Goal: Task Accomplishment & Management: Use online tool/utility

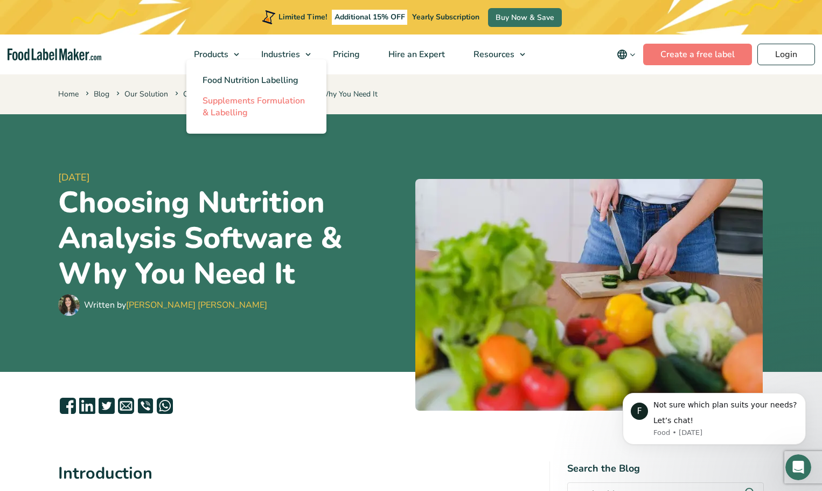
click at [205, 103] on span "Supplements Formulation & Labelling" at bounding box center [254, 107] width 102 height 24
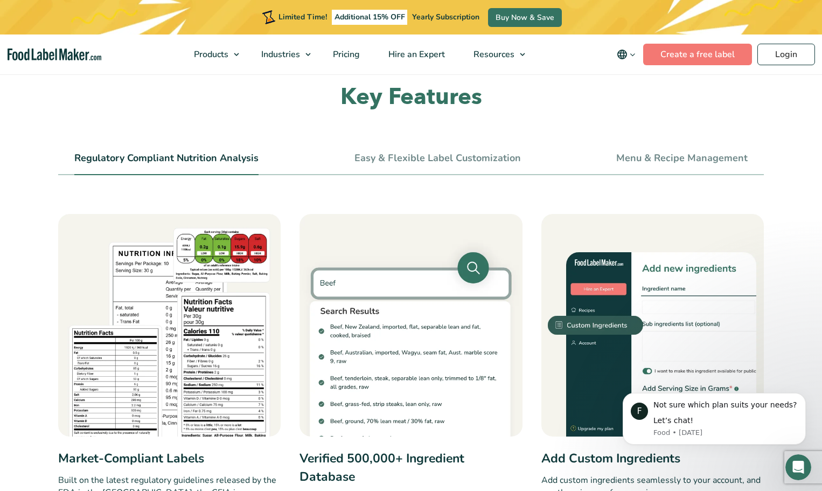
click at [400, 158] on link "Easy & Flexible Label Customization" at bounding box center [437, 158] width 166 height 12
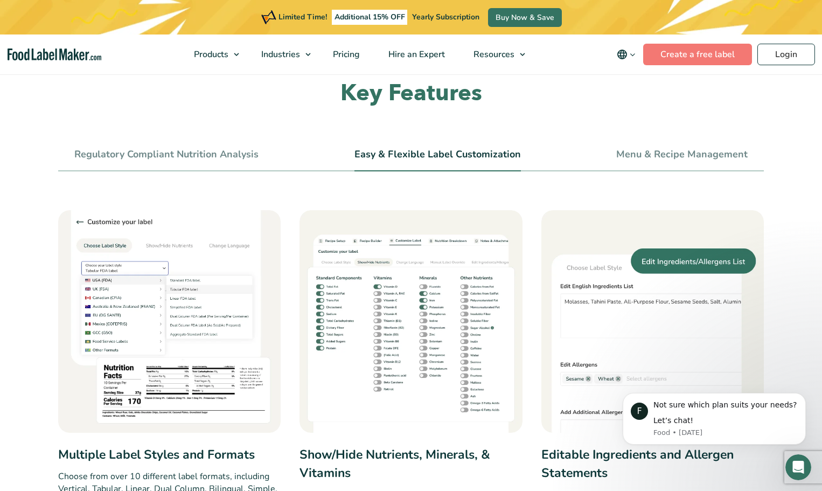
scroll to position [377, 0]
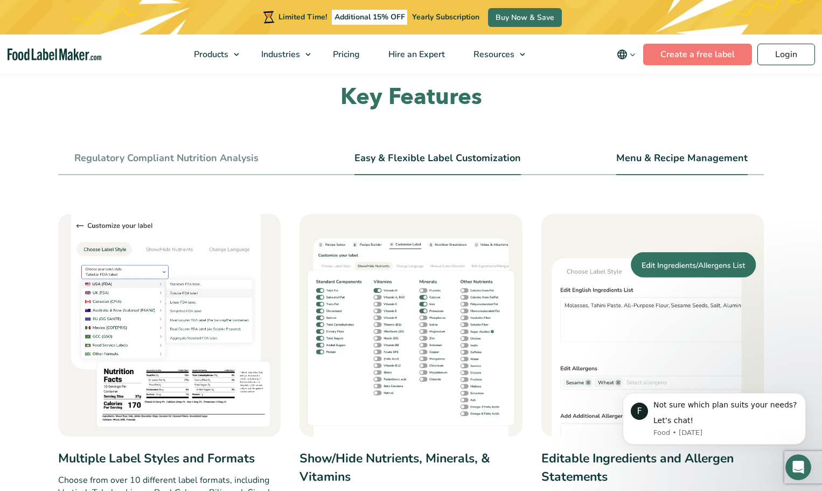
click at [676, 164] on link "Menu & Recipe Management" at bounding box center [681, 158] width 131 height 12
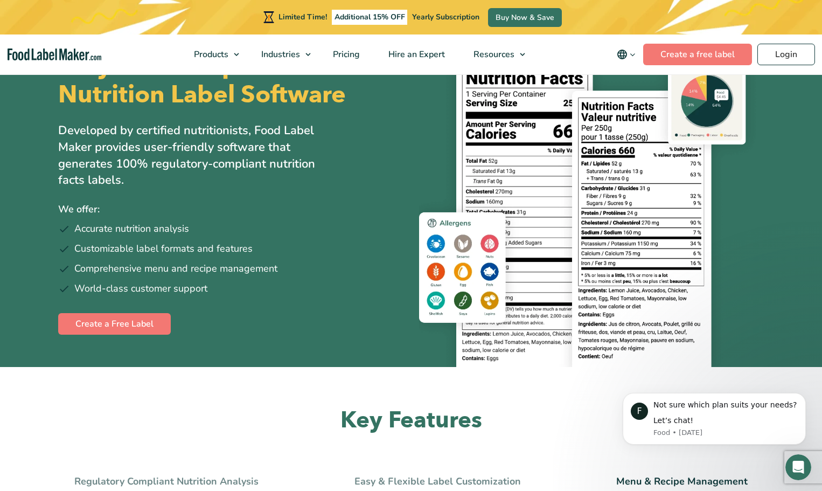
scroll to position [0, 0]
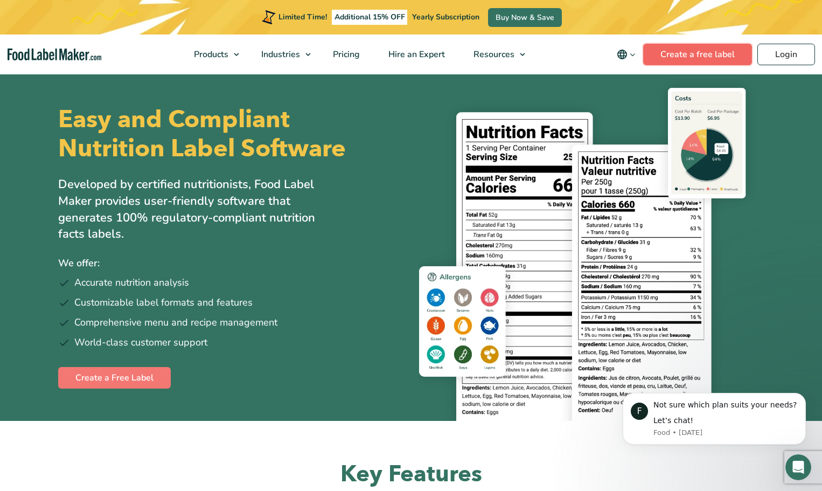
click at [721, 55] on link "Create a free label" at bounding box center [697, 55] width 109 height 22
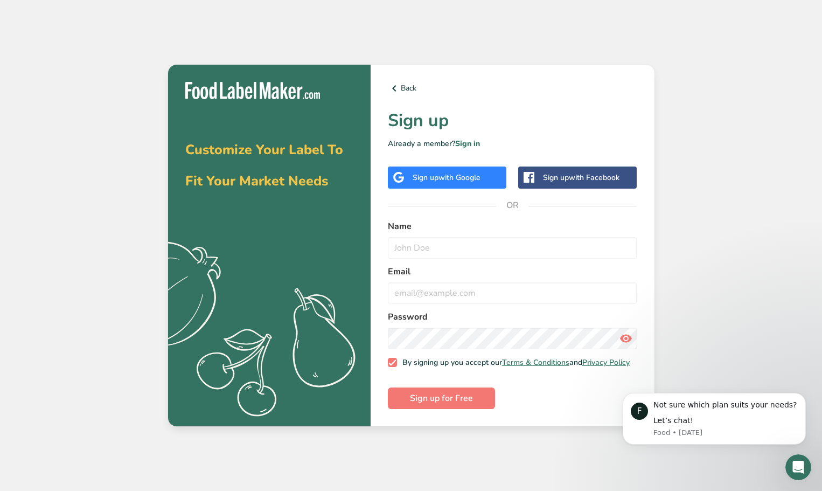
click at [477, 178] on span "with Google" at bounding box center [459, 177] width 42 height 10
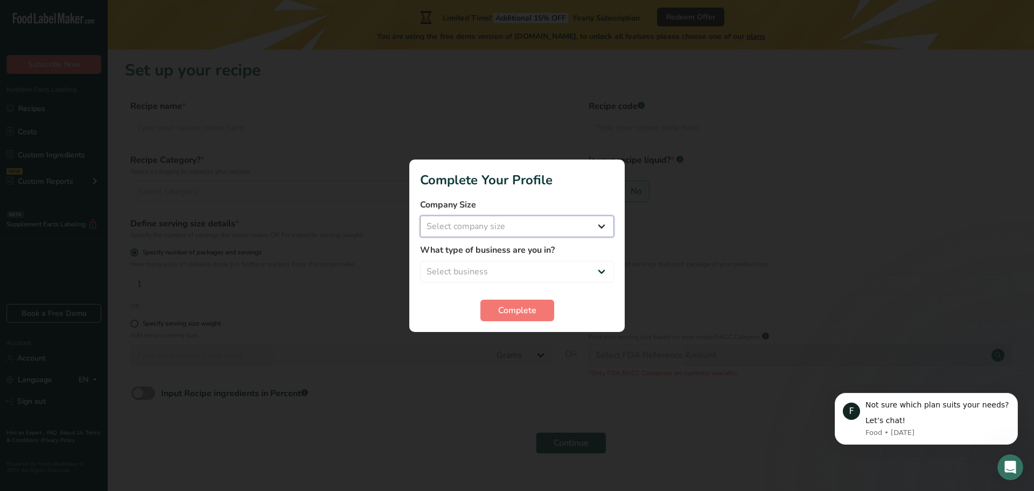
click at [527, 218] on select "Select company size Fewer than 10 Employees 10 to 50 Employees 51 to 500 Employ…" at bounding box center [517, 226] width 194 height 22
select select "1"
click at [420, 215] on select "Select company size Fewer than 10 Employees 10 to 50 Employees 51 to 500 Employ…" at bounding box center [517, 226] width 194 height 22
click at [480, 275] on select "Select business Packaged Food Manufacturer Restaurant & Cafe Bakery Meal Plans …" at bounding box center [517, 272] width 194 height 22
select select "8"
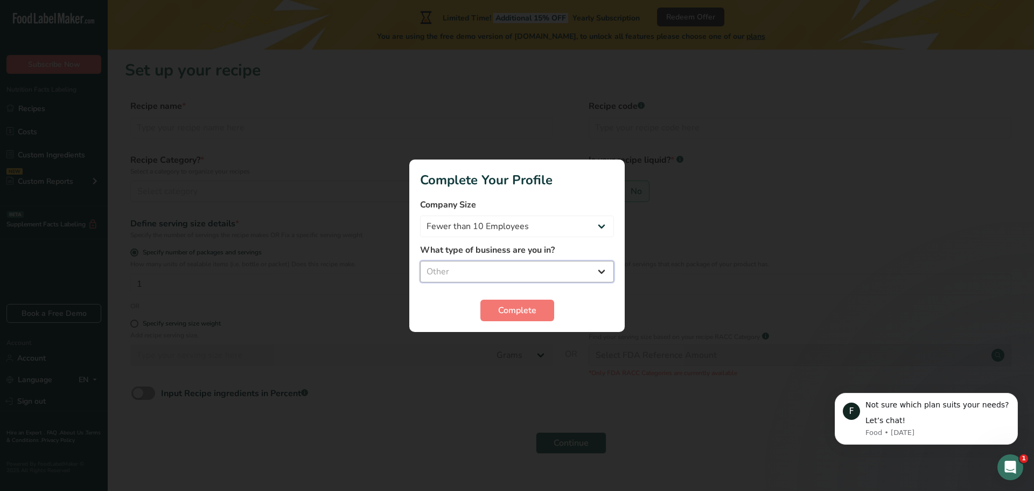
click at [420, 261] on select "Select business Packaged Food Manufacturer Restaurant & Cafe Bakery Meal Plans …" at bounding box center [517, 272] width 194 height 22
click at [499, 311] on span "Complete" at bounding box center [517, 310] width 38 height 13
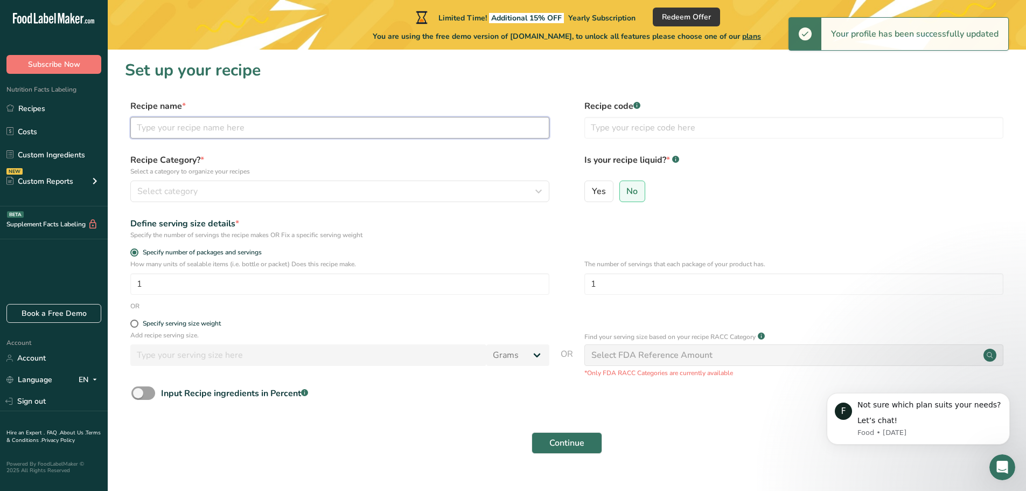
click at [316, 129] on input "text" at bounding box center [339, 128] width 419 height 22
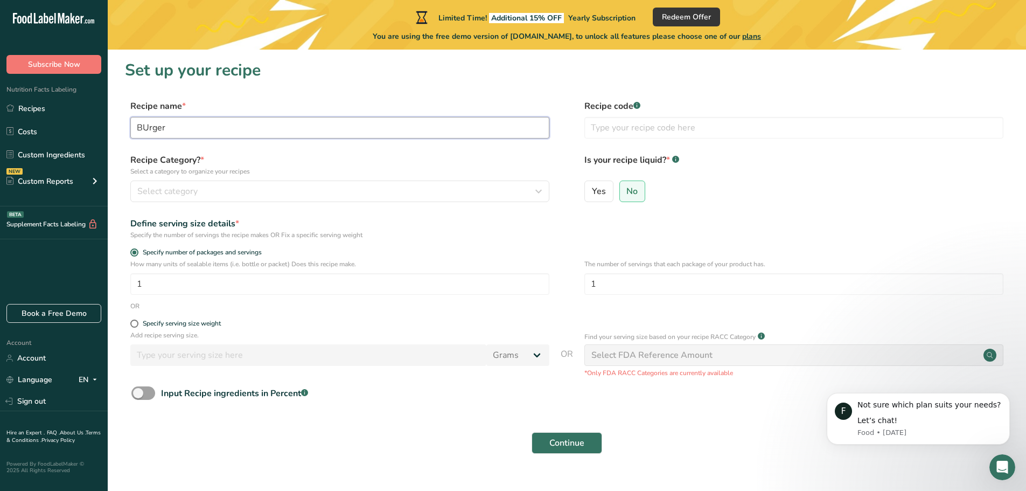
click at [143, 132] on input "BUrger" at bounding box center [339, 128] width 419 height 22
type input "Burger"
click at [407, 150] on form "Recipe name * Burger Recipe code .a-a{fill:#347362;}.b-a{fill:#fff;} Recipe Cat…" at bounding box center [567, 280] width 884 height 360
click at [368, 195] on div "Select category" at bounding box center [336, 191] width 399 height 13
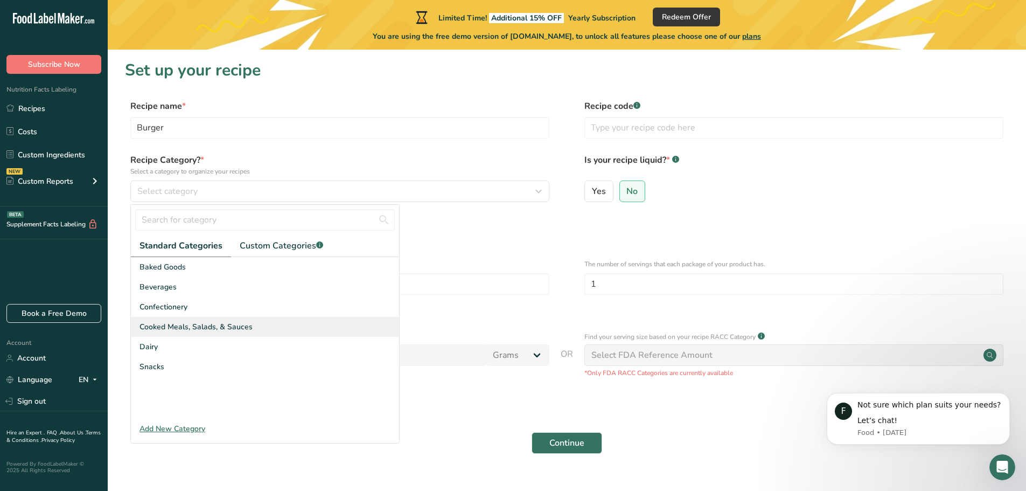
click at [192, 325] on span "Cooked Meals, Salads, & Sauces" at bounding box center [196, 326] width 113 height 11
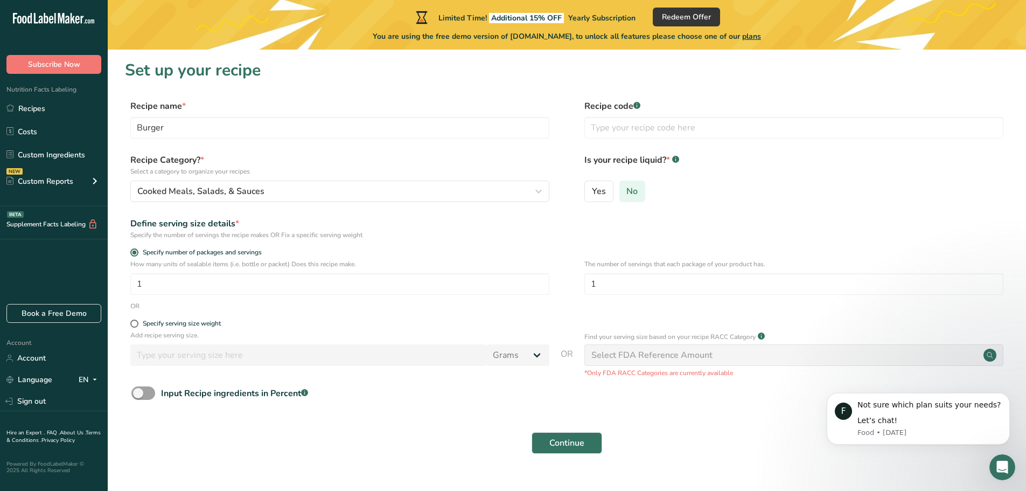
click at [630, 189] on span "No" at bounding box center [631, 191] width 11 height 11
click at [627, 189] on input "No" at bounding box center [623, 190] width 7 height 7
click at [638, 128] on input "text" at bounding box center [793, 128] width 419 height 22
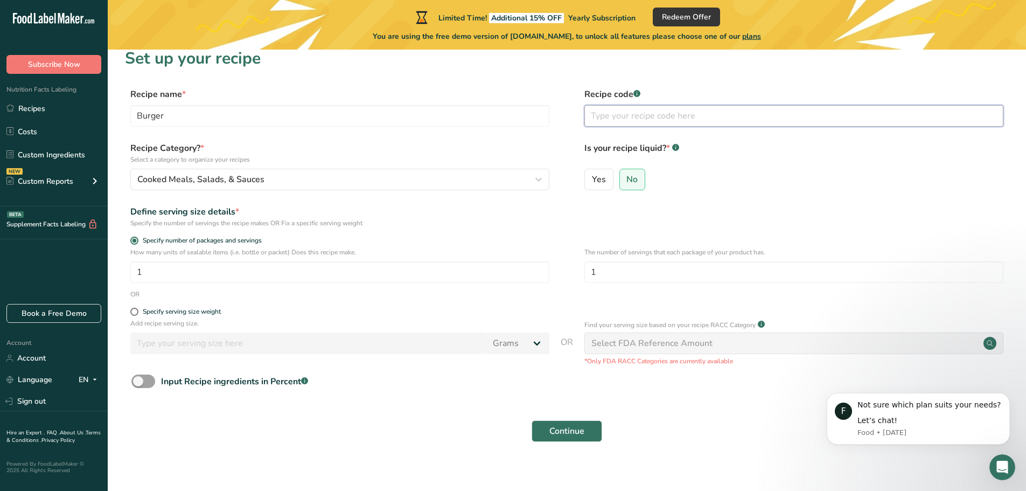
scroll to position [21, 0]
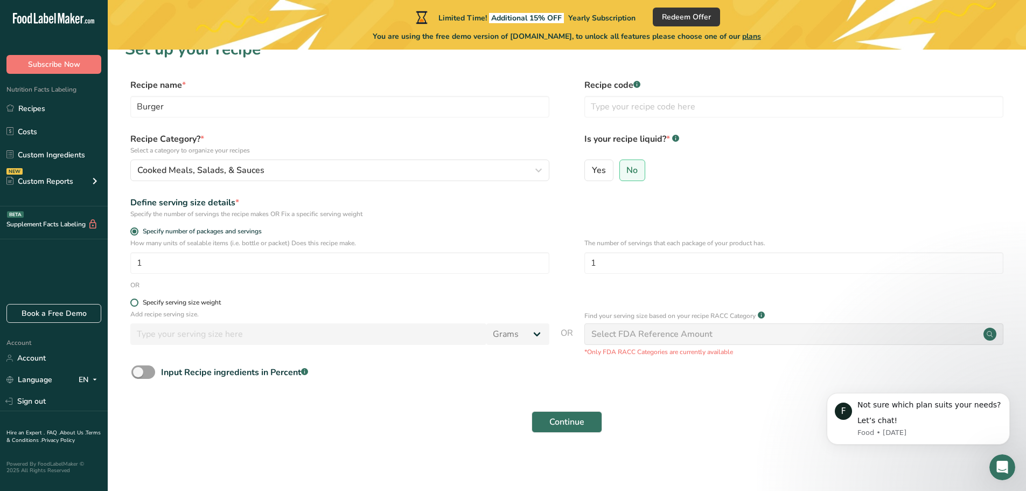
click at [175, 302] on div "Specify serving size weight" at bounding box center [182, 302] width 78 height 8
click at [137, 302] on input "Specify serving size weight" at bounding box center [133, 302] width 7 height 7
radio input "true"
radio input "false"
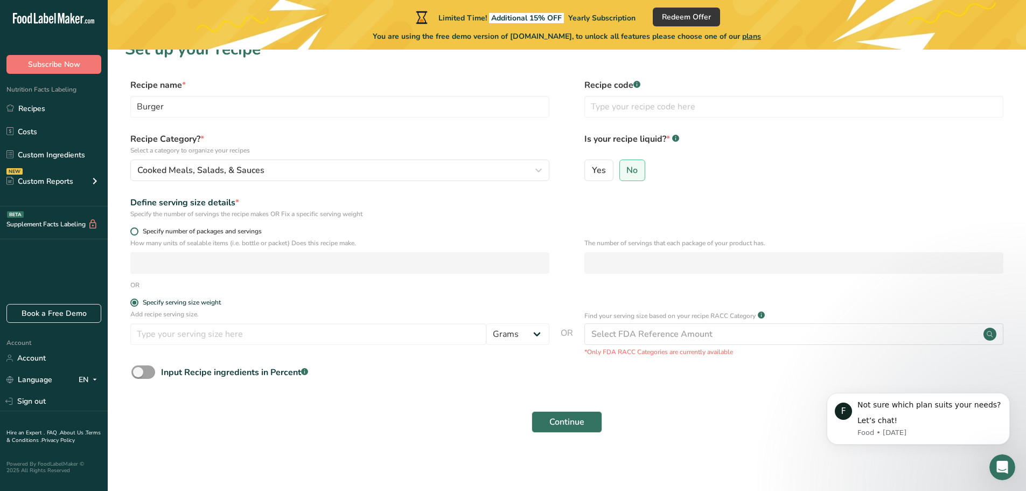
click at [168, 229] on span "Specify number of packages and servings" at bounding box center [199, 231] width 123 height 8
click at [137, 229] on input "Specify number of packages and servings" at bounding box center [133, 231] width 7 height 7
radio input "true"
radio input "false"
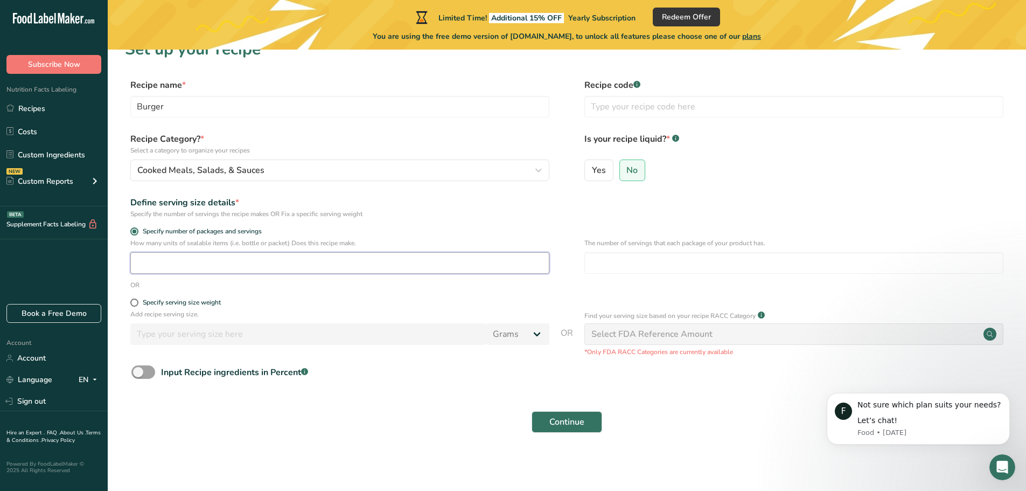
click at [225, 261] on input "number" at bounding box center [339, 263] width 419 height 22
type input "1"
click at [324, 296] on form "Recipe name * Burger Recipe code .a-a{fill:#347362;}.b-a{fill:#fff;} Recipe Cat…" at bounding box center [567, 259] width 884 height 360
click at [644, 331] on div "Select FDA Reference Amount" at bounding box center [651, 333] width 121 height 13
click at [694, 264] on input "number" at bounding box center [793, 263] width 419 height 22
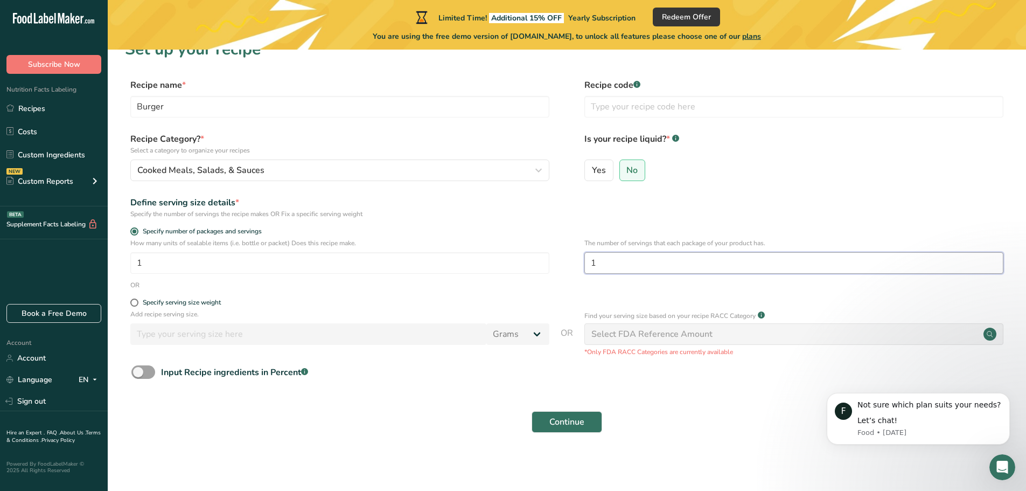
type input "1"
click at [684, 287] on div "OR" at bounding box center [567, 285] width 884 height 10
click at [737, 326] on div "Select FDA Reference Amount" at bounding box center [793, 334] width 419 height 22
click at [992, 334] on icon at bounding box center [990, 334] width 6 height 6
click at [565, 423] on span "Continue" at bounding box center [566, 421] width 35 height 13
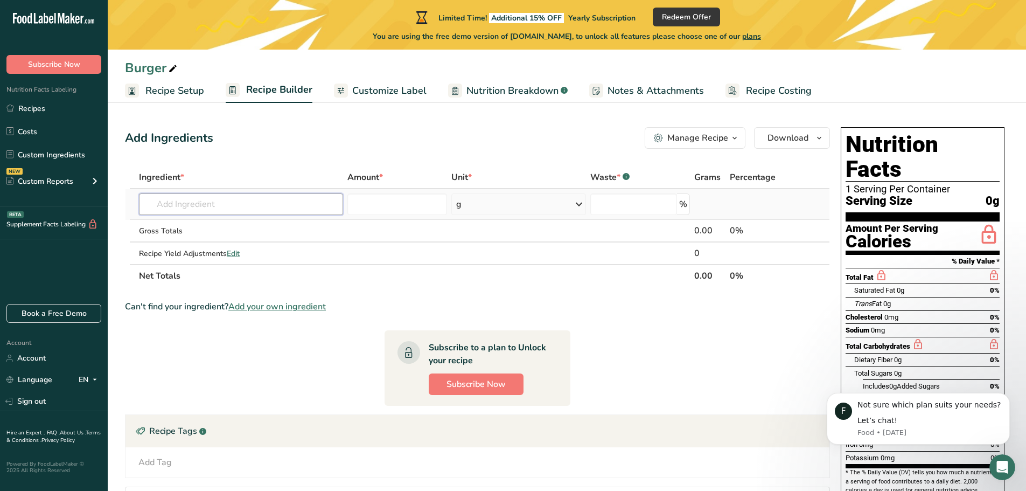
click at [228, 201] on input "text" at bounding box center [241, 204] width 204 height 22
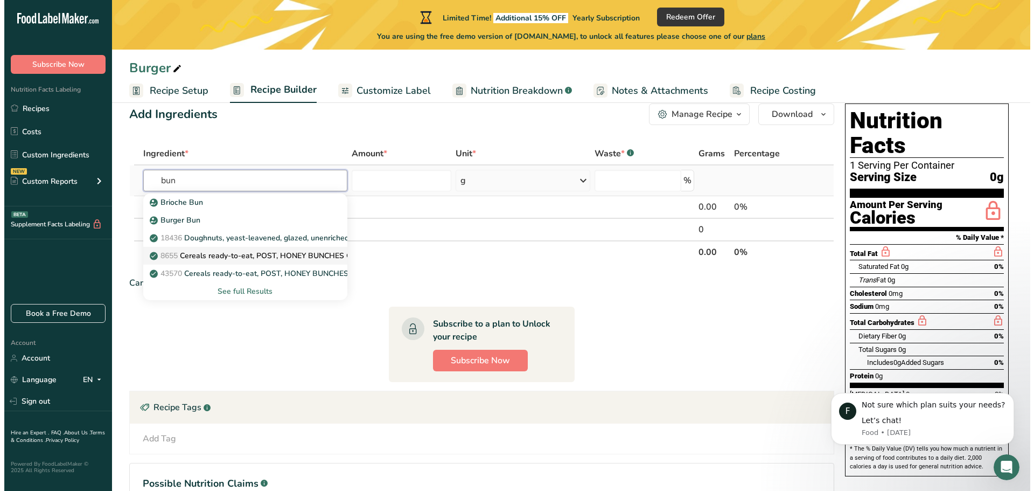
scroll to position [54, 0]
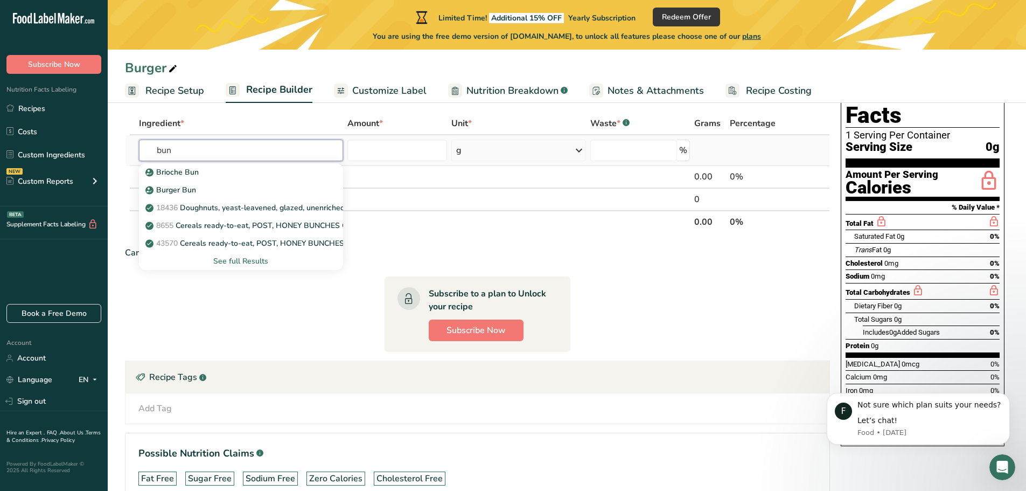
type input "bun"
click at [244, 260] on div "See full Results" at bounding box center [241, 260] width 187 height 11
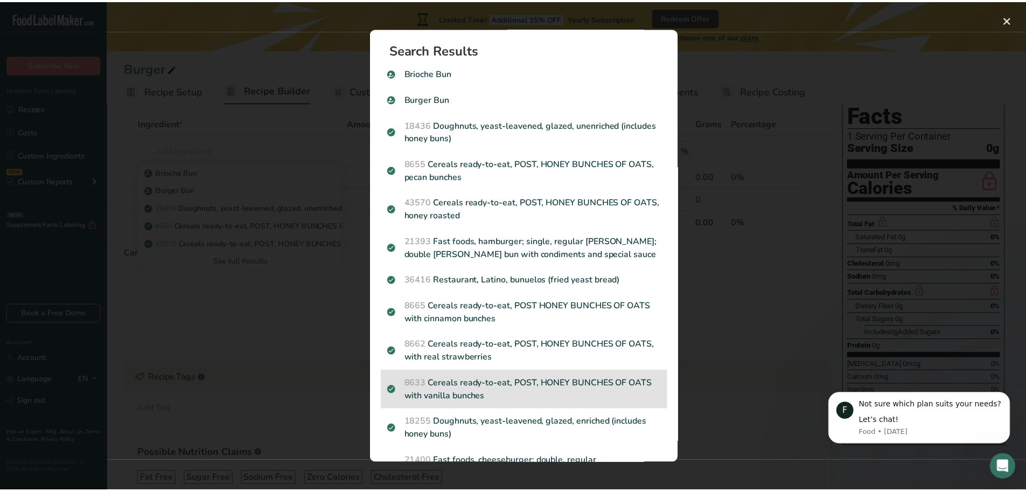
scroll to position [0, 0]
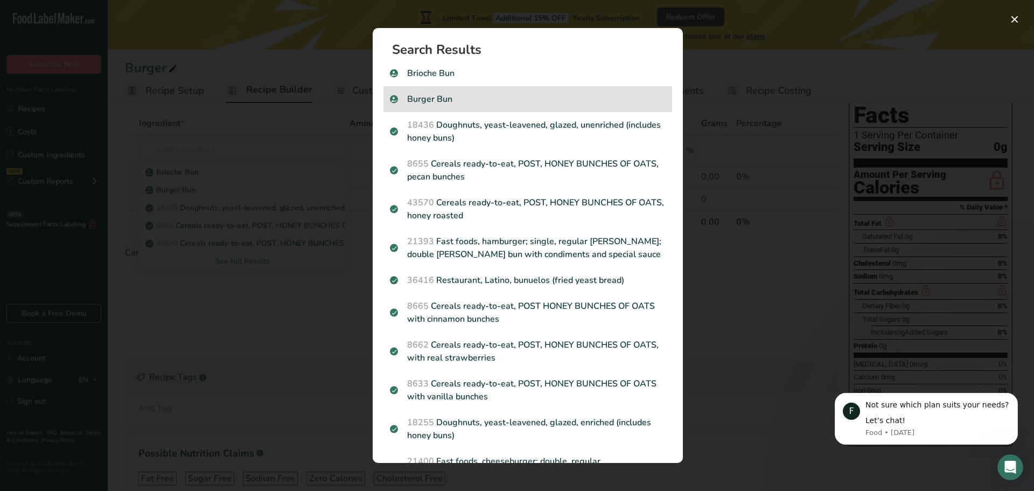
click at [445, 102] on p "Burger Bun" at bounding box center [528, 99] width 276 height 13
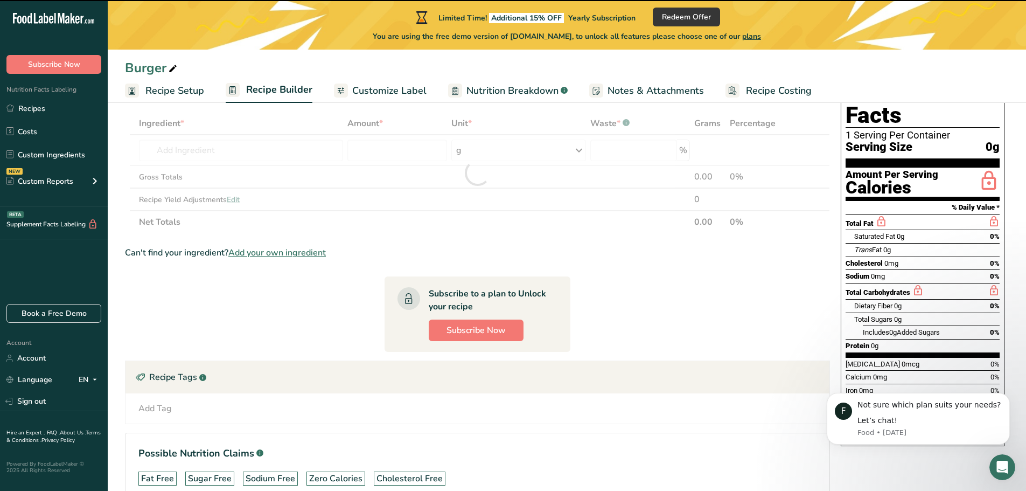
type input "0"
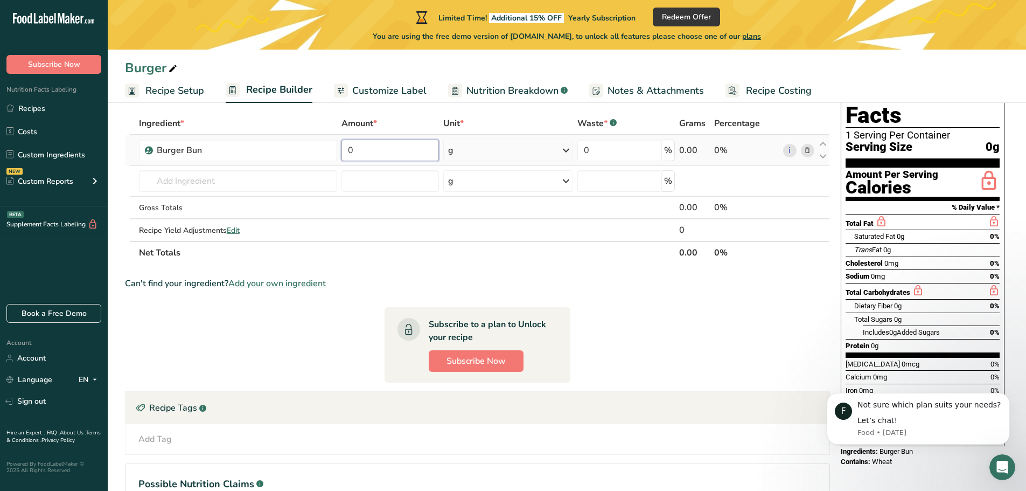
click at [401, 149] on input "0" at bounding box center [390, 151] width 97 height 22
drag, startPoint x: 401, startPoint y: 149, endPoint x: 346, endPoint y: 147, distance: 55.0
click at [342, 149] on input "0" at bounding box center [390, 151] width 97 height 22
type input "1"
click at [531, 151] on div "Ingredient * Amount * Unit * Waste * .a-a{fill:#347362;}.b-a{fill:#fff;} Grams …" at bounding box center [477, 188] width 705 height 152
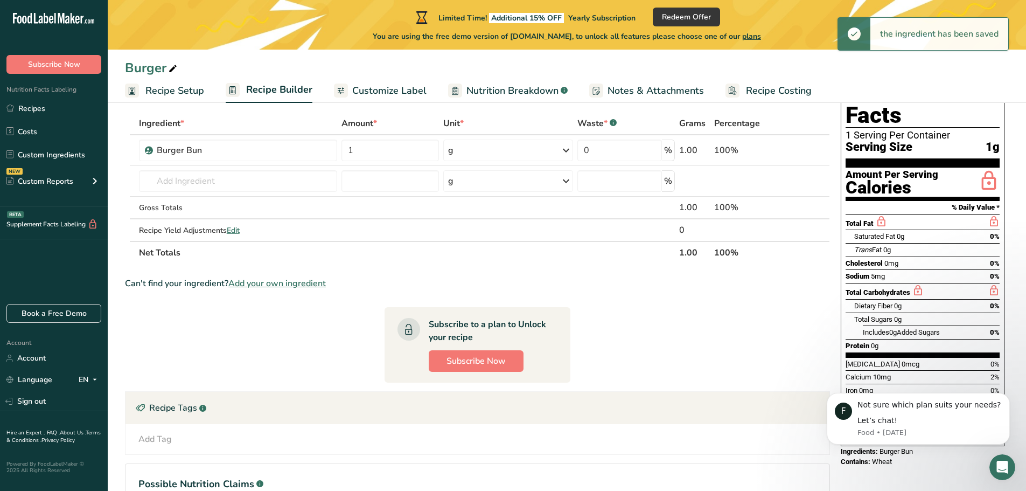
click at [539, 149] on div "g" at bounding box center [508, 151] width 130 height 22
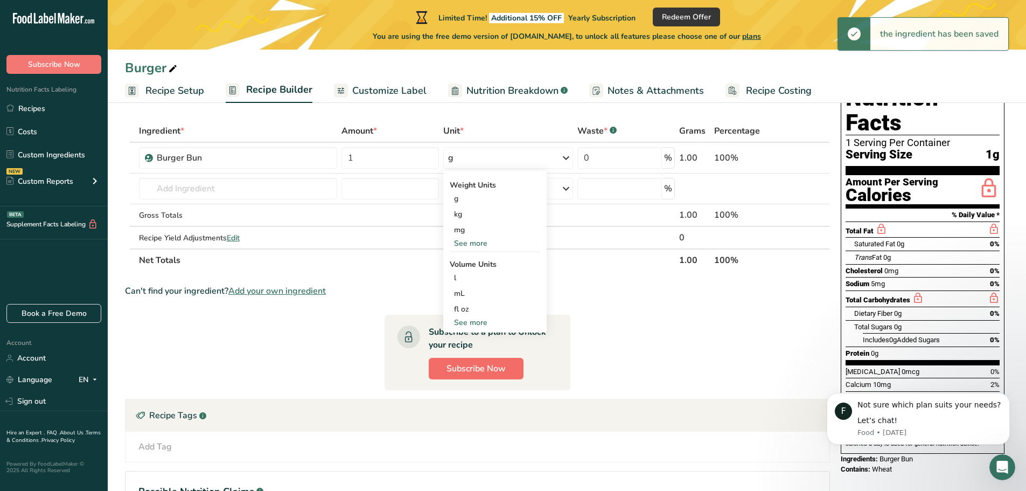
scroll to position [41, 0]
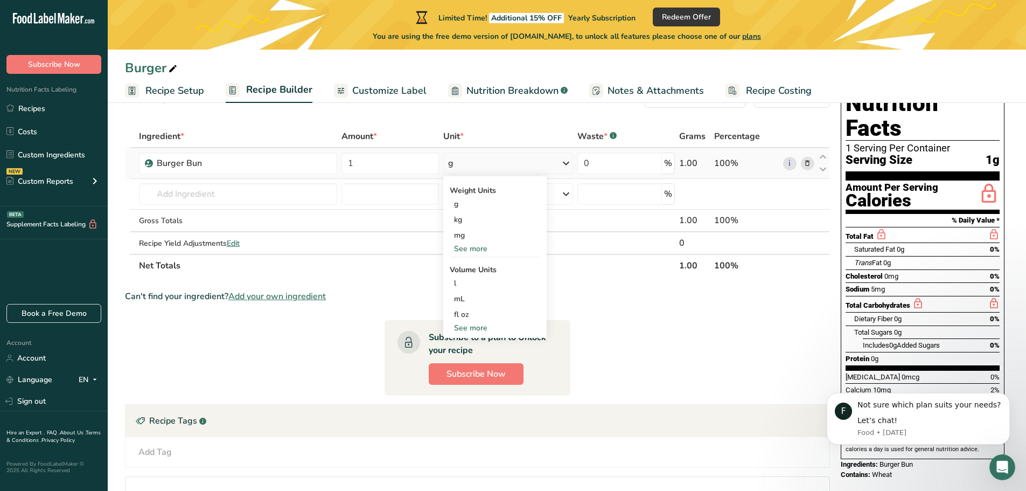
click at [477, 329] on div "See more" at bounding box center [495, 327] width 90 height 11
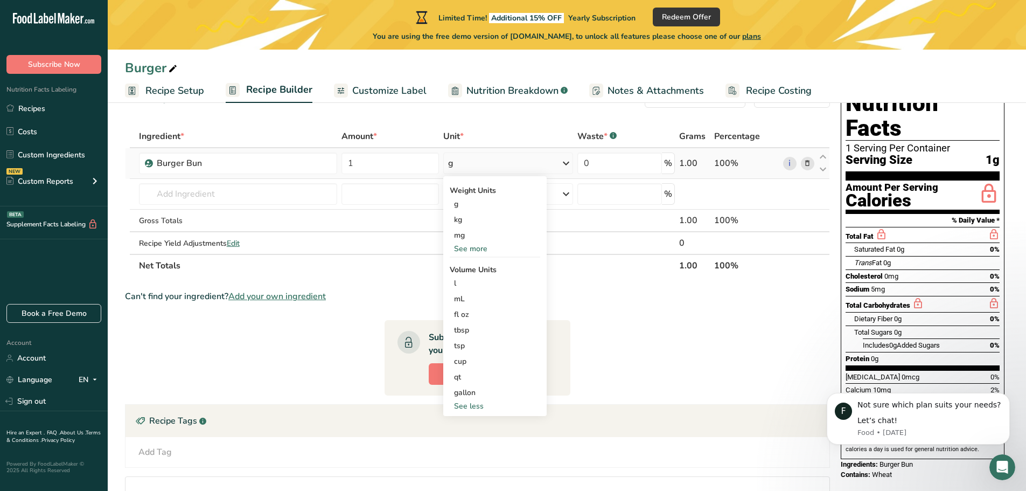
click at [478, 249] on div "See more" at bounding box center [495, 248] width 90 height 11
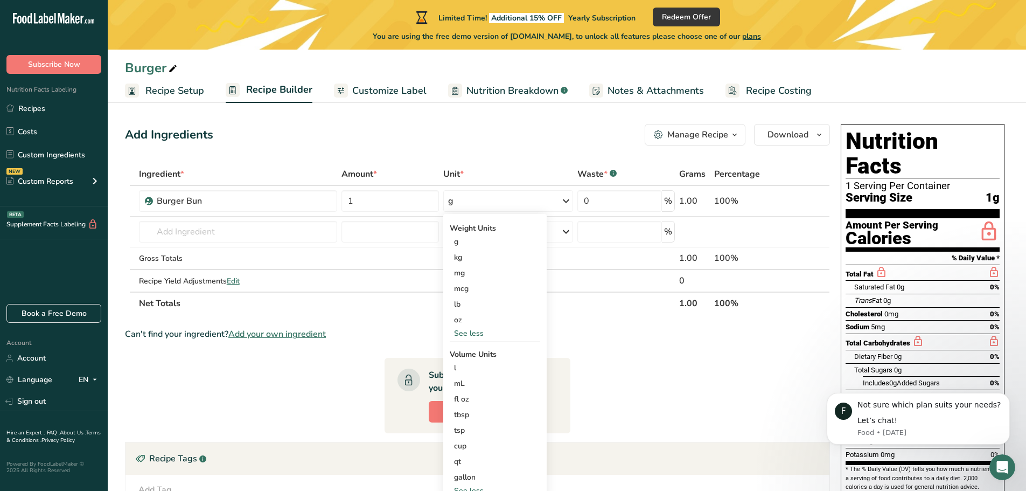
scroll to position [0, 0]
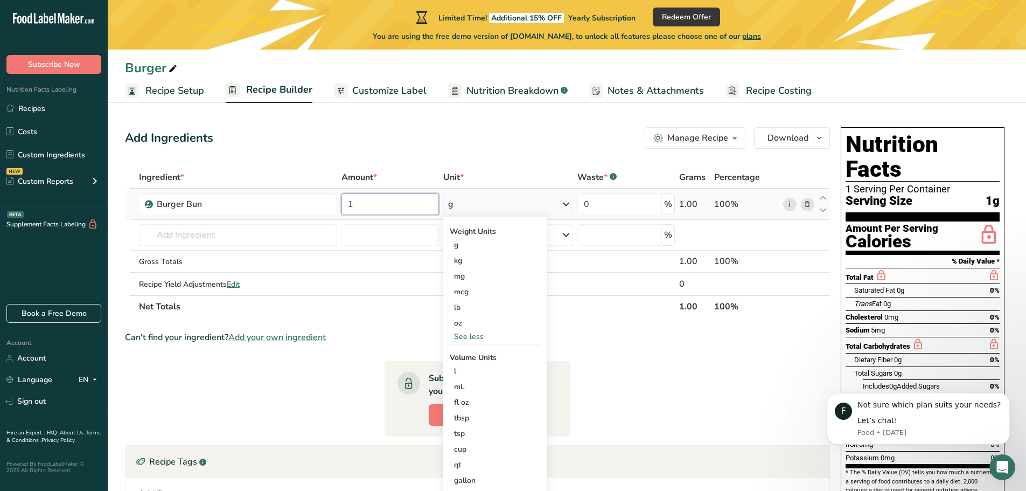
click at [386, 198] on input "1" at bounding box center [390, 204] width 97 height 22
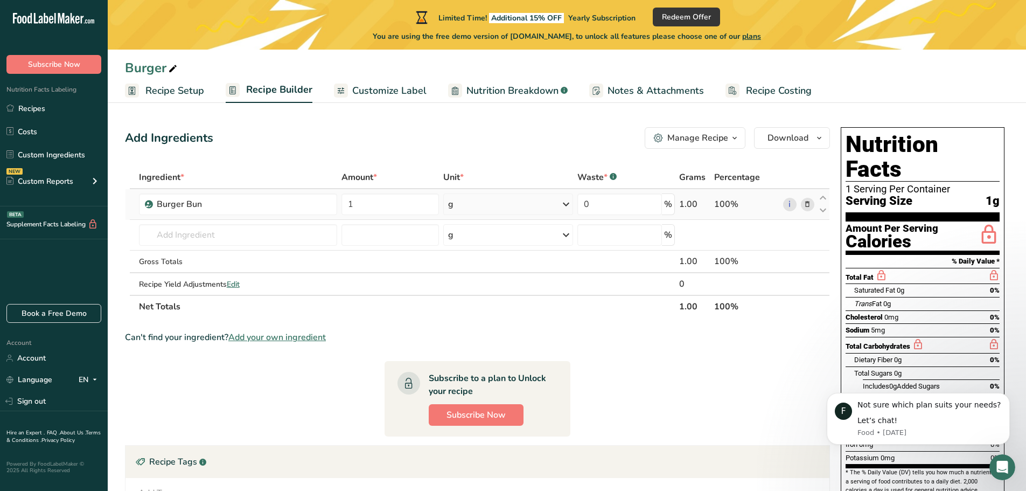
click at [483, 196] on div "Ingredient * Amount * Unit * Waste * .a-a{fill:#347362;}.b-a{fill:#fff;} Grams …" at bounding box center [477, 242] width 705 height 152
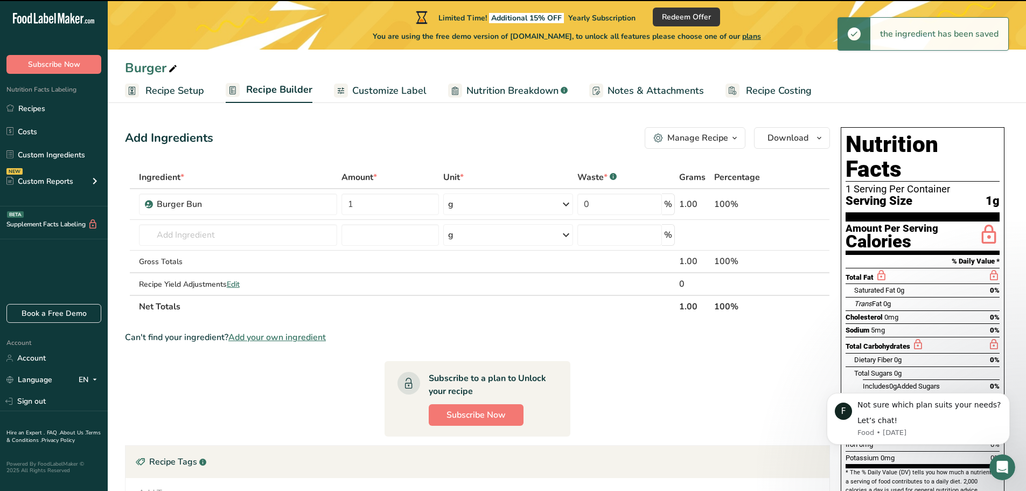
click at [483, 196] on div "g" at bounding box center [508, 204] width 130 height 22
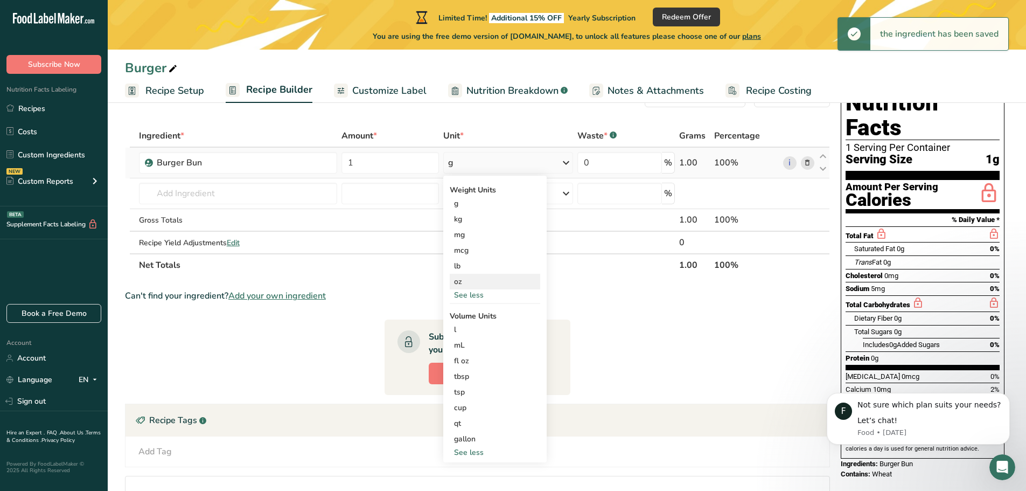
scroll to position [54, 0]
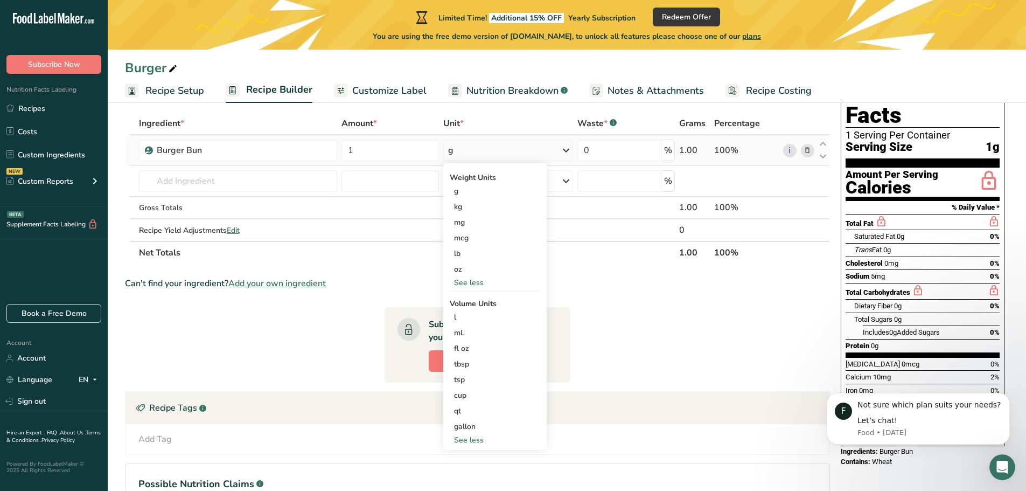
drag, startPoint x: 450, startPoint y: 151, endPoint x: 441, endPoint y: 151, distance: 9.2
click at [441, 151] on td "g Weight Units g kg mg mcg lb oz See less Volume Units l Volume units require a…" at bounding box center [508, 150] width 134 height 31
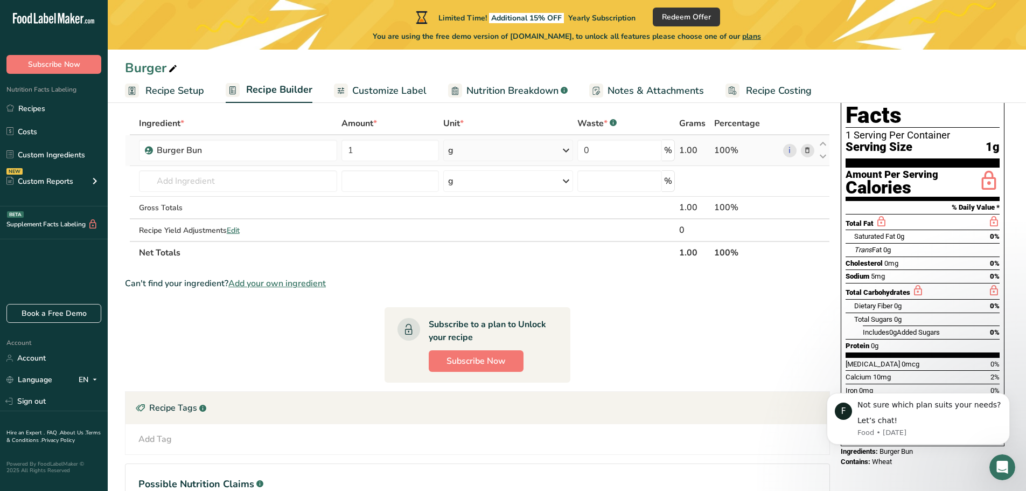
click at [475, 150] on div "g" at bounding box center [508, 151] width 130 height 22
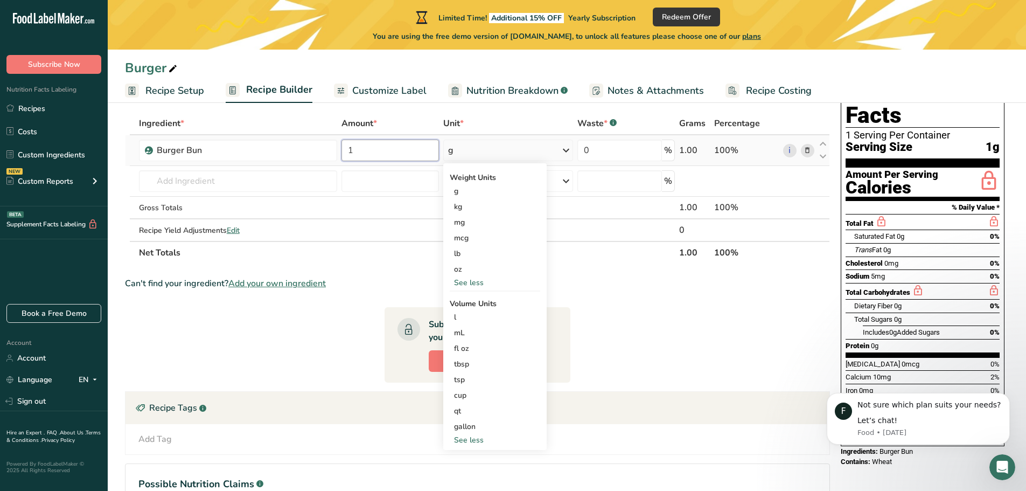
click at [409, 147] on input "1" at bounding box center [390, 151] width 97 height 22
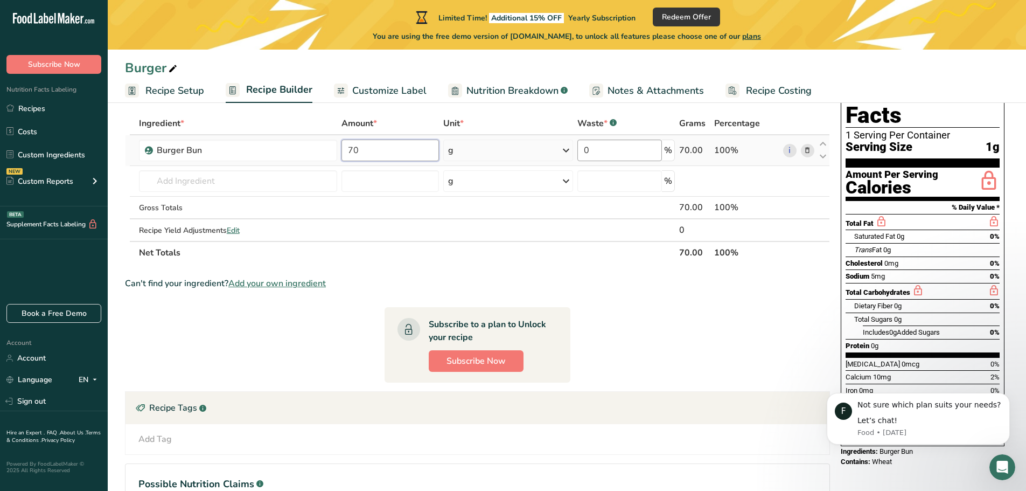
type input "70"
click at [600, 152] on div "Ingredient * Amount * Unit * Waste * .a-a{fill:#347362;}.b-a{fill:#fff;} Grams …" at bounding box center [477, 188] width 705 height 152
click at [666, 323] on section "Ingredient * Amount * Unit * Waste * .a-a{fill:#347362;}.b-a{fill:#fff;} Grams …" at bounding box center [477, 331] width 705 height 439
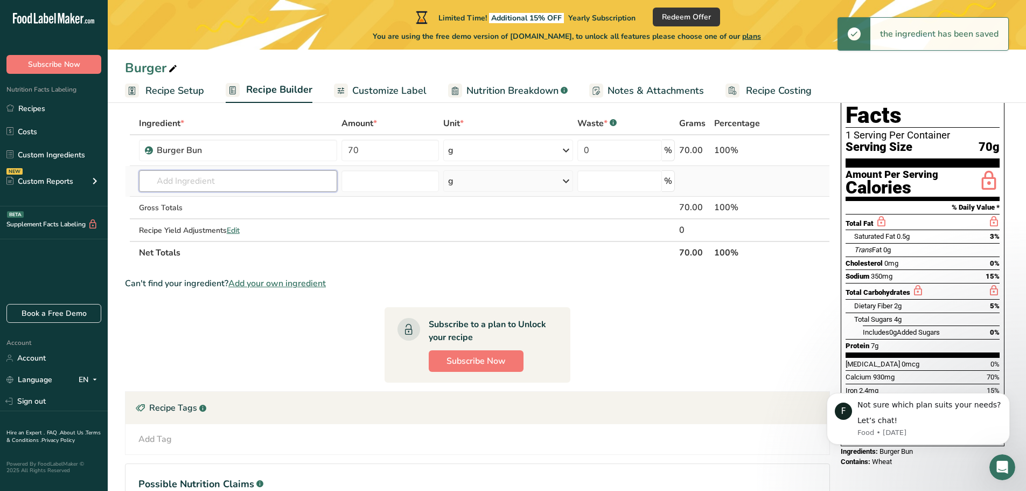
click at [232, 182] on input "text" at bounding box center [238, 181] width 199 height 22
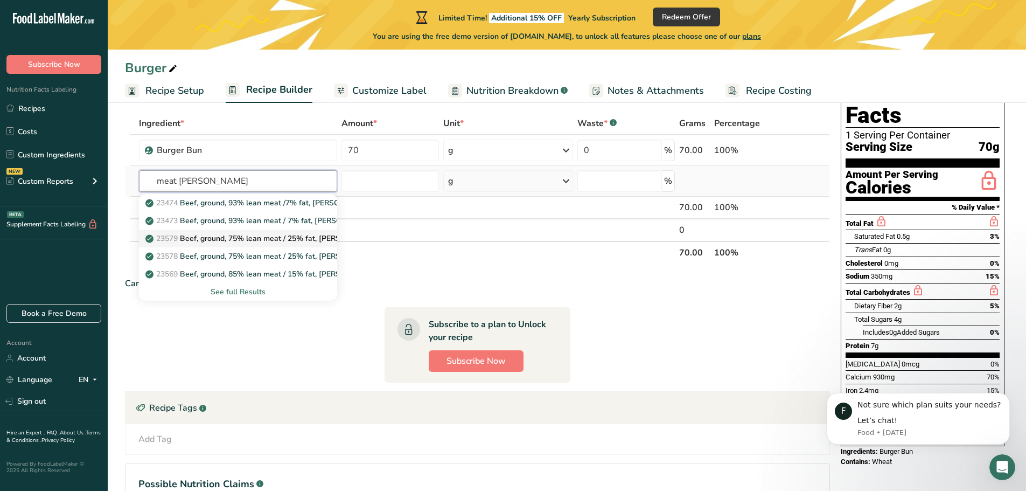
type input "meat patty"
click at [269, 238] on p "23579 Beef, ground, 75% lean meat / 25% fat, patty, cooked, pan-broiled" at bounding box center [300, 238] width 304 height 11
type input "Beef, ground, 75% lean meat / 25% fat, patty, cooked, pan-broiled"
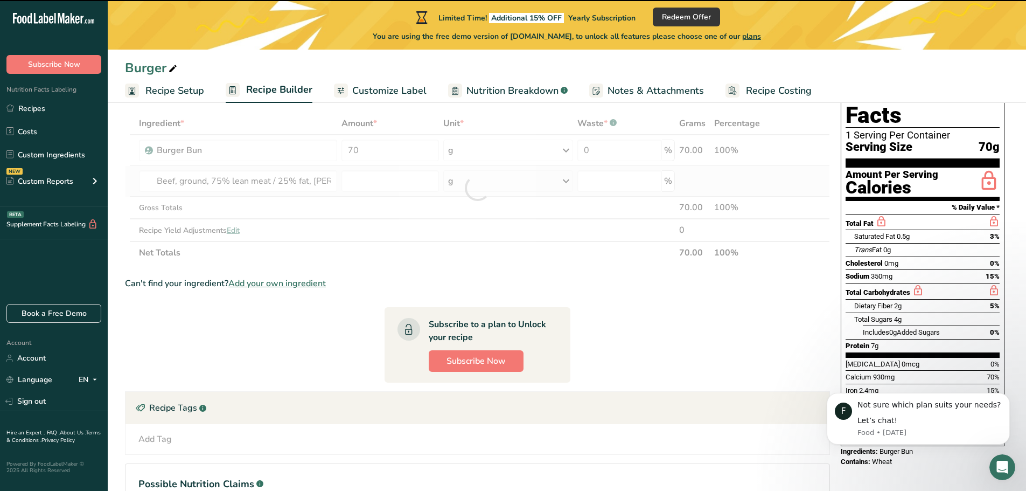
type input "0"
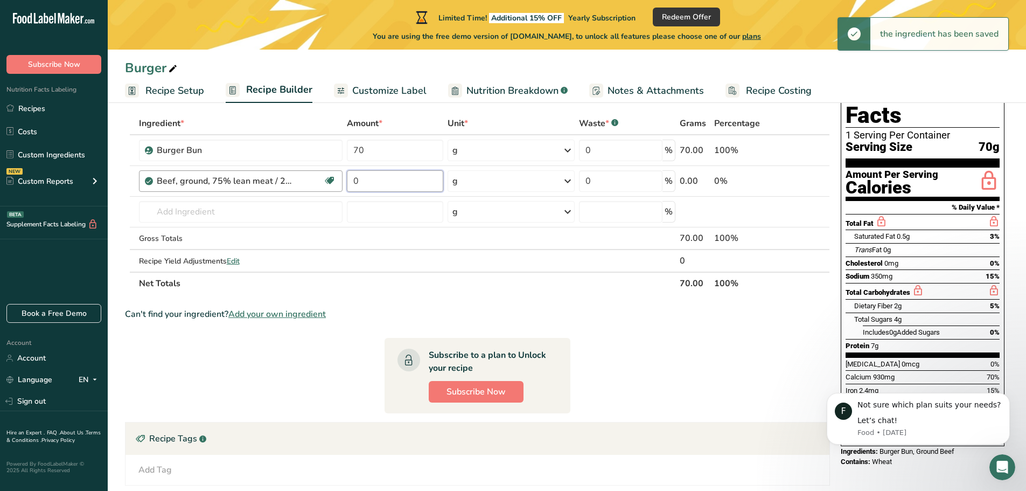
drag, startPoint x: 391, startPoint y: 182, endPoint x: 253, endPoint y: 173, distance: 138.2
click at [319, 178] on tr "Beef, ground, 75% lean meat / 25% fat, patty, cooked, pan-broiled Dairy free Gl…" at bounding box center [478, 181] width 704 height 31
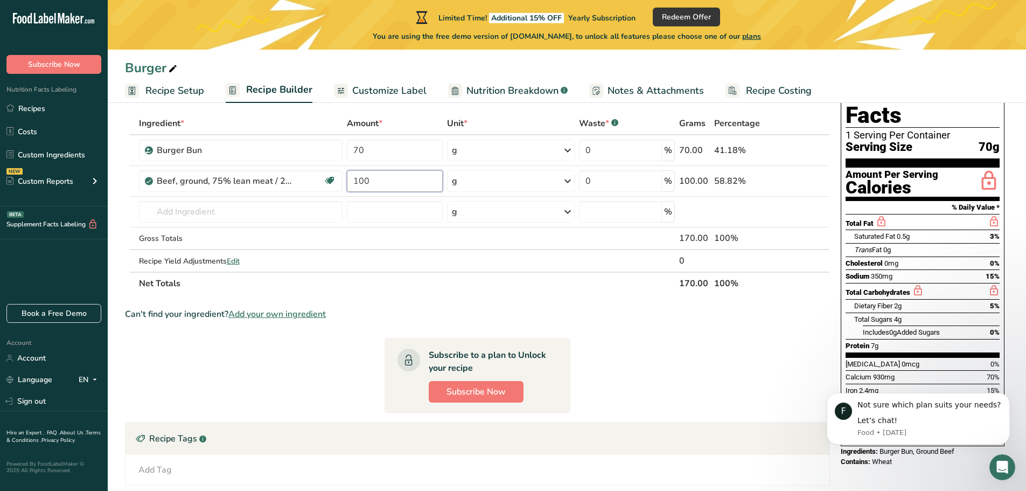
type input "100"
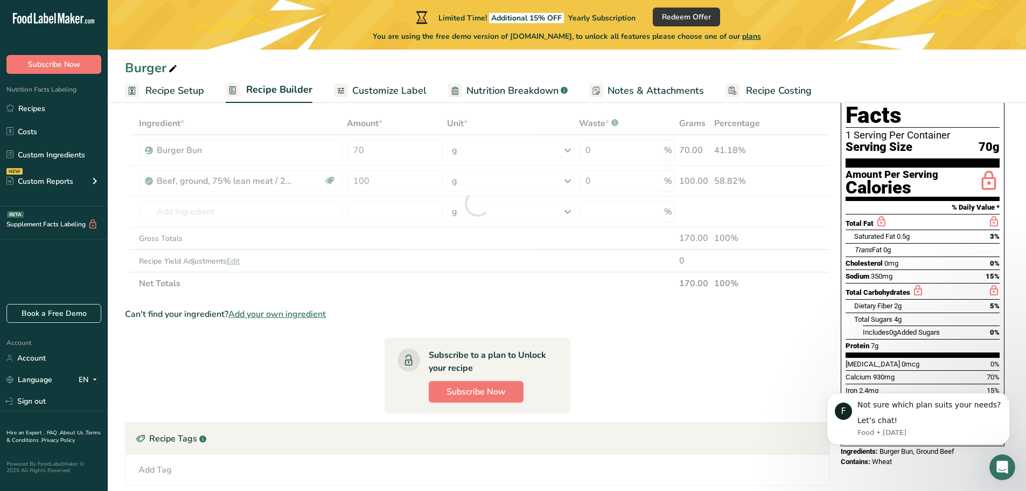
click at [623, 304] on section "Ingredient * Amount * Unit * Waste * .a-a{fill:#347362;}.b-a{fill:#fff;} Grams …" at bounding box center [477, 347] width 705 height 470
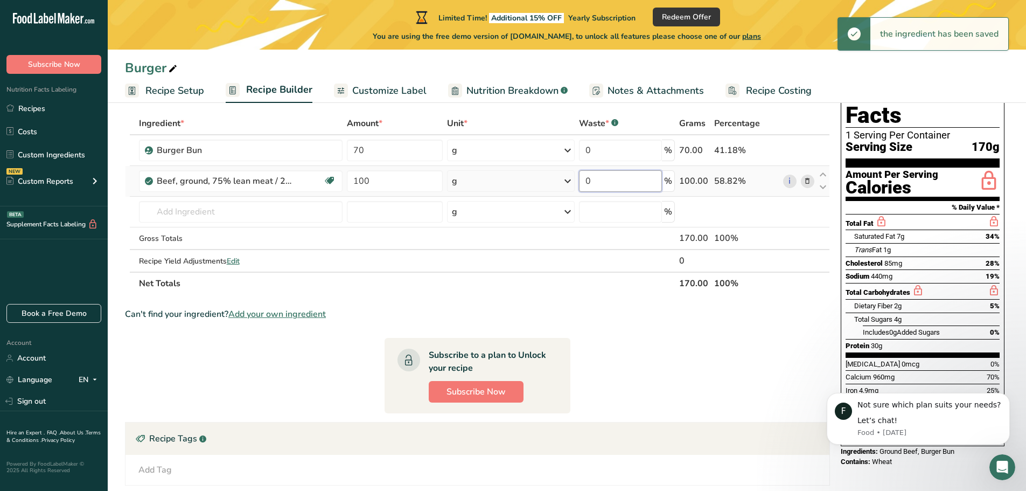
click at [650, 186] on input "0" at bounding box center [620, 181] width 83 height 22
drag, startPoint x: 612, startPoint y: 183, endPoint x: 445, endPoint y: 186, distance: 167.0
click at [498, 186] on tr "Beef, ground, 75% lean meat / 25% fat, patty, cooked, pan-broiled Dairy free Gl…" at bounding box center [478, 181] width 704 height 31
type input "5"
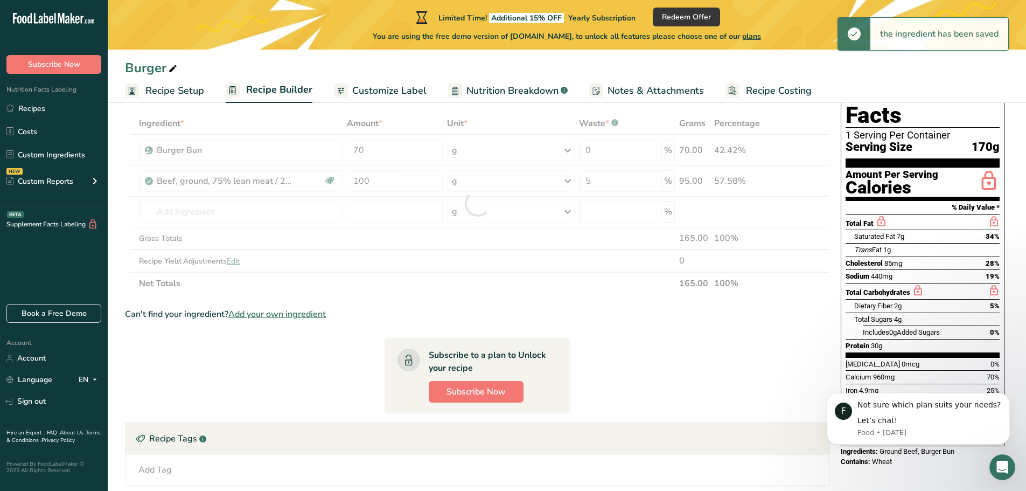
click at [636, 284] on div "Ingredient * Amount * Unit * Waste * .a-a{fill:#347362;}.b-a{fill:#fff;} Grams …" at bounding box center [477, 203] width 705 height 183
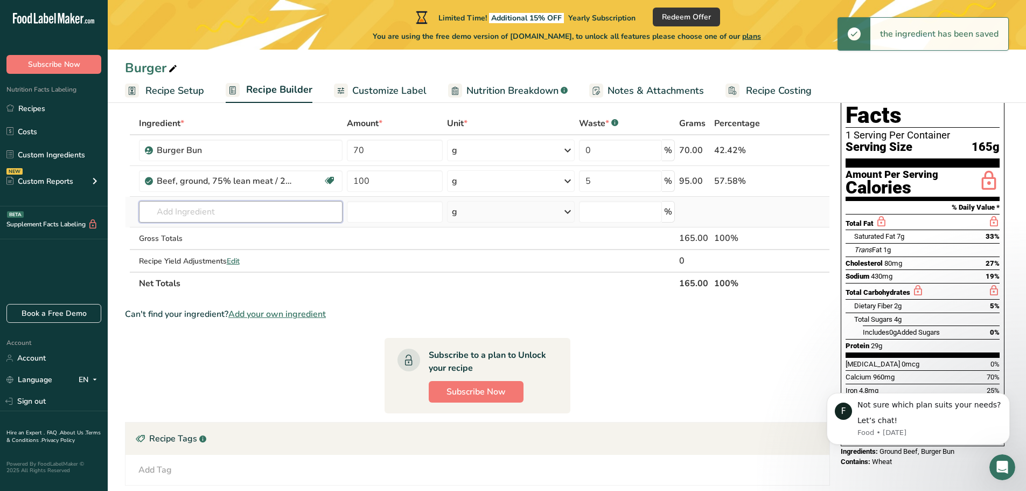
click at [248, 211] on input "text" at bounding box center [241, 212] width 204 height 22
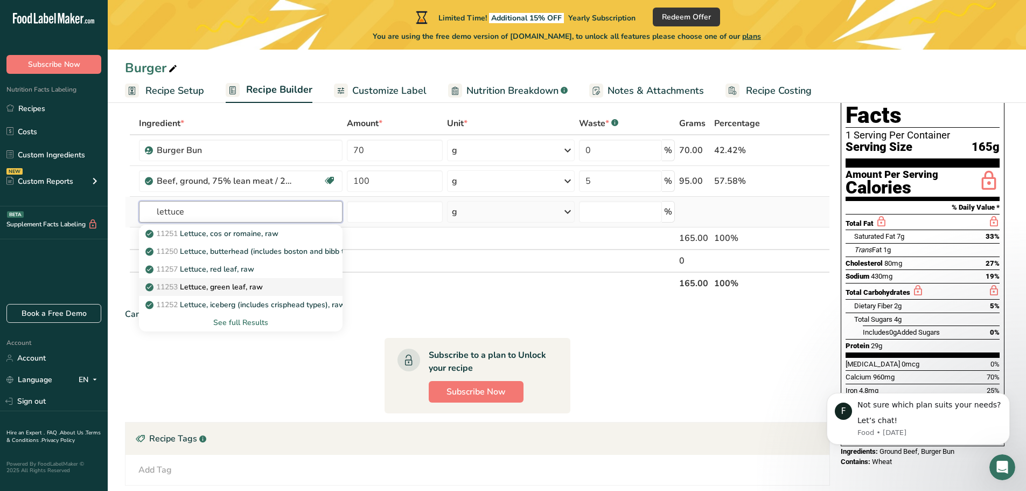
type input "lettuce"
click at [249, 287] on p "11253 Lettuce, green leaf, raw" at bounding box center [205, 286] width 115 height 11
type input "Lettuce, green leaf, raw"
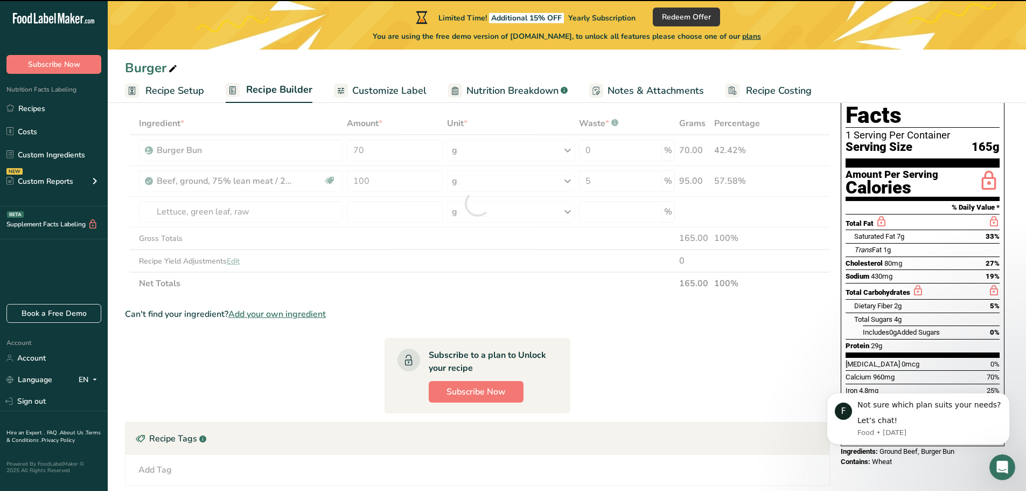
type input "0"
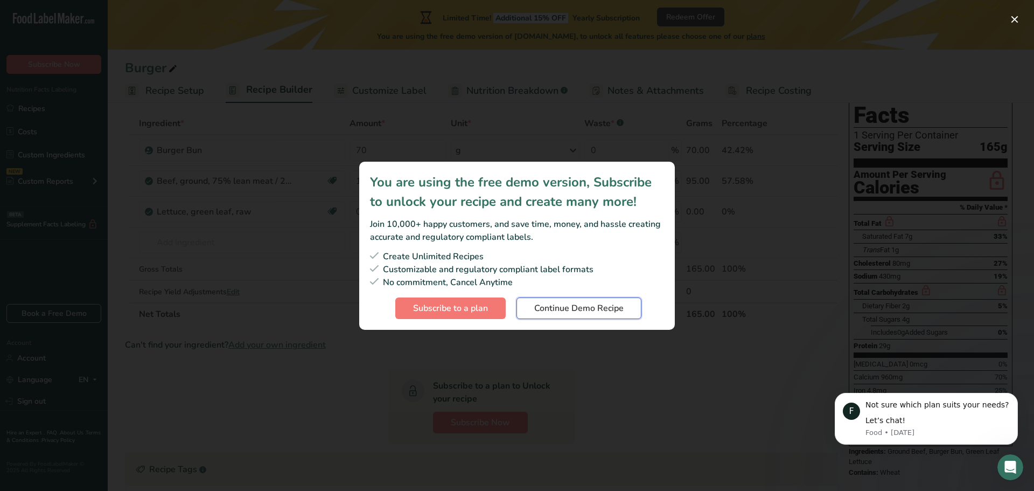
click at [554, 308] on span "Continue Demo Recipe" at bounding box center [578, 308] width 89 height 13
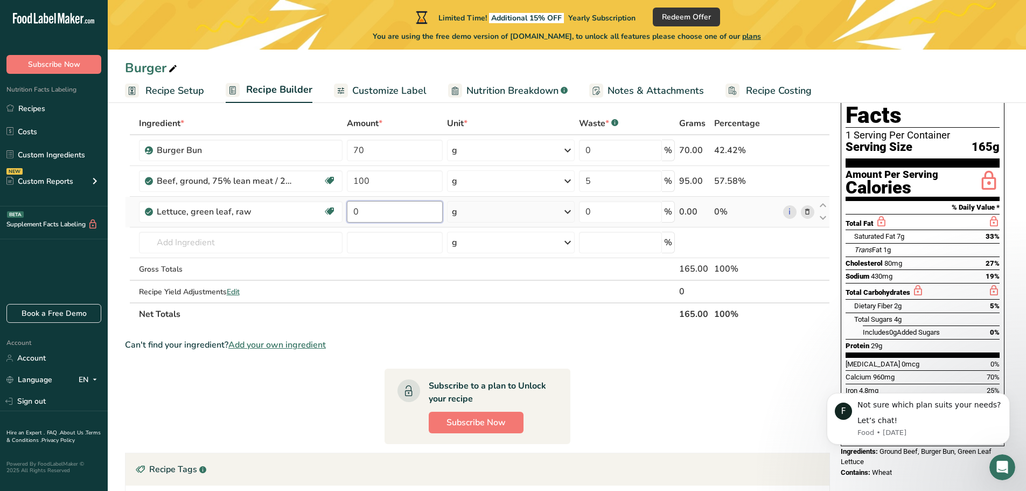
click at [391, 211] on input "0" at bounding box center [395, 212] width 96 height 22
drag, startPoint x: 316, startPoint y: 215, endPoint x: 280, endPoint y: 217, distance: 35.6
click at [295, 217] on tr "Lettuce, green leaf, raw Dairy free Gluten free Vegan Vegetarian Soy free 0 g P…" at bounding box center [478, 212] width 704 height 31
type input "30"
click at [554, 340] on div "Can't find your ingredient? Add your own ingredient" at bounding box center [477, 344] width 705 height 13
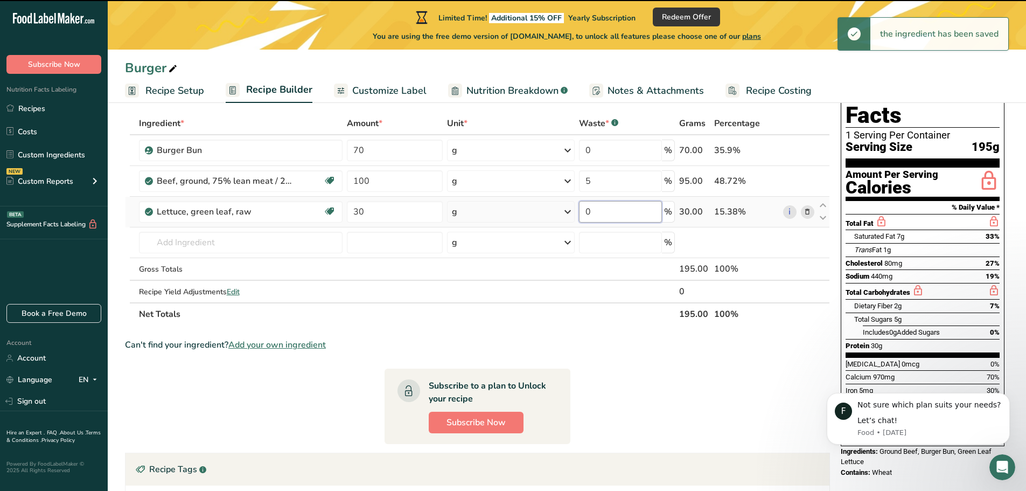
drag, startPoint x: 615, startPoint y: 213, endPoint x: 597, endPoint y: 213, distance: 18.3
click at [611, 213] on input "0" at bounding box center [620, 212] width 83 height 22
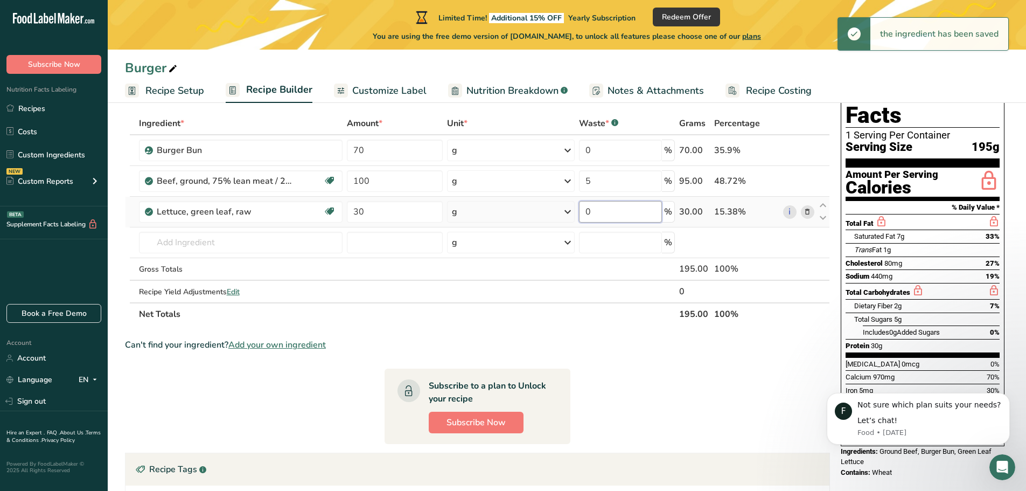
drag, startPoint x: 591, startPoint y: 212, endPoint x: 550, endPoint y: 213, distance: 41.0
click at [567, 213] on tr "Lettuce, green leaf, raw Dairy free Gluten free Vegan Vegetarian Soy free 30 g …" at bounding box center [478, 212] width 704 height 31
type input "10"
click at [645, 350] on div "Can't find your ingredient? Add your own ingredient" at bounding box center [477, 344] width 705 height 13
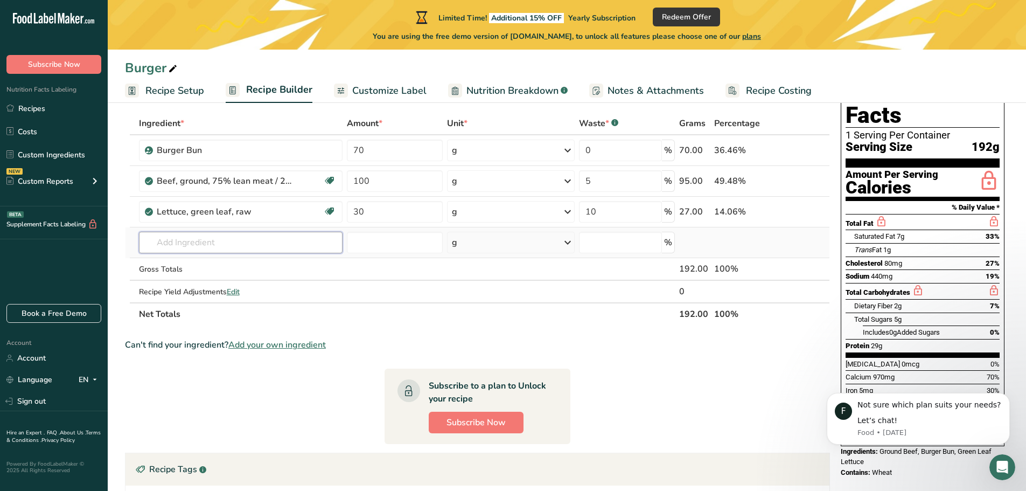
click at [209, 236] on input "text" at bounding box center [241, 243] width 204 height 22
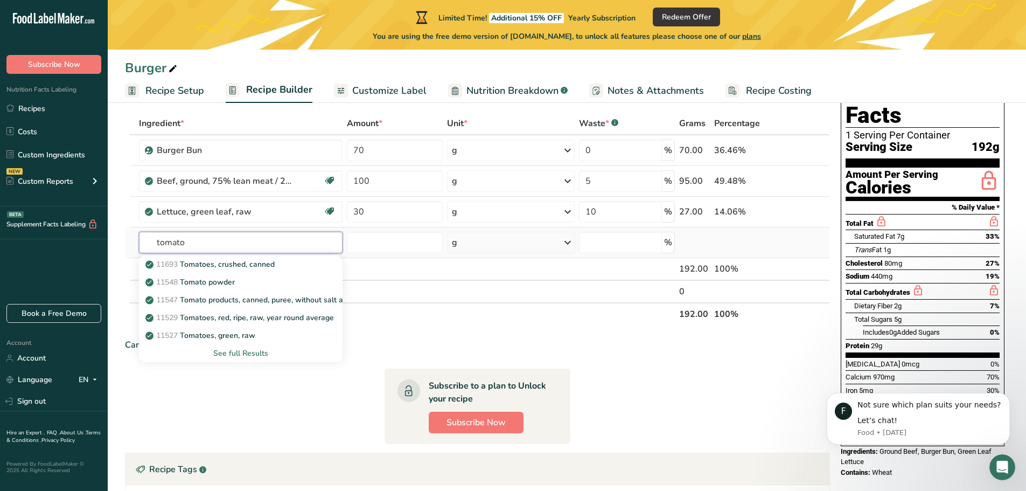
type input "tomato"
click at [252, 359] on div "See full Results" at bounding box center [241, 353] width 204 height 18
click at [252, 354] on div "See full Results" at bounding box center [241, 352] width 187 height 11
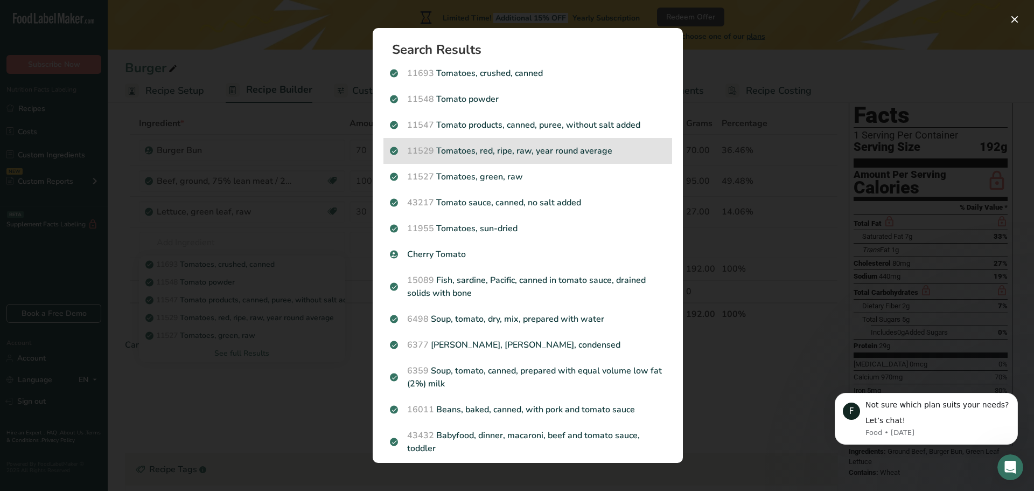
click at [567, 151] on p "11529 Tomatoes, red, ripe, raw, year round average" at bounding box center [528, 150] width 276 height 13
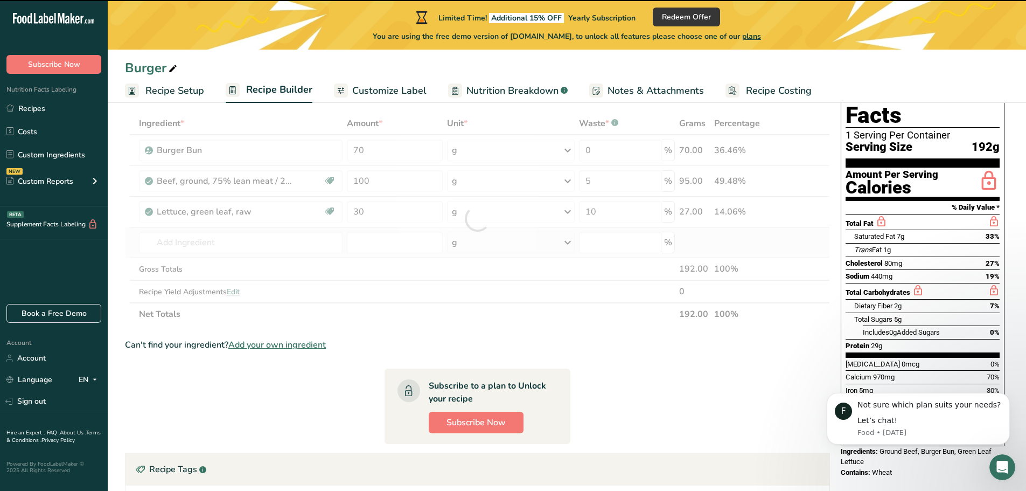
type input "0"
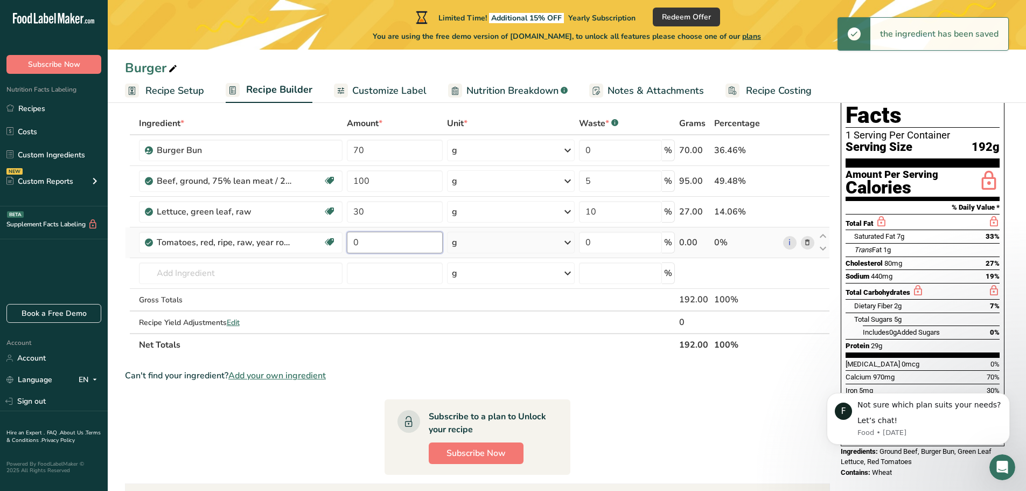
drag, startPoint x: 357, startPoint y: 245, endPoint x: 344, endPoint y: 247, distance: 13.6
click at [350, 246] on input "0" at bounding box center [395, 243] width 96 height 22
type input "20"
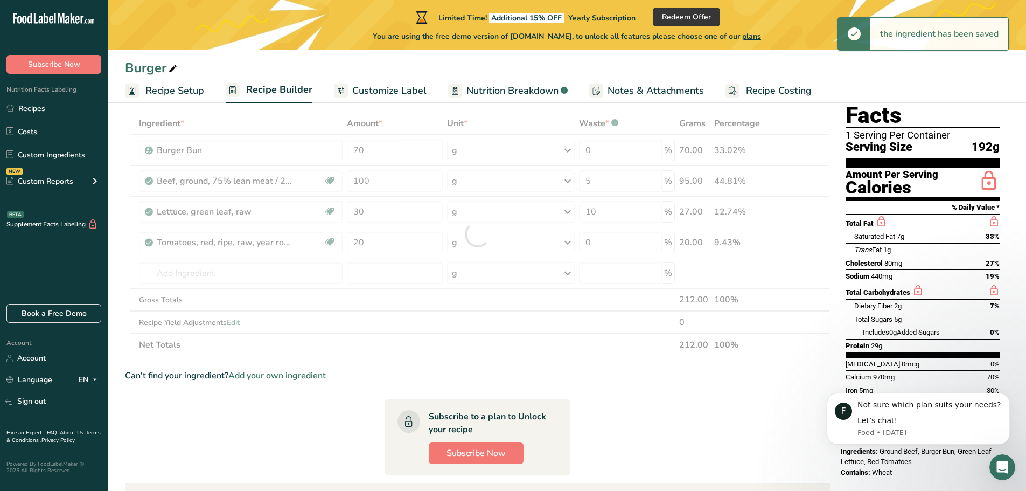
click at [584, 381] on div "Can't find your ingredient? Add your own ingredient" at bounding box center [477, 375] width 705 height 13
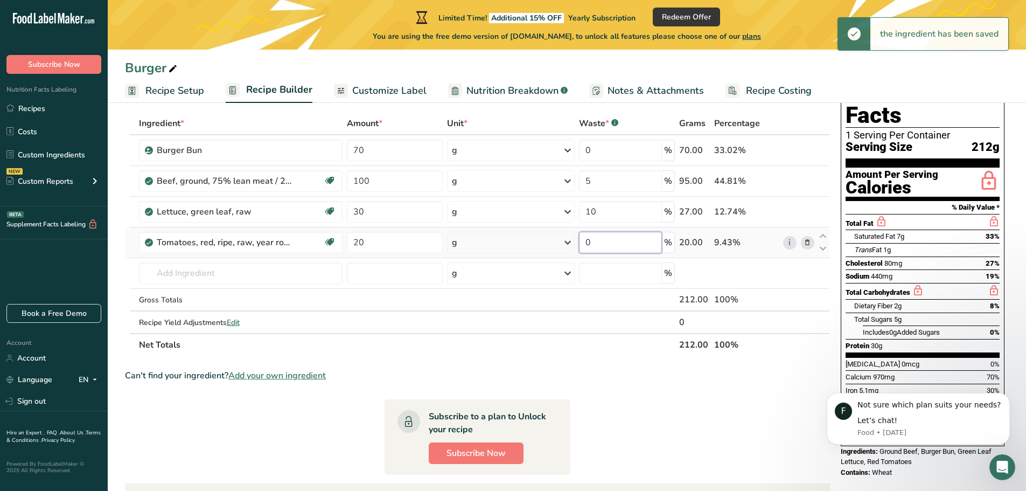
drag, startPoint x: 594, startPoint y: 243, endPoint x: 541, endPoint y: 242, distance: 52.8
click at [554, 242] on tr "Tomatoes, red, ripe, raw, year round average Source of Antioxidants Dairy free …" at bounding box center [478, 242] width 704 height 31
type input "5"
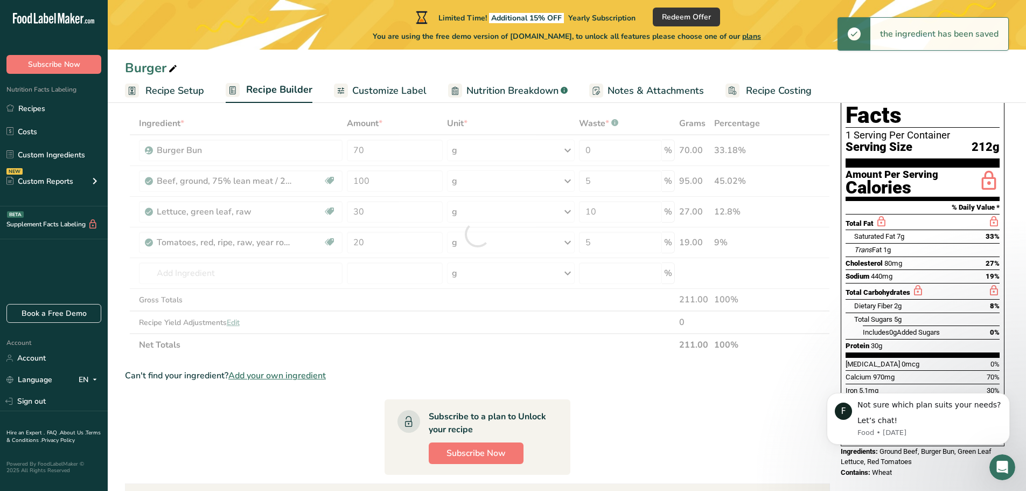
click at [664, 372] on div "Can't find your ingredient? Add your own ingredient" at bounding box center [477, 375] width 705 height 13
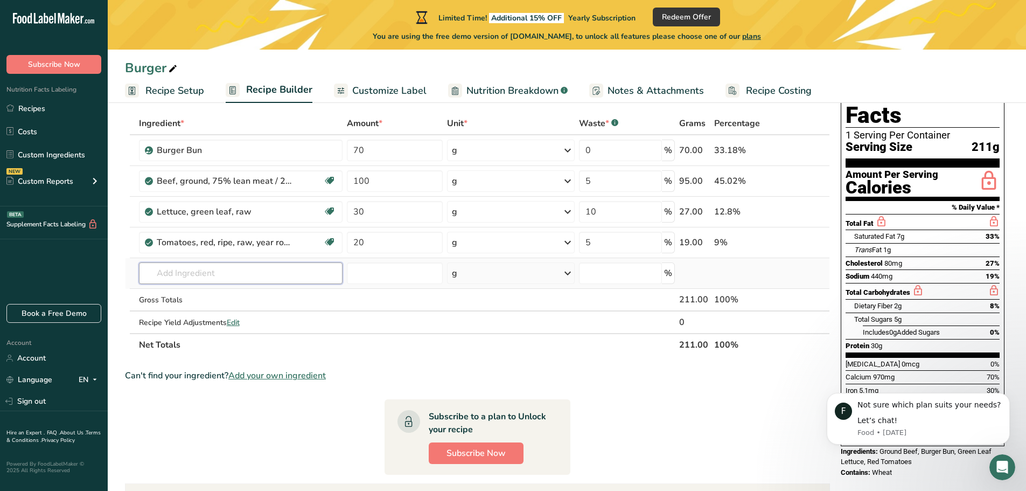
click at [228, 267] on input "text" at bounding box center [241, 273] width 204 height 22
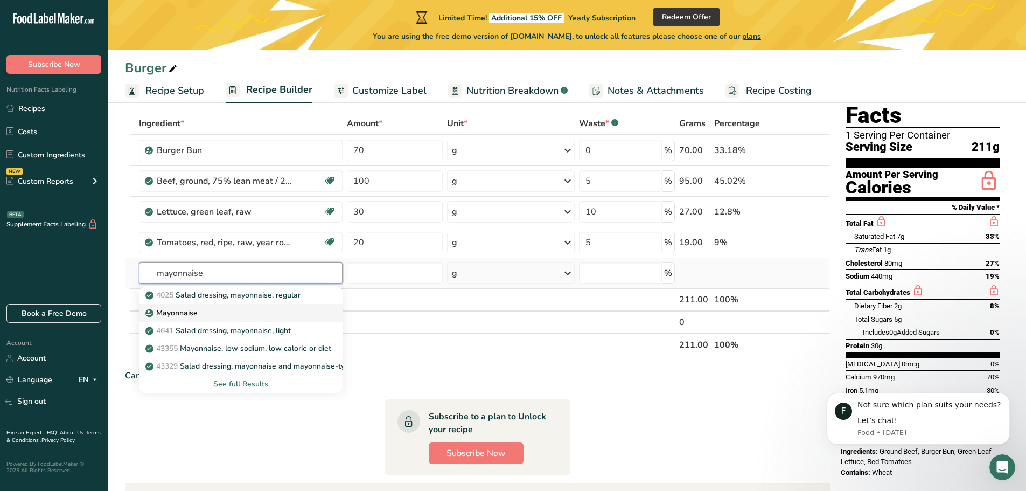
type input "mayonnaise"
click at [219, 316] on div "Mayonnaise" at bounding box center [233, 312] width 170 height 11
type input "Mayonnaise"
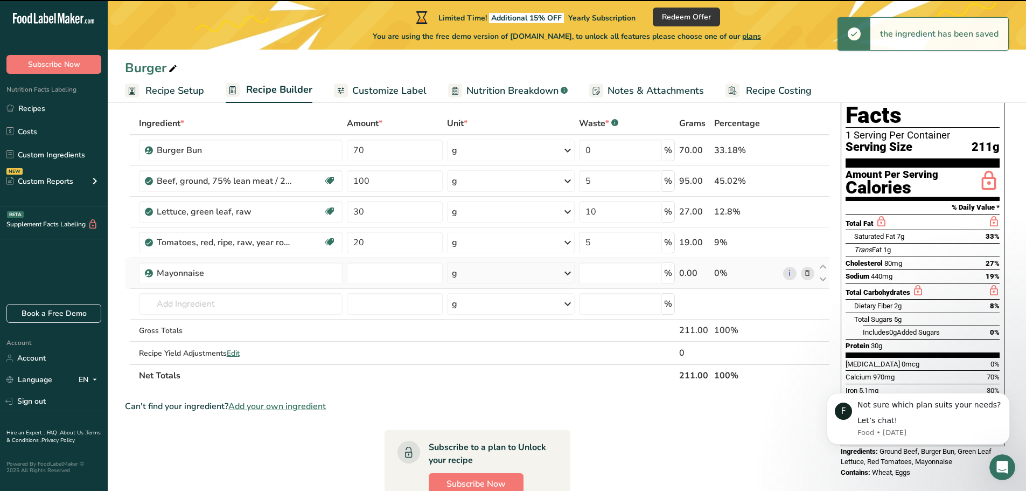
type input "0"
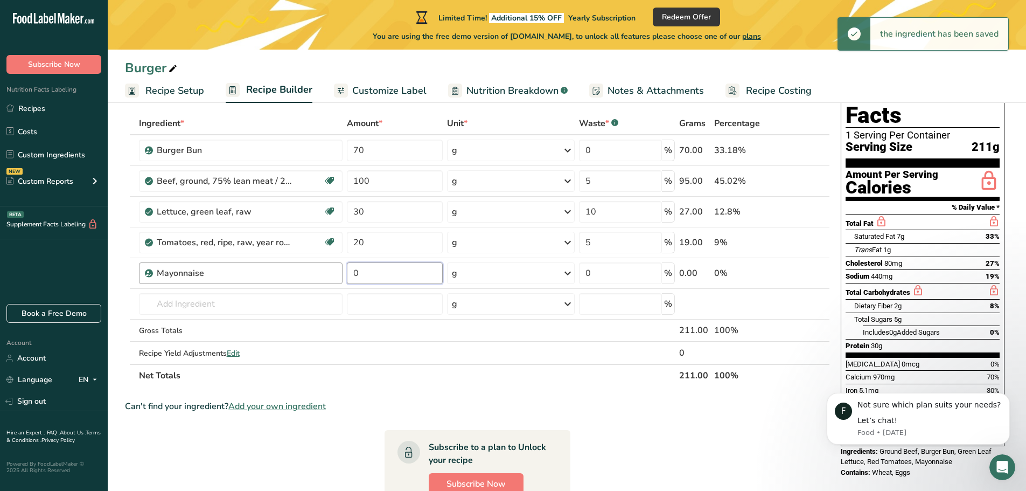
drag, startPoint x: 364, startPoint y: 270, endPoint x: 280, endPoint y: 274, distance: 84.1
click at [295, 276] on tr "Mayonnaise 0 g Weight Units g kg mg See more Volume Units l Volume units requir…" at bounding box center [478, 273] width 704 height 31
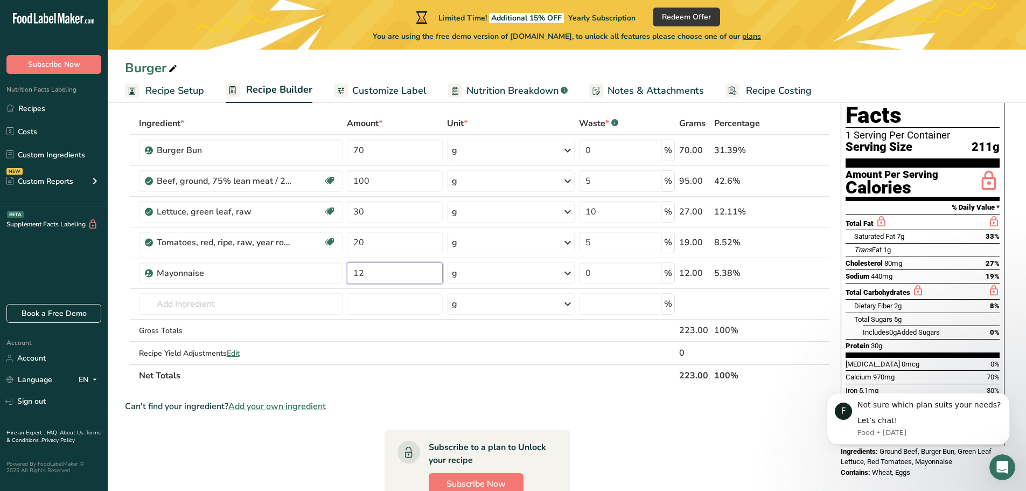
type input "12"
click at [524, 378] on div "Ingredient * Amount * Unit * Waste * .a-a{fill:#347362;}.b-a{fill:#fff;} Grams …" at bounding box center [477, 249] width 705 height 275
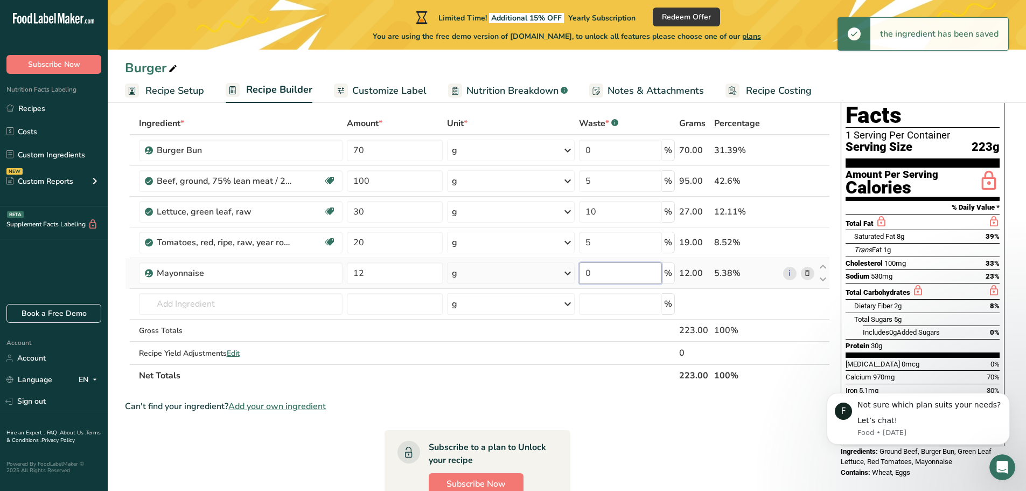
click at [603, 274] on input "0" at bounding box center [620, 273] width 83 height 22
drag, startPoint x: 563, startPoint y: 277, endPoint x: 529, endPoint y: 278, distance: 34.0
click at [529, 278] on tr "Mayonnaise 12 g Weight Units g kg mg See more Volume Units l Volume units requi…" at bounding box center [478, 273] width 704 height 31
type input "3"
click at [641, 394] on section "Ingredient * Amount * Unit * Waste * .a-a{fill:#347362;}.b-a{fill:#fff;} Grams …" at bounding box center [477, 404] width 705 height 584
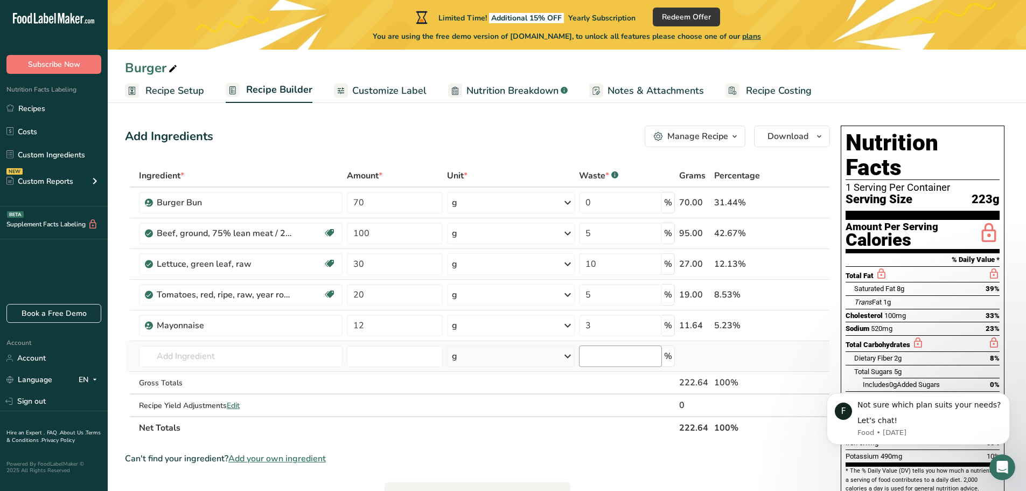
scroll to position [0, 0]
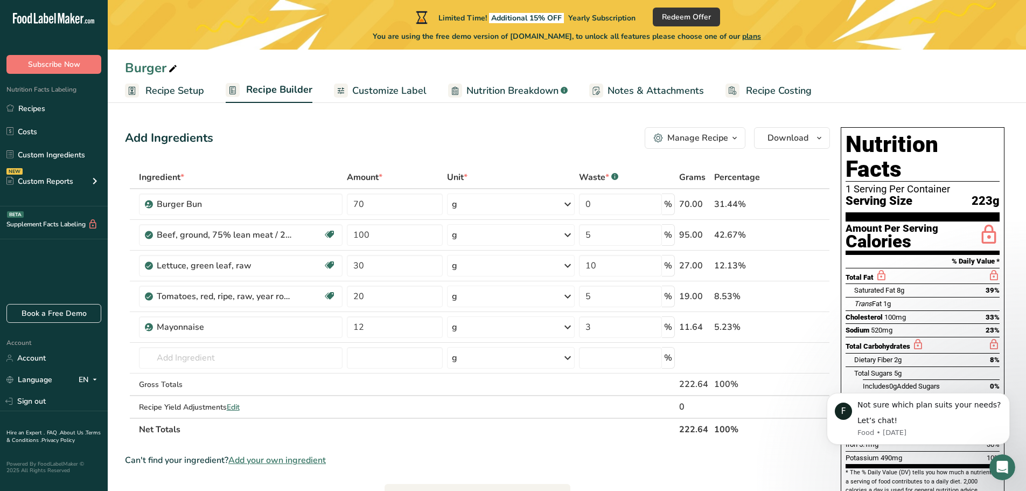
click at [732, 138] on icon "button" at bounding box center [734, 137] width 9 height 13
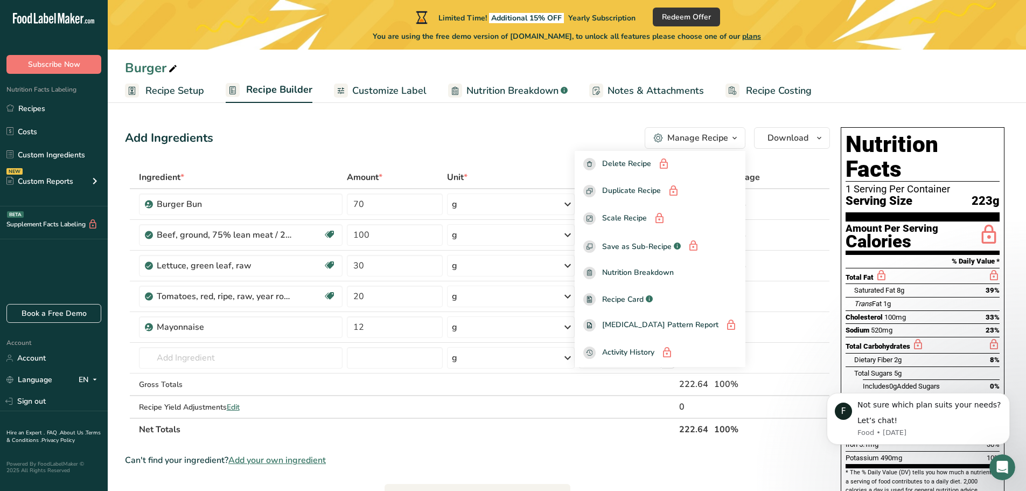
click at [651, 431] on th "Net Totals" at bounding box center [407, 428] width 541 height 23
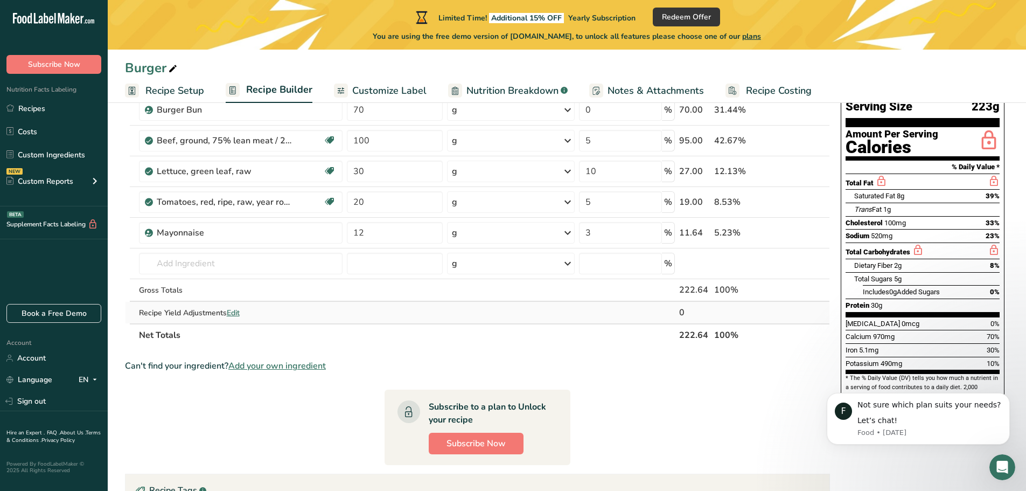
scroll to position [79, 0]
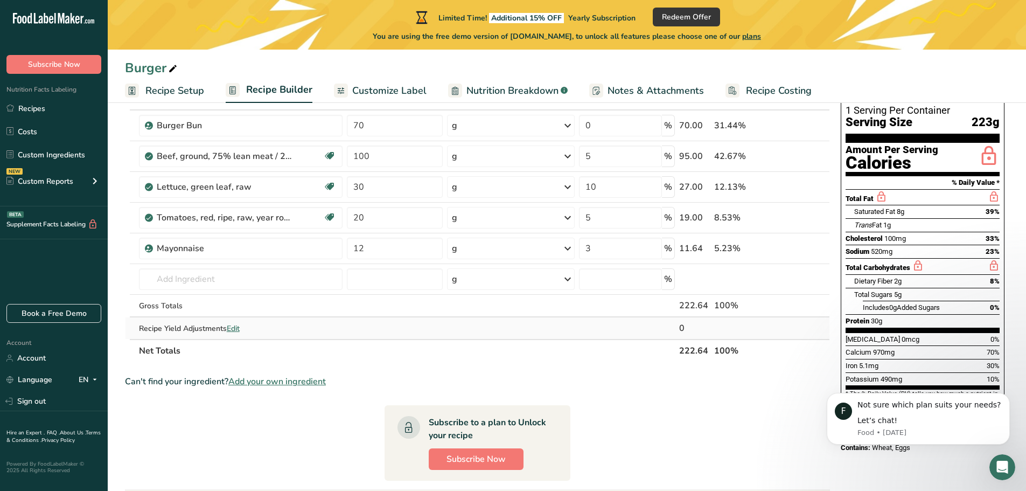
click at [239, 329] on span "Edit" at bounding box center [233, 328] width 13 height 10
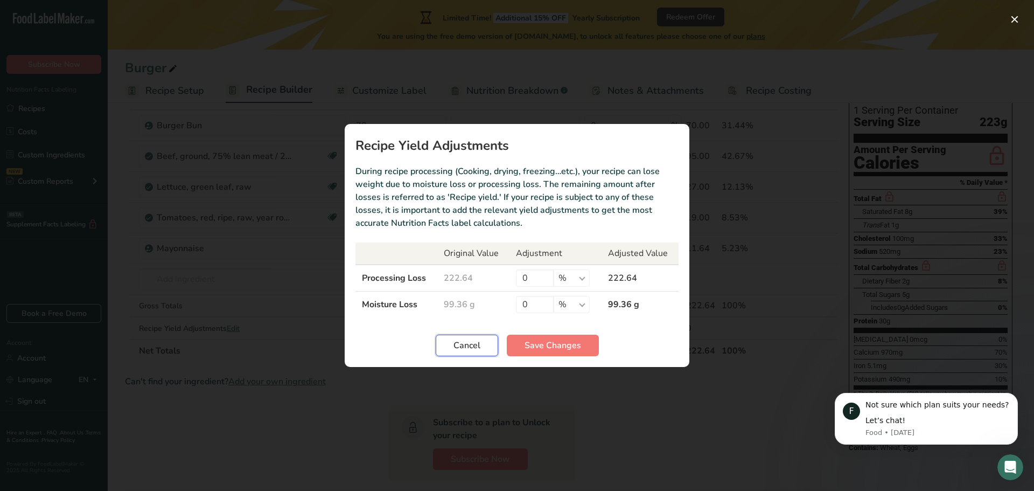
click at [472, 346] on span "Cancel" at bounding box center [467, 345] width 27 height 13
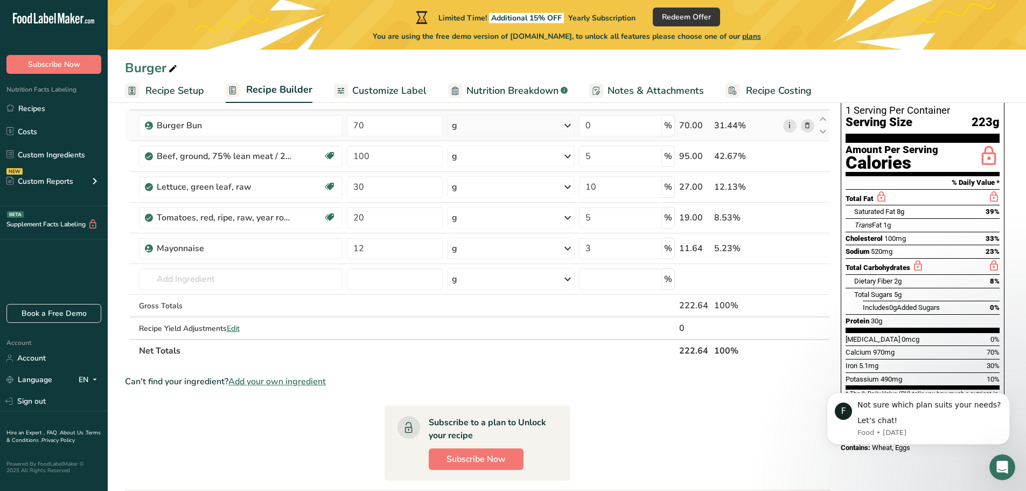
click at [789, 126] on link "i" at bounding box center [789, 125] width 13 height 13
click at [792, 158] on link "i" at bounding box center [789, 156] width 13 height 13
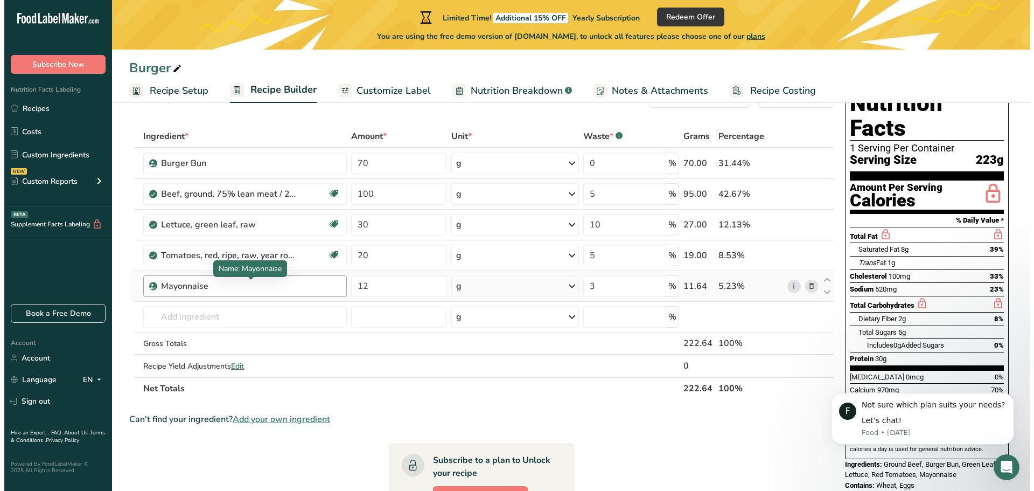
scroll to position [0, 0]
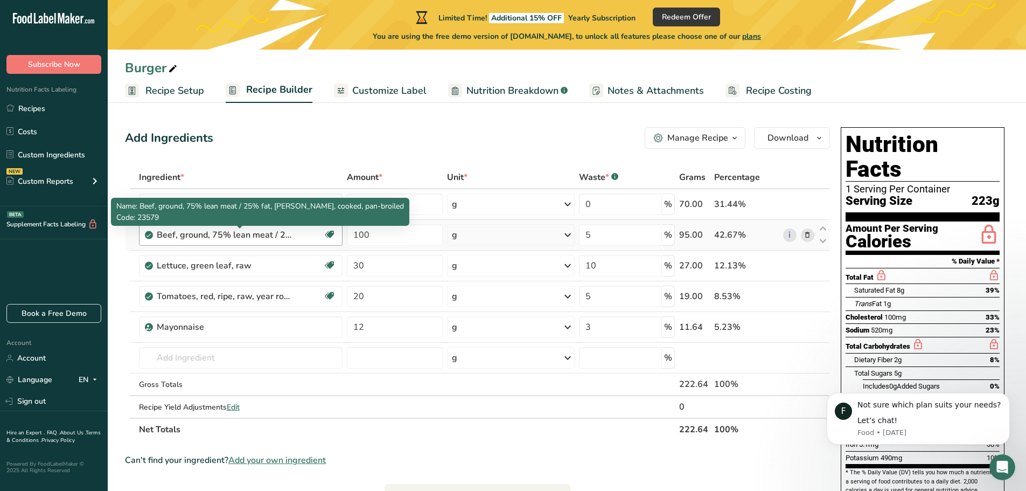
click at [297, 230] on div "Beef, ground, 75% lean meat / 25% fat, patty, cooked, pan-broiled" at bounding box center [240, 234] width 167 height 13
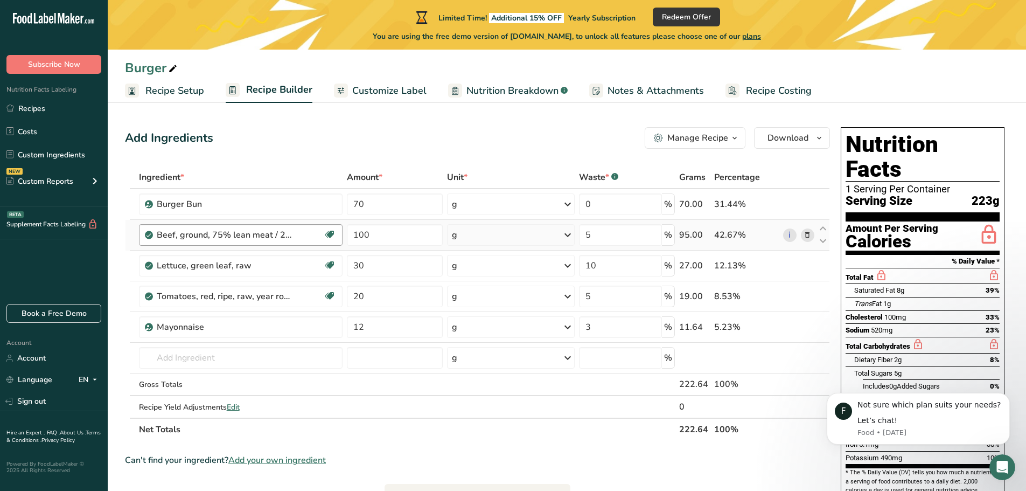
click at [288, 239] on div "Beef, ground, 75% lean meat / 25% fat, patty, cooked, pan-broiled" at bounding box center [224, 234] width 135 height 13
click at [219, 231] on div "Beef, ground, 75% lean meat / 25% fat, patty, cooked, pan-broiled" at bounding box center [224, 234] width 135 height 13
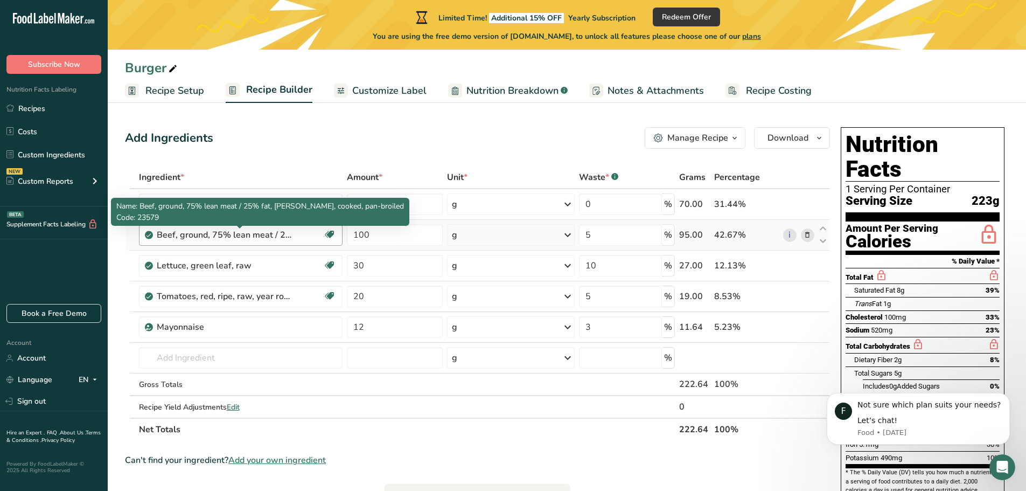
click at [157, 235] on div "Beef, ground, 75% lean meat / 25% fat, patty, cooked, pan-broiled" at bounding box center [224, 234] width 135 height 13
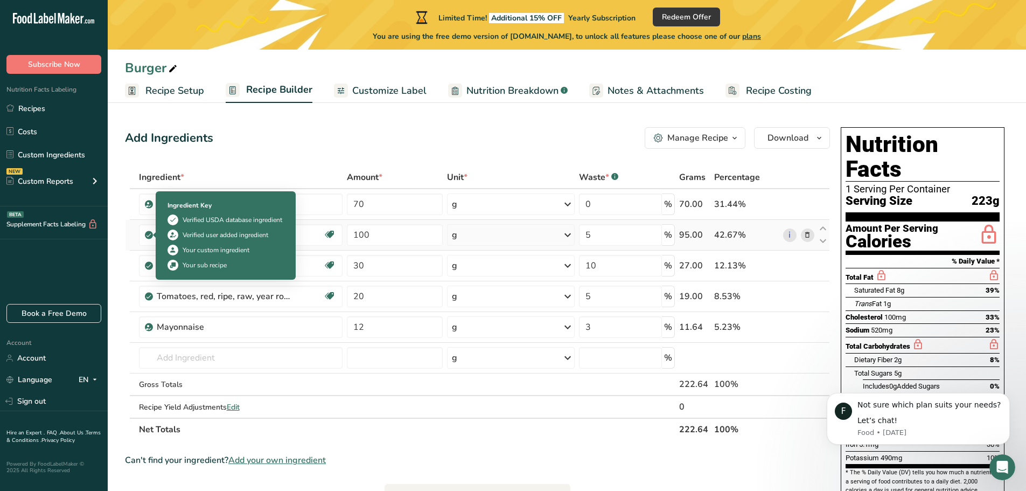
click at [151, 236] on icon at bounding box center [148, 235] width 6 height 10
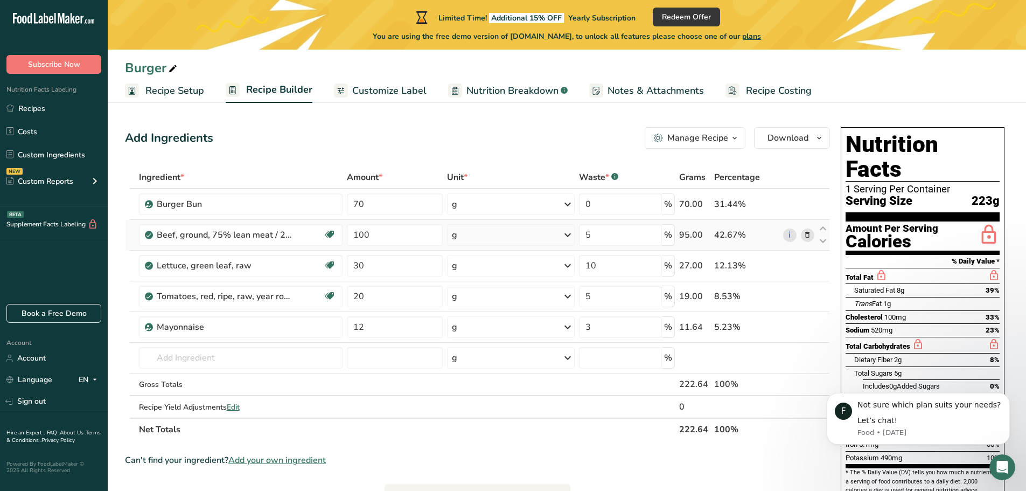
click at [150, 235] on icon at bounding box center [148, 235] width 6 height 10
click at [824, 229] on icon at bounding box center [823, 229] width 13 height 8
click at [824, 241] on icon at bounding box center [823, 241] width 13 height 8
click at [810, 237] on icon at bounding box center [808, 234] width 8 height 11
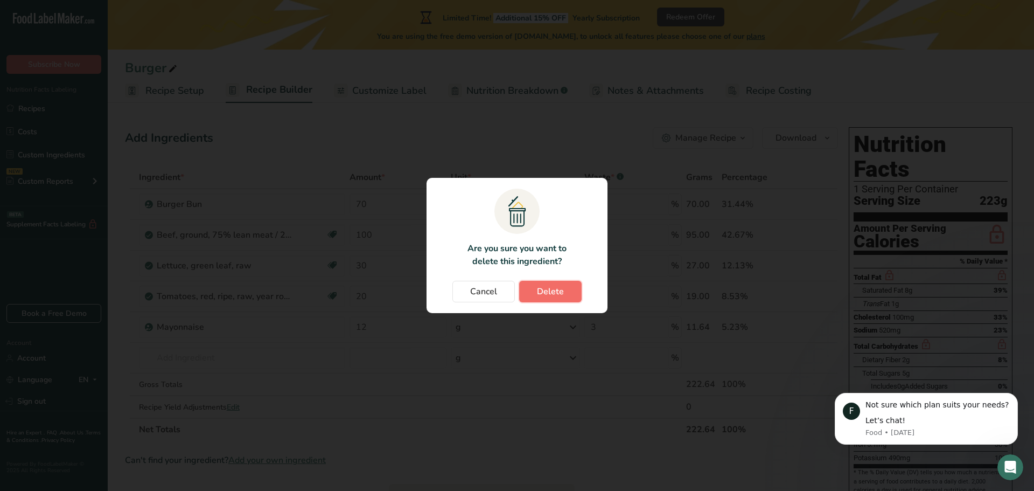
click at [539, 294] on span "Delete" at bounding box center [550, 291] width 27 height 13
type input "30"
type input "10"
type input "20"
type input "5"
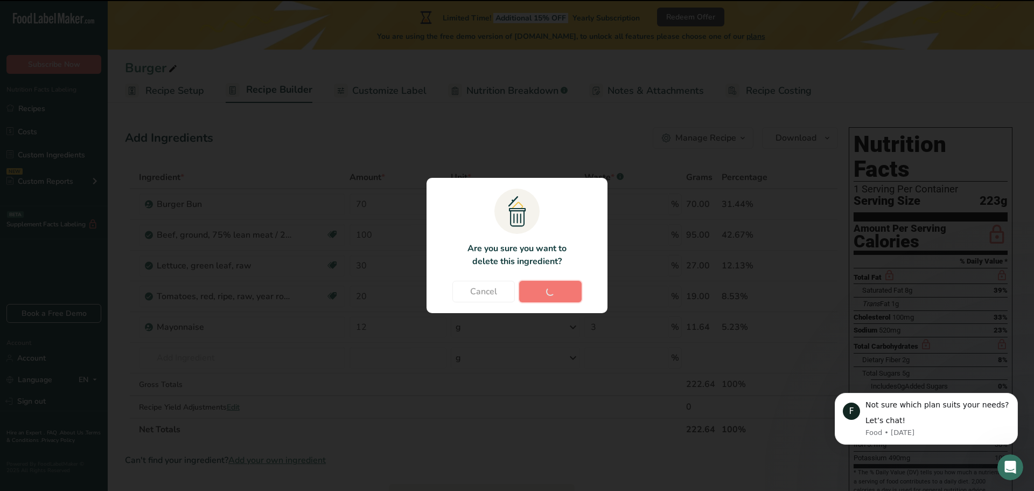
type input "12"
type input "3"
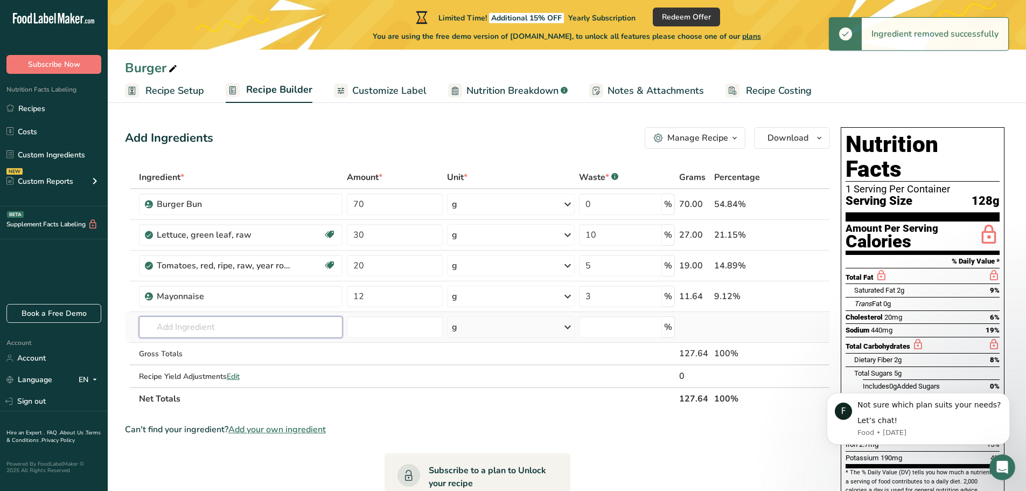
click at [203, 319] on input "text" at bounding box center [241, 327] width 204 height 22
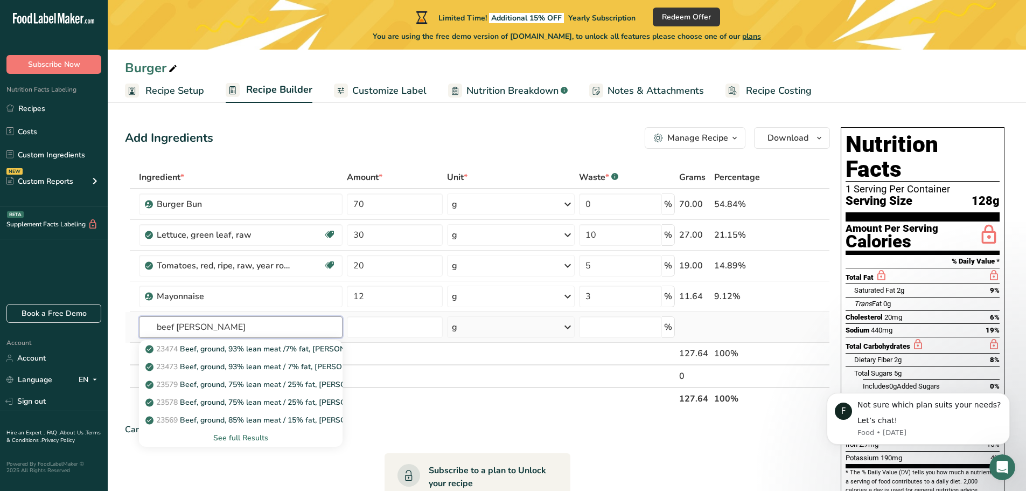
type input "beef patty"
click at [258, 434] on div "See full Results" at bounding box center [241, 437] width 187 height 11
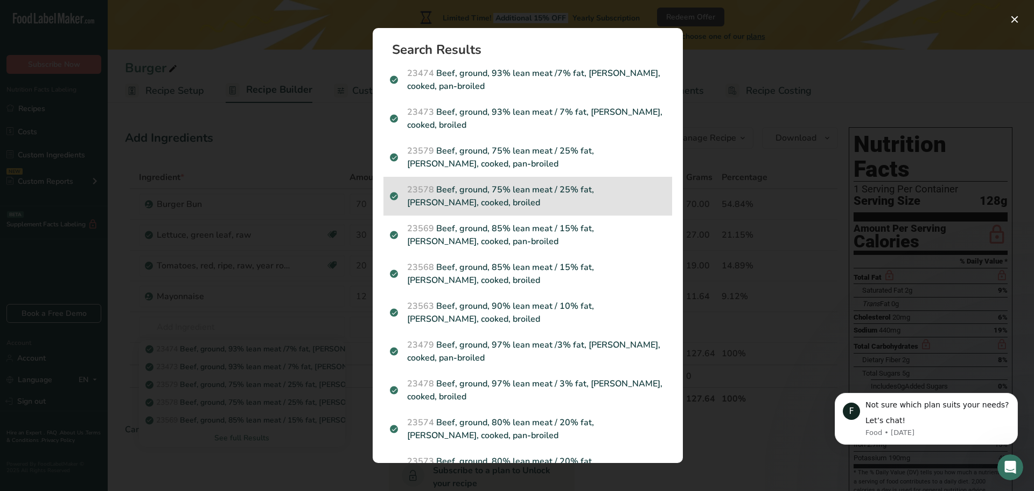
click at [511, 193] on p "23578 Beef, ground, 75% lean meat / 25% fat, patty, cooked, broiled" at bounding box center [528, 196] width 276 height 26
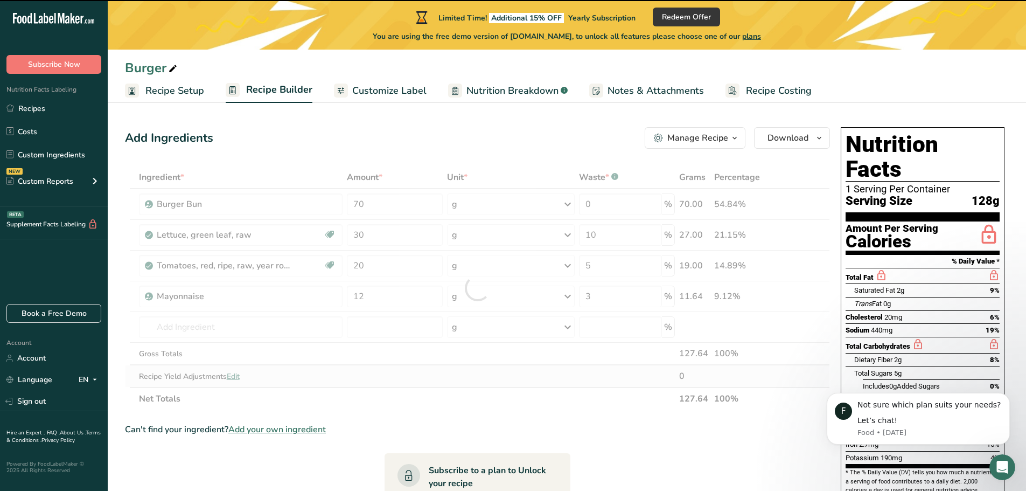
type input "0"
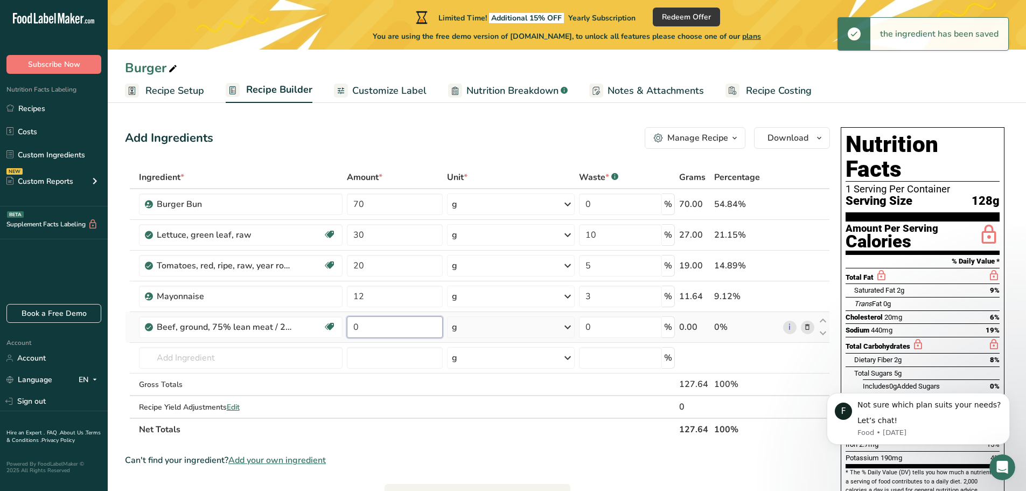
click at [373, 329] on input "0" at bounding box center [395, 327] width 96 height 22
click at [350, 329] on input "0" at bounding box center [395, 327] width 96 height 22
type input "100"
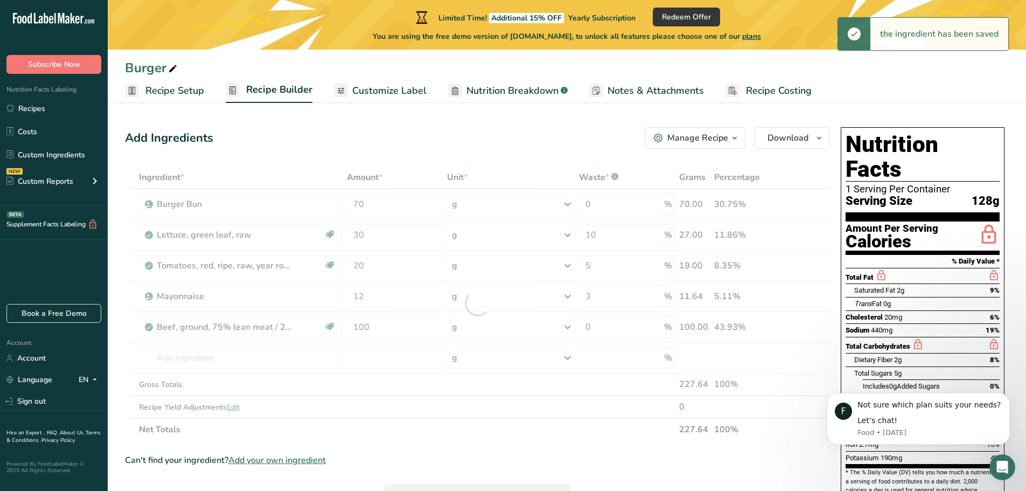
click at [471, 441] on section "Ingredient * Amount * Unit * Waste * .a-a{fill:#347362;}.b-a{fill:#fff;} Grams …" at bounding box center [477, 447] width 705 height 562
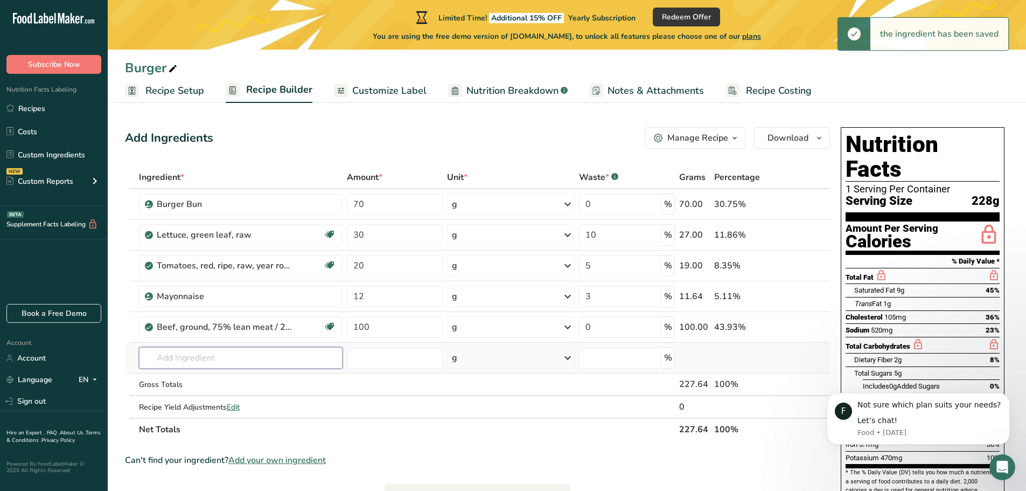
click at [197, 355] on input "text" at bounding box center [241, 358] width 204 height 22
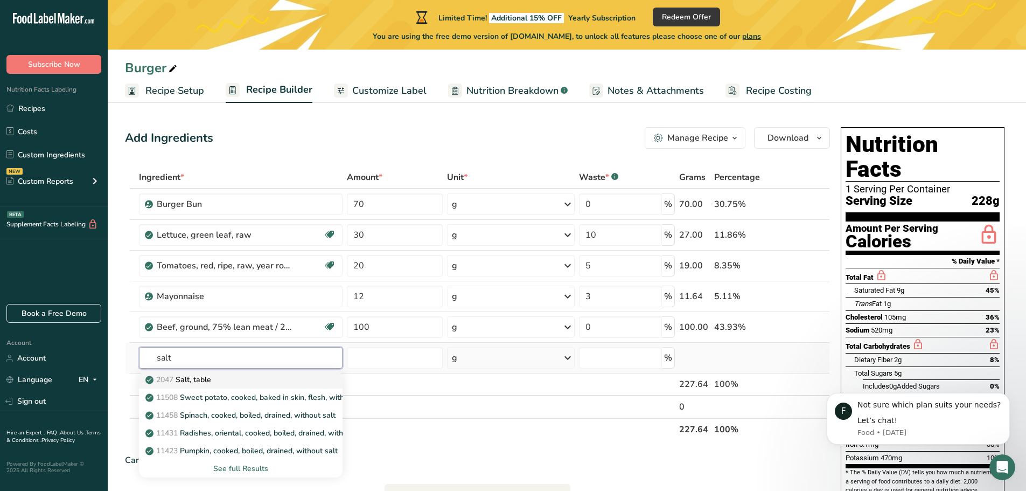
type input "salt"
click at [200, 375] on p "2047 Salt, table" at bounding box center [180, 379] width 64 height 11
type input "Salt, table"
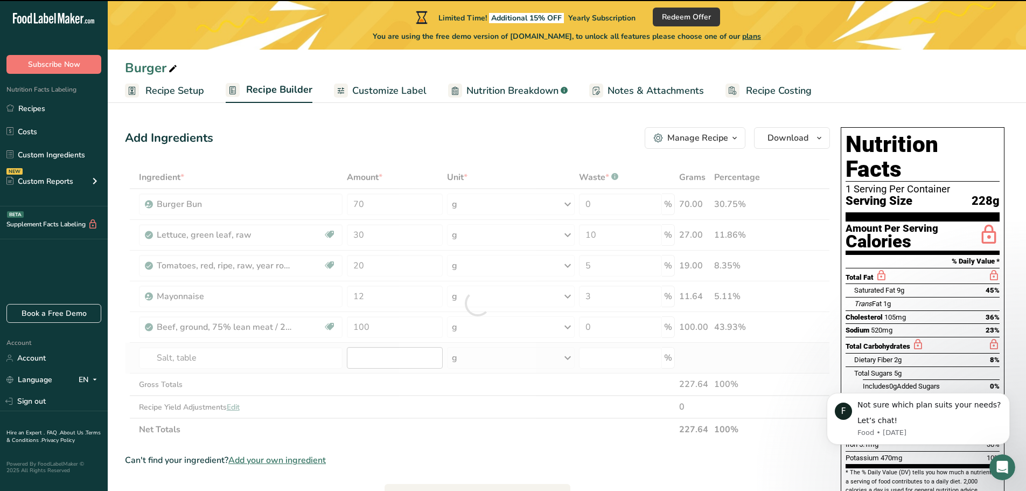
type input "0"
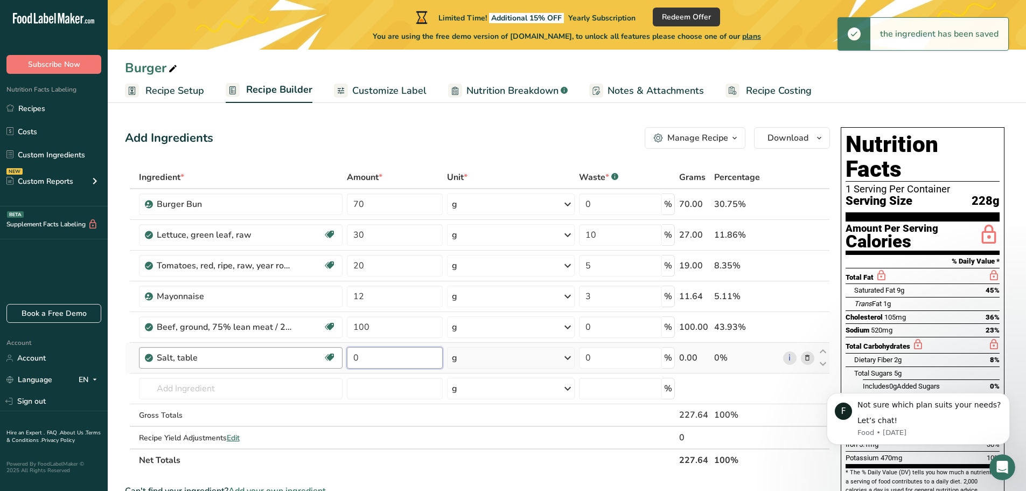
drag, startPoint x: 371, startPoint y: 358, endPoint x: 299, endPoint y: 363, distance: 71.8
click at [305, 362] on tr "Salt, table Dairy free Gluten free Vegan Vegetarian Soy free 0 g Portions 1 tsp…" at bounding box center [478, 358] width 704 height 31
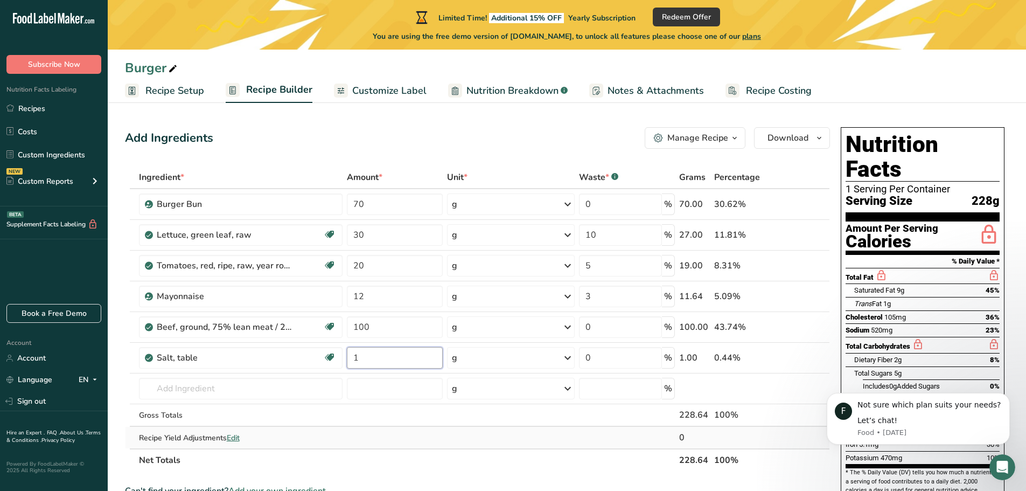
type input "1"
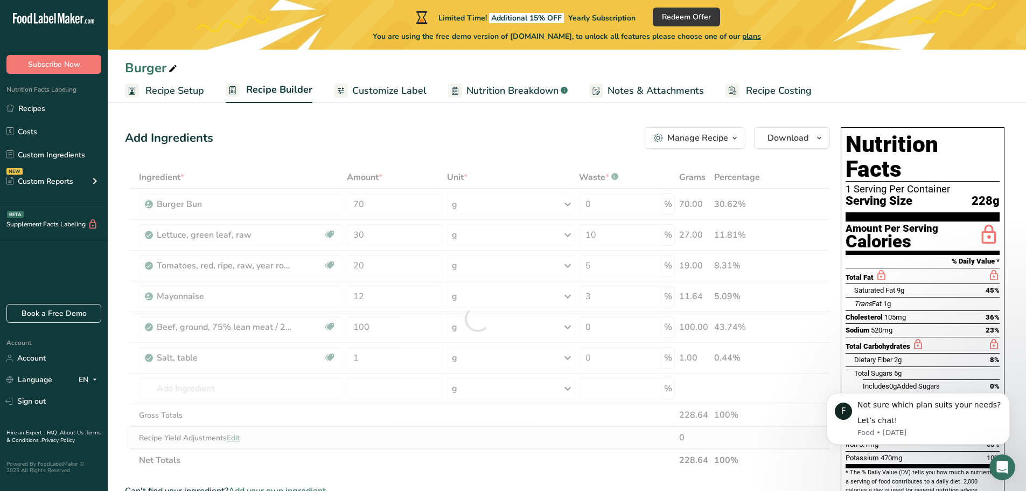
click at [534, 431] on div "Ingredient * Amount * Unit * Waste * .a-a{fill:#347362;}.b-a{fill:#fff;} Grams …" at bounding box center [477, 318] width 705 height 305
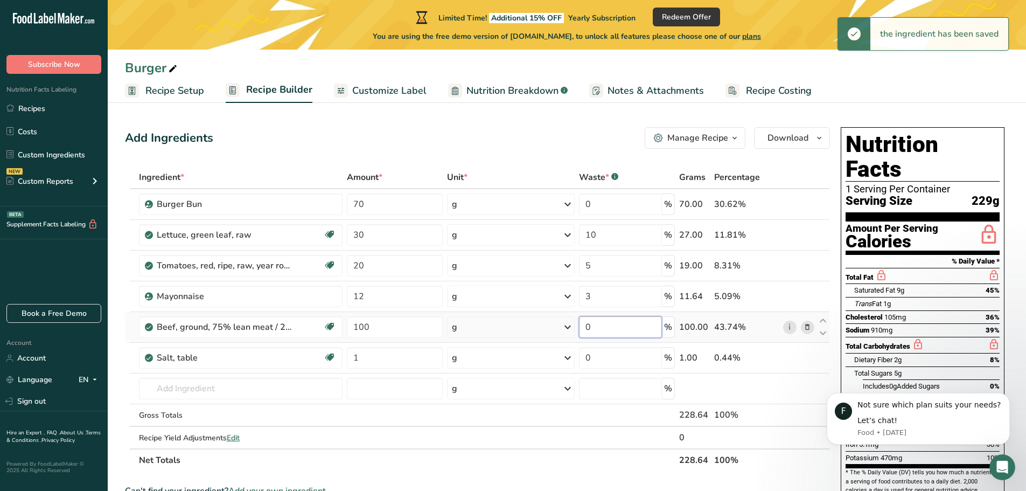
click at [555, 329] on tr "Beef, ground, 75% lean meat / 25% fat, patty, cooked, broiled Dairy free Gluten…" at bounding box center [478, 327] width 704 height 31
drag, startPoint x: 585, startPoint y: 325, endPoint x: 591, endPoint y: 326, distance: 5.9
click at [591, 326] on input "0" at bounding box center [620, 327] width 83 height 22
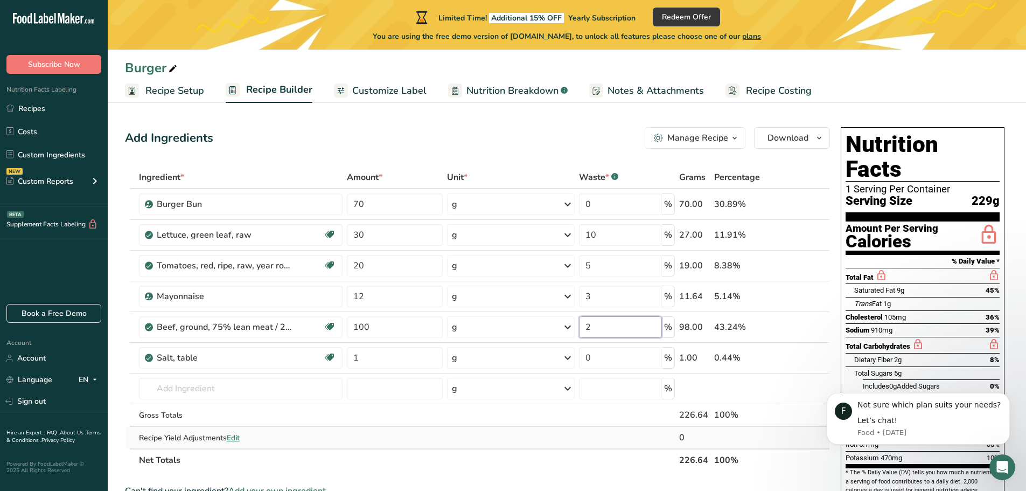
type input "2"
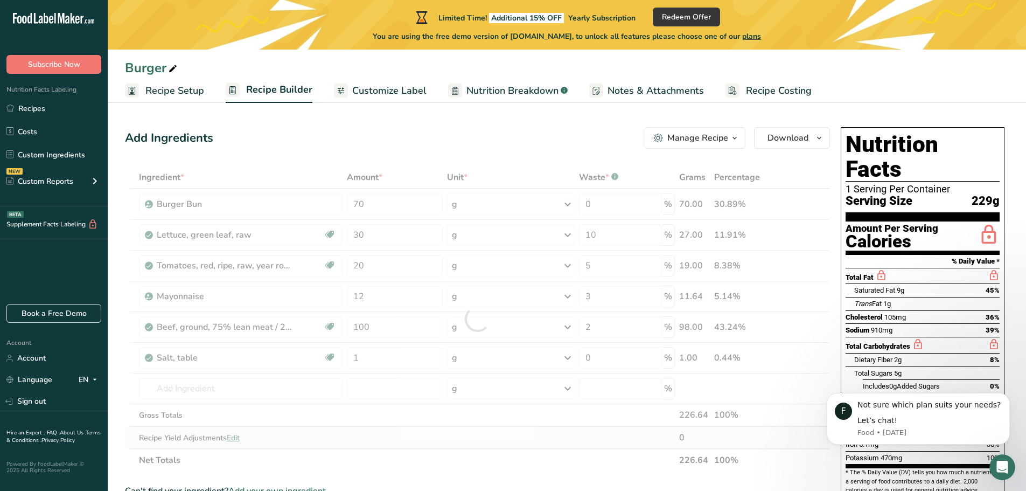
click at [616, 436] on div "Ingredient * Amount * Unit * Waste * .a-a{fill:#347362;}.b-a{fill:#fff;} Grams …" at bounding box center [477, 318] width 705 height 305
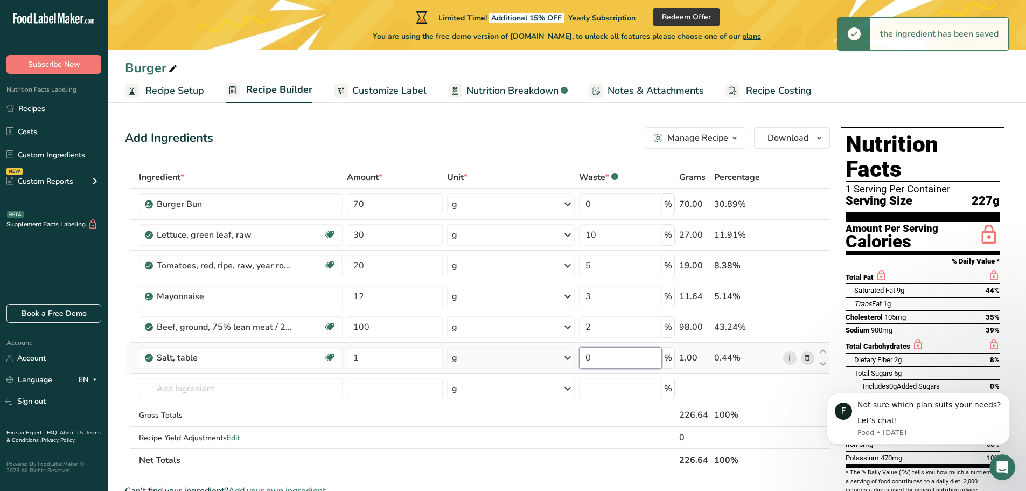
drag, startPoint x: 602, startPoint y: 359, endPoint x: 542, endPoint y: 359, distance: 60.3
click at [543, 359] on tr "Salt, table Dairy free Gluten free Vegan Vegetarian Soy free 1 g Portions 1 tsp…" at bounding box center [478, 358] width 704 height 31
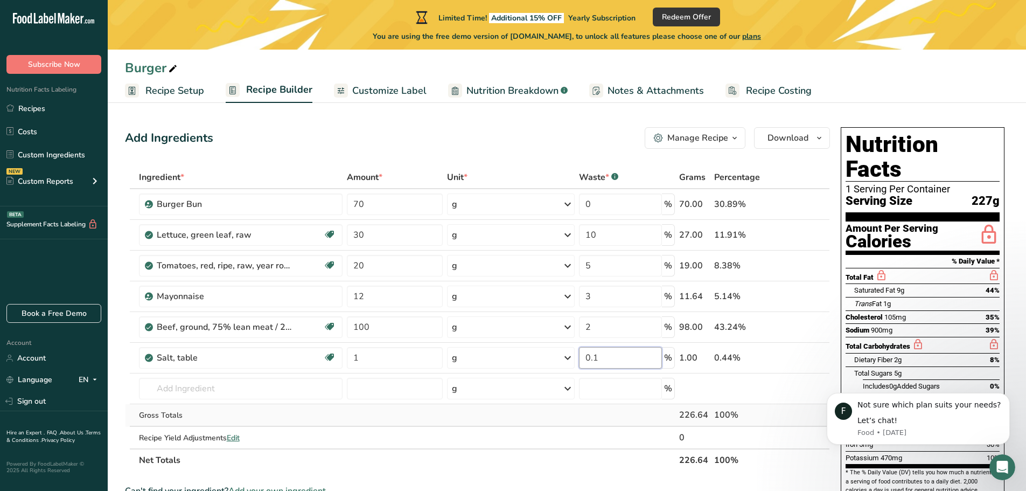
type input "0.1"
click at [621, 414] on div "Ingredient * Amount * Unit * Waste * .a-a{fill:#347362;}.b-a{fill:#fff;} Grams …" at bounding box center [477, 318] width 705 height 305
drag, startPoint x: 565, startPoint y: 205, endPoint x: 543, endPoint y: 207, distance: 22.1
click at [543, 205] on tr "Burger Bun 70 g Weight Units g kg mg mcg lb oz See less Volume Units l Volume u…" at bounding box center [478, 204] width 704 height 31
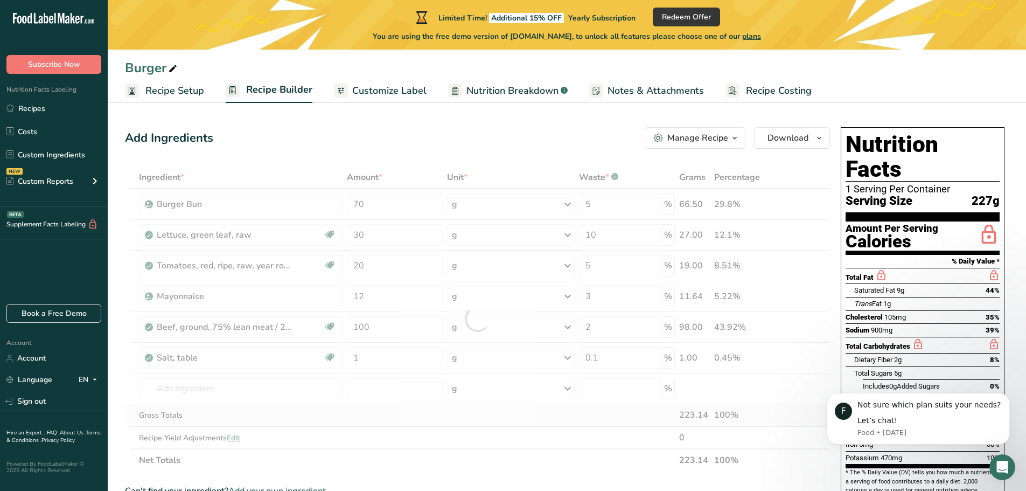
click at [654, 417] on div "Ingredient * Amount * Unit * Waste * .a-a{fill:#347362;}.b-a{fill:#fff;} Grams …" at bounding box center [477, 318] width 705 height 305
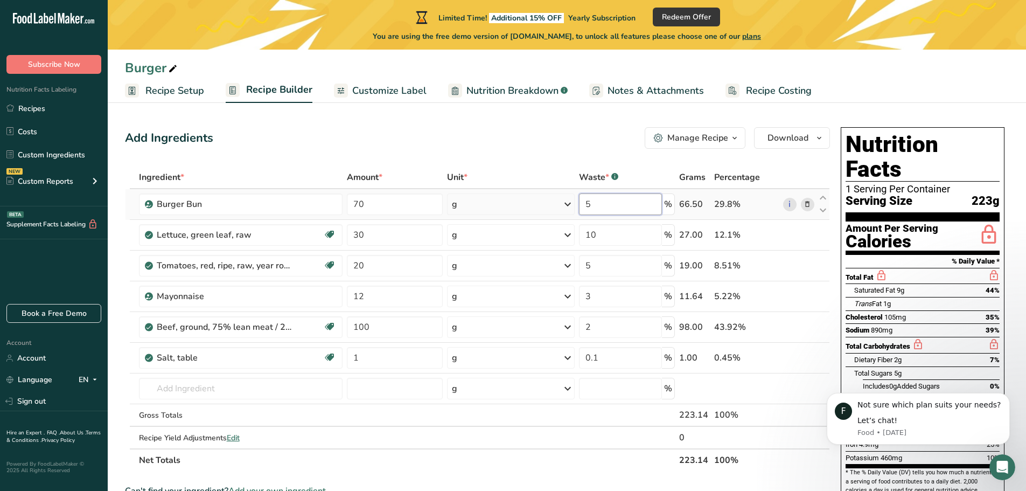
drag, startPoint x: 592, startPoint y: 200, endPoint x: 538, endPoint y: 204, distance: 54.0
click at [548, 204] on tr "Burger Bun 70 g Weight Units g kg mg mcg lb oz See less Volume Units l Volume u…" at bounding box center [478, 204] width 704 height 31
type input "0"
click at [281, 234] on div "Ingredient * Amount * Unit * Waste * .a-a{fill:#347362;}.b-a{fill:#fff;} Grams …" at bounding box center [477, 318] width 705 height 305
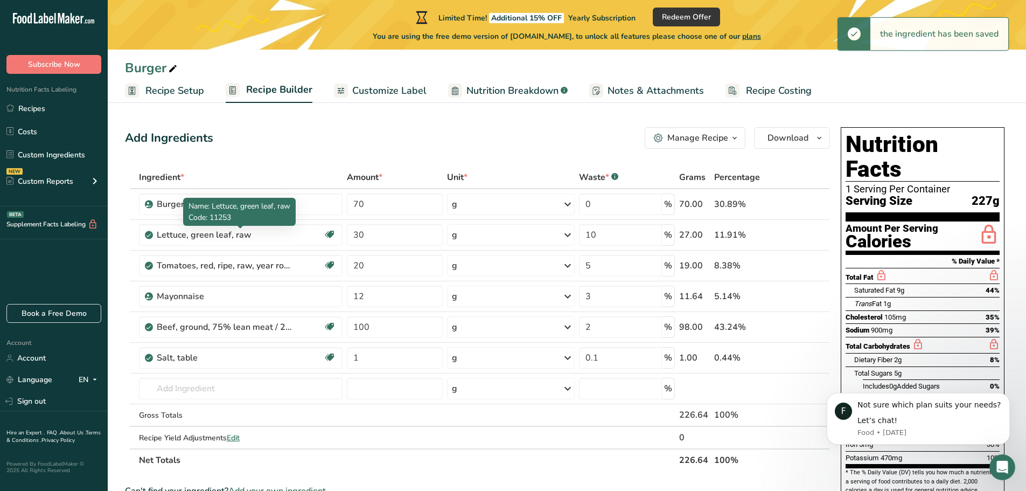
click at [280, 234] on div "Lettuce, green leaf, raw" at bounding box center [224, 234] width 135 height 13
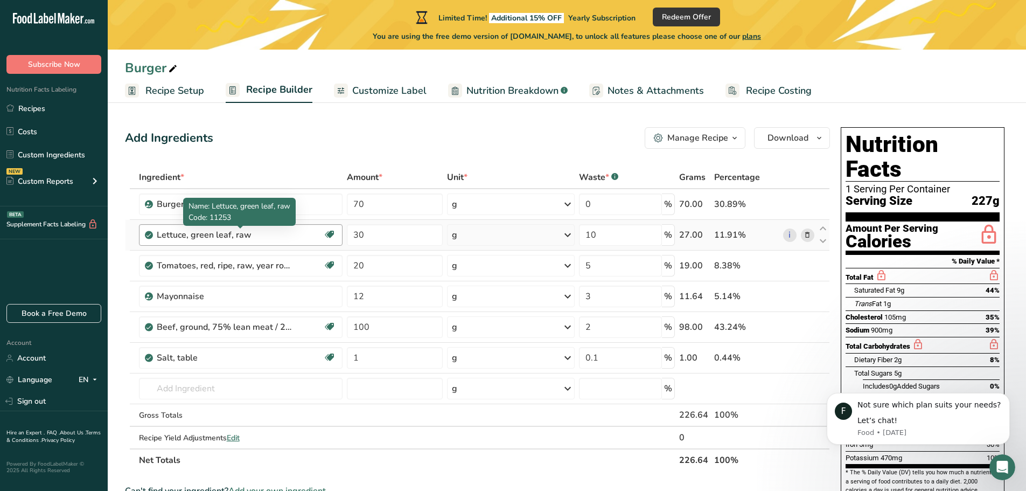
click at [222, 228] on div "Lettuce, green leaf, raw Dairy free Gluten free Vegan Vegetarian Soy free" at bounding box center [241, 235] width 204 height 22
click at [280, 229] on div "Lettuce, green leaf, raw" at bounding box center [224, 234] width 135 height 13
click at [565, 462] on th "Net Totals" at bounding box center [407, 459] width 541 height 23
drag, startPoint x: 520, startPoint y: 236, endPoint x: 514, endPoint y: 236, distance: 5.9
click at [518, 236] on tr "Lettuce, green leaf, raw Dairy free Gluten free Vegan Vegetarian Soy free 30 g …" at bounding box center [478, 235] width 704 height 31
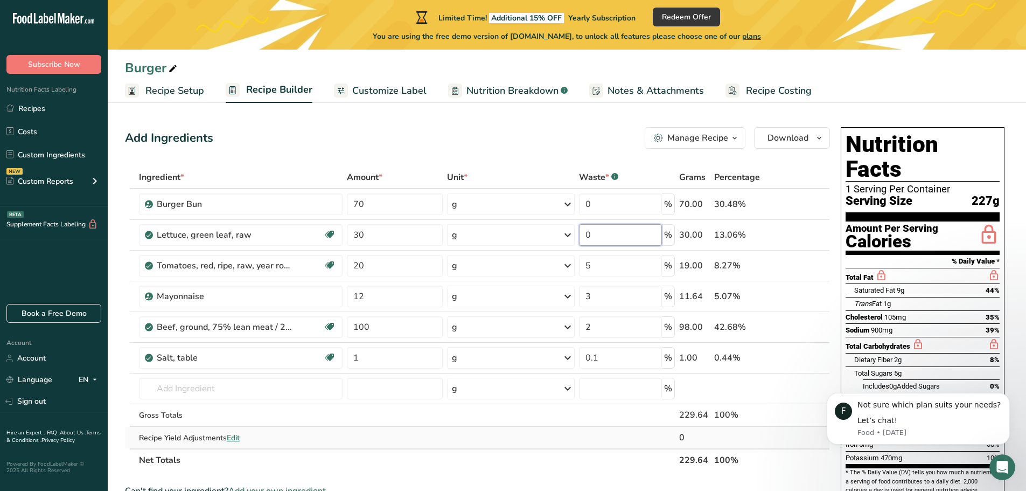
type input "0"
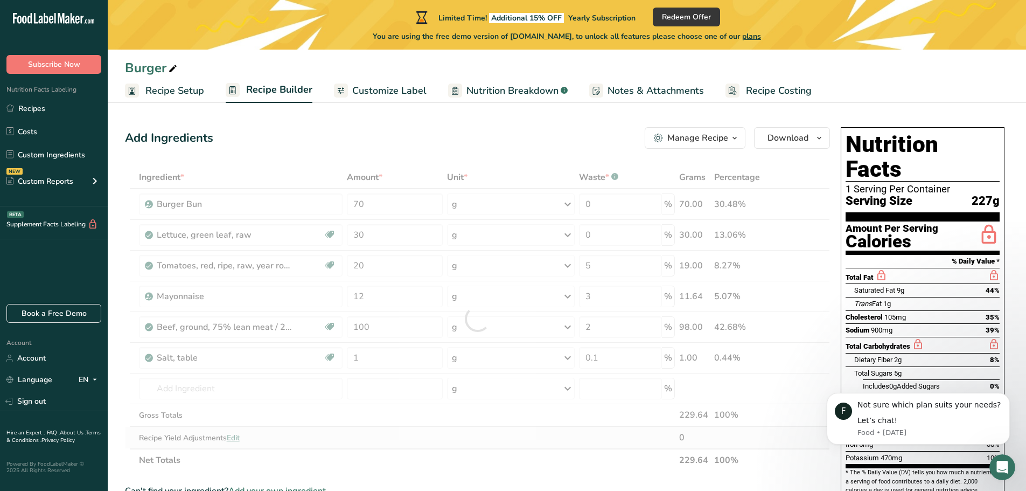
click at [624, 436] on div "Ingredient * Amount * Unit * Waste * .a-a{fill:#347362;}.b-a{fill:#fff;} Grams …" at bounding box center [477, 318] width 705 height 305
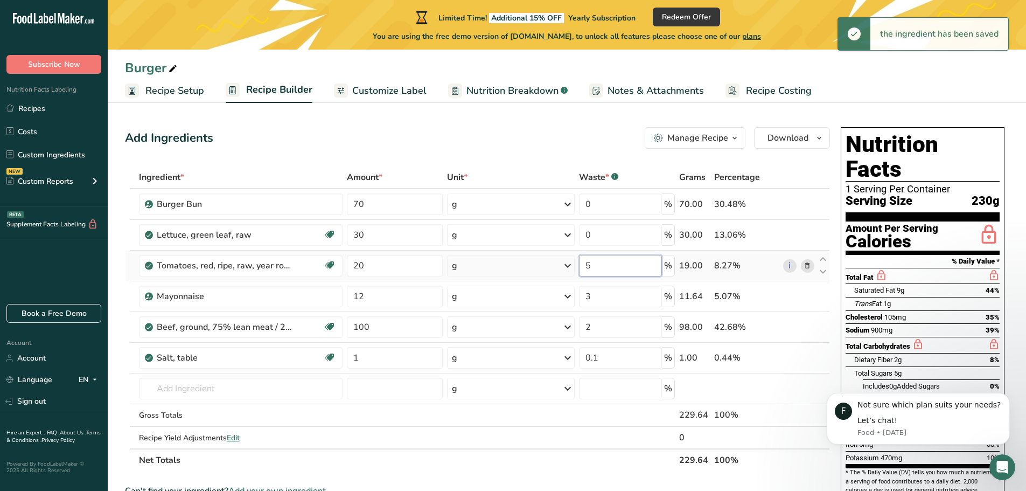
click at [600, 262] on input "5" at bounding box center [620, 266] width 83 height 22
drag, startPoint x: 597, startPoint y: 263, endPoint x: 540, endPoint y: 269, distance: 57.4
click at [556, 268] on tr "Tomatoes, red, ripe, raw, year round average Source of Antioxidants Dairy free …" at bounding box center [478, 265] width 704 height 31
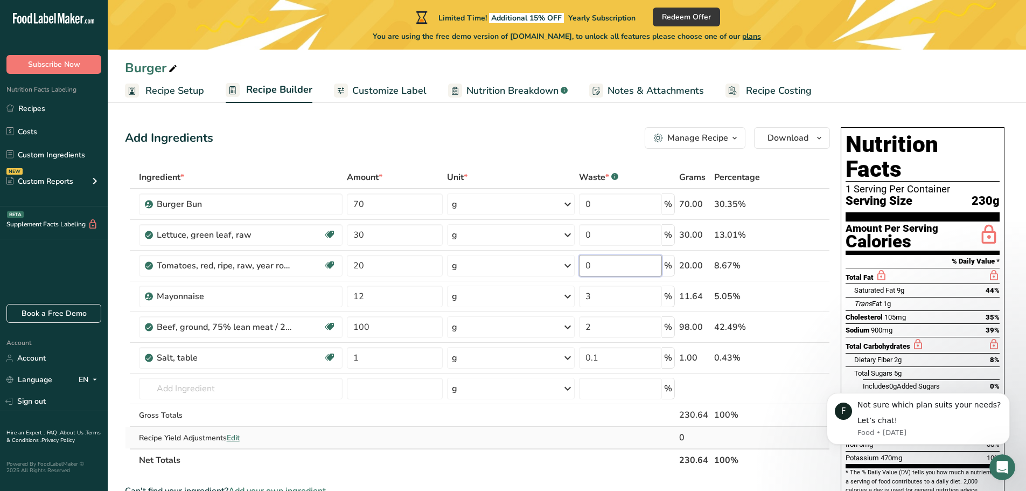
type input "0"
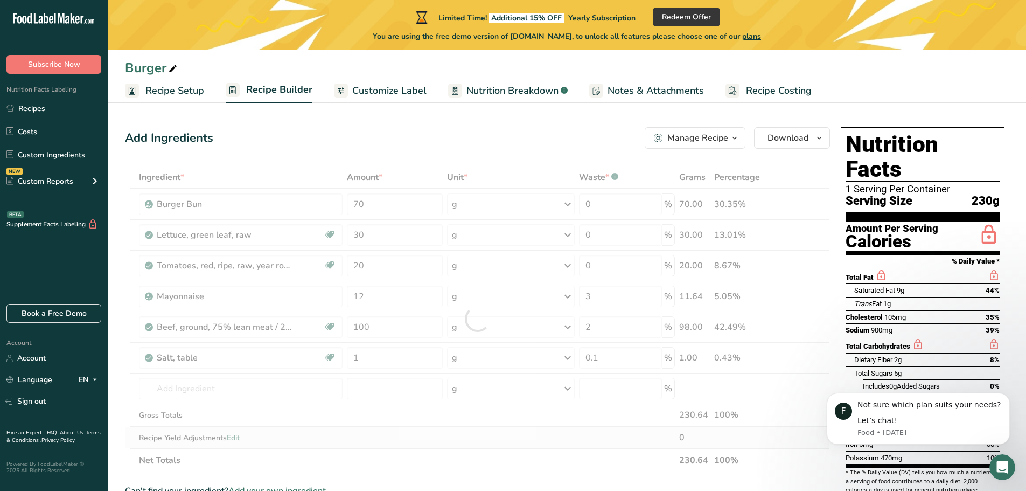
click at [617, 428] on div "Ingredient * Amount * Unit * Waste * .a-a{fill:#347362;}.b-a{fill:#fff;} Grams …" at bounding box center [477, 318] width 705 height 305
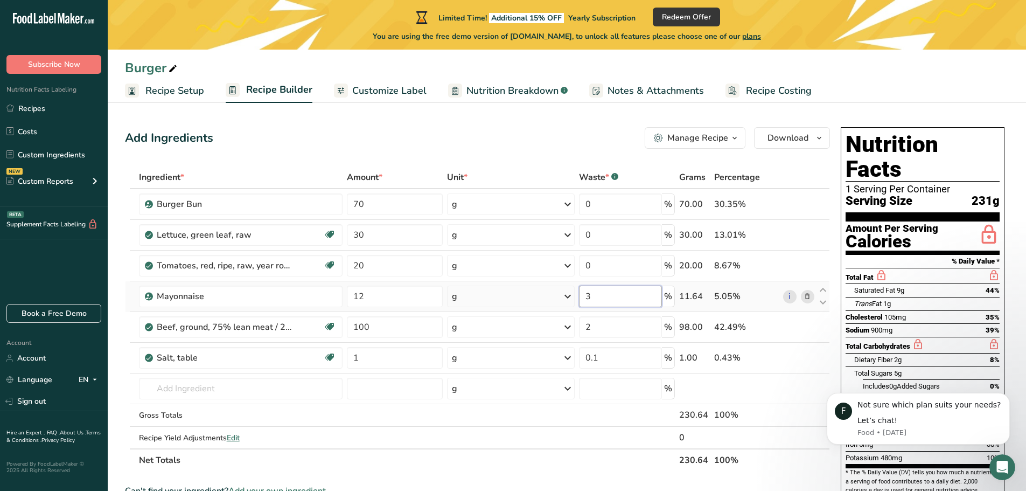
drag, startPoint x: 592, startPoint y: 297, endPoint x: 574, endPoint y: 297, distance: 17.8
click at [574, 297] on tr "Mayonnaise 12 g Weight Units g kg mg See more Volume Units l Volume units requi…" at bounding box center [478, 296] width 704 height 31
click at [609, 427] on div "Ingredient * Amount * Unit * Waste * .a-a{fill:#347362;}.b-a{fill:#fff;} Grams …" at bounding box center [477, 318] width 705 height 305
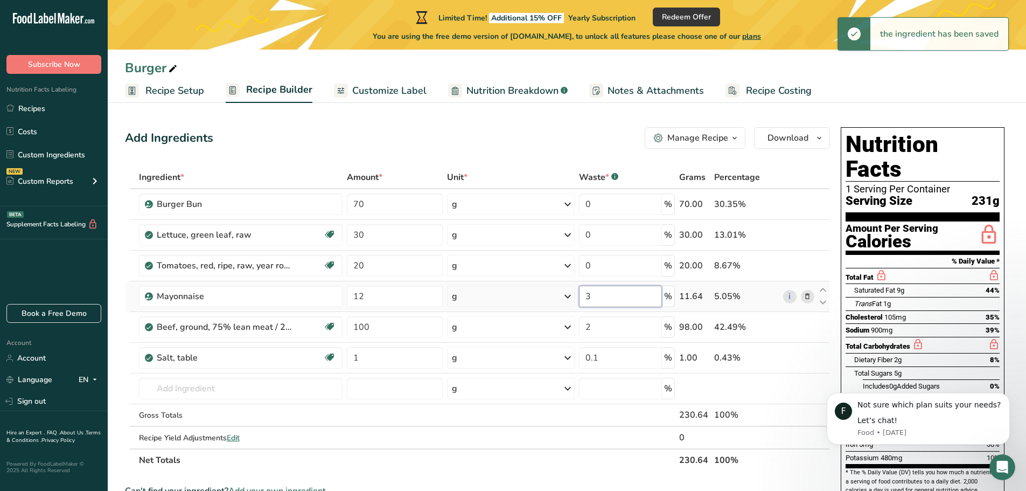
drag, startPoint x: 588, startPoint y: 296, endPoint x: 512, endPoint y: 296, distance: 76.0
click at [512, 296] on tr "Mayonnaise 12 g Weight Units g kg mg See more Volume Units l Volume units requi…" at bounding box center [478, 296] width 704 height 31
type input "0"
click at [491, 326] on div "Ingredient * Amount * Unit * Waste * .a-a{fill:#347362;}.b-a{fill:#fff;} Grams …" at bounding box center [477, 318] width 705 height 305
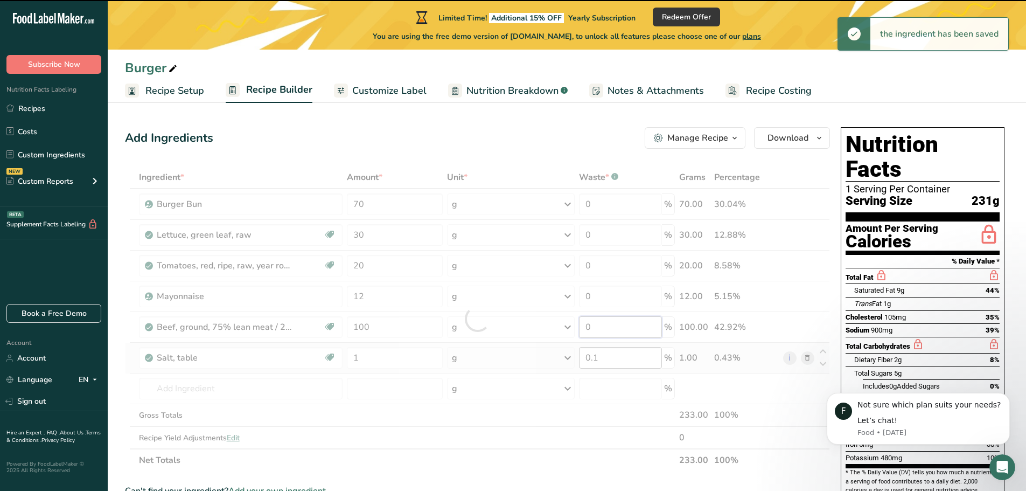
type input "2"
click at [610, 357] on div "Ingredient * Amount * Unit * Waste * .a-a{fill:#347362;}.b-a{fill:#fff;} Grams …" at bounding box center [477, 318] width 705 height 305
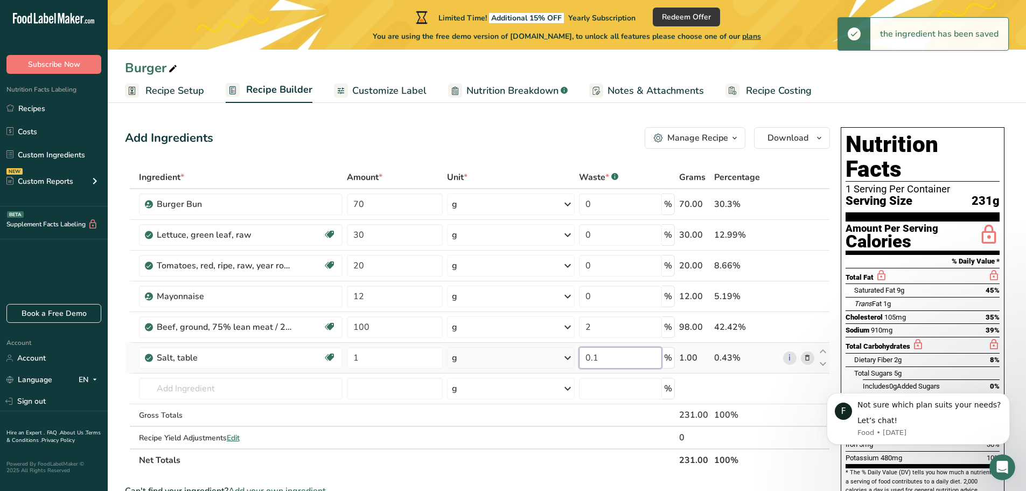
drag, startPoint x: 601, startPoint y: 355, endPoint x: 569, endPoint y: 353, distance: 31.8
click at [567, 356] on tr "Salt, table Dairy free Gluten free Vegan Vegetarian Soy free 1 g Portions 1 tsp…" at bounding box center [478, 358] width 704 height 31
type input "0"
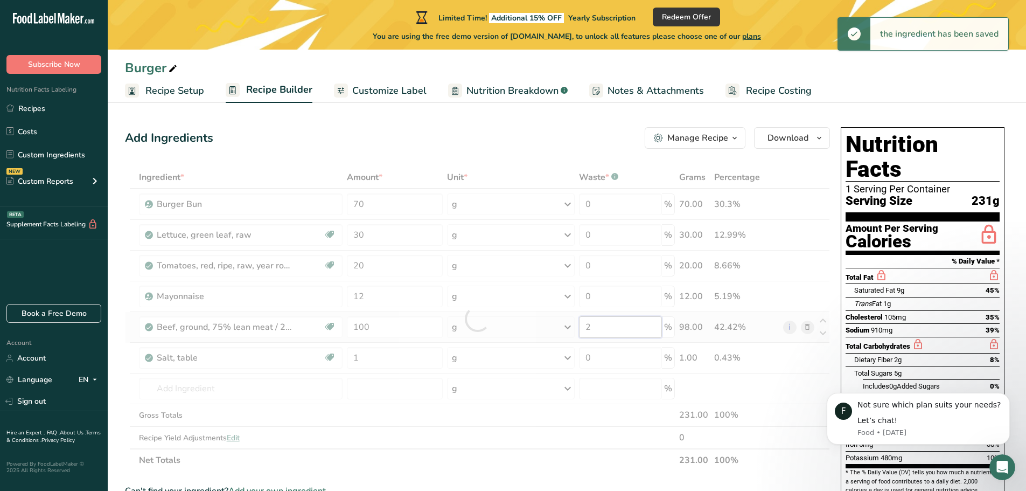
drag, startPoint x: 594, startPoint y: 327, endPoint x: 550, endPoint y: 326, distance: 43.6
click at [561, 326] on div "Ingredient * Amount * Unit * Waste * .a-a{fill:#347362;}.b-a{fill:#fff;} Grams …" at bounding box center [477, 318] width 705 height 305
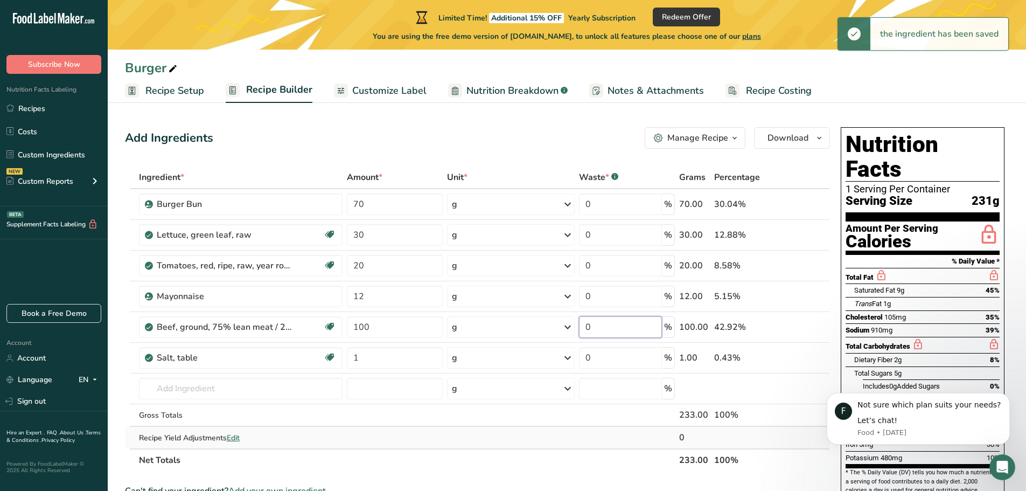
type input "0"
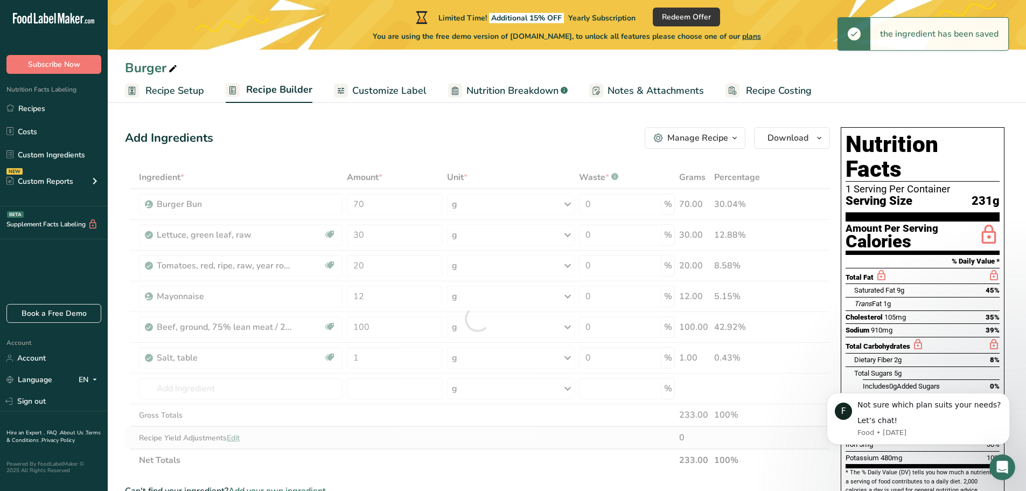
click at [599, 428] on div "Ingredient * Amount * Unit * Waste * .a-a{fill:#347362;}.b-a{fill:#fff;} Grams …" at bounding box center [477, 318] width 705 height 305
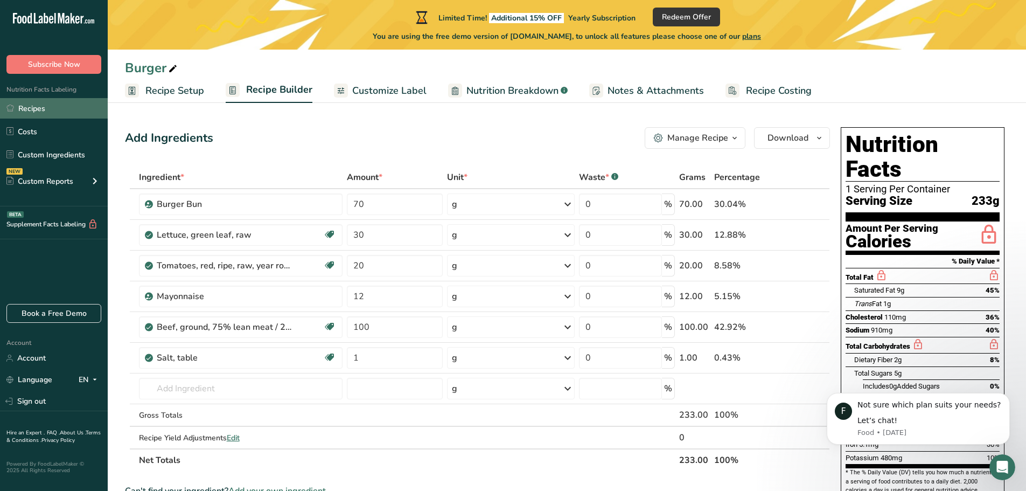
click at [34, 107] on link "Recipes" at bounding box center [54, 108] width 108 height 20
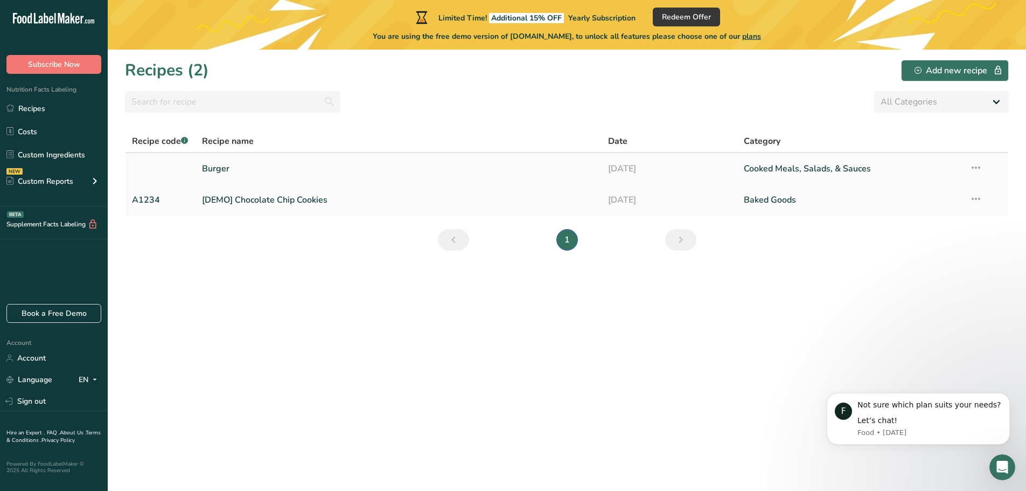
click at [217, 164] on link "Burger" at bounding box center [399, 168] width 394 height 23
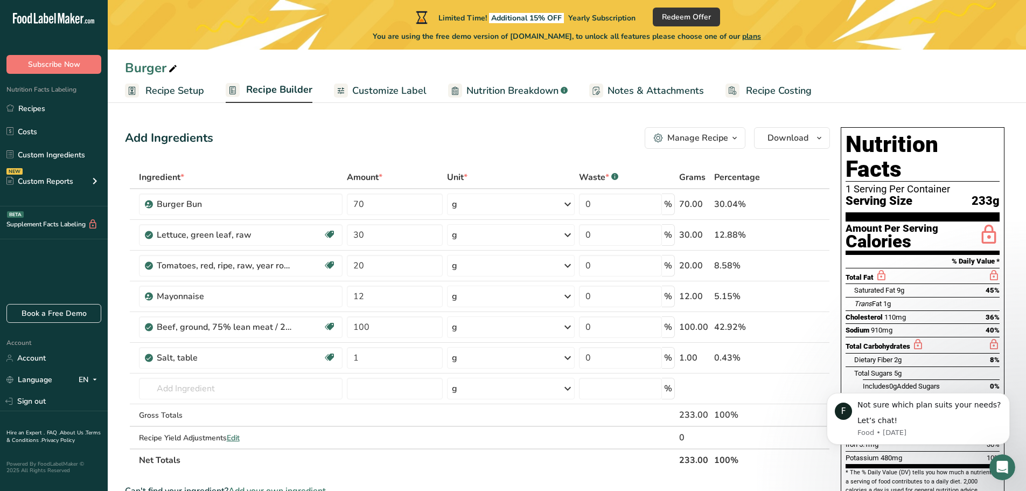
click at [271, 90] on span "Recipe Builder" at bounding box center [279, 89] width 66 height 15
click at [156, 95] on span "Recipe Setup" at bounding box center [174, 90] width 59 height 15
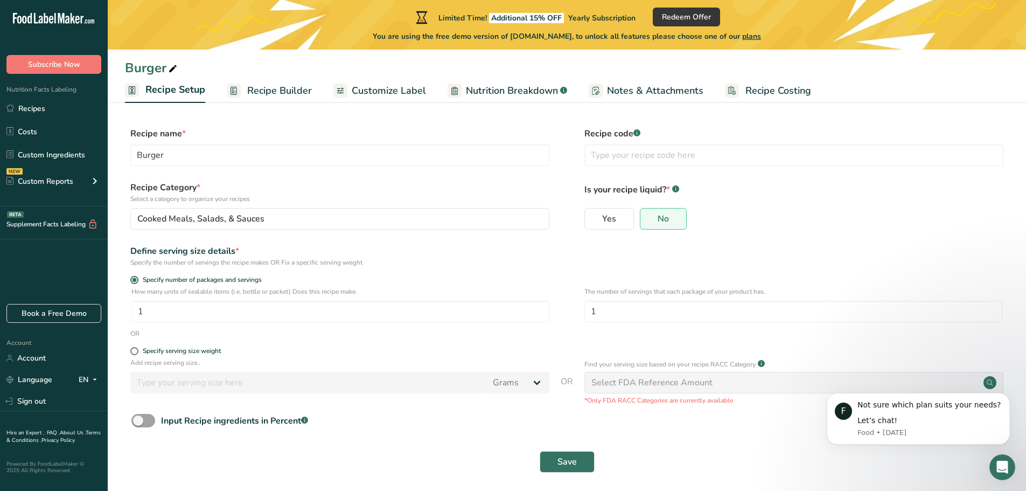
click at [271, 86] on span "Recipe Builder" at bounding box center [279, 90] width 65 height 15
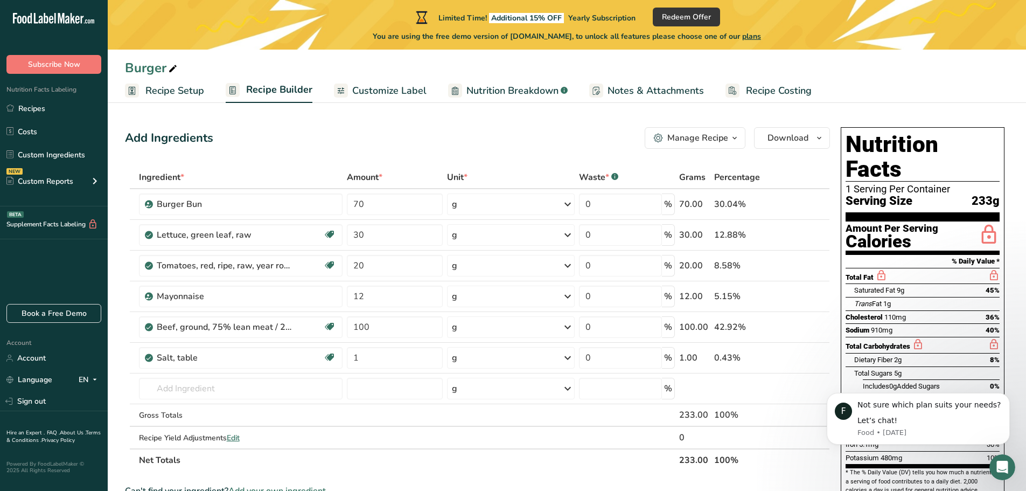
click at [379, 84] on span "Customize Label" at bounding box center [389, 90] width 74 height 15
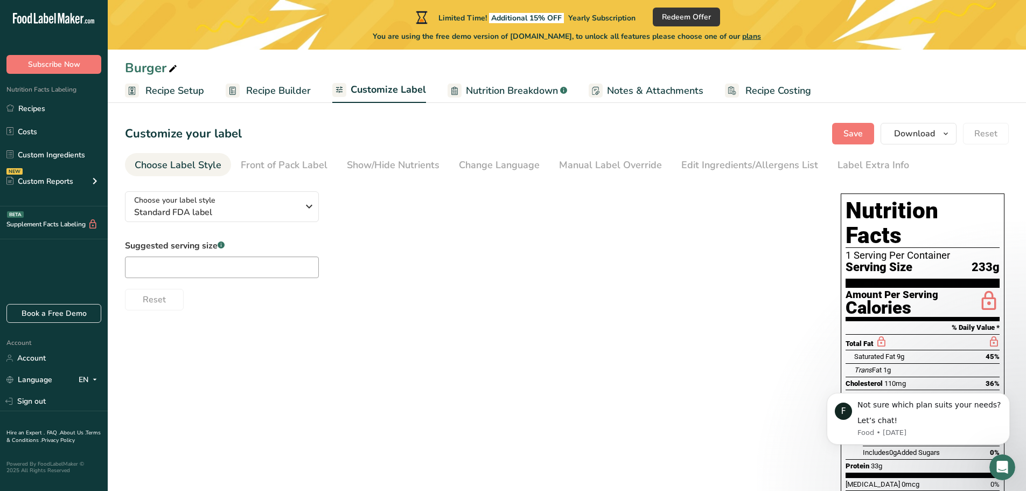
click at [503, 92] on span "Nutrition Breakdown" at bounding box center [512, 90] width 92 height 15
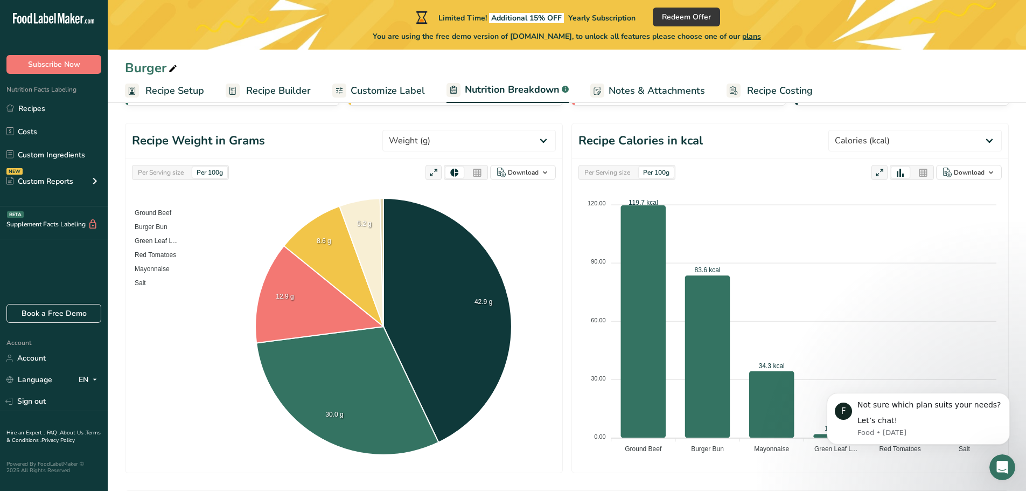
scroll to position [108, 0]
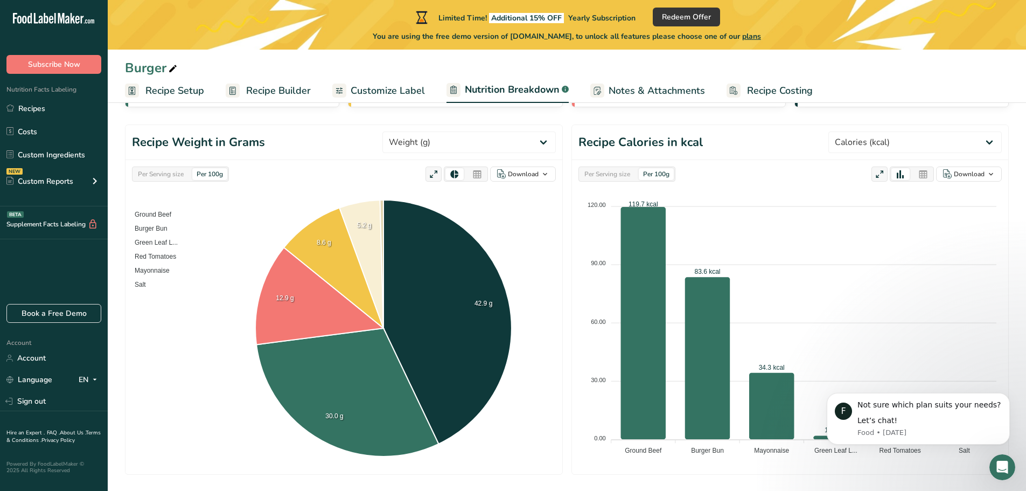
click at [620, 172] on div "Per Serving size" at bounding box center [607, 174] width 54 height 12
click at [610, 171] on div "Per Serving size" at bounding box center [607, 174] width 54 height 12
click at [937, 141] on select "Weight (g) Calories (kcal) Energy KJ (kj) Total Fat (g) Saturated Fat (g) Trans…" at bounding box center [914, 142] width 173 height 22
click at [869, 131] on select "Weight (g) Calories (kcal) Energy KJ (kj) Total Fat (g) Saturated Fat (g) Trans…" at bounding box center [914, 142] width 173 height 22
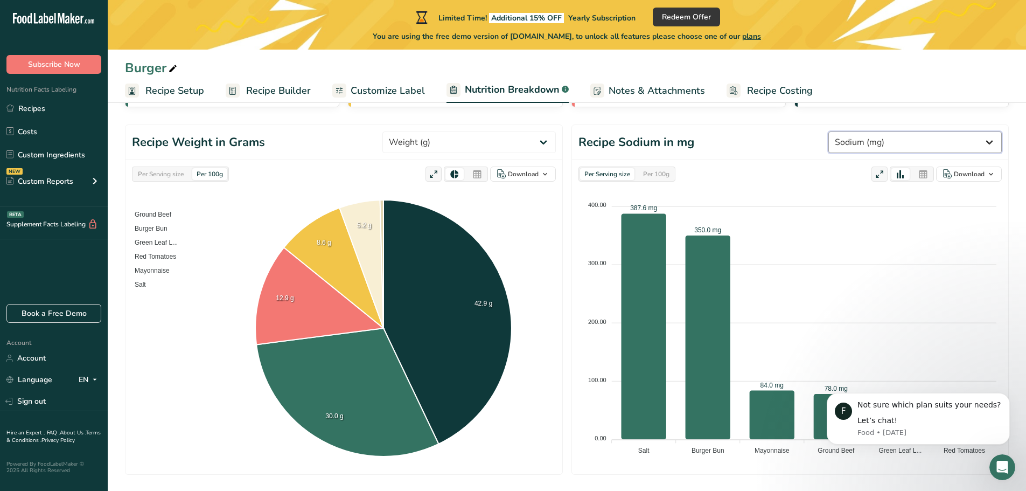
click at [901, 145] on select "Weight (g) Calories (kcal) Energy KJ (kj) Total Fat (g) Saturated Fat (g) Trans…" at bounding box center [914, 142] width 173 height 22
click at [869, 131] on select "Weight (g) Calories (kcal) Energy KJ (kj) Total Fat (g) Saturated Fat (g) Trans…" at bounding box center [914, 142] width 173 height 22
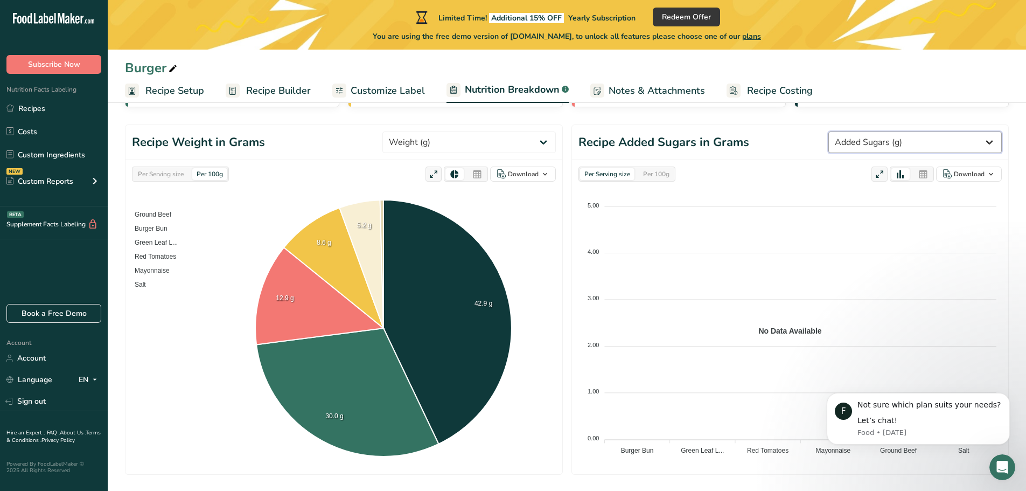
click at [911, 145] on select "Weight (g) Calories (kcal) Energy KJ (kj) Total Fat (g) Saturated Fat (g) Trans…" at bounding box center [914, 142] width 173 height 22
click at [869, 131] on select "Weight (g) Calories (kcal) Energy KJ (kj) Total Fat (g) Saturated Fat (g) Trans…" at bounding box center [914, 142] width 173 height 22
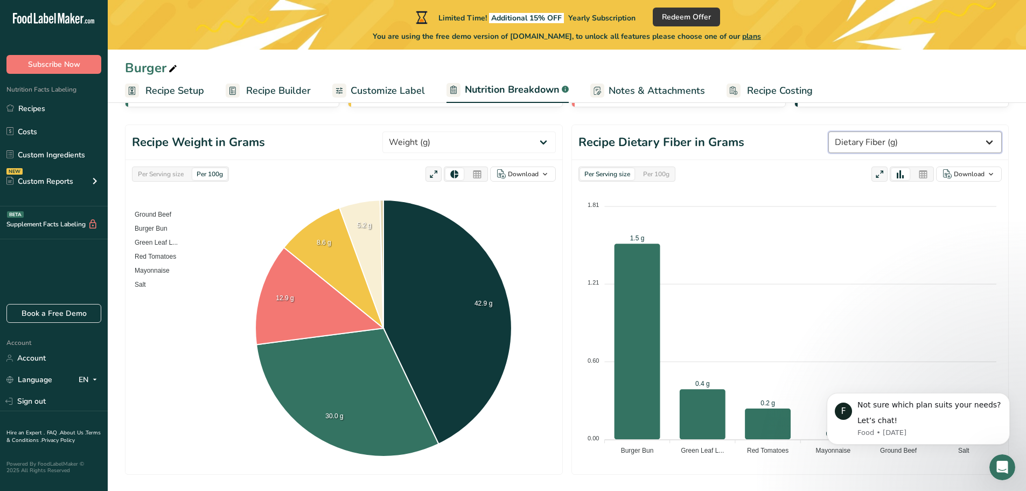
click at [938, 137] on select "Weight (g) Calories (kcal) Energy KJ (kj) Total Fat (g) Saturated Fat (g) Trans…" at bounding box center [914, 142] width 173 height 22
click at [869, 131] on select "Weight (g) Calories (kcal) Energy KJ (kj) Total Fat (g) Saturated Fat (g) Trans…" at bounding box center [914, 142] width 173 height 22
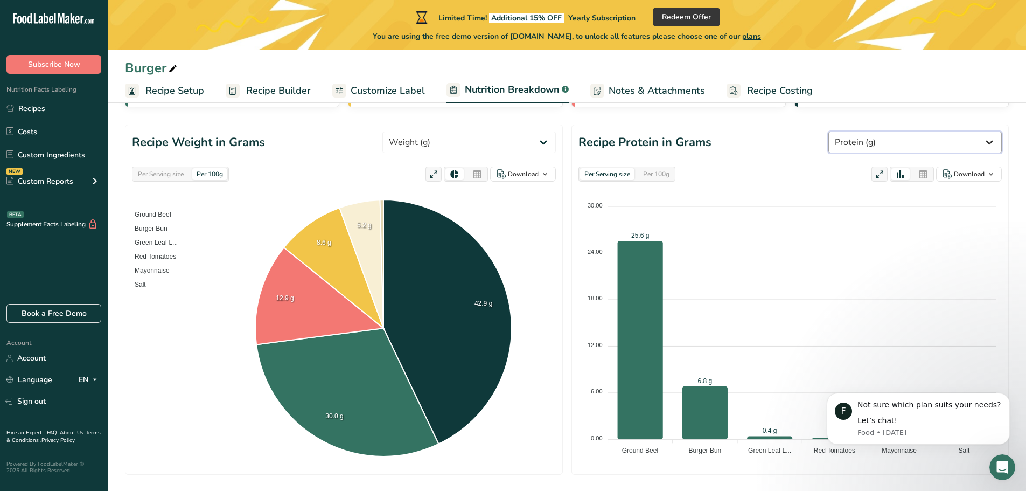
click at [917, 141] on select "Weight (g) Calories (kcal) Energy KJ (kj) Total Fat (g) Saturated Fat (g) Trans…" at bounding box center [914, 142] width 173 height 22
click at [869, 131] on select "Weight (g) Calories (kcal) Energy KJ (kj) Total Fat (g) Saturated Fat (g) Trans…" at bounding box center [914, 142] width 173 height 22
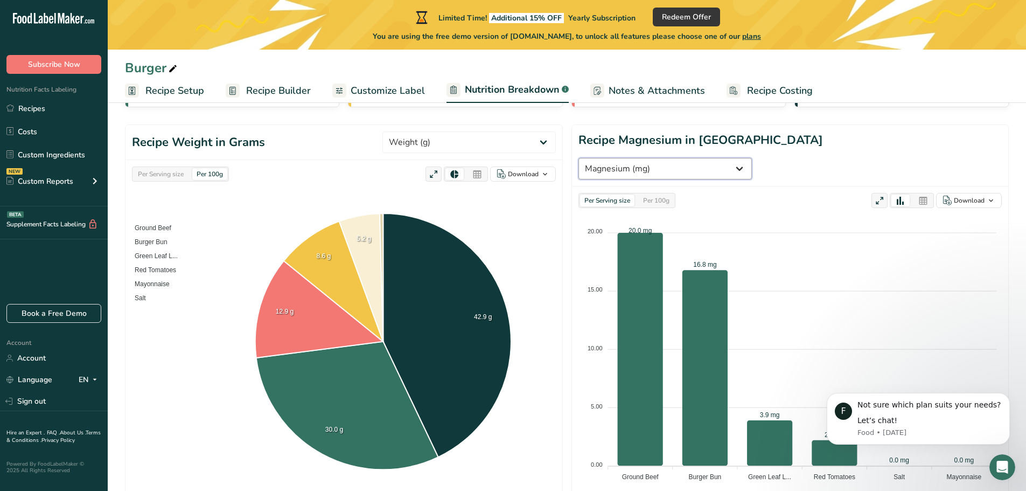
click at [752, 158] on select "Weight (g) Calories (kcal) Energy KJ (kj) Total Fat (g) Saturated Fat (g) Trans…" at bounding box center [665, 169] width 173 height 22
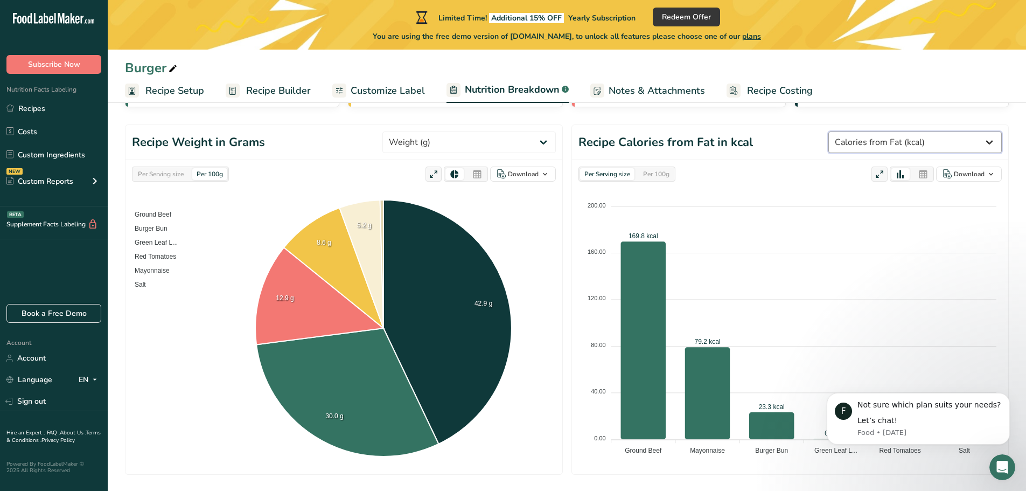
click at [926, 148] on select "Weight (g) Calories (kcal) Energy KJ (kj) Total Fat (g) Saturated Fat (g) Trans…" at bounding box center [914, 142] width 173 height 22
click at [869, 131] on select "Weight (g) Calories (kcal) Energy KJ (kj) Total Fat (g) Saturated Fat (g) Trans…" at bounding box center [914, 142] width 173 height 22
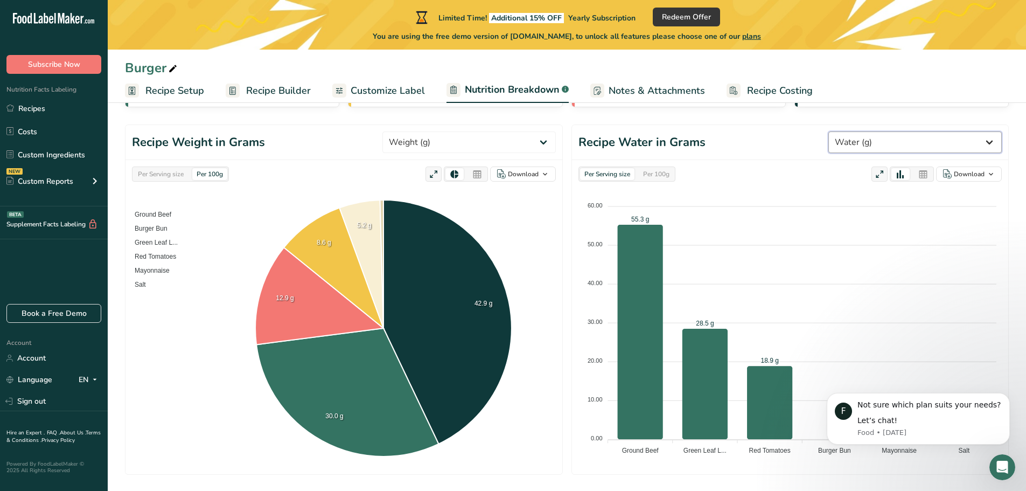
click at [923, 144] on select "Weight (g) Calories (kcal) Energy KJ (kj) Total Fat (g) Saturated Fat (g) Trans…" at bounding box center [914, 142] width 173 height 22
click at [869, 131] on select "Weight (g) Calories (kcal) Energy KJ (kj) Total Fat (g) Saturated Fat (g) Trans…" at bounding box center [914, 142] width 173 height 22
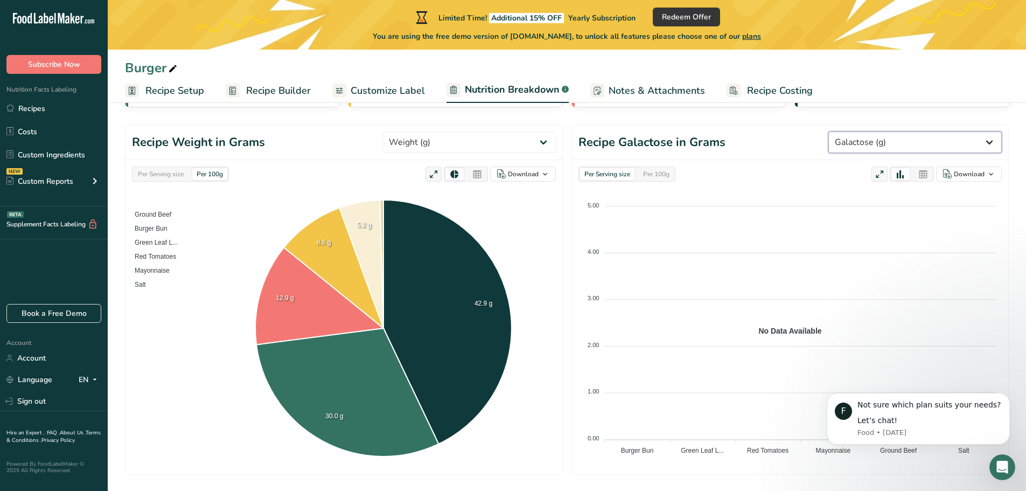
click at [915, 136] on select "Weight (g) Calories (kcal) Energy KJ (kj) Total Fat (g) Saturated Fat (g) Trans…" at bounding box center [914, 142] width 173 height 22
click at [869, 131] on select "Weight (g) Calories (kcal) Energy KJ (kj) Total Fat (g) Saturated Fat (g) Trans…" at bounding box center [914, 142] width 173 height 22
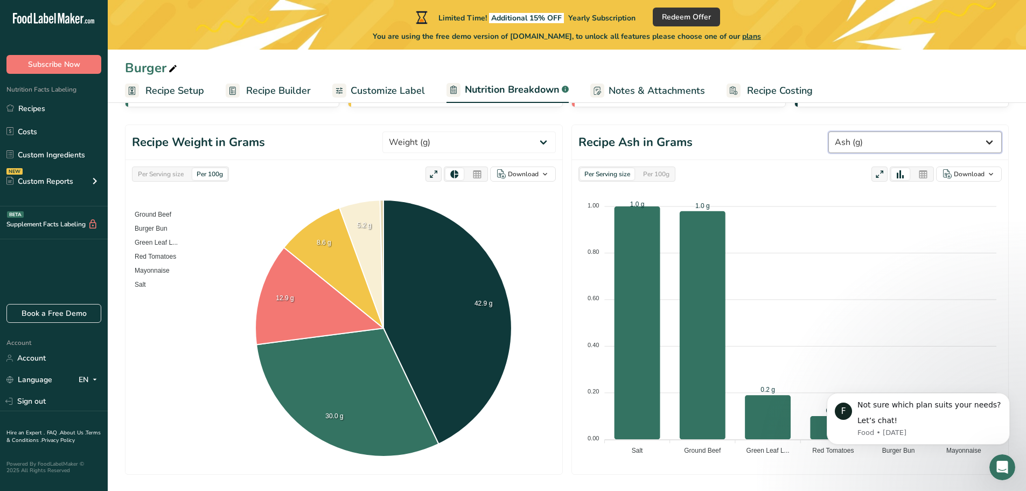
click at [930, 137] on select "Weight (g) Calories (kcal) Energy KJ (kj) Total Fat (g) Saturated Fat (g) Trans…" at bounding box center [914, 142] width 173 height 22
click at [869, 131] on select "Weight (g) Calories (kcal) Energy KJ (kj) Total Fat (g) Saturated Fat (g) Trans…" at bounding box center [914, 142] width 173 height 22
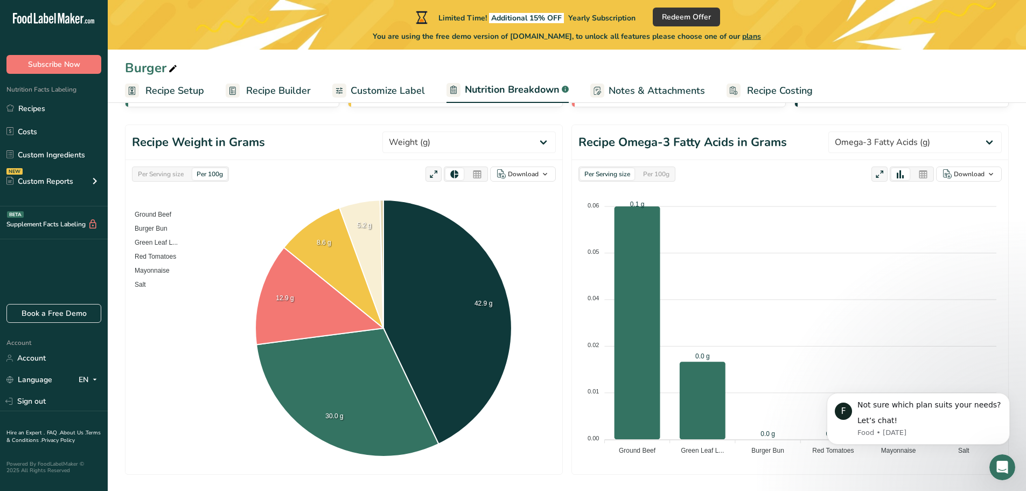
click at [651, 172] on div "Per 100g" at bounding box center [656, 174] width 35 height 12
click at [617, 172] on div "Per Serving size" at bounding box center [607, 174] width 54 height 12
click at [926, 146] on select "Weight (g) Calories (kcal) Energy KJ (kj) Total Fat (g) Saturated Fat (g) Trans…" at bounding box center [914, 142] width 173 height 22
click at [869, 131] on select "Weight (g) Calories (kcal) Energy KJ (kj) Total Fat (g) Saturated Fat (g) Trans…" at bounding box center [914, 142] width 173 height 22
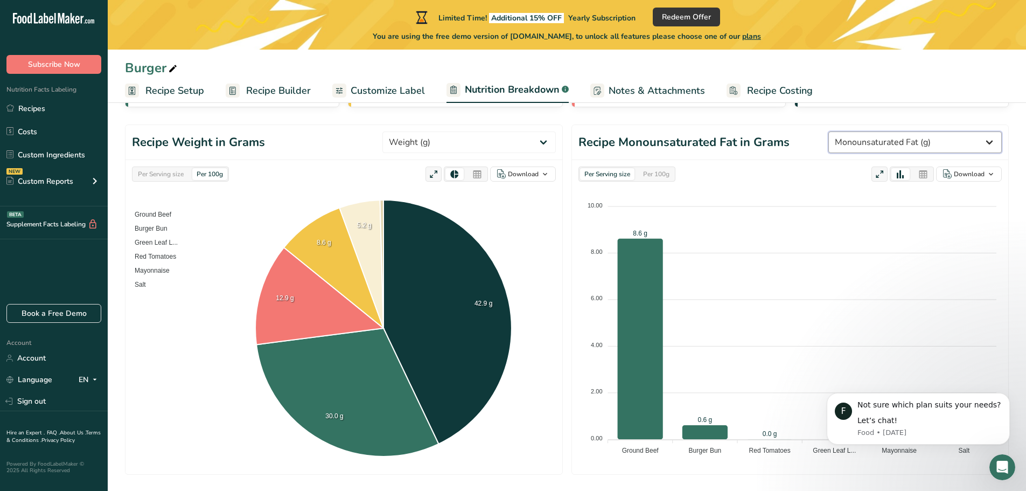
click at [904, 140] on select "Weight (g) Calories (kcal) Energy KJ (kj) Total Fat (g) Saturated Fat (g) Trans…" at bounding box center [914, 142] width 173 height 22
click at [869, 131] on select "Weight (g) Calories (kcal) Energy KJ (kj) Total Fat (g) Saturated Fat (g) Trans…" at bounding box center [914, 142] width 173 height 22
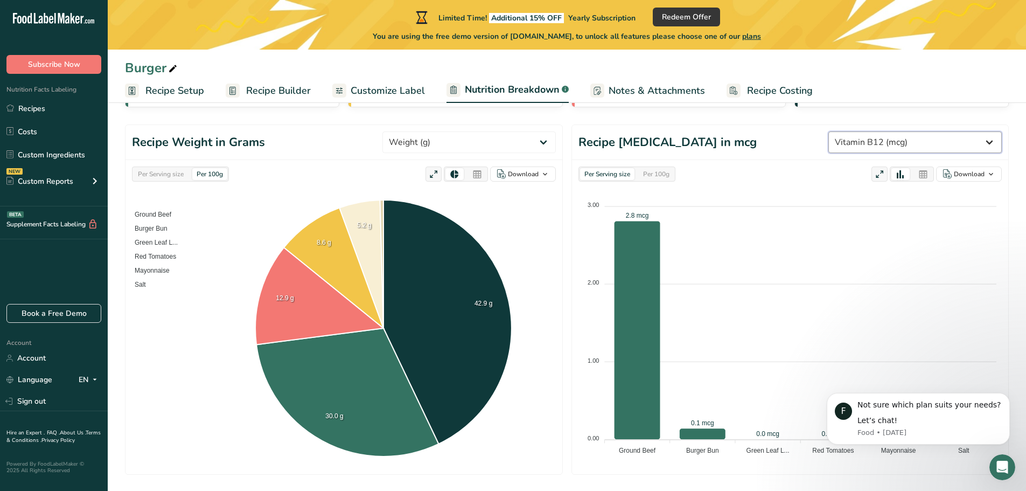
click at [911, 136] on select "Weight (g) Calories (kcal) Energy KJ (kj) Total Fat (g) Saturated Fat (g) Trans…" at bounding box center [914, 142] width 173 height 22
click at [869, 131] on select "Weight (g) Calories (kcal) Energy KJ (kj) Total Fat (g) Saturated Fat (g) Trans…" at bounding box center [914, 142] width 173 height 22
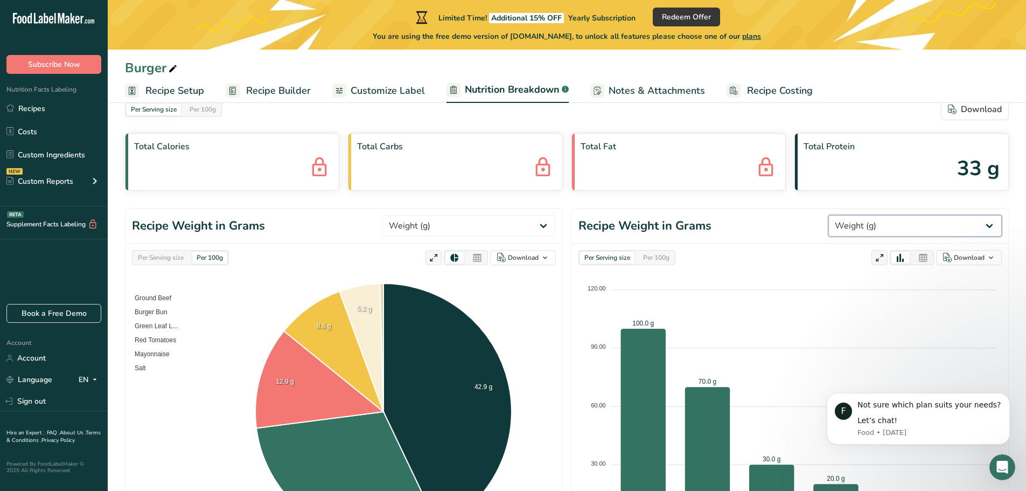
scroll to position [54, 0]
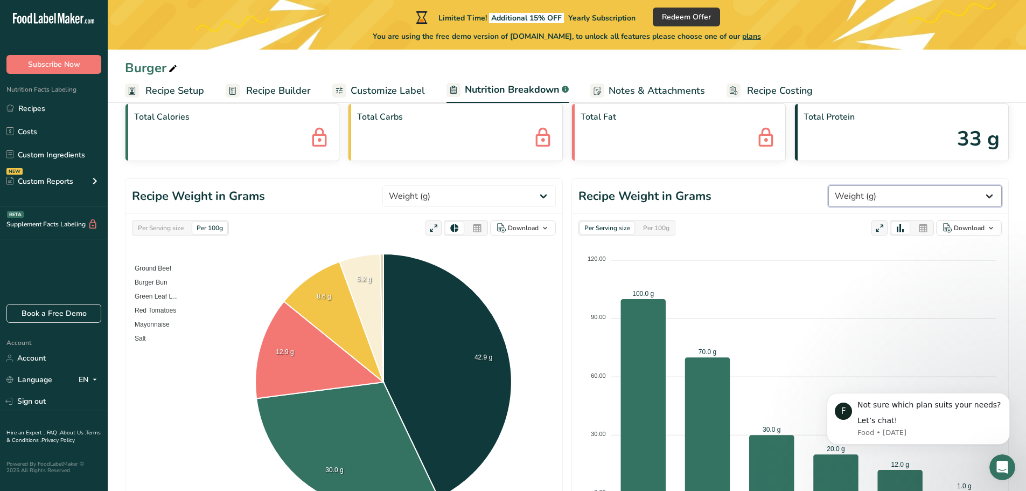
click at [938, 193] on select "Weight (g) Calories (kcal) Energy KJ (kj) Total Fat (g) Saturated Fat (g) Trans…" at bounding box center [914, 196] width 173 height 22
click at [869, 185] on select "Weight (g) Calories (kcal) Energy KJ (kj) Total Fat (g) Saturated Fat (g) Trans…" at bounding box center [914, 196] width 173 height 22
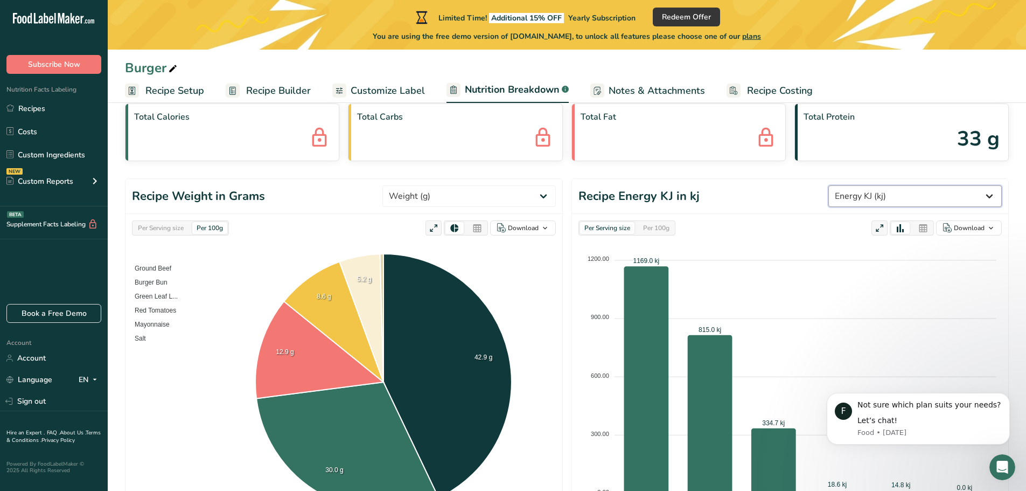
click at [915, 191] on select "Weight (g) Calories (kcal) Energy KJ (kj) Total Fat (g) Saturated Fat (g) Trans…" at bounding box center [914, 196] width 173 height 22
click at [869, 185] on select "Weight (g) Calories (kcal) Energy KJ (kj) Total Fat (g) Saturated Fat (g) Trans…" at bounding box center [914, 196] width 173 height 22
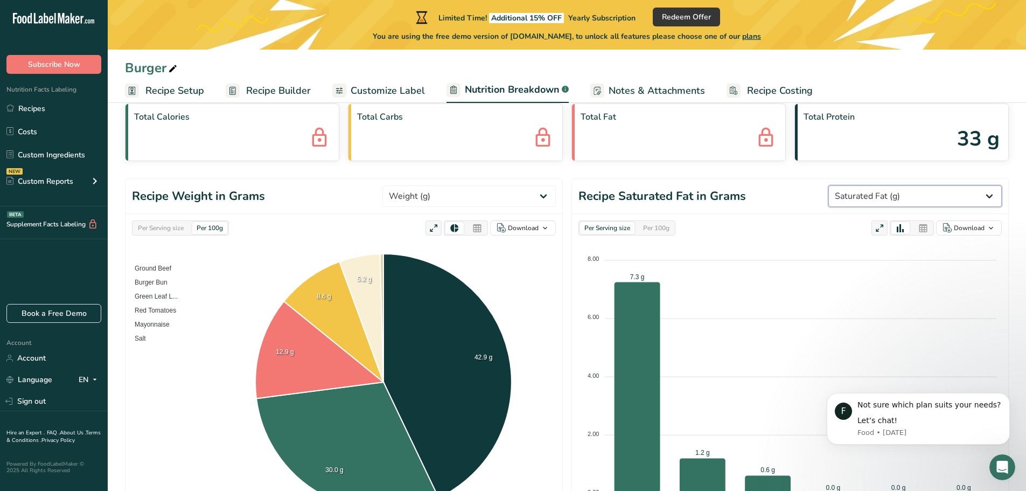
click at [914, 200] on select "Weight (g) Calories (kcal) Energy KJ (kj) Total Fat (g) Saturated Fat (g) Trans…" at bounding box center [914, 196] width 173 height 22
click at [908, 193] on select "Weight (g) Calories (kcal) Energy KJ (kj) Total Fat (g) Saturated Fat (g) Trans…" at bounding box center [914, 196] width 173 height 22
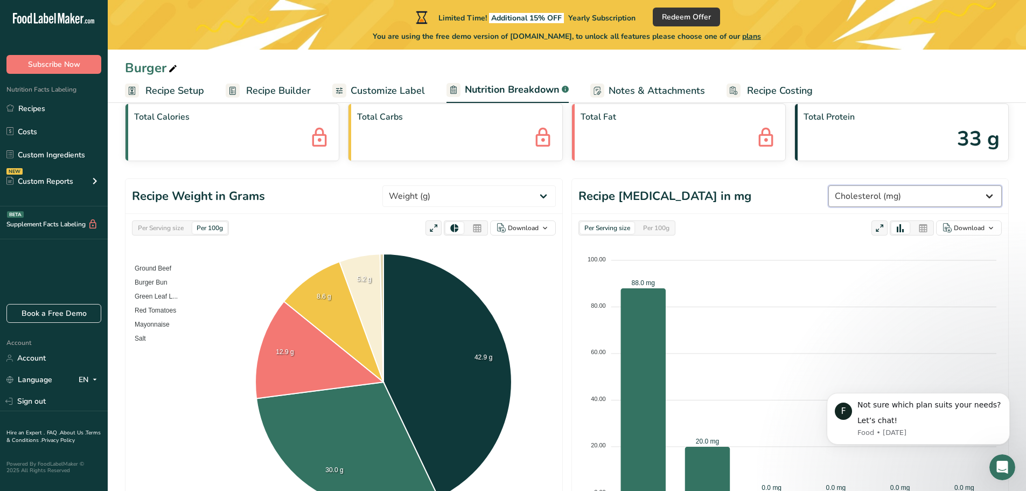
click at [919, 194] on select "Weight (g) Calories (kcal) Energy KJ (kj) Total Fat (g) Saturated Fat (g) Trans…" at bounding box center [914, 196] width 173 height 22
select select "Calcium"
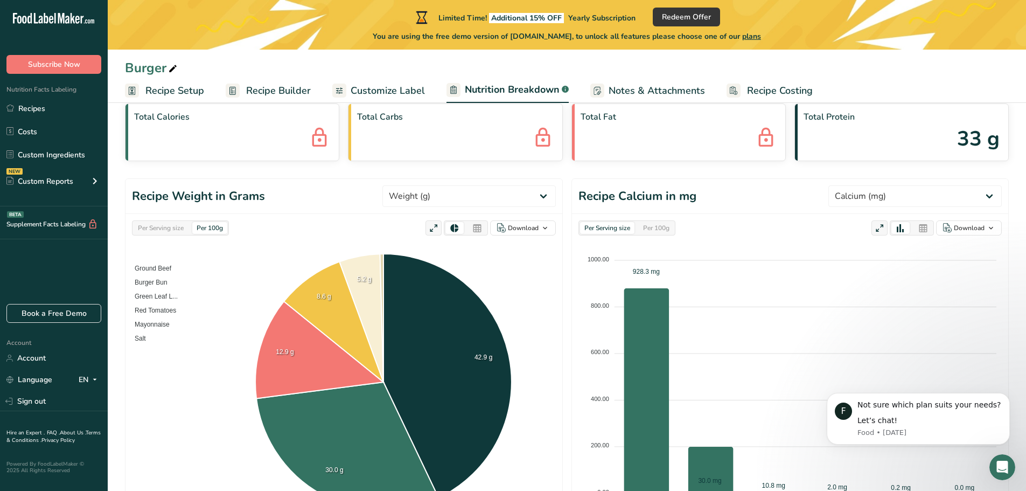
click at [262, 208] on header "Recipe Weight in Grams Weight (g) Calories (kcal) Energy KJ (kj) Total Fat (g) …" at bounding box center [344, 196] width 437 height 35
click at [280, 194] on header "Recipe Weight in Grams Weight (g) Calories (kcal) Energy KJ (kj) Total Fat (g) …" at bounding box center [344, 196] width 437 height 35
click at [465, 193] on select "Weight (g) Calories (kcal) Energy KJ (kj) Total Fat (g) Saturated Fat (g) Trans…" at bounding box center [468, 196] width 173 height 22
select select "Energy KJ"
click at [423, 185] on select "Weight (g) Calories (kcal) Energy KJ (kj) Total Fat (g) Saturated Fat (g) Trans…" at bounding box center [468, 196] width 173 height 22
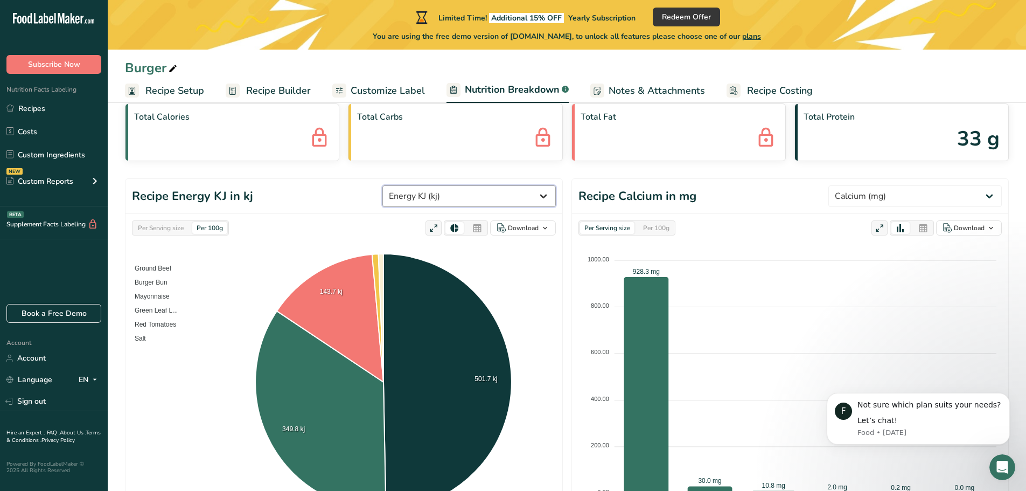
click at [472, 198] on select "Weight (g) Calories (kcal) Energy KJ (kj) Total Fat (g) Saturated Fat (g) Trans…" at bounding box center [468, 196] width 173 height 22
click at [331, 206] on header "Recipe Energy KJ in kj Weight (g) Calories (kcal) Energy KJ (kj) Total Fat (g) …" at bounding box center [344, 196] width 437 height 35
click at [929, 193] on select "Weight (g) Calories (kcal) Energy KJ (kj) Total Fat (g) Saturated Fat (g) Trans…" at bounding box center [914, 196] width 173 height 22
click at [869, 185] on select "Weight (g) Calories (kcal) Energy KJ (kj) Total Fat (g) Saturated Fat (g) Trans…" at bounding box center [914, 196] width 173 height 22
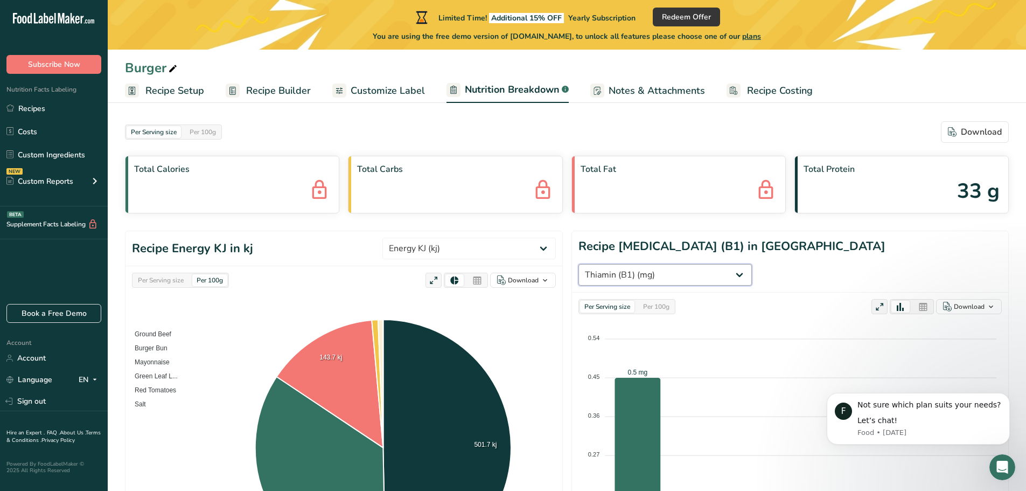
scroll to position [0, 0]
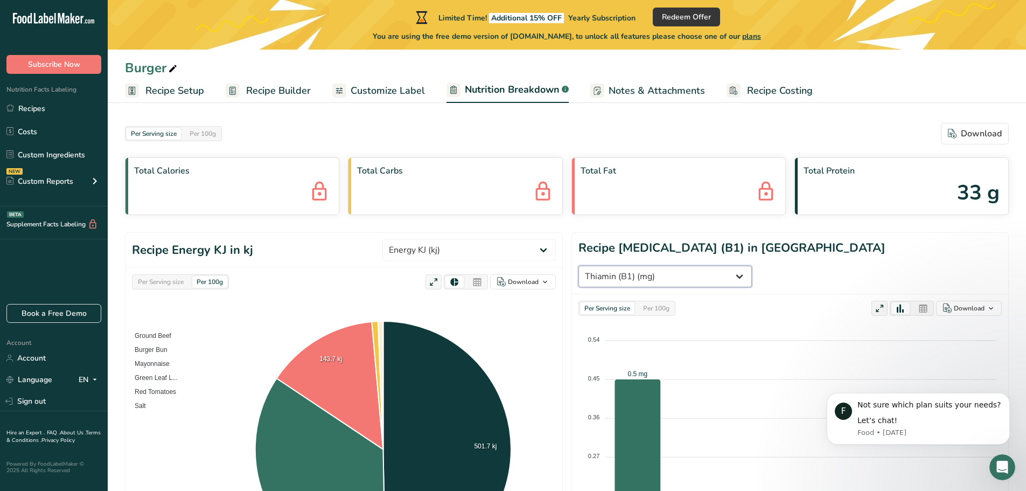
click at [752, 266] on select "Weight (g) Calories (kcal) Energy KJ (kj) Total Fat (g) Saturated Fat (g) Trans…" at bounding box center [665, 277] width 173 height 22
click at [929, 262] on header "Recipe Thiamin (B1) in mg Weight (g) Calories (kcal) Energy KJ (kj) Total Fat (…" at bounding box center [790, 263] width 436 height 61
click at [752, 266] on select "Weight (g) Calories (kcal) Energy KJ (kj) Total Fat (g) Saturated Fat (g) Trans…" at bounding box center [665, 277] width 173 height 22
select select "Weight"
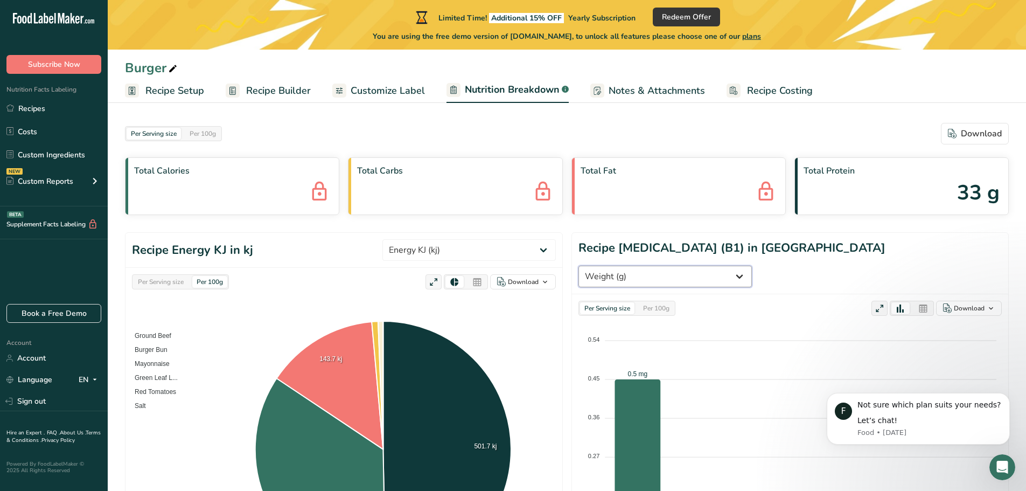
click at [752, 266] on select "Weight (g) Calories (kcal) Energy KJ (kj) Total Fat (g) Saturated Fat (g) Trans…" at bounding box center [665, 277] width 173 height 22
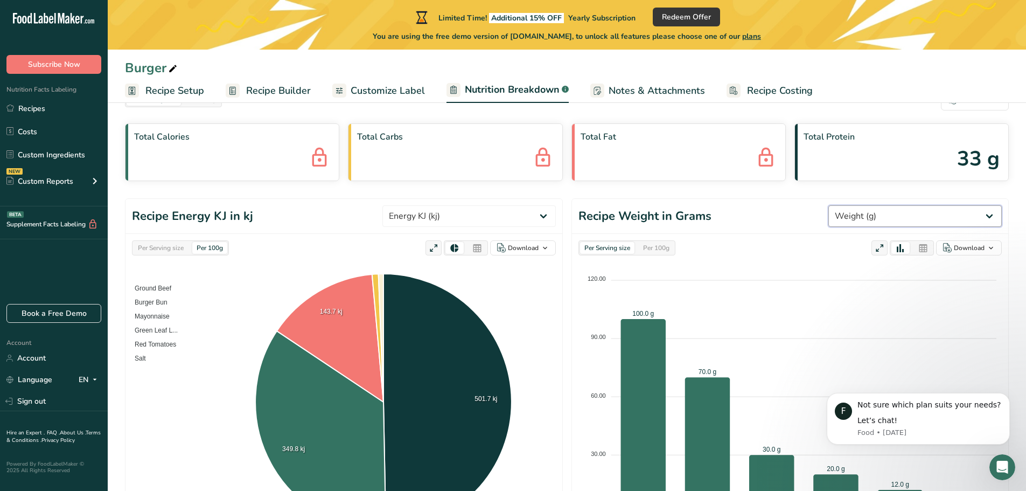
scroll to position [108, 0]
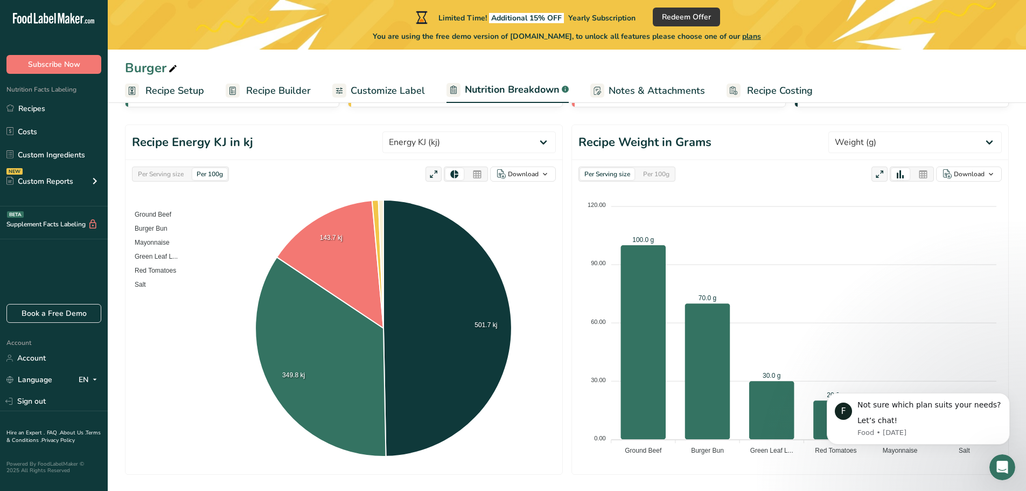
click at [150, 178] on div "Per Serving size" at bounding box center [161, 174] width 54 height 12
click at [472, 131] on select "Weight (g) Calories (kcal) Energy KJ (kj) Total Fat (g) Saturated Fat (g) Trans…" at bounding box center [468, 142] width 173 height 22
select select "Weight"
click at [423, 131] on select "Weight (g) Calories (kcal) Energy KJ (kj) Total Fat (g) Saturated Fat (g) Trans…" at bounding box center [468, 142] width 173 height 22
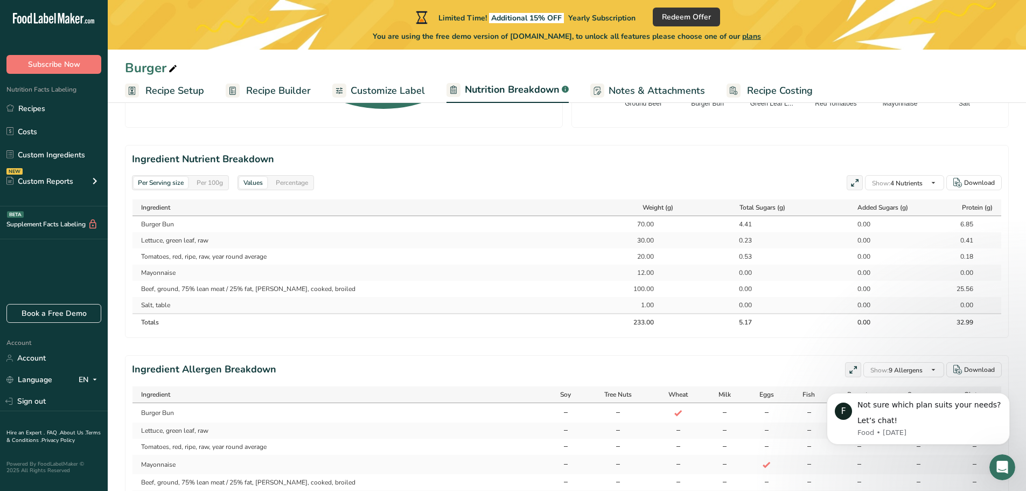
scroll to position [485, 0]
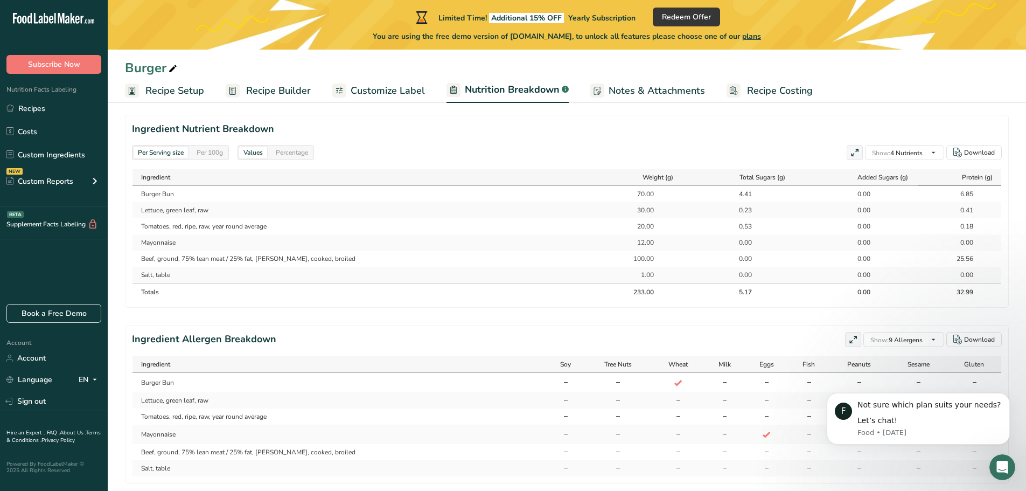
click at [985, 174] on span "Protein (g)" at bounding box center [977, 177] width 31 height 10
click at [987, 174] on span "Protein (g)" at bounding box center [976, 177] width 32 height 10
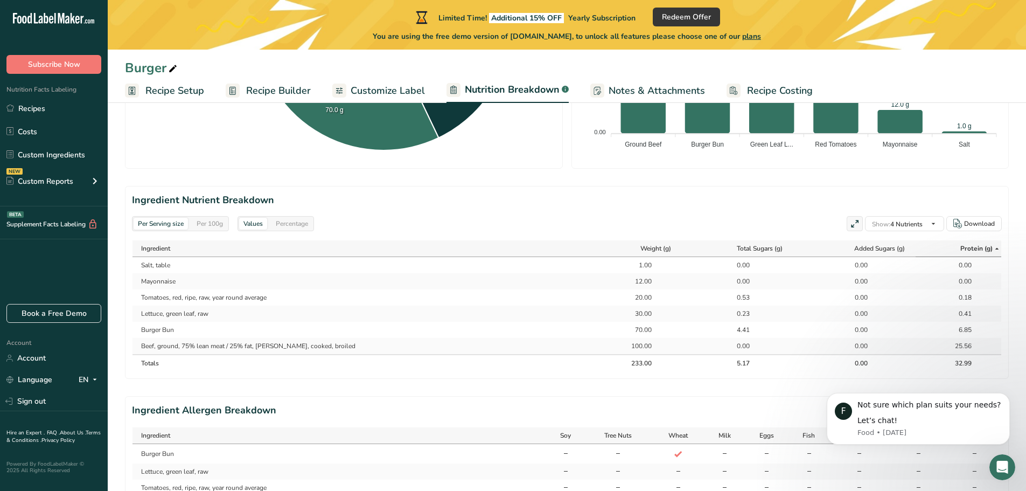
scroll to position [405, 0]
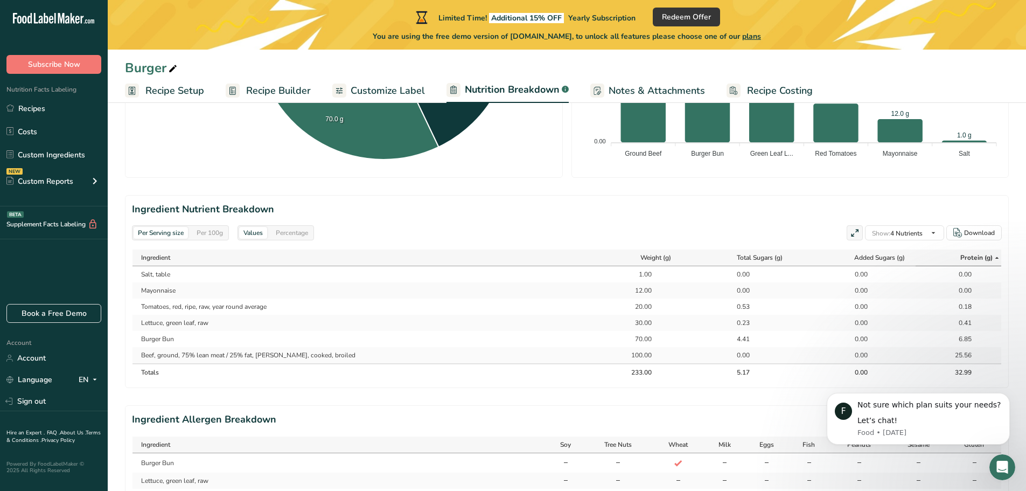
click at [969, 255] on span "Protein (g)" at bounding box center [976, 258] width 32 height 10
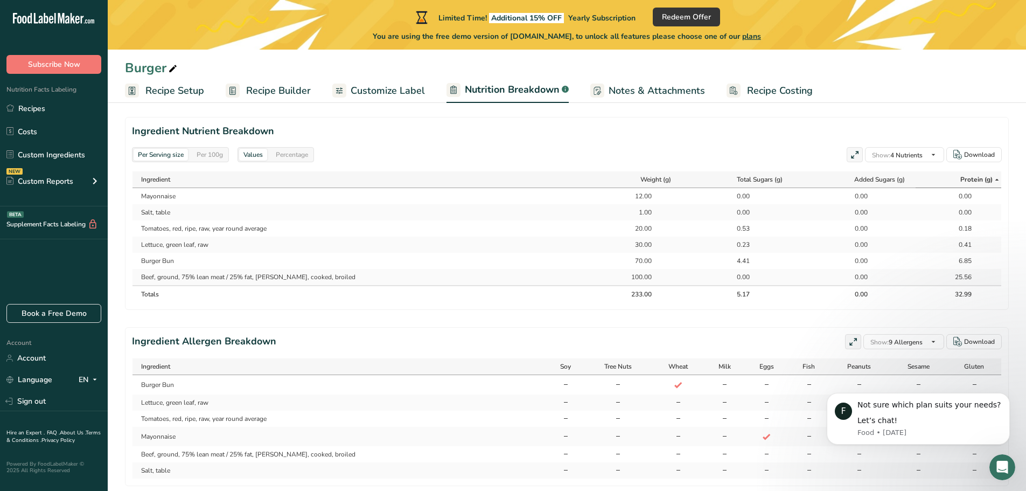
scroll to position [512, 0]
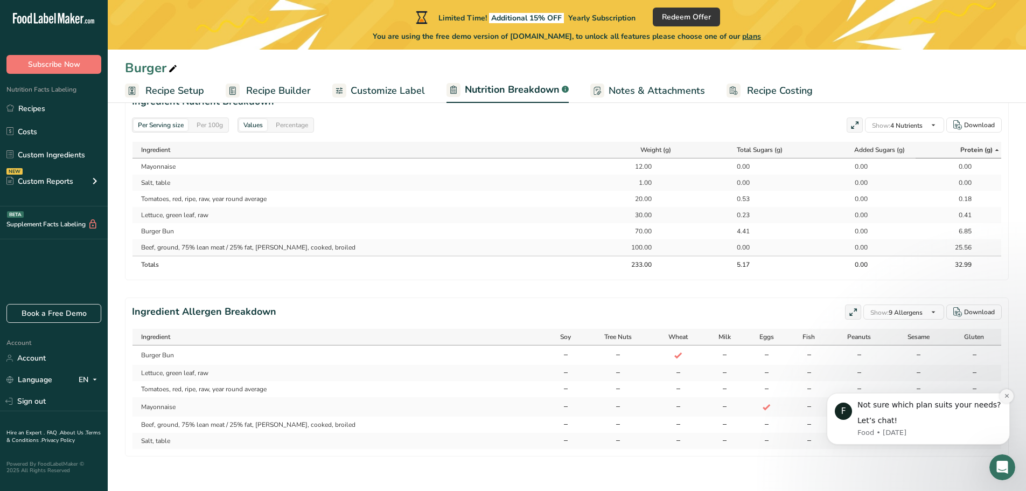
click at [1006, 395] on icon "Dismiss notification" at bounding box center [1007, 396] width 4 height 4
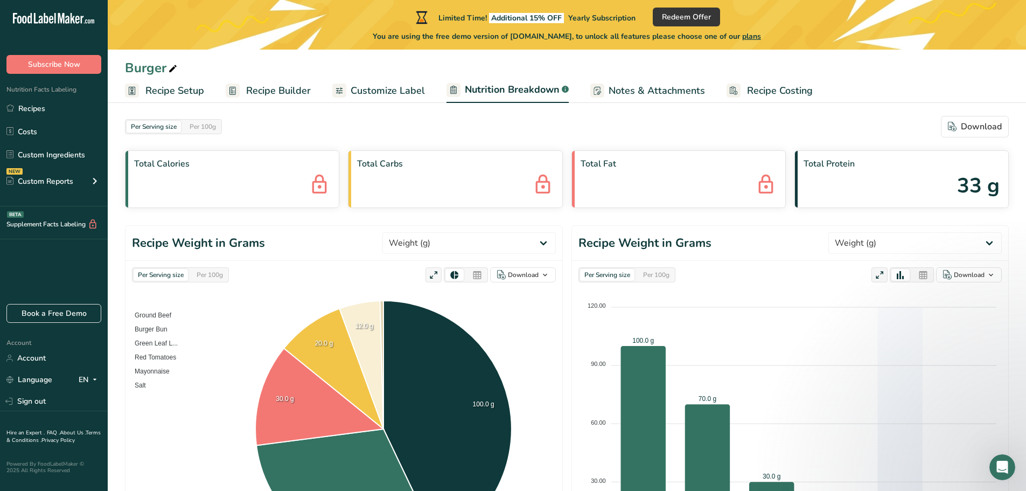
scroll to position [0, 0]
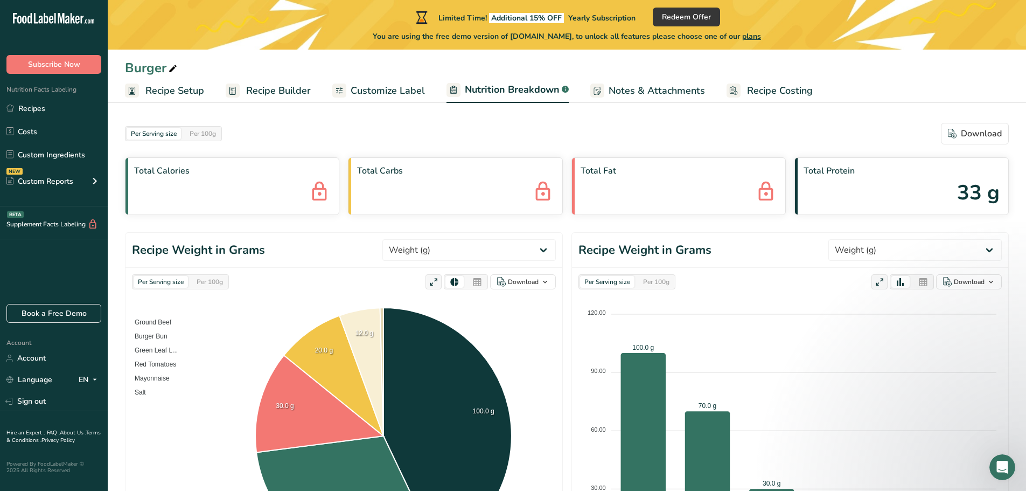
click at [669, 87] on span "Notes & Attachments" at bounding box center [657, 90] width 96 height 15
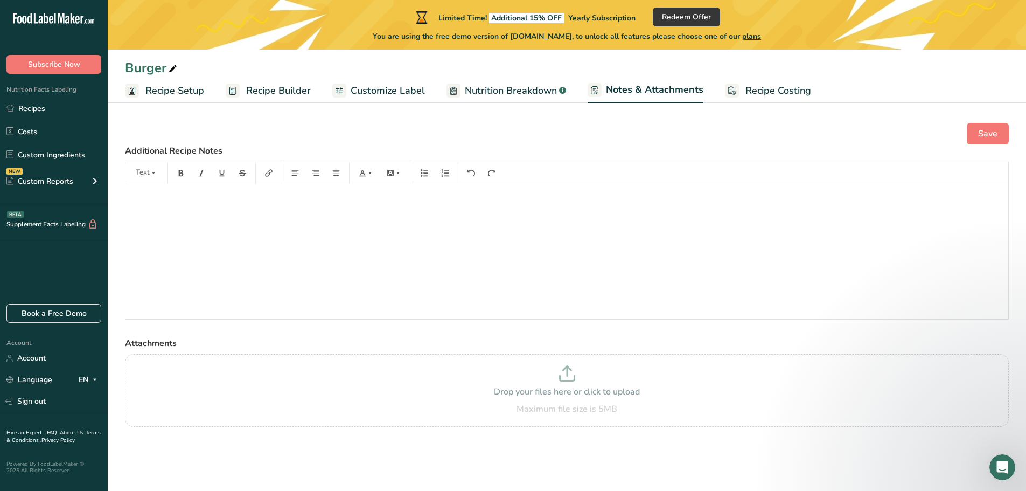
click at [768, 92] on span "Recipe Costing" at bounding box center [778, 90] width 66 height 15
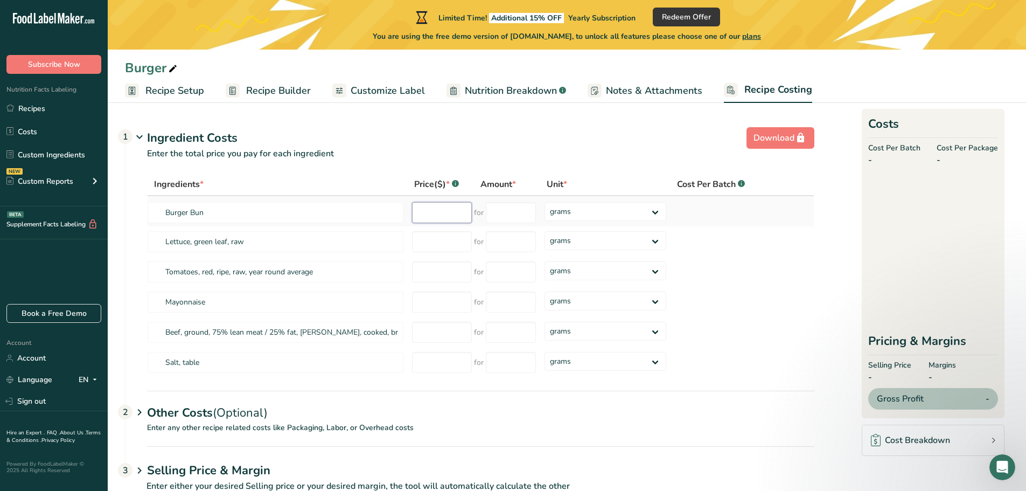
click at [443, 208] on input "number" at bounding box center [442, 212] width 60 height 21
type input "1"
click at [430, 234] on input "number" at bounding box center [442, 241] width 60 height 21
type input "0.15"
click at [438, 270] on input "number" at bounding box center [442, 271] width 60 height 21
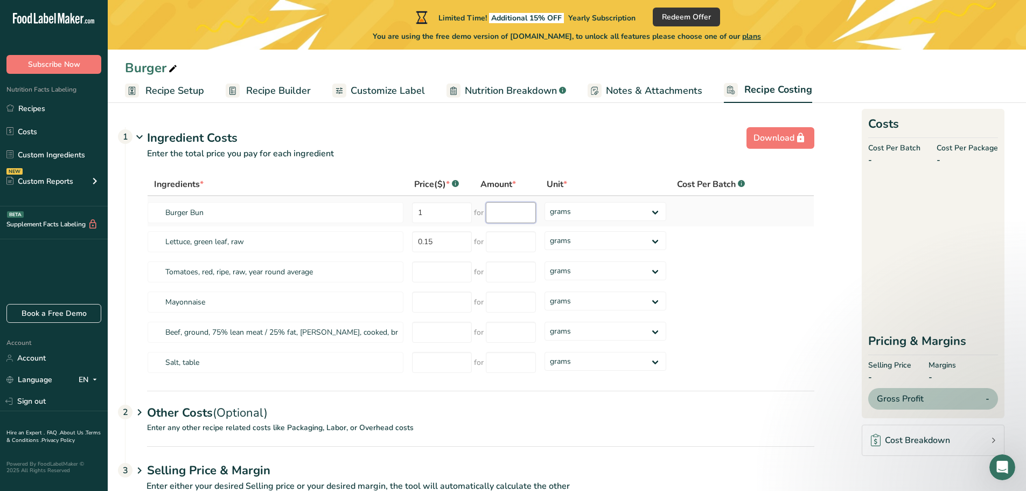
click at [511, 210] on input "number" at bounding box center [511, 212] width 50 height 21
click at [569, 207] on select "grams kg mg mcg lb oz" at bounding box center [606, 211] width 122 height 19
click at [509, 212] on input "number" at bounding box center [511, 212] width 50 height 21
click at [564, 212] on select "grams kg mg mcg lb oz" at bounding box center [606, 211] width 122 height 19
click at [508, 213] on input "number" at bounding box center [511, 212] width 50 height 21
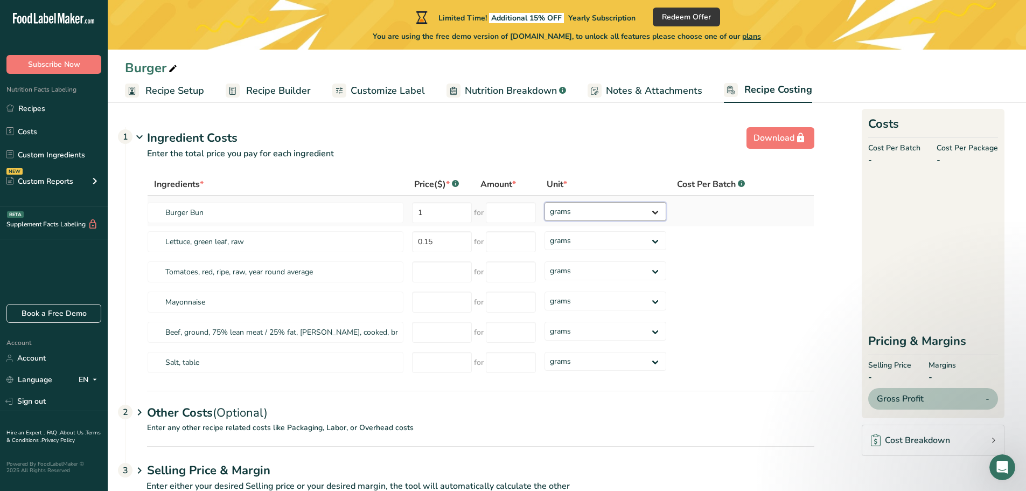
click at [565, 208] on select "grams kg mg mcg lb oz" at bounding box center [606, 211] width 122 height 19
click at [499, 207] on input "number" at bounding box center [511, 212] width 50 height 21
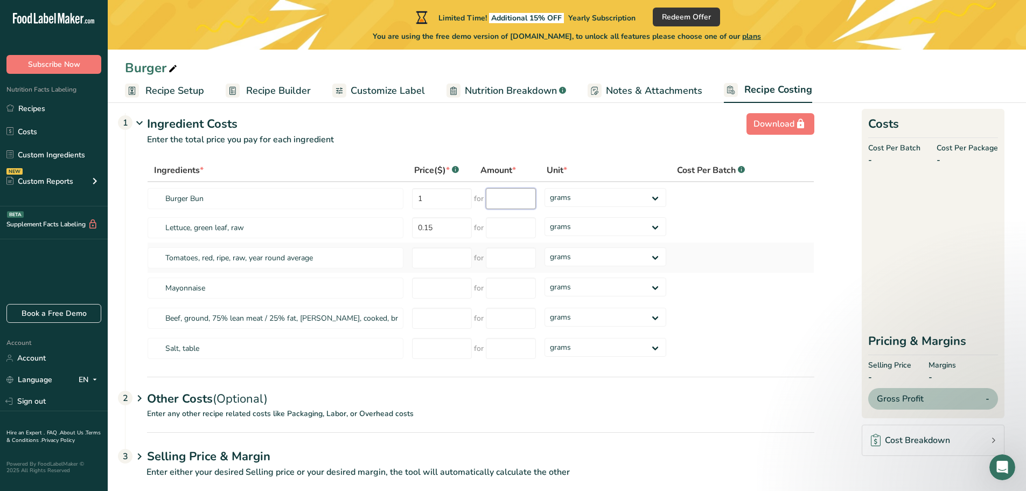
scroll to position [32, 0]
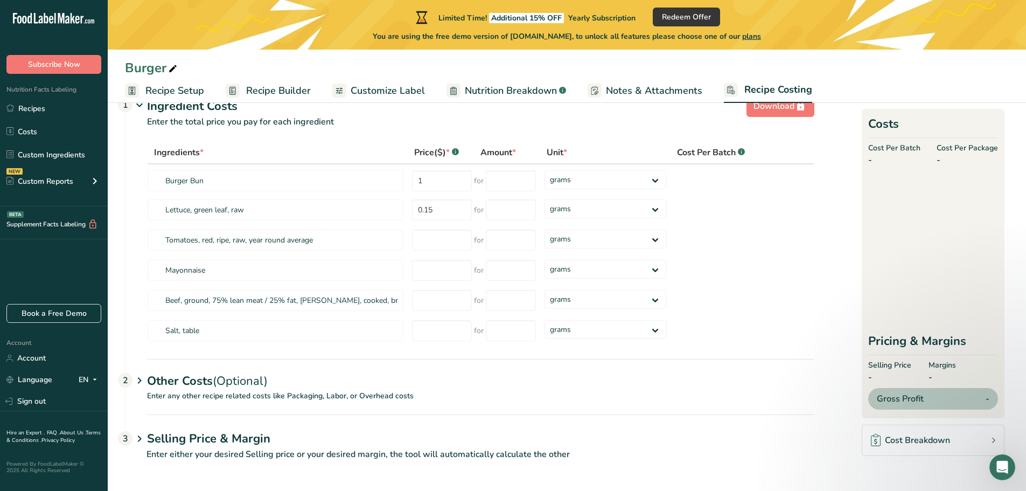
click at [428, 372] on div "Other Costs (Optional) 2" at bounding box center [480, 374] width 667 height 31
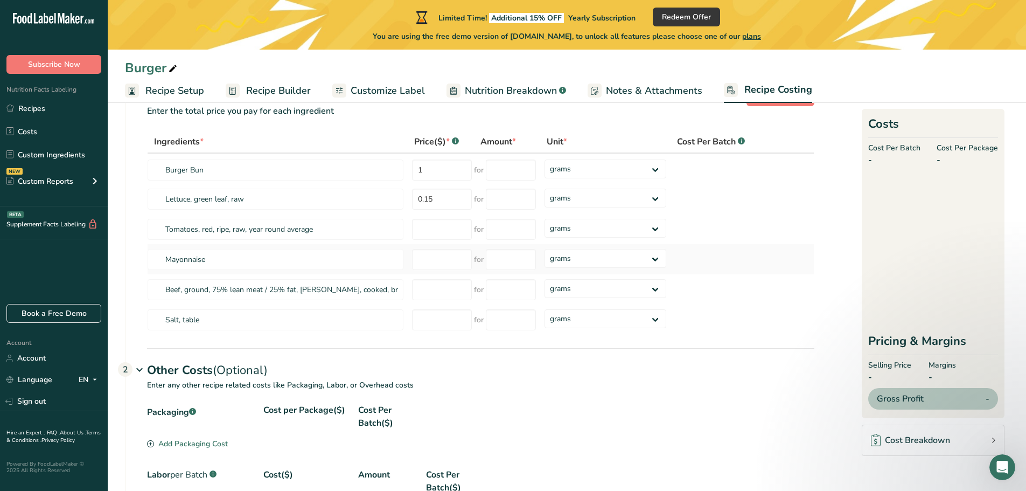
scroll to position [27, 0]
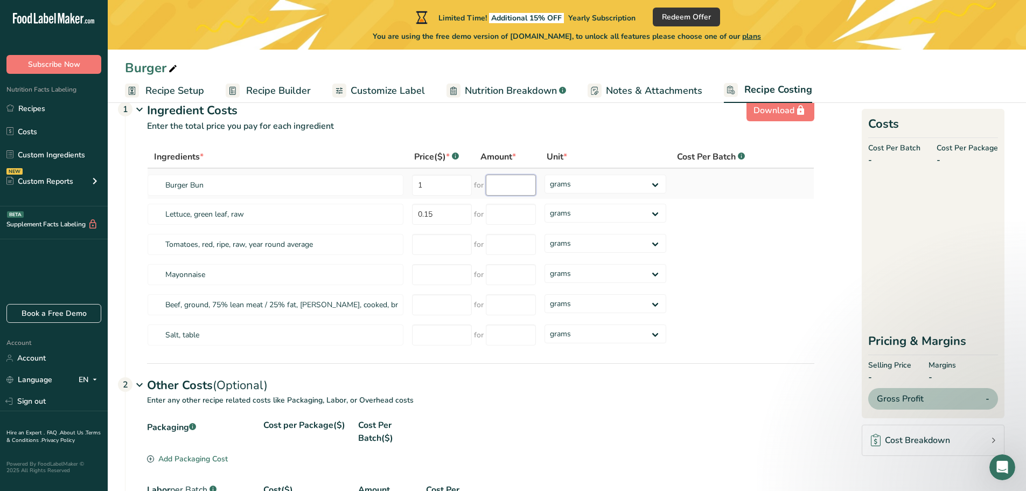
click at [515, 181] on input "number" at bounding box center [511, 185] width 50 height 21
type input "100"
click at [500, 213] on div "Ingredients * Price($) * .a-a{fill:#347362;}.b-a{fill:#fff;} Amount * Unit * Co…" at bounding box center [480, 247] width 667 height 205
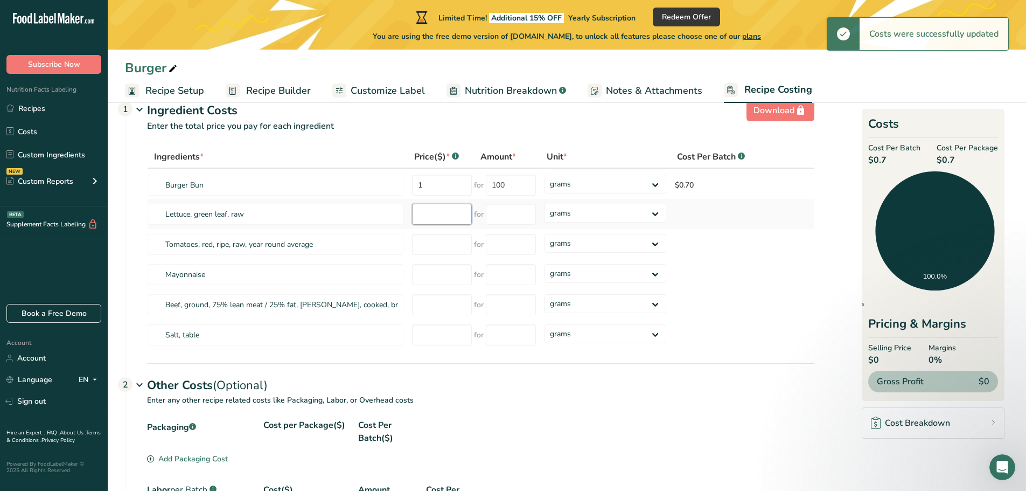
click at [419, 216] on input "number" at bounding box center [442, 214] width 60 height 21
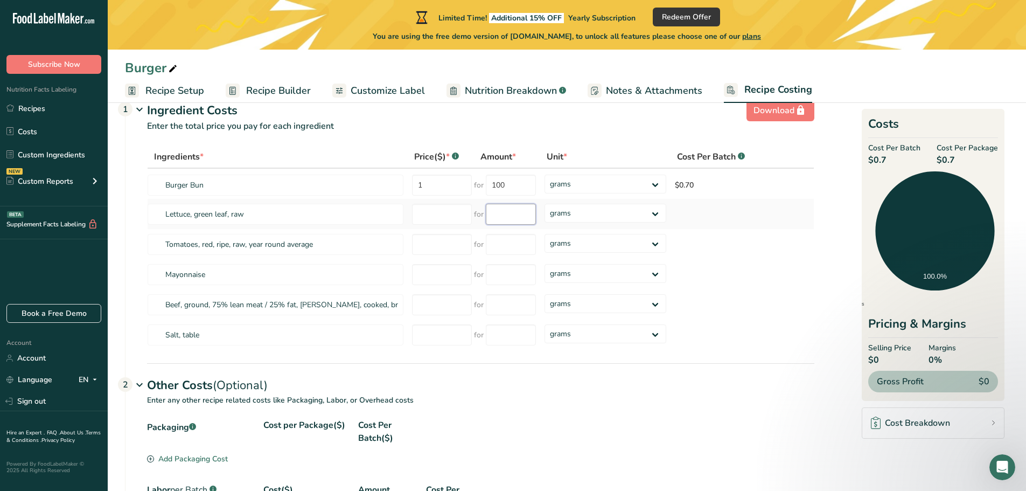
click at [515, 215] on input "number" at bounding box center [511, 214] width 50 height 21
type input "100"
click at [433, 222] on input "number" at bounding box center [442, 214] width 60 height 21
type input "0.15"
click at [509, 229] on div "Ingredients * Price($) * .a-a{fill:#347362;}.b-a{fill:#fff;} Amount * Unit * Co…" at bounding box center [480, 247] width 667 height 205
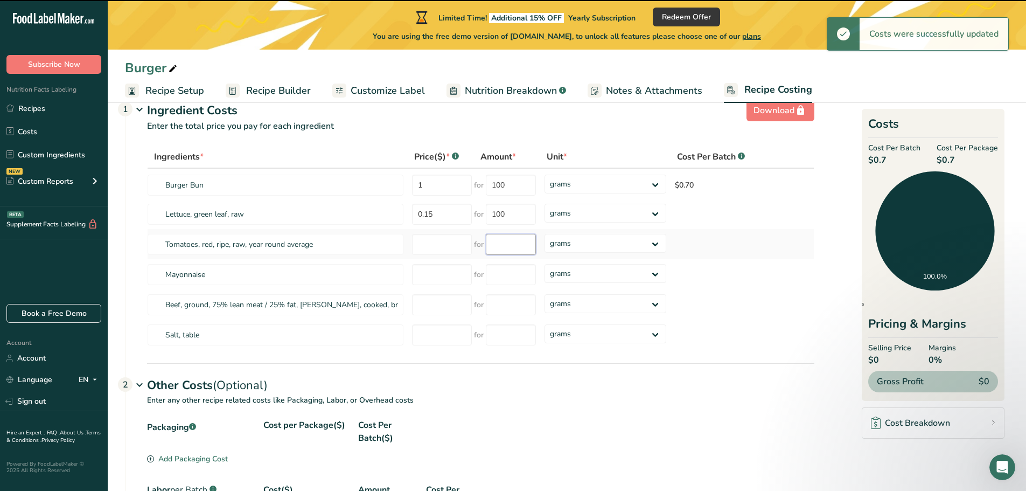
click at [507, 244] on input "number" at bounding box center [511, 244] width 50 height 21
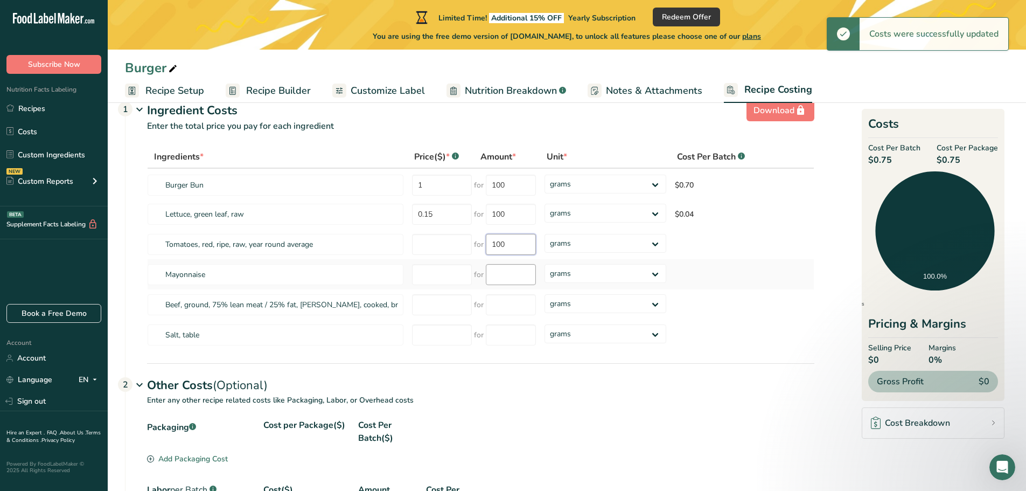
type input "100"
click at [500, 270] on input "number" at bounding box center [511, 274] width 50 height 21
type input "100"
click at [514, 303] on input "number" at bounding box center [511, 304] width 50 height 21
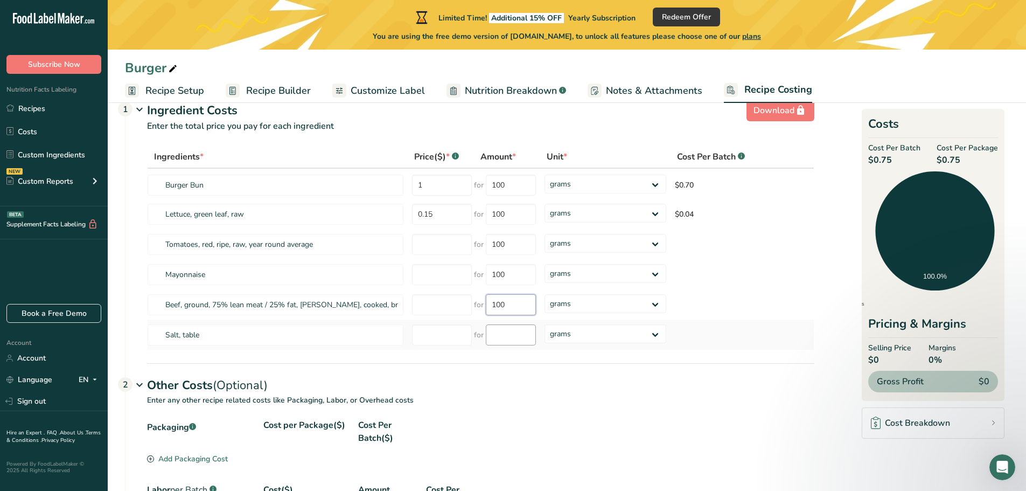
type input "100"
click at [505, 339] on input "number" at bounding box center [511, 334] width 50 height 21
type input "100"
click at [455, 299] on input "number" at bounding box center [442, 304] width 60 height 21
type input "3"
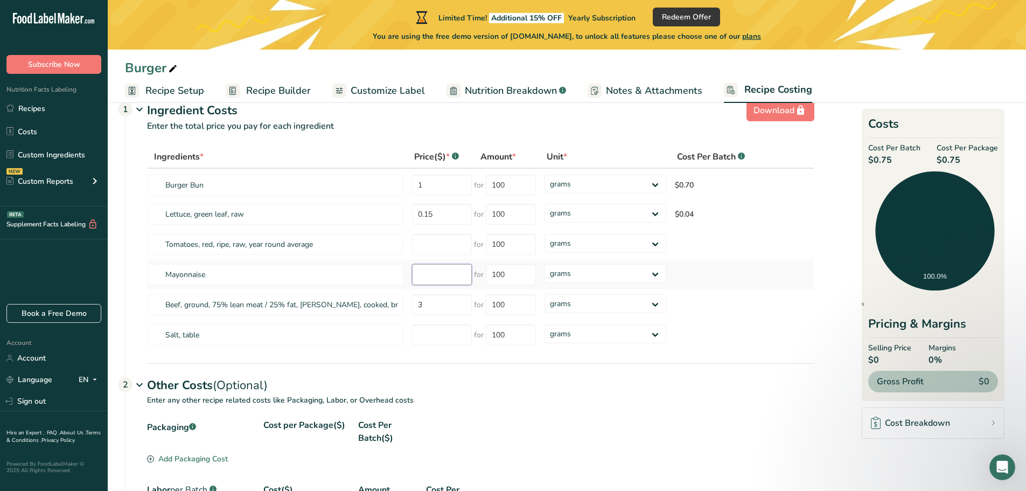
click at [445, 276] on div "Ingredients * Price($) * .a-a{fill:#347362;}.b-a{fill:#fff;} Amount * Unit * Co…" at bounding box center [480, 247] width 667 height 205
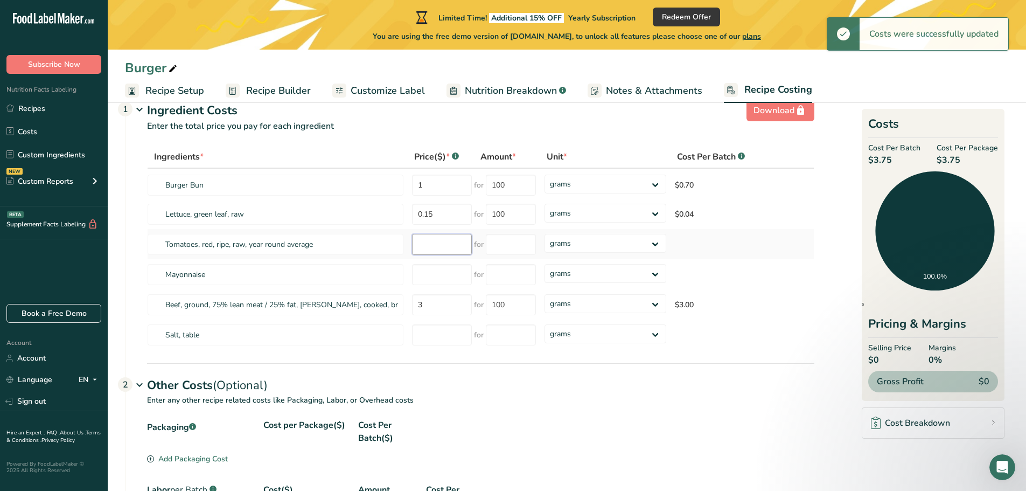
click at [440, 241] on input "number" at bounding box center [442, 244] width 60 height 21
type input "0.5"
click at [435, 280] on input "number" at bounding box center [442, 274] width 60 height 21
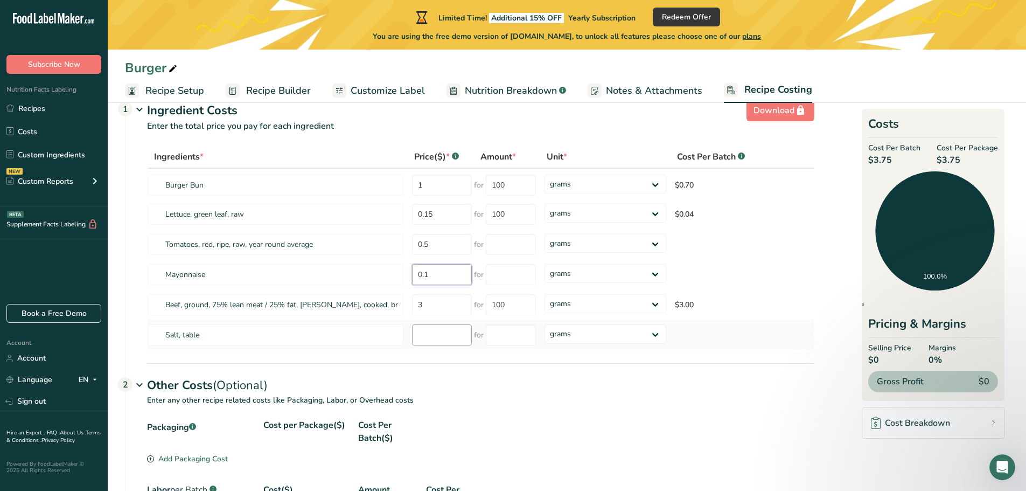
type input "0.1"
click at [433, 325] on input "number" at bounding box center [442, 334] width 60 height 21
type input "5"
click at [419, 322] on td "5" at bounding box center [441, 334] width 66 height 30
click at [356, 330] on tr "Salt, table 5 for grams kg mg mcg lb oz" at bounding box center [481, 334] width 666 height 30
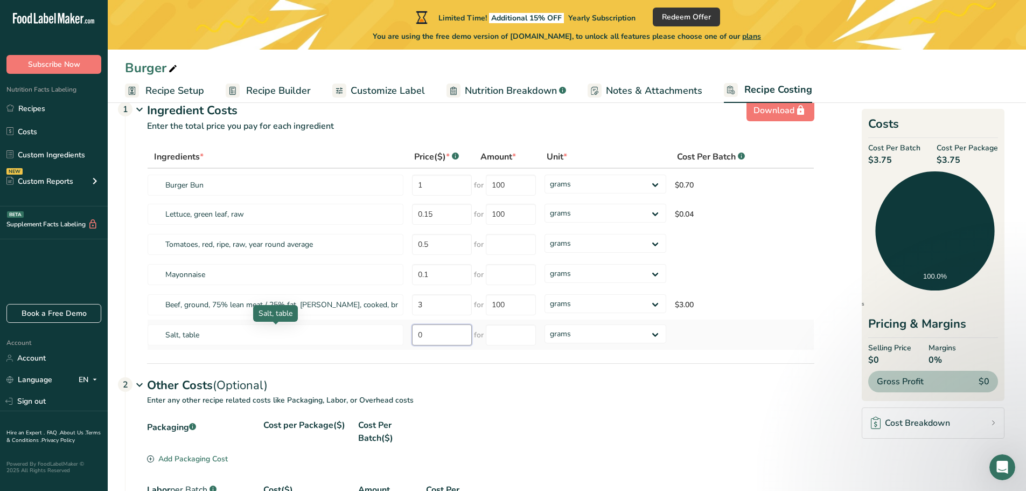
type input "5"
click at [423, 332] on input "5" at bounding box center [442, 334] width 60 height 21
click at [401, 330] on tr "Salt, table 5 for grams kg mg mcg lb oz" at bounding box center [481, 334] width 666 height 30
click at [515, 330] on input "number" at bounding box center [511, 334] width 50 height 21
type input "100"
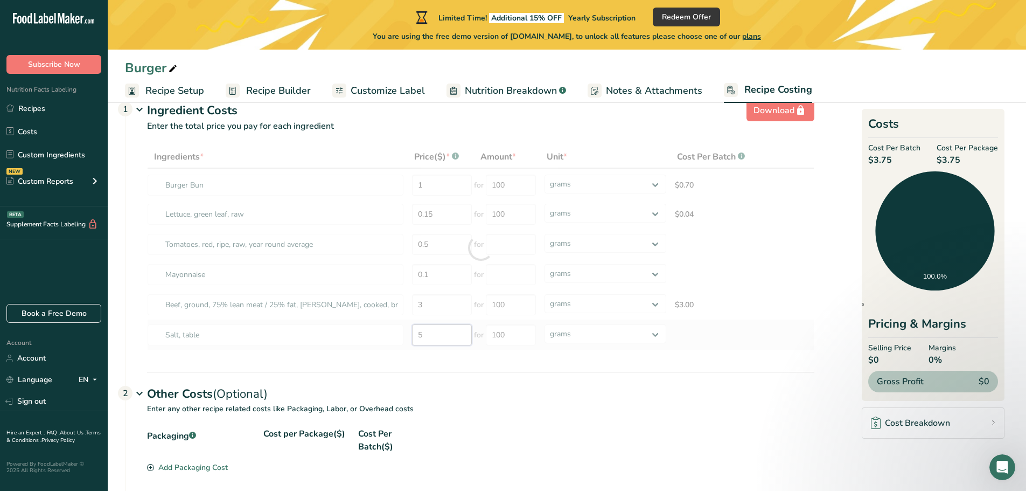
click at [459, 339] on div "Ingredients * Price($) * .a-a{fill:#347362;}.b-a{fill:#fff;} Amount * Unit * Co…" at bounding box center [480, 247] width 667 height 205
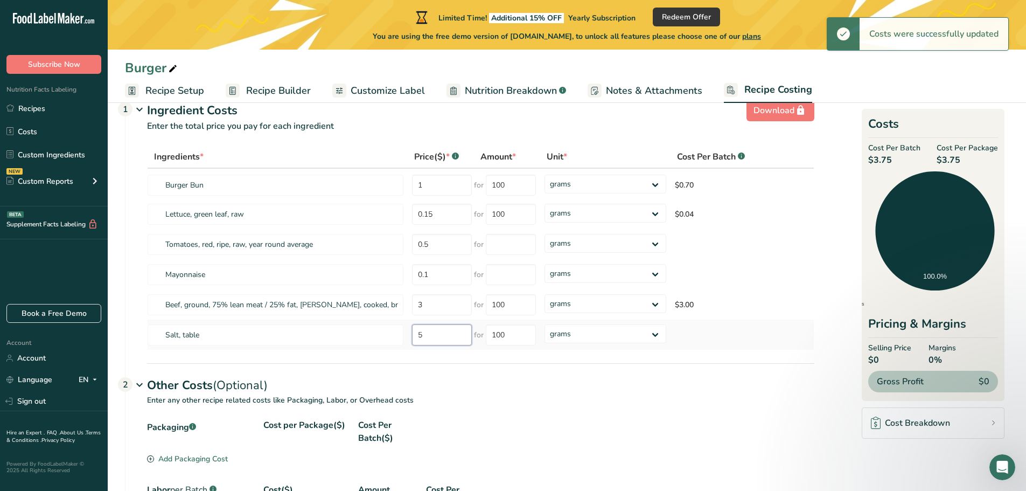
click at [395, 333] on tr "Salt, table 5 for 100 grams kg mg mcg lb oz" at bounding box center [481, 334] width 666 height 30
type input "5"
click at [402, 329] on tr "Salt, table 5 for 100 grams kg mg mcg lb oz $0.05" at bounding box center [481, 334] width 666 height 30
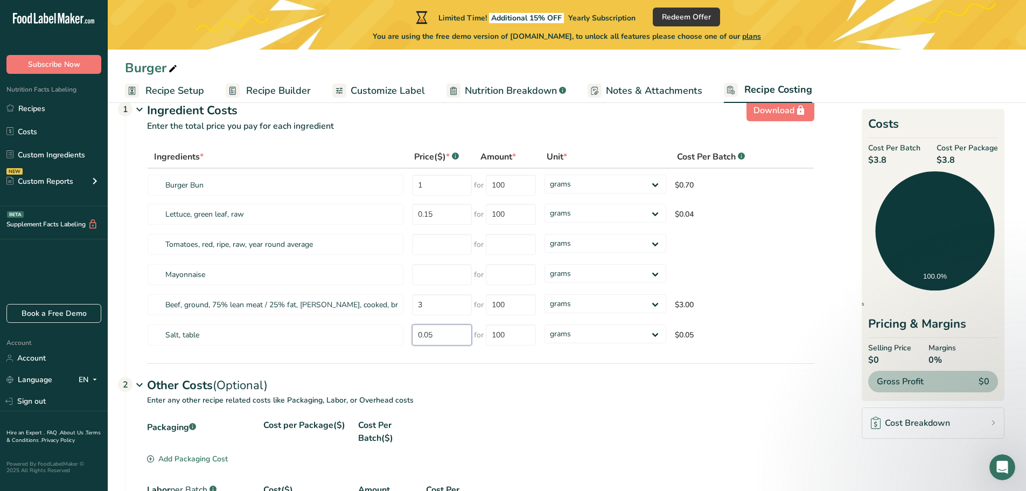
type input "0.05"
click at [514, 370] on section "Download Ingredient Costs 1 Enter the total price you pay for each ingredient I…" at bounding box center [567, 392] width 884 height 594
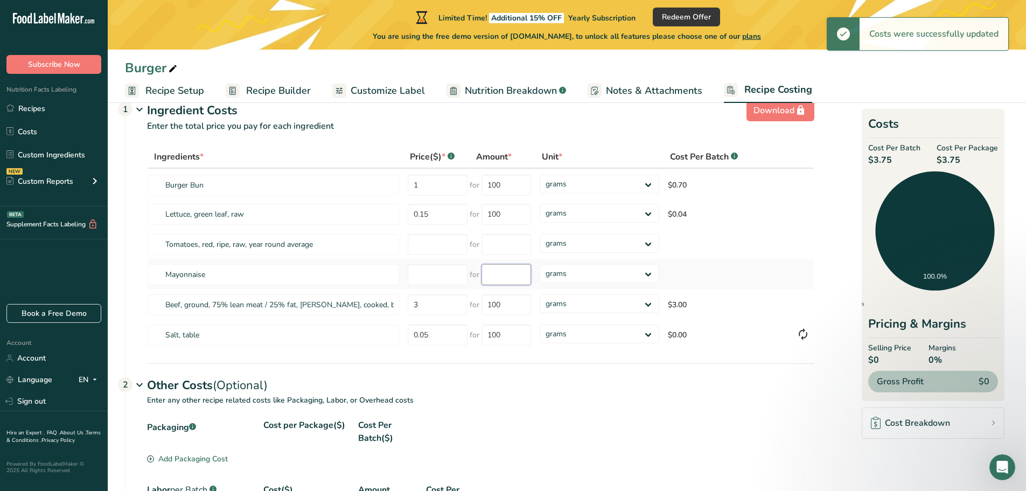
click at [505, 274] on input "number" at bounding box center [507, 274] width 50 height 21
click at [429, 273] on input "number" at bounding box center [438, 274] width 60 height 21
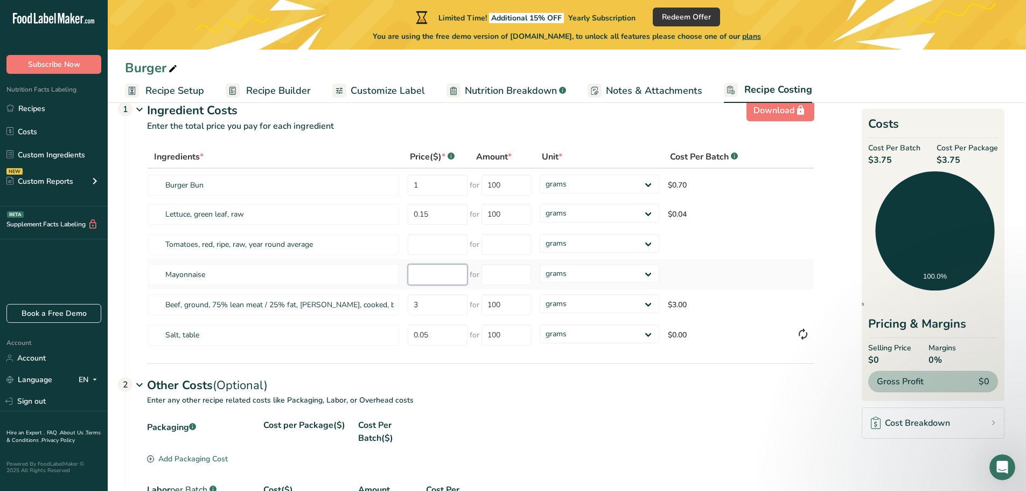
type input "1"
type input "0.1"
click at [491, 277] on input "number" at bounding box center [507, 274] width 50 height 21
type input "100"
click at [434, 253] on div "Ingredients * Price($) * .a-a{fill:#347362;}.b-a{fill:#fff;} Amount * Unit * Co…" at bounding box center [480, 247] width 667 height 205
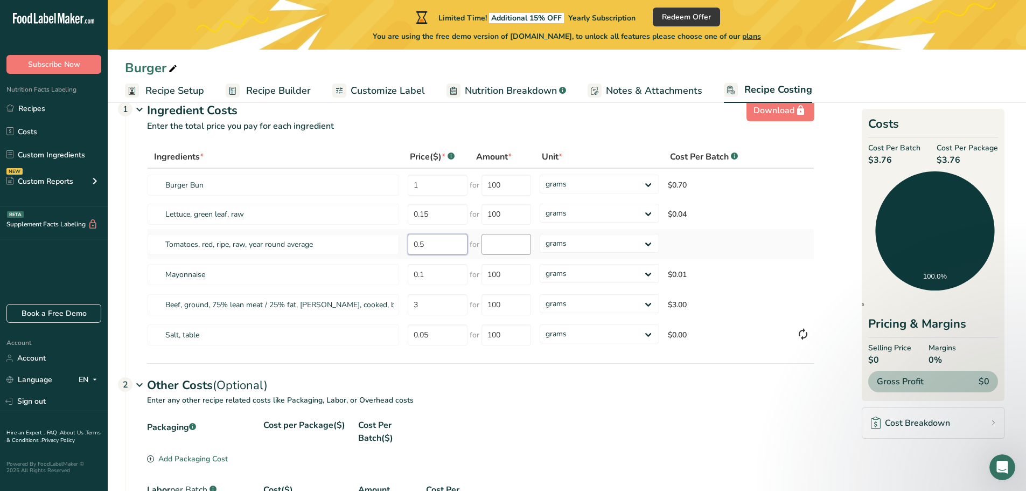
type input "0.5"
click at [508, 249] on input "number" at bounding box center [507, 244] width 50 height 21
type input "100"
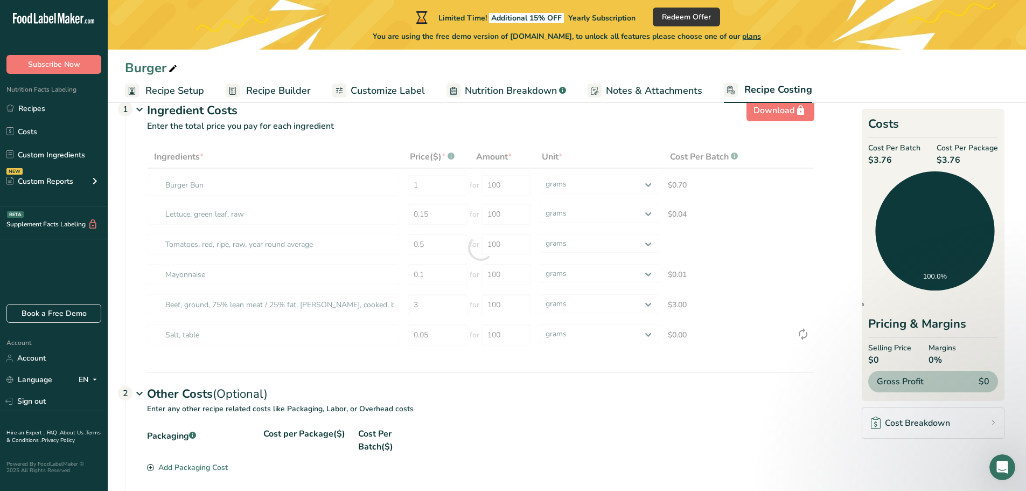
click at [567, 409] on p "Enter any other recipe related costs like Packaging, Labor, or Overhead costs" at bounding box center [470, 415] width 689 height 24
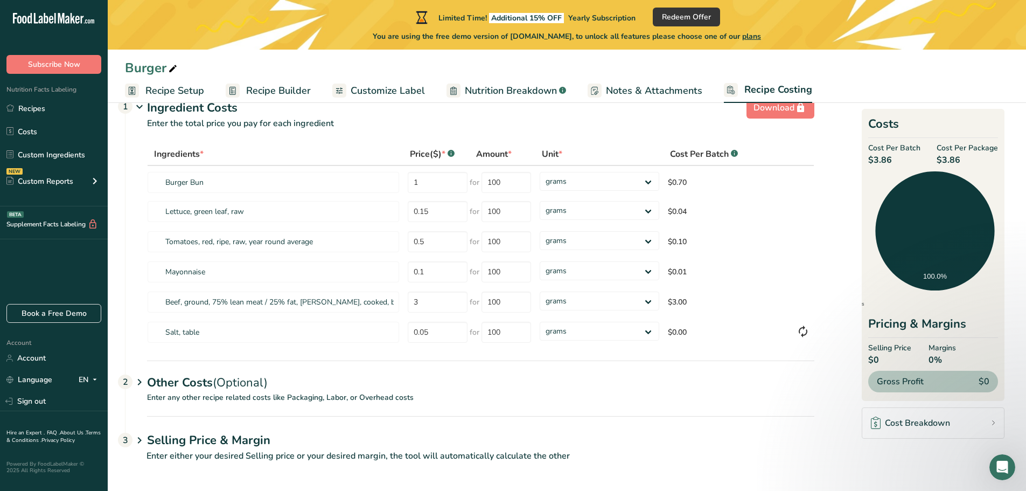
scroll to position [32, 0]
click at [938, 346] on span "Margins" at bounding box center [942, 347] width 27 height 11
click at [941, 354] on span "0%" at bounding box center [942, 359] width 27 height 13
click at [302, 380] on div "Other Costs (Optional) 2" at bounding box center [480, 374] width 667 height 31
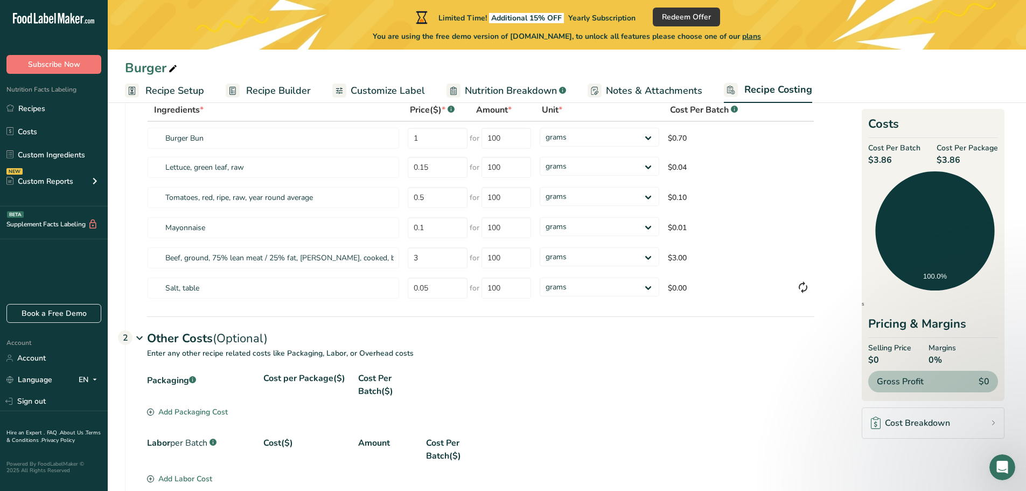
scroll to position [193, 0]
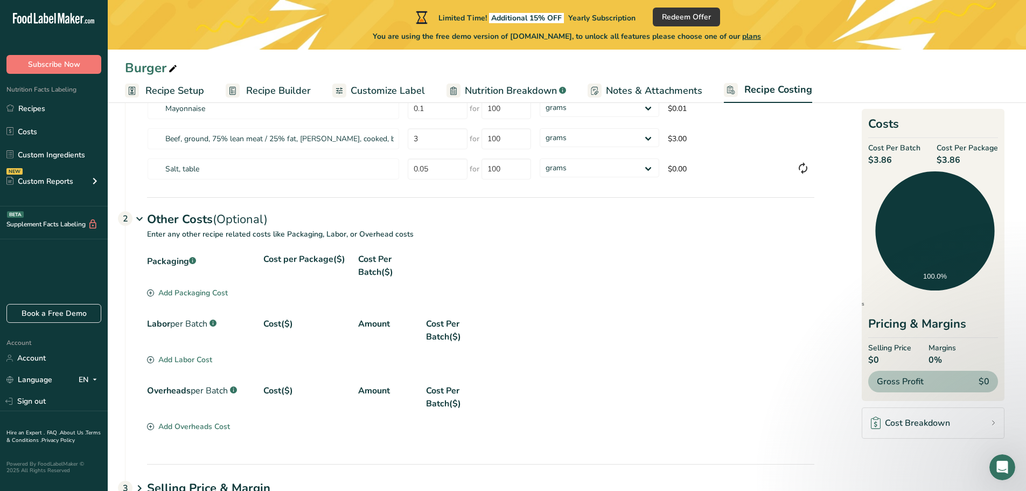
click at [215, 295] on div "Add Packaging Cost" at bounding box center [187, 292] width 81 height 11
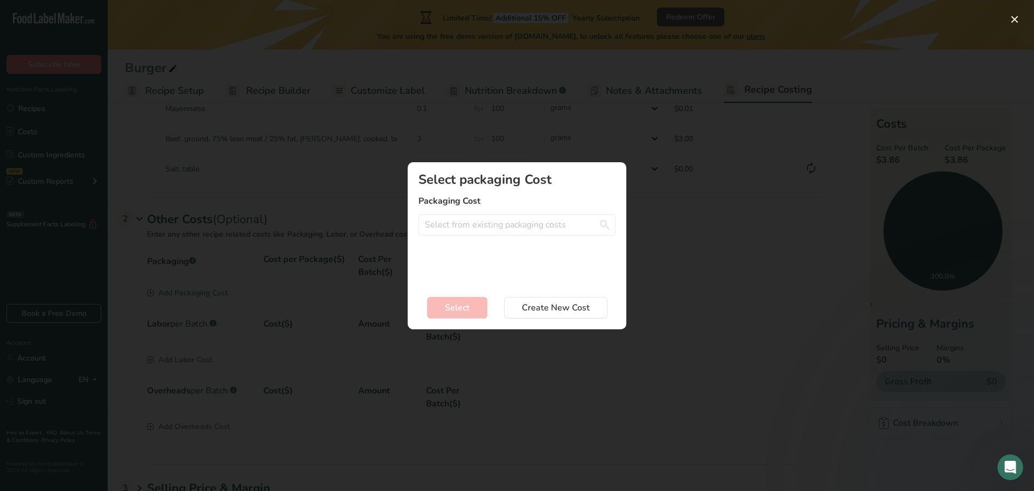
click at [484, 255] on div "Select packaging Cost Packaging Cost Wrap - 0.1$ Label - 0.05$ Cookie Box - 0.2…" at bounding box center [517, 228] width 197 height 111
click at [492, 219] on input "Add New Recipe Cost Modal" at bounding box center [517, 225] width 197 height 22
click at [436, 263] on div "Label - 0.05$" at bounding box center [508, 264] width 163 height 11
type input "Label - 0.05$"
click at [465, 306] on span "Select" at bounding box center [457, 307] width 25 height 13
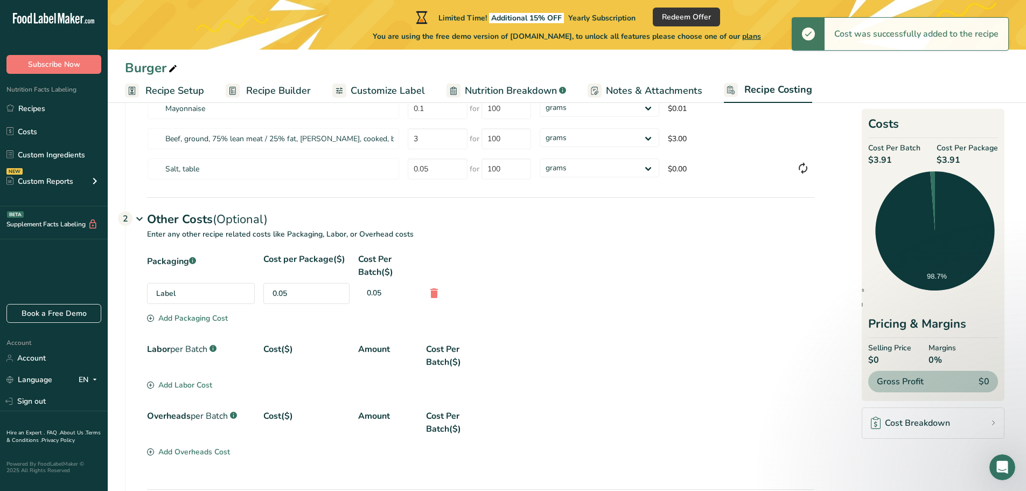
click at [205, 315] on div "Add Packaging Cost" at bounding box center [187, 317] width 81 height 11
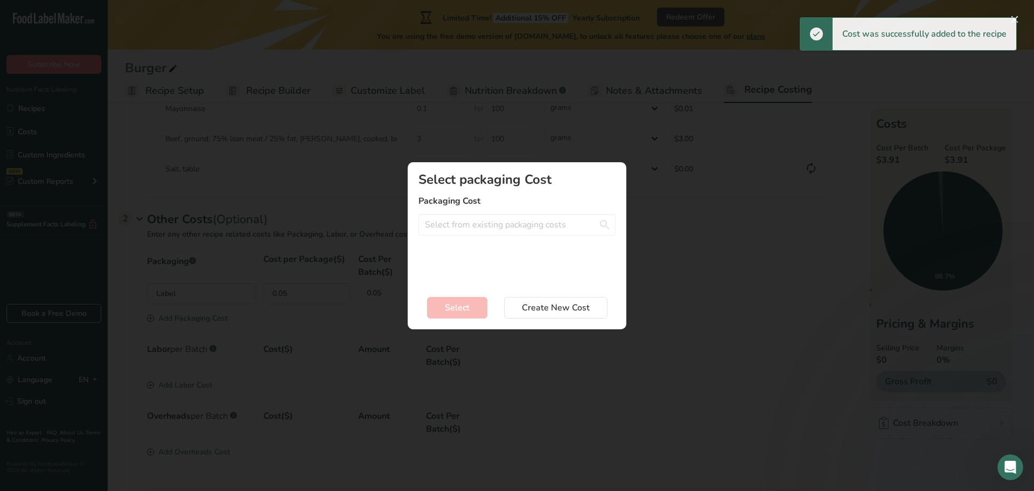
click at [486, 240] on div "Select packaging Cost Packaging Cost Wrap - 0.1$ Cookie Box - 0.24$ Create a ne…" at bounding box center [517, 228] width 197 height 111
click at [493, 220] on input "Add New Recipe Cost Modal" at bounding box center [517, 225] width 197 height 22
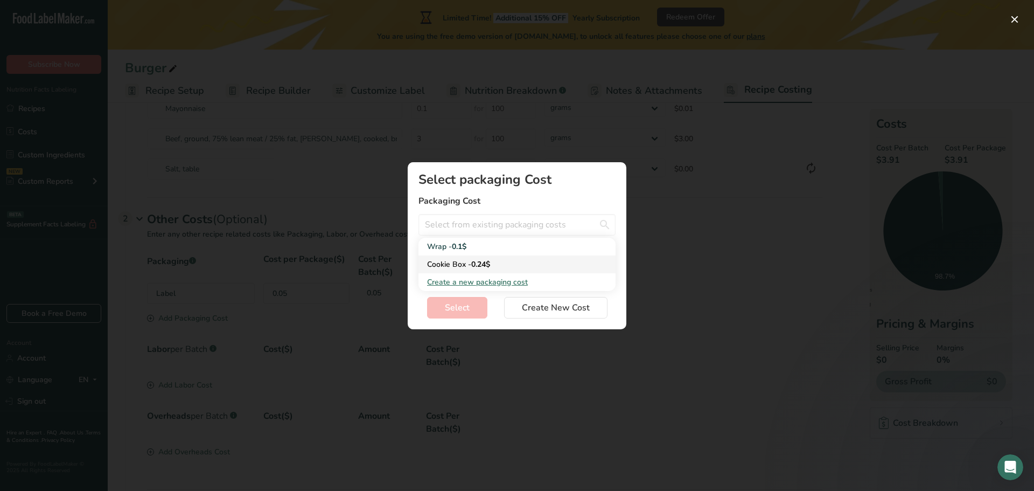
click at [452, 263] on div "Cookie Box - 0.24$" at bounding box center [508, 264] width 163 height 11
type input "Cookie Box - 0.24$"
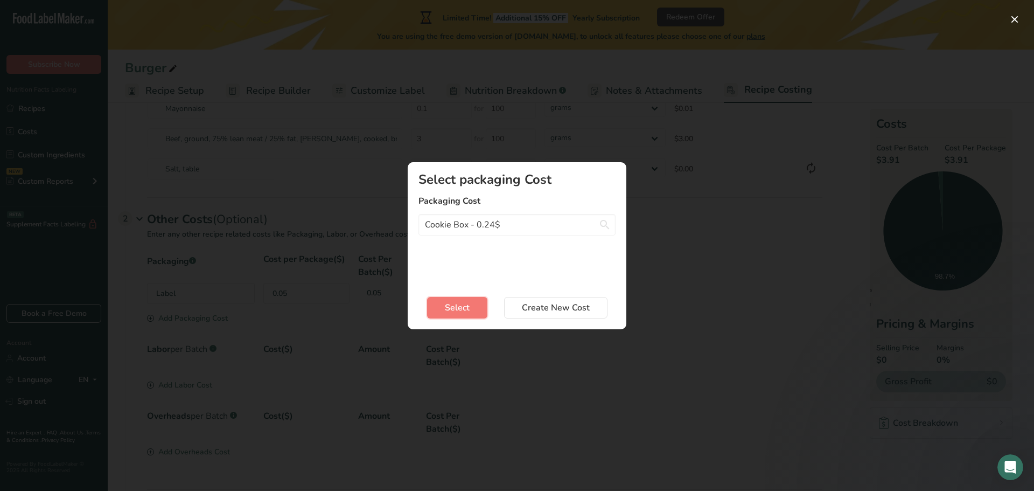
click at [434, 304] on button "Select" at bounding box center [457, 308] width 60 height 22
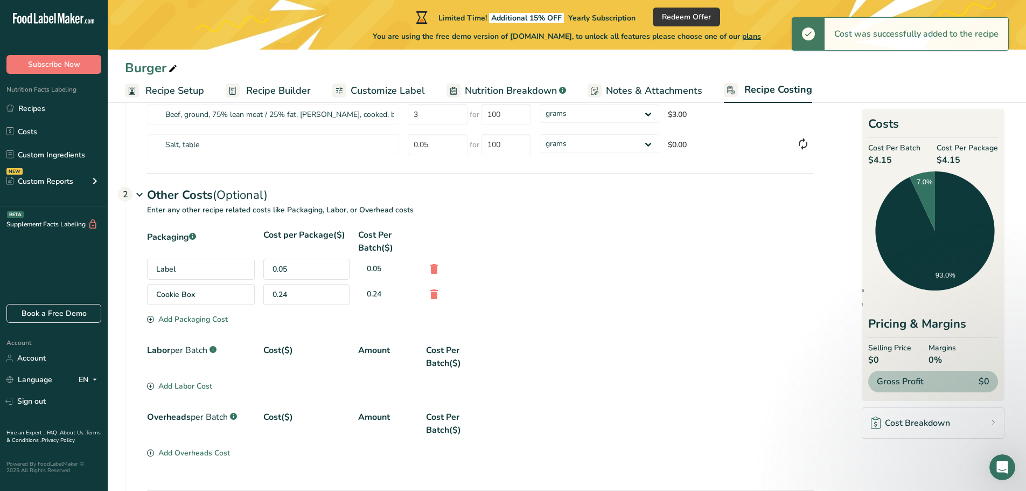
scroll to position [247, 0]
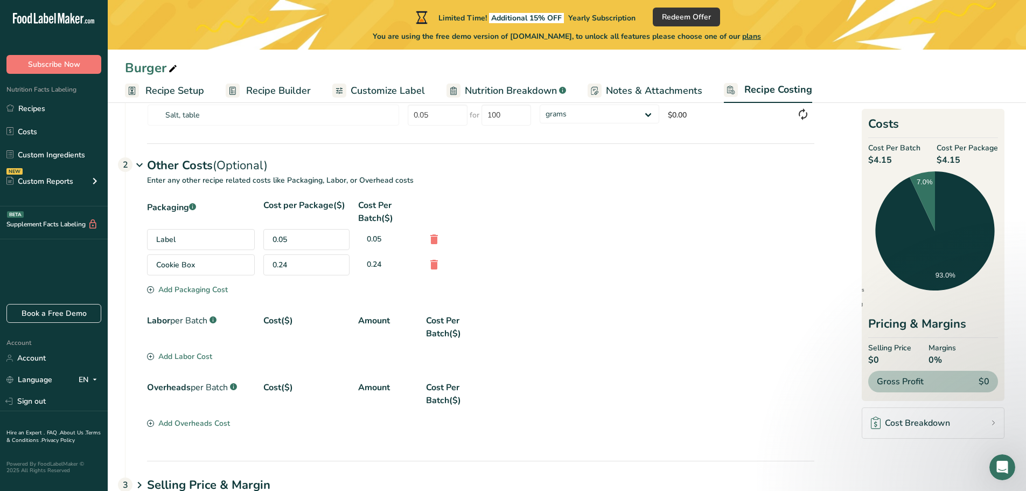
click at [206, 358] on div "Add Labor Cost" at bounding box center [179, 356] width 65 height 11
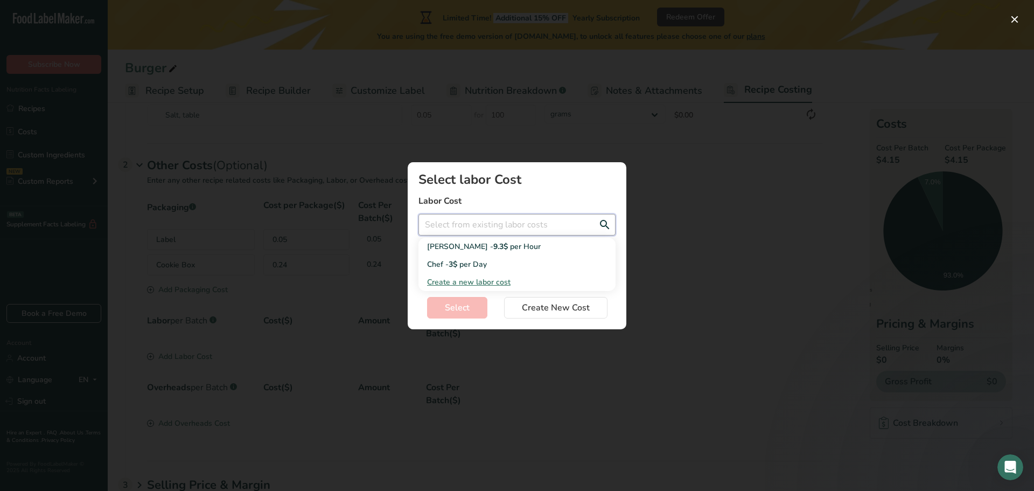
click at [514, 214] on input "Add New Recipe Cost Modal" at bounding box center [517, 225] width 197 height 22
click at [471, 261] on span "per Day" at bounding box center [472, 264] width 27 height 10
type input "Chef - 3$ per Day"
click at [445, 263] on input "Add New Recipe Cost Modal" at bounding box center [517, 264] width 197 height 22
type input "1"
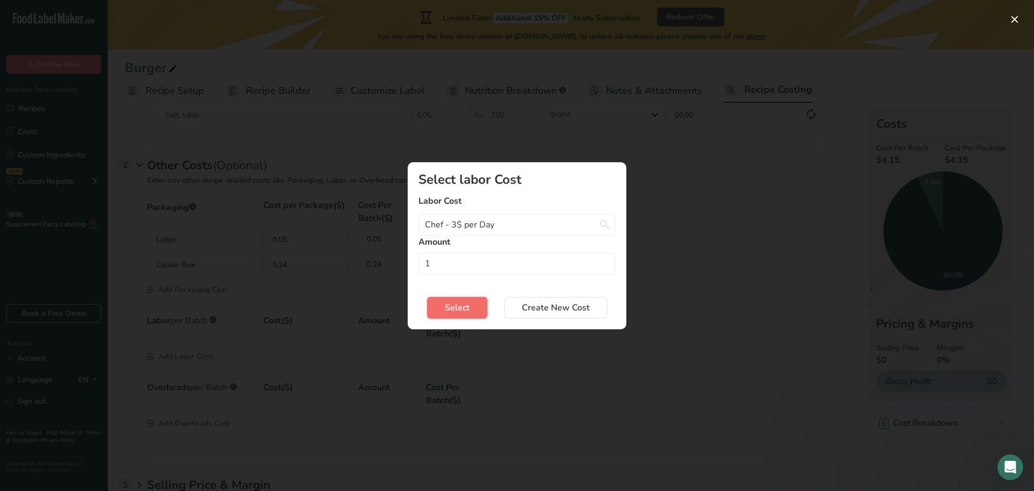
click at [471, 310] on button "Select" at bounding box center [457, 308] width 60 height 22
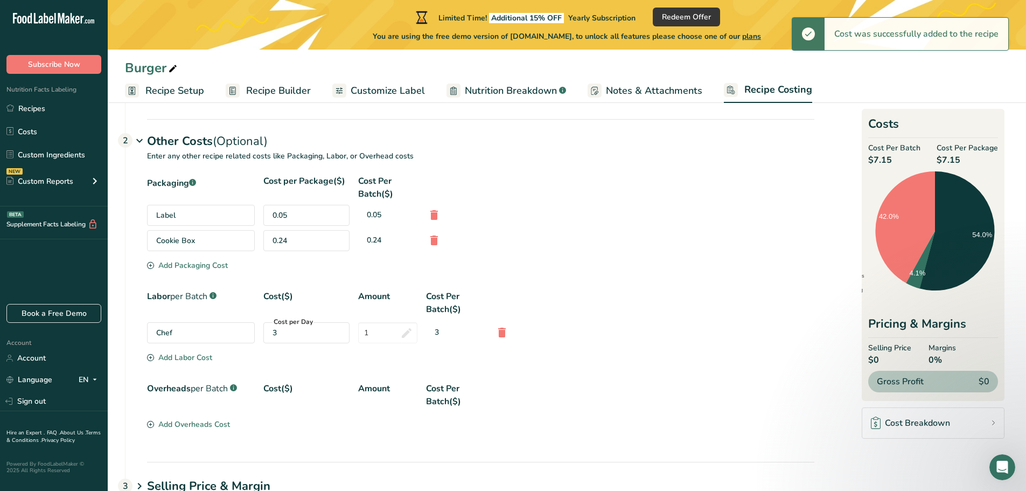
scroll to position [301, 0]
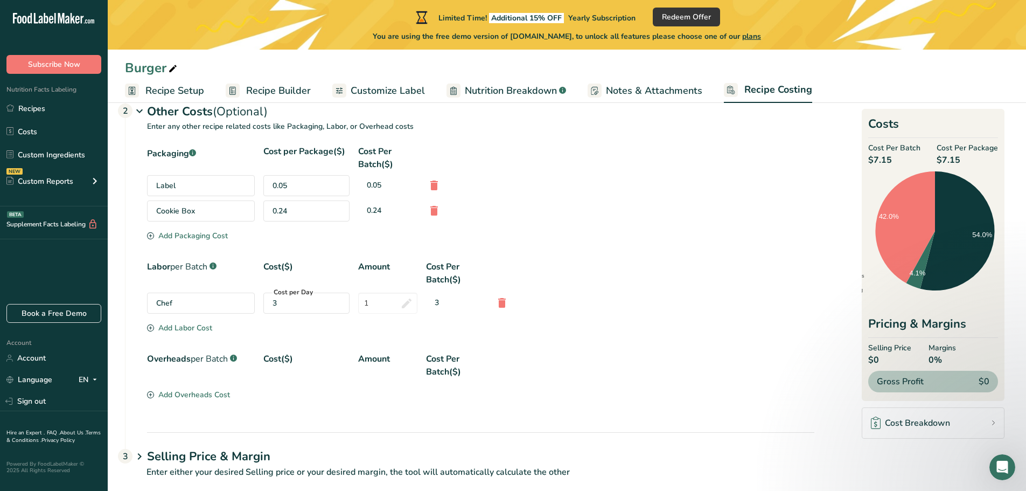
drag, startPoint x: 268, startPoint y: 302, endPoint x: 222, endPoint y: 298, distance: 45.9
click at [234, 300] on div "Chef Cost per Day 3 1 3" at bounding box center [480, 302] width 667 height 21
click at [305, 301] on div "3" at bounding box center [307, 302] width 68 height 11
click at [288, 304] on div "3" at bounding box center [307, 302] width 68 height 11
drag, startPoint x: 284, startPoint y: 304, endPoint x: 275, endPoint y: 304, distance: 9.7
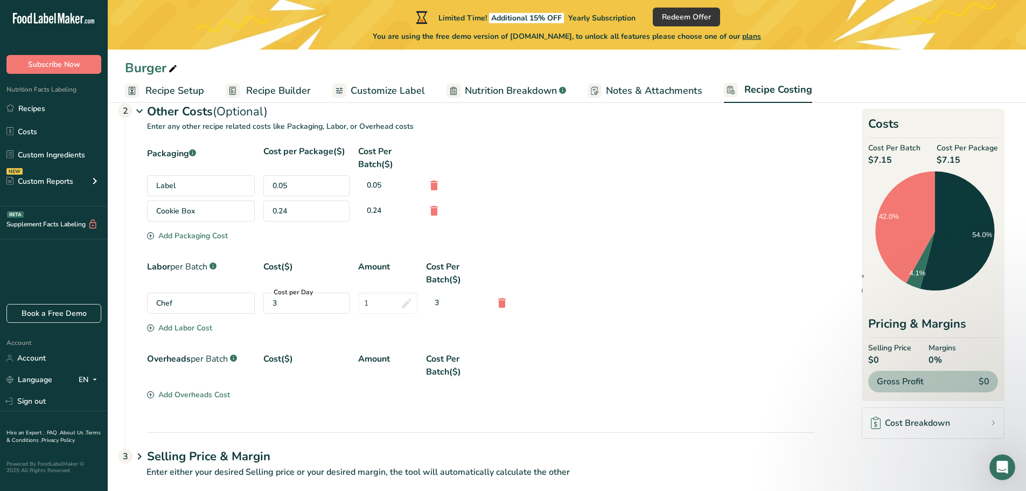
click at [278, 304] on div "3" at bounding box center [307, 302] width 68 height 11
click at [278, 301] on div "3" at bounding box center [307, 302] width 68 height 11
drag, startPoint x: 278, startPoint y: 303, endPoint x: 286, endPoint y: 303, distance: 7.5
click at [279, 303] on div "3" at bounding box center [307, 302] width 68 height 11
click at [378, 301] on input "1" at bounding box center [387, 302] width 59 height 21
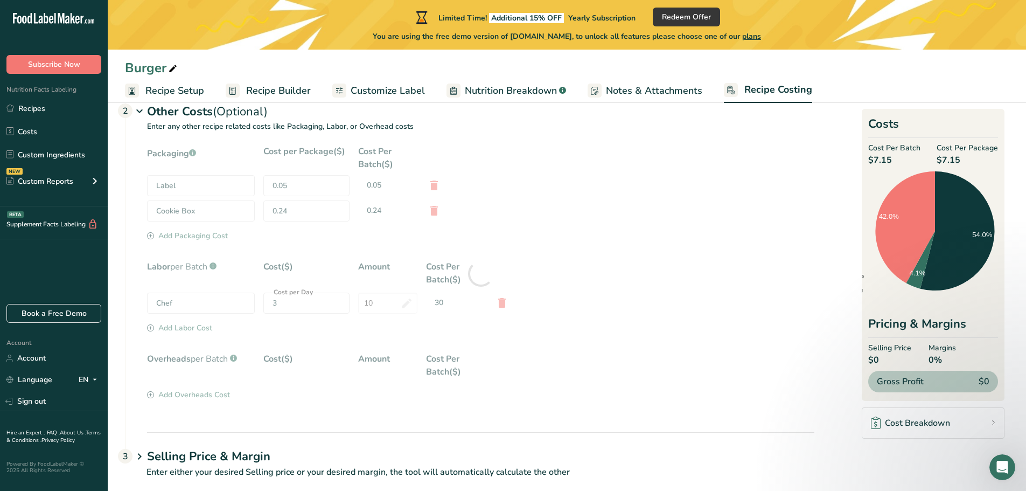
click at [579, 340] on div "Packaging .a-a{fill:#347362;}.b-a{fill:#fff;} Cost per Package($) Cost Per Batc…" at bounding box center [480, 273] width 667 height 257
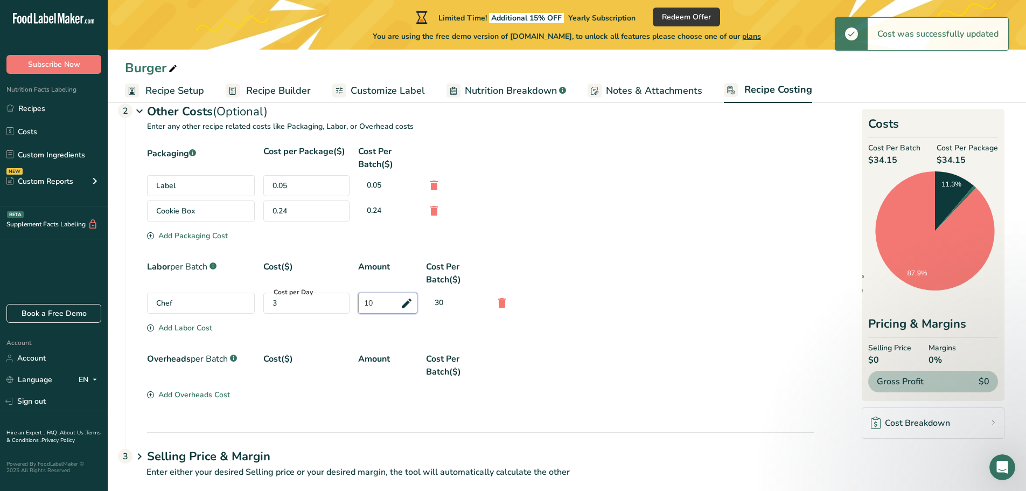
drag, startPoint x: 376, startPoint y: 301, endPoint x: 346, endPoint y: 302, distance: 30.2
click at [346, 302] on div "Chef Cost per Day 3 10 30" at bounding box center [480, 302] width 667 height 21
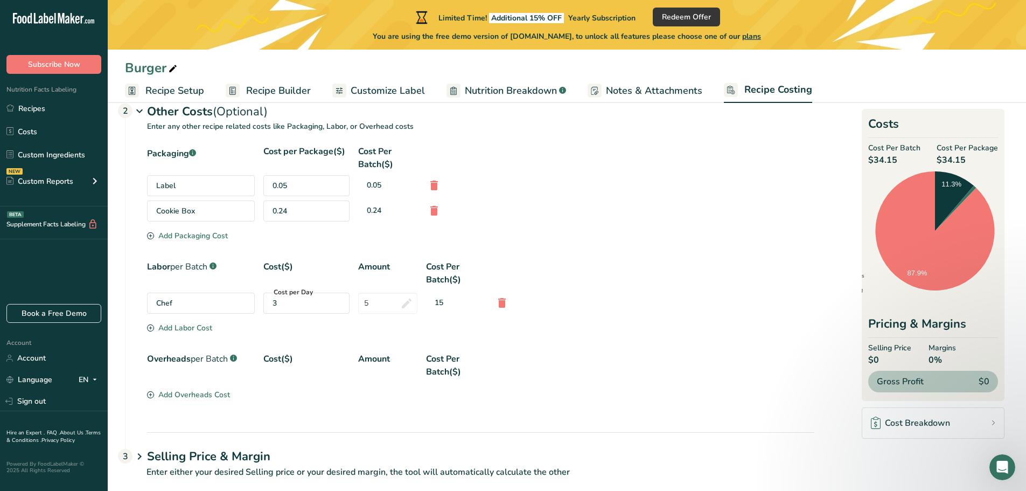
click at [580, 385] on div "Packaging .a-a{fill:#347362;}.b-a{fill:#fff;} Cost per Package($) Cost Per Batc…" at bounding box center [480, 273] width 667 height 257
drag, startPoint x: 379, startPoint y: 302, endPoint x: 354, endPoint y: 303, distance: 24.8
click at [354, 303] on div "Chef Cost per Day 3 5 15" at bounding box center [480, 302] width 667 height 21
type input "1"
click at [577, 359] on div "Packaging .a-a{fill:#347362;}.b-a{fill:#fff;} Cost per Package($) Cost Per Batc…" at bounding box center [480, 273] width 667 height 257
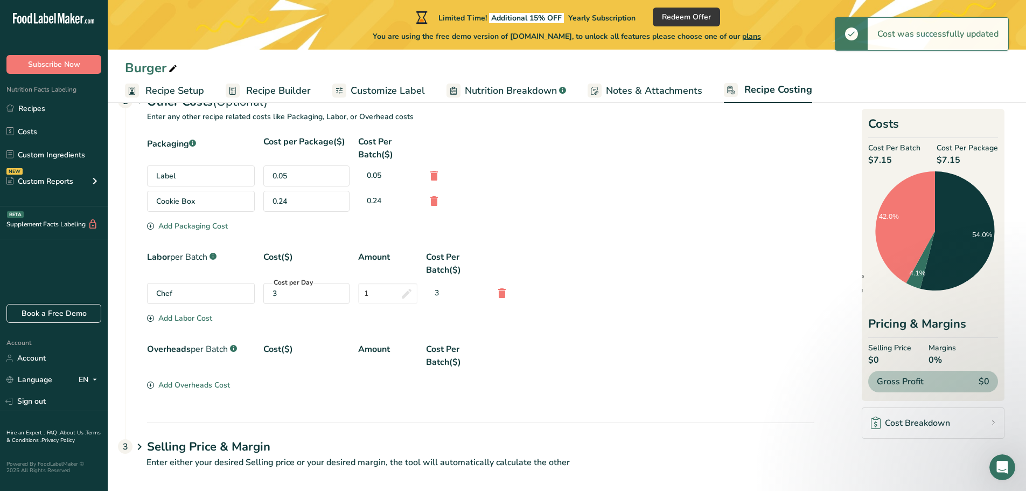
scroll to position [319, 0]
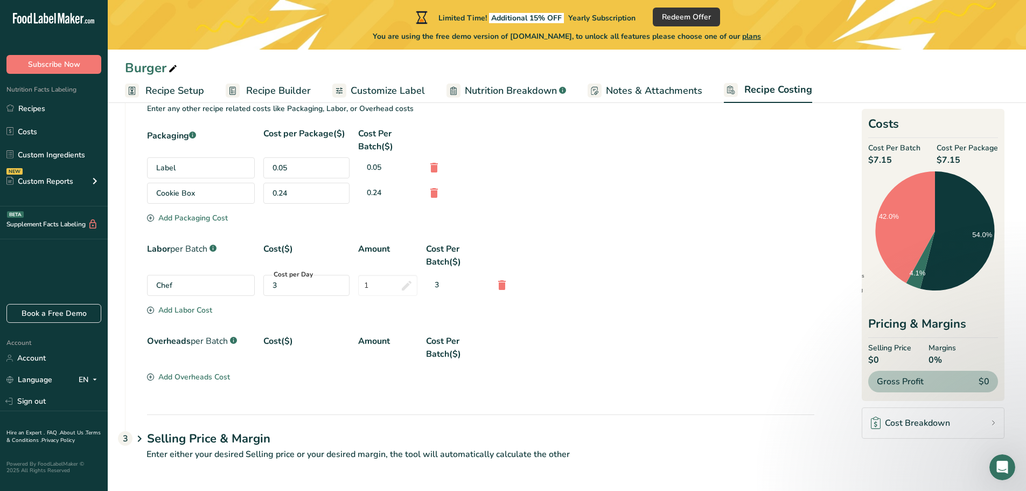
click at [317, 282] on div "3" at bounding box center [307, 285] width 68 height 11
click at [268, 285] on div "Cost per Day 3" at bounding box center [306, 285] width 86 height 21
drag, startPoint x: 291, startPoint y: 279, endPoint x: 286, endPoint y: 283, distance: 6.9
click at [292, 279] on label "Cost per Day" at bounding box center [293, 274] width 41 height 10
click at [275, 287] on div "3" at bounding box center [307, 285] width 68 height 11
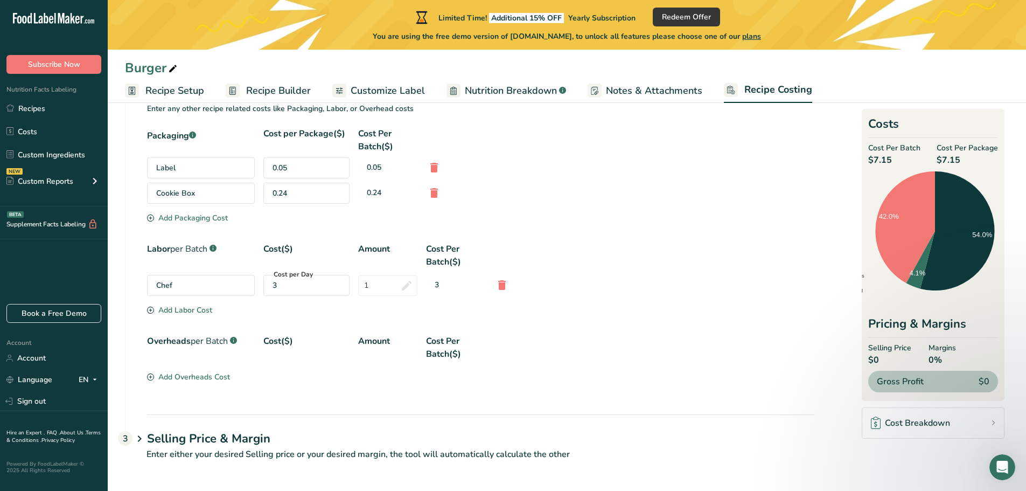
click at [278, 286] on div "3" at bounding box center [307, 285] width 68 height 11
click at [269, 287] on div "Cost per Day 3" at bounding box center [306, 285] width 86 height 21
click at [280, 281] on div "3" at bounding box center [307, 285] width 68 height 11
click at [276, 283] on div "3" at bounding box center [307, 285] width 68 height 11
drag, startPoint x: 274, startPoint y: 284, endPoint x: 265, endPoint y: 285, distance: 9.2
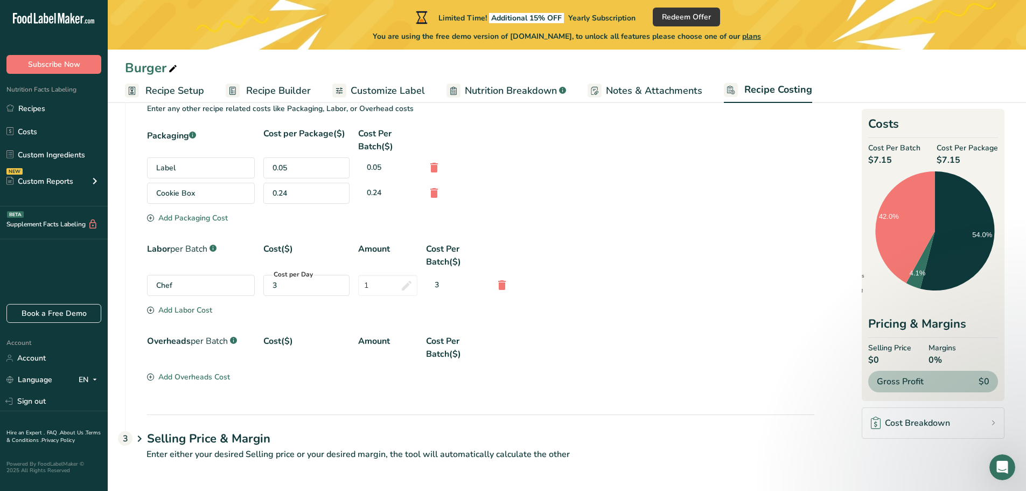
click at [265, 285] on div "Cost per Day 3" at bounding box center [306, 285] width 86 height 21
click at [280, 286] on div "3" at bounding box center [307, 285] width 68 height 11
click at [178, 289] on div "Chef" at bounding box center [201, 285] width 108 height 21
click at [189, 308] on div "Add Labor Cost" at bounding box center [179, 309] width 65 height 11
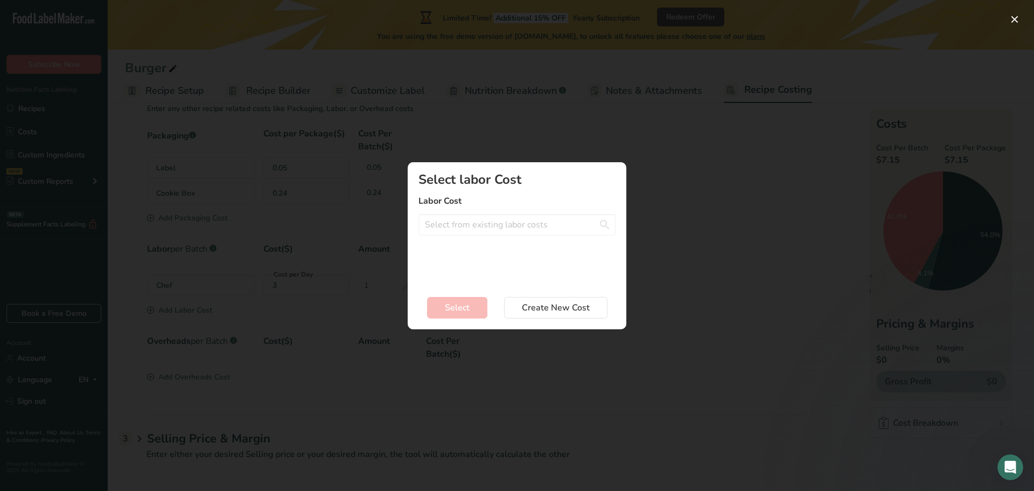
click at [496, 212] on div "Select labor Cost Labor Cost Baker - 9.3$ per Hour Create a new labor cost" at bounding box center [517, 228] width 197 height 111
click at [492, 220] on input "Add New Recipe Cost Modal" at bounding box center [517, 225] width 197 height 22
click at [475, 267] on span "Create a new labor cost" at bounding box center [468, 264] width 83 height 10
select select "2"
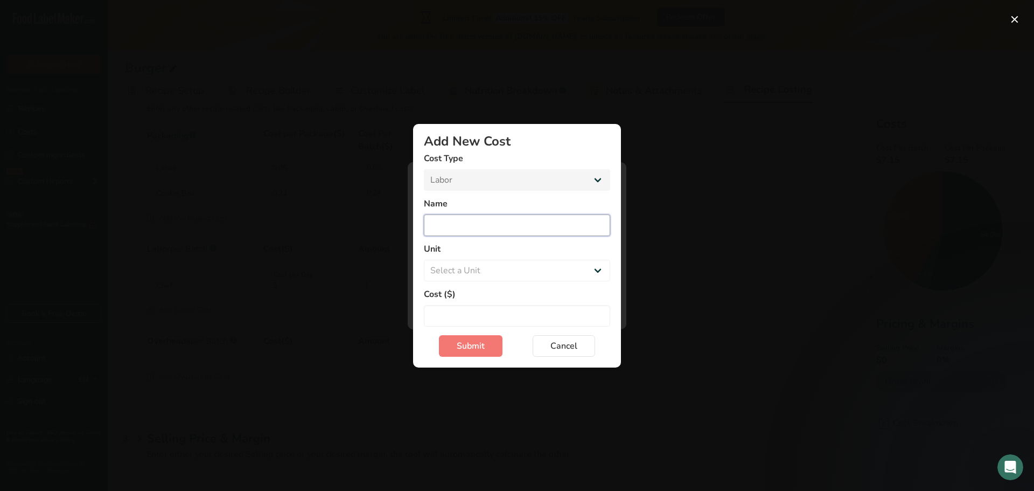
click at [459, 219] on input "Add New Cost Modal" at bounding box center [517, 225] width 186 height 22
click at [461, 295] on label "Cost ($)" at bounding box center [517, 294] width 186 height 13
click at [469, 292] on label "Cost ($)" at bounding box center [517, 294] width 186 height 13
click at [440, 294] on label "Cost ($)" at bounding box center [517, 294] width 186 height 13
click at [462, 317] on input "Add New Cost Modal" at bounding box center [517, 316] width 186 height 22
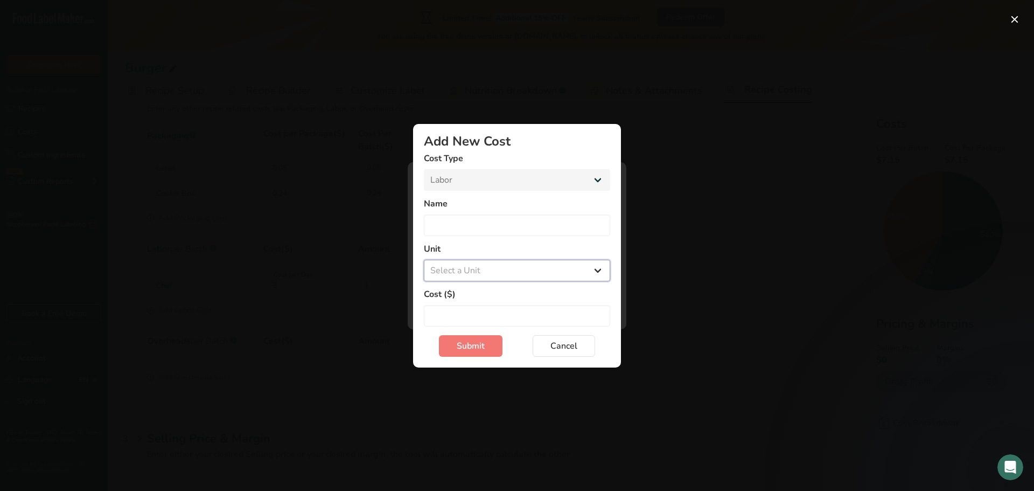
click at [474, 270] on select "Select a Unit Day Hour" at bounding box center [517, 271] width 186 height 22
click at [521, 206] on label "Name" at bounding box center [517, 203] width 186 height 13
click at [461, 227] on input "Add New Cost Modal" at bounding box center [517, 225] width 186 height 22
type input "Chef"
click at [469, 264] on select "Select a Unit Day Hour" at bounding box center [517, 271] width 186 height 22
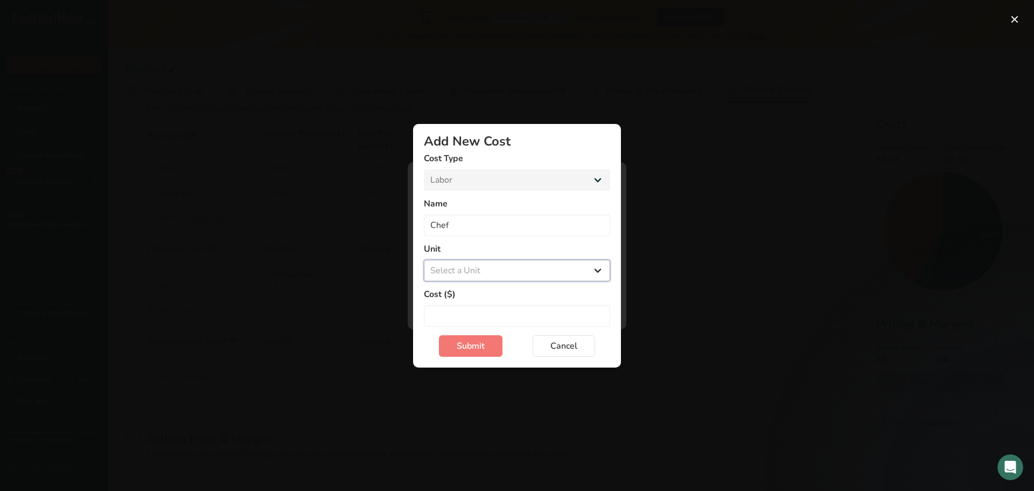
select select "1"
click at [424, 260] on select "Select a Unit Day Hour" at bounding box center [517, 271] width 186 height 22
click at [470, 297] on label "Cost ($)" at bounding box center [517, 294] width 186 height 13
click at [469, 310] on input "Add New Cost Modal" at bounding box center [517, 316] width 186 height 22
type input "25"
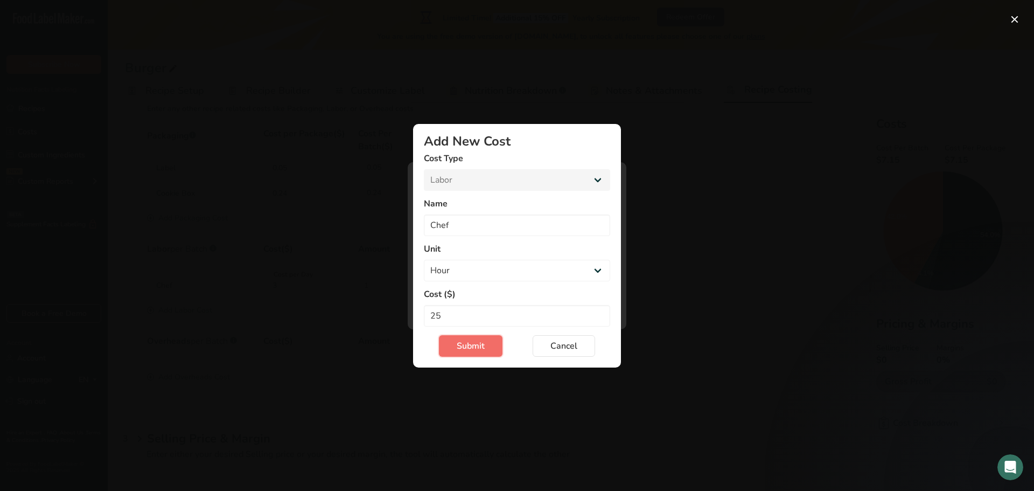
click at [489, 346] on button "Submit" at bounding box center [471, 346] width 64 height 22
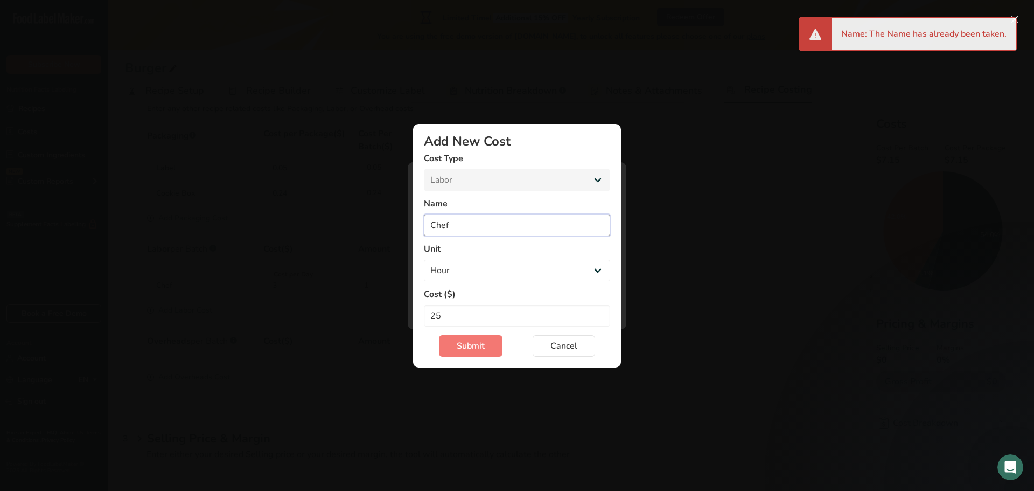
click at [453, 232] on input "Chef" at bounding box center [517, 225] width 186 height 22
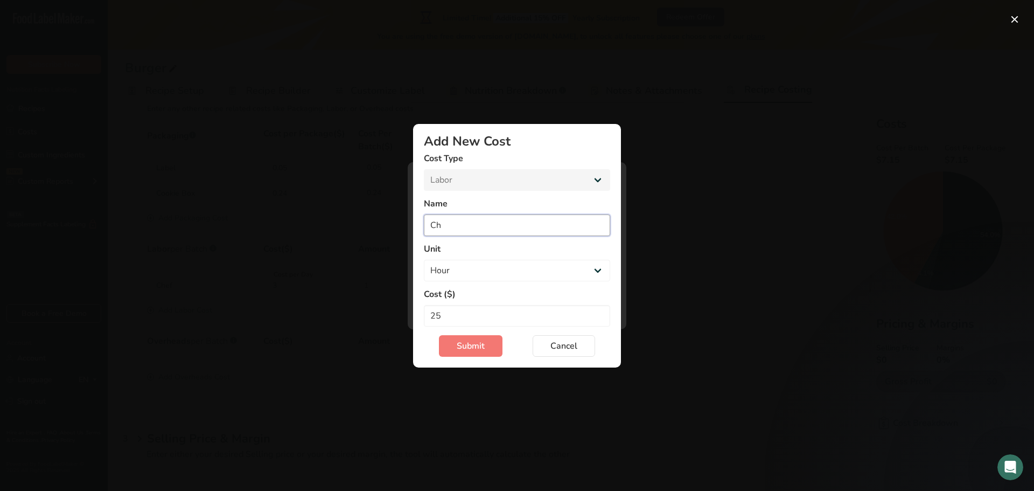
type input "C"
type input "Prep cook"
click at [493, 349] on button "Submit" at bounding box center [471, 346] width 64 height 22
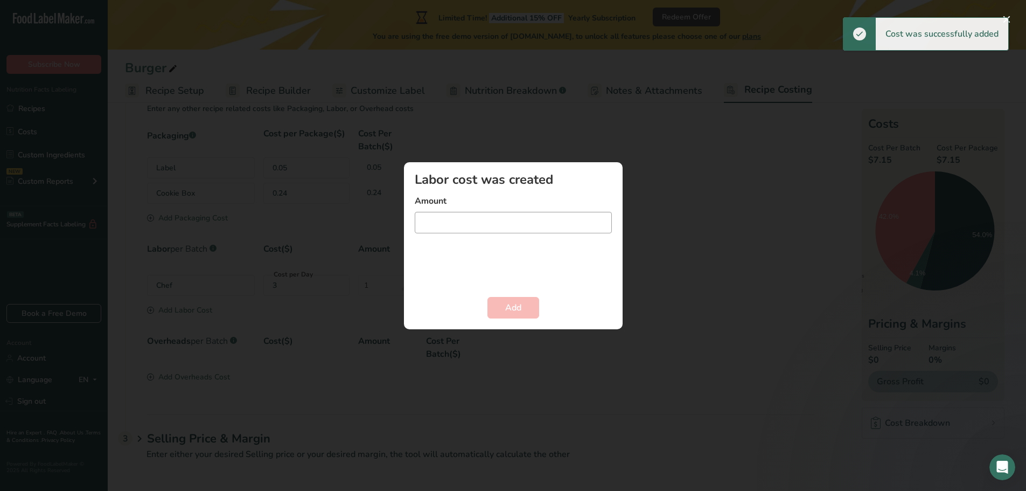
click at [465, 224] on input "Add New Recipe Cost Modal" at bounding box center [513, 223] width 197 height 22
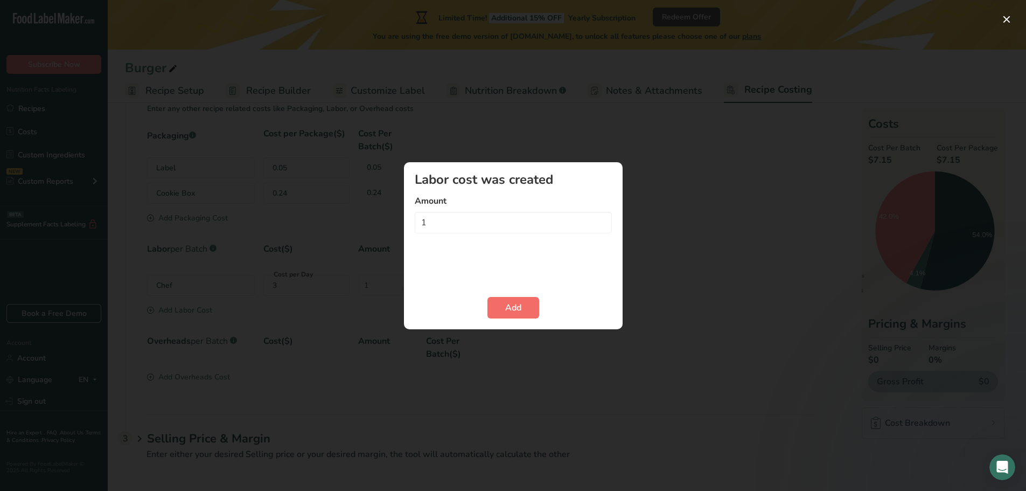
type input "1"
click at [506, 305] on span "Add" at bounding box center [513, 307] width 16 height 13
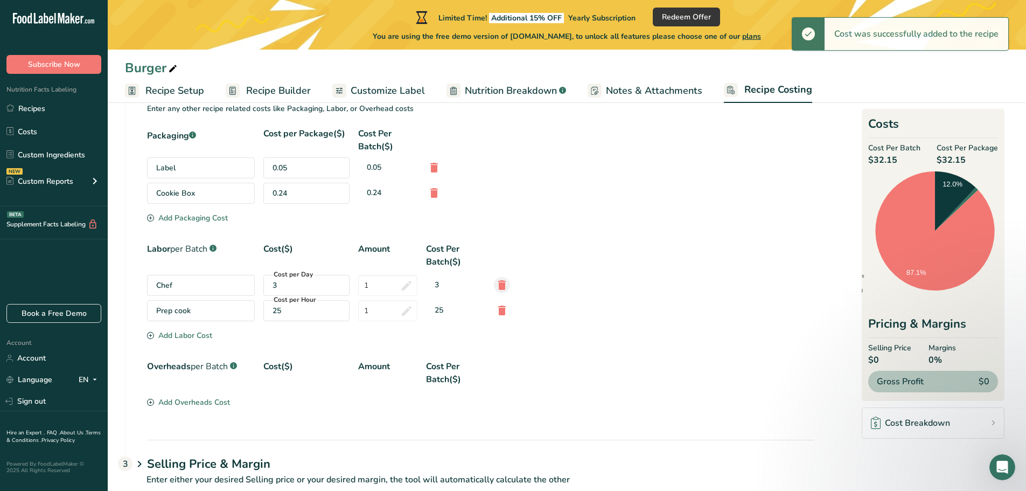
click at [503, 283] on icon at bounding box center [502, 284] width 13 height 19
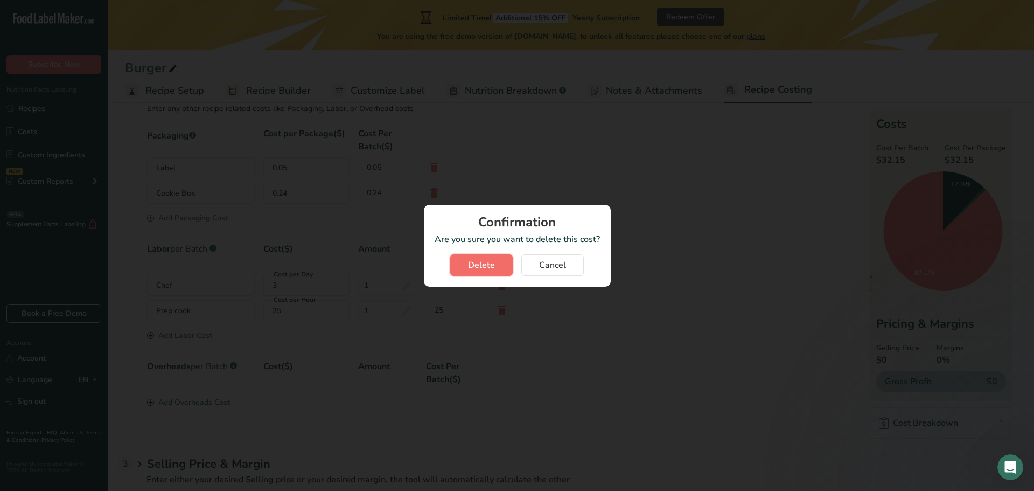
click at [484, 266] on span "Delete" at bounding box center [481, 265] width 27 height 13
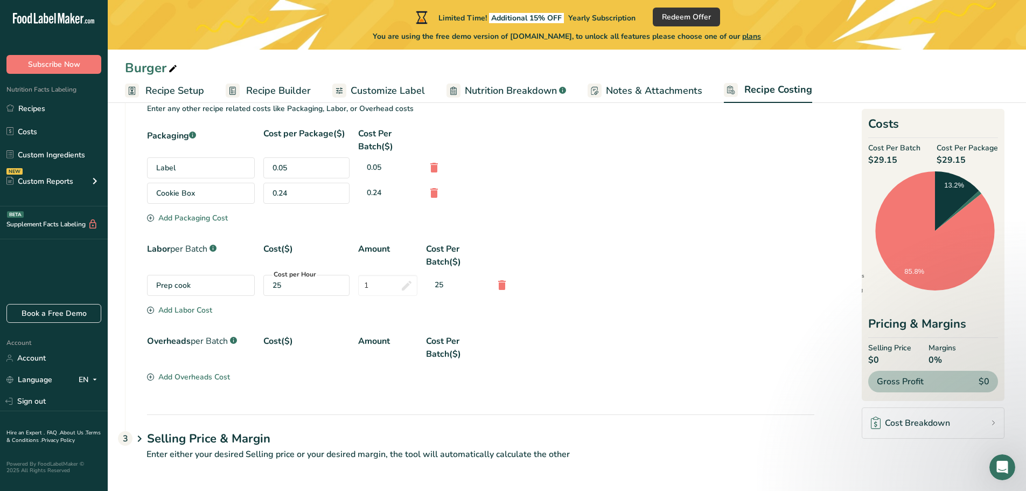
click at [192, 379] on div "Add Overheads Cost" at bounding box center [188, 376] width 83 height 11
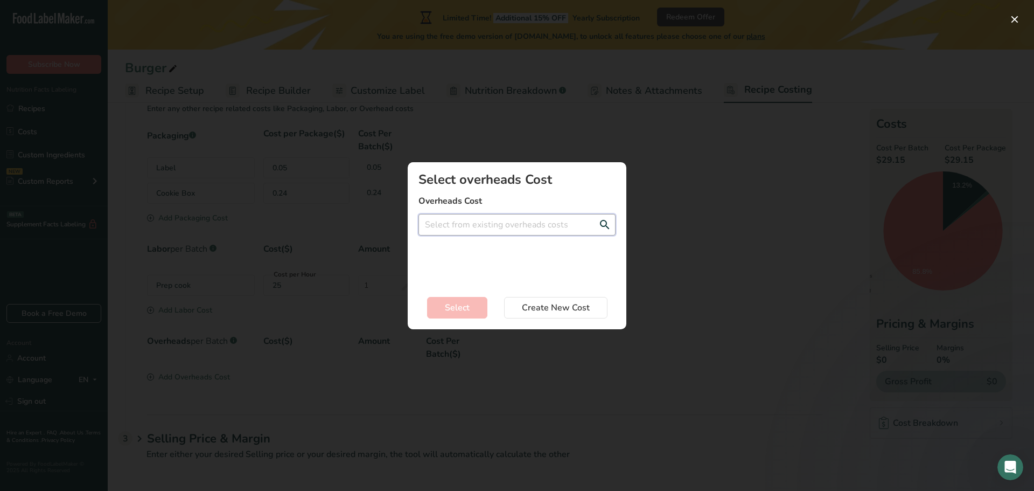
click at [480, 225] on input "Add New Recipe Cost Modal" at bounding box center [517, 225] width 197 height 22
click at [437, 266] on div "Gas - 1$ per Hour" at bounding box center [508, 264] width 163 height 11
type input "Gas - 1$ per Hour"
click at [457, 266] on input "Add New Recipe Cost Modal" at bounding box center [517, 264] width 197 height 22
type input "1"
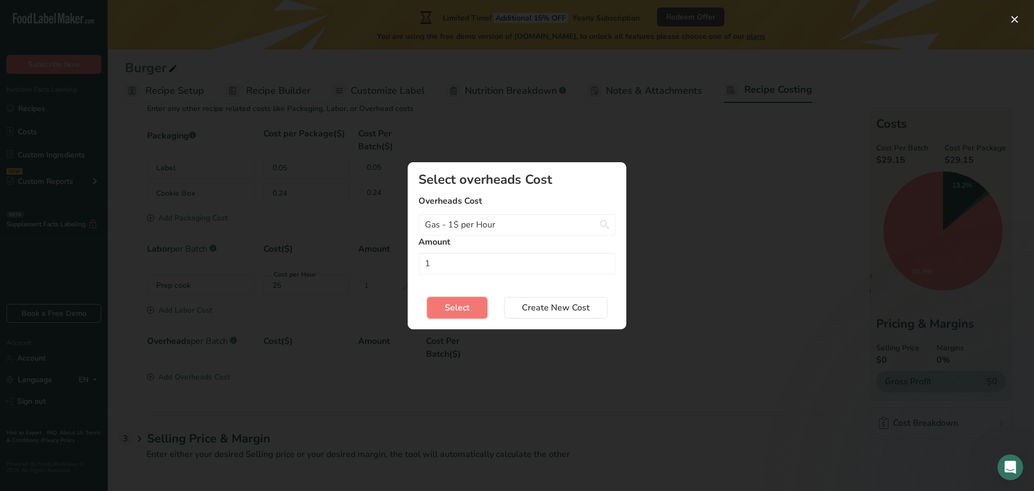
click at [441, 312] on button "Select" at bounding box center [457, 308] width 60 height 22
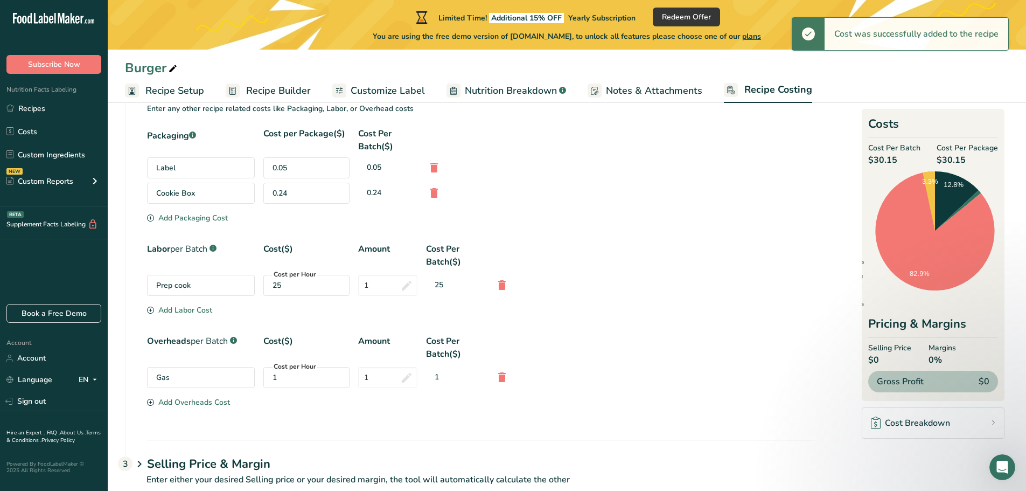
click at [277, 438] on div "Packaging .a-a{fill:#347362;}.b-a{fill:#fff;} Cost per Package($) Cost Per Batc…" at bounding box center [470, 283] width 689 height 312
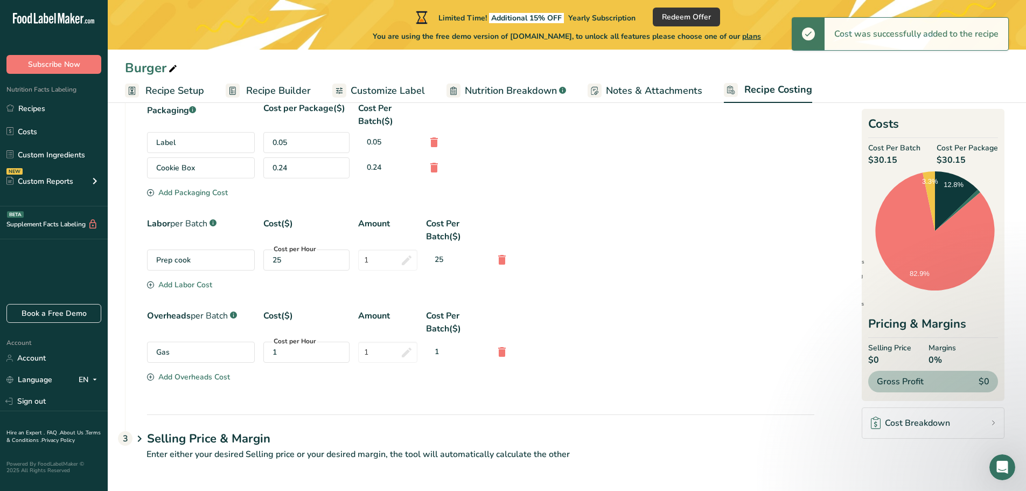
click at [277, 433] on h1 "Selling Price & Margin" at bounding box center [480, 439] width 667 height 18
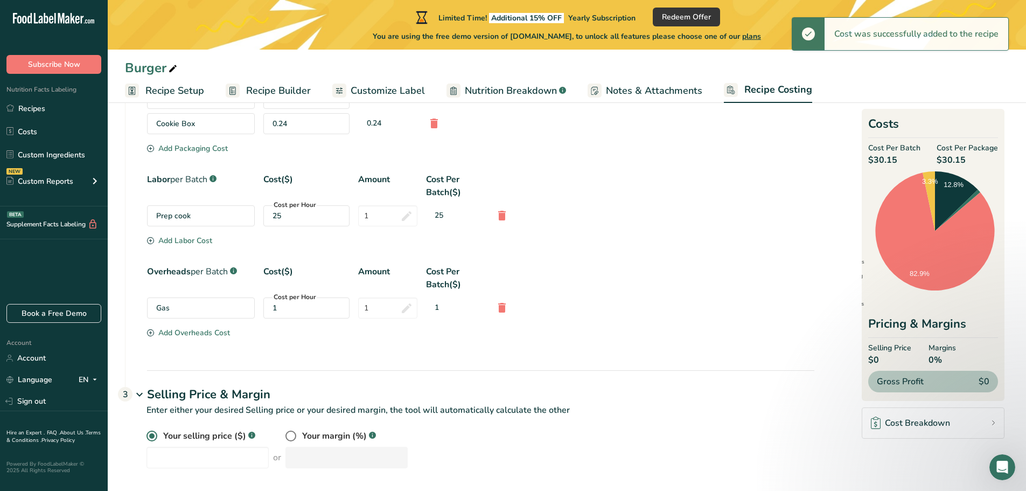
scroll to position [396, 0]
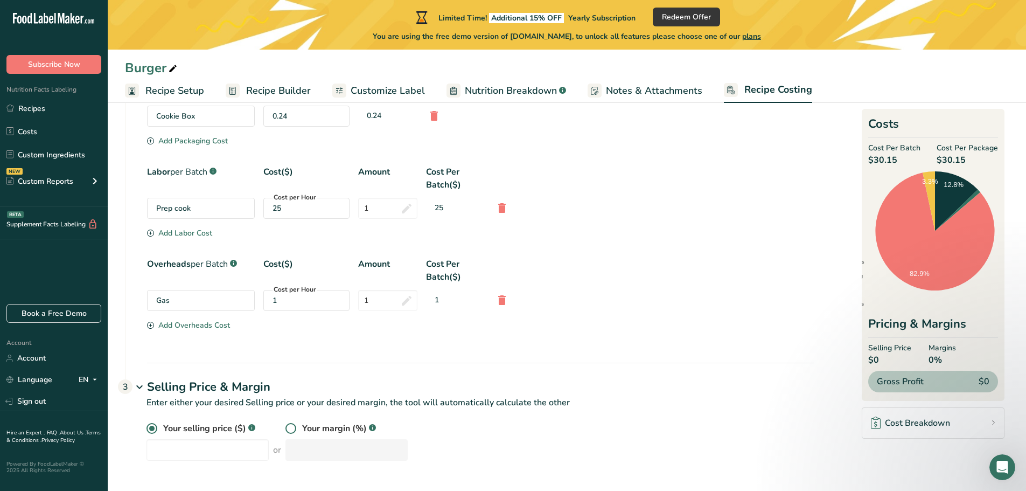
click at [285, 430] on span at bounding box center [290, 428] width 11 height 11
click at [285, 430] on input "radio" at bounding box center [288, 428] width 7 height 7
radio input "true"
radio input "false"
click at [323, 450] on input "number" at bounding box center [346, 450] width 122 height 22
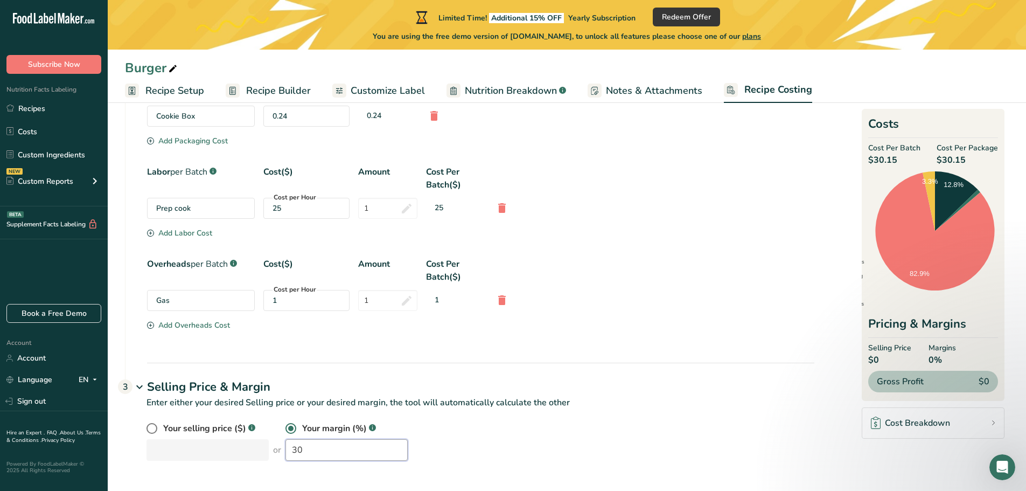
type input "30"
click at [465, 427] on div "Your selling price ($) .a-a{fill:#347362;}.b-a{fill:#fff;} or Your margin (%) .…" at bounding box center [481, 441] width 668 height 39
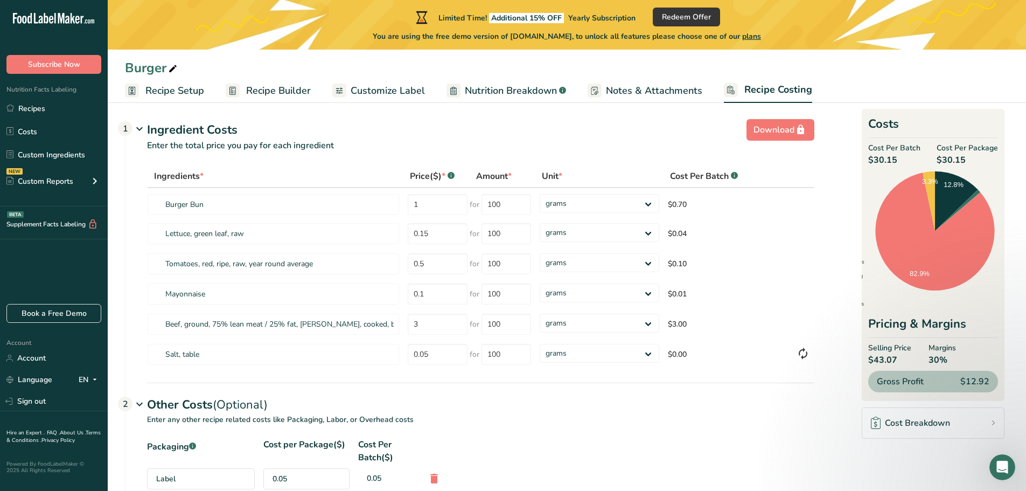
scroll to position [0, 0]
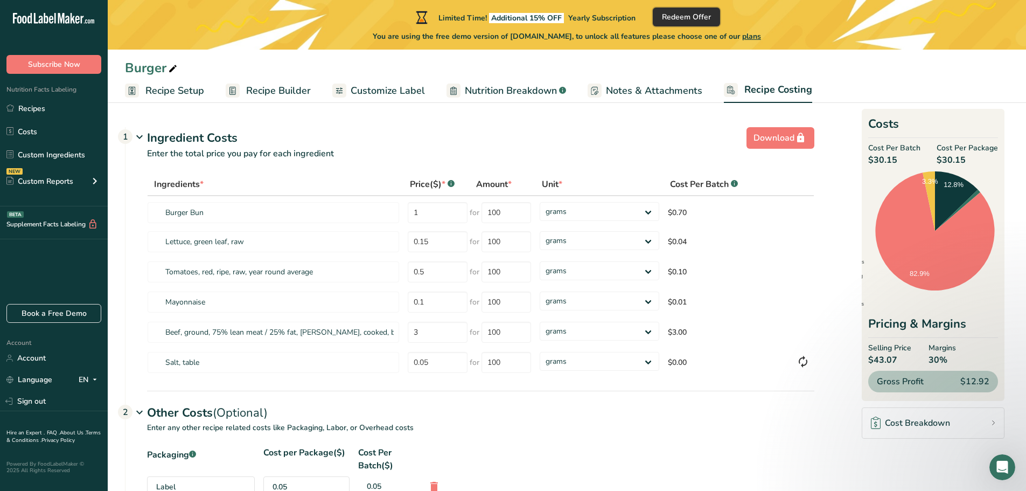
click at [678, 16] on span "Redeem Offer" at bounding box center [686, 16] width 49 height 11
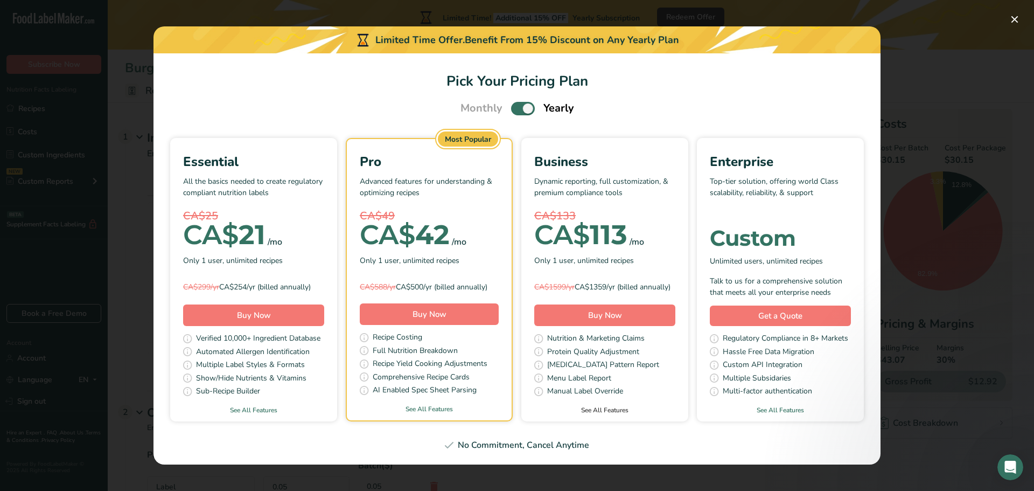
click at [607, 413] on link "See All Features" at bounding box center [604, 410] width 167 height 10
click at [1017, 15] on button "Pick Your Pricing Plan Modal" at bounding box center [1014, 19] width 17 height 17
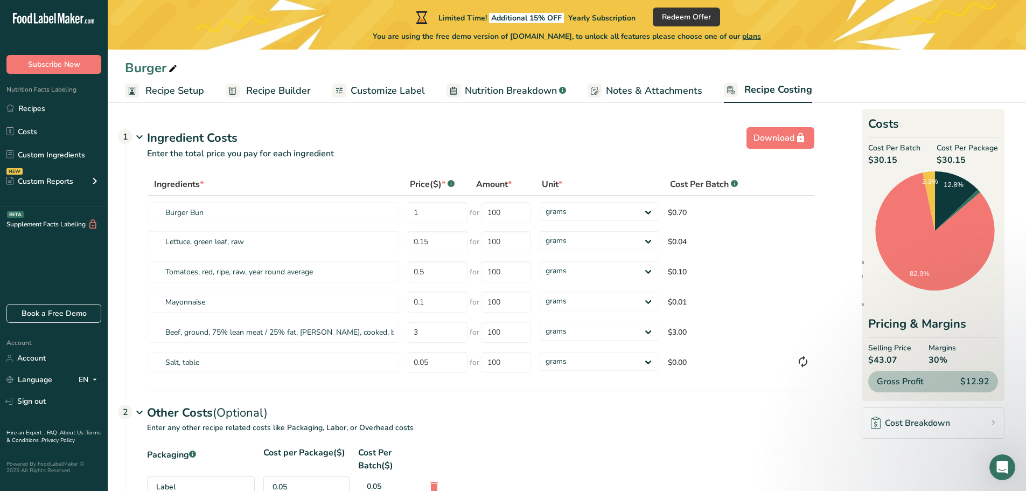
click at [284, 87] on span "Recipe Builder" at bounding box center [278, 90] width 65 height 15
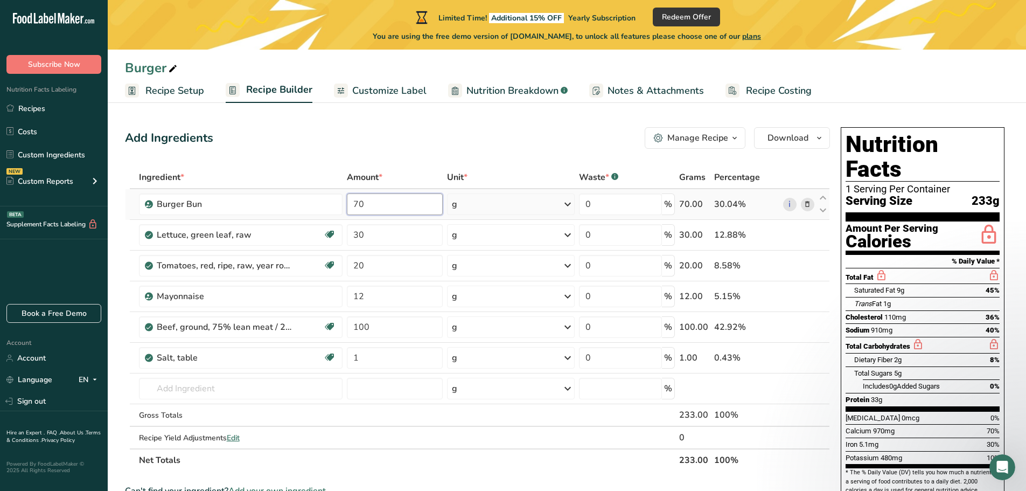
click at [368, 206] on input "70" at bounding box center [395, 204] width 96 height 22
click at [363, 206] on input "70" at bounding box center [395, 204] width 96 height 22
drag, startPoint x: 366, startPoint y: 204, endPoint x: 357, endPoint y: 204, distance: 8.6
click at [357, 204] on input "70" at bounding box center [395, 204] width 96 height 22
type input "7"
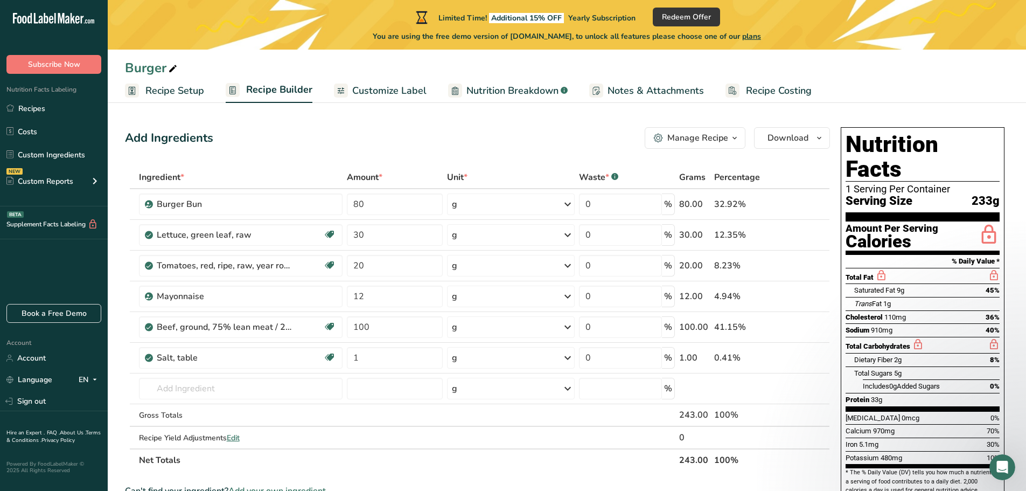
click at [525, 142] on div "Add Ingredients Manage Recipe Delete Recipe Duplicate Recipe Scale Recipe Save …" at bounding box center [477, 138] width 705 height 22
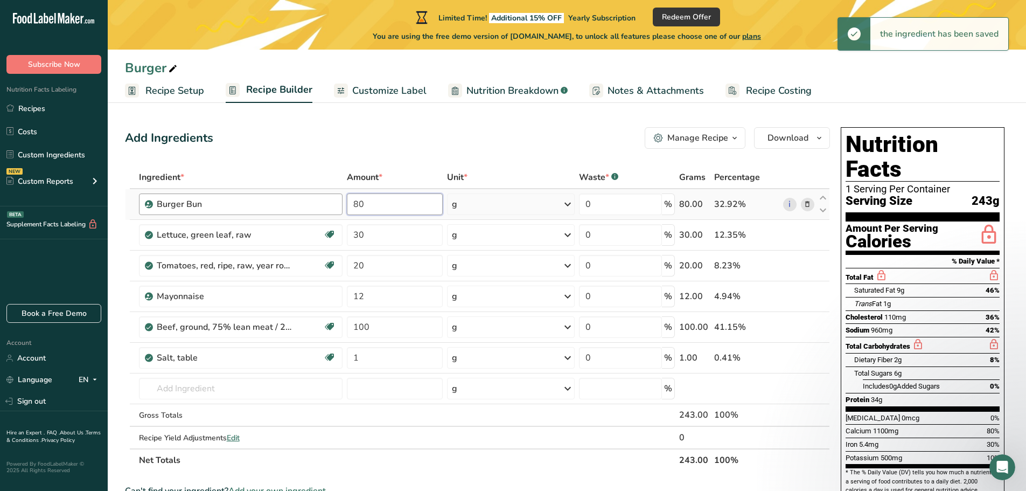
drag, startPoint x: 380, startPoint y: 208, endPoint x: 329, endPoint y: 210, distance: 51.2
click at [329, 210] on tr "Burger Bun 80 g Weight Units g kg mg See more Volume Units l Volume units requi…" at bounding box center [478, 204] width 704 height 31
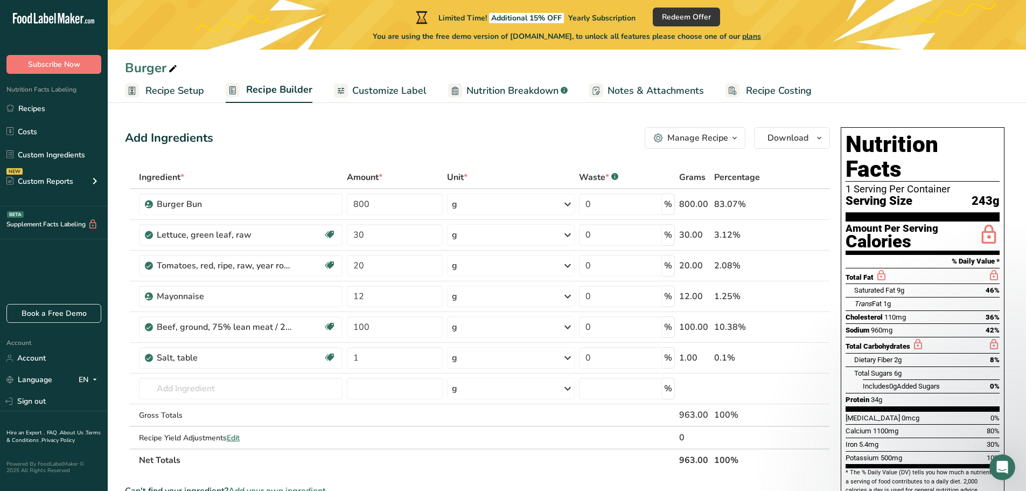
click at [508, 143] on div "Add Ingredients Manage Recipe Delete Recipe Duplicate Recipe Scale Recipe Save …" at bounding box center [477, 138] width 705 height 22
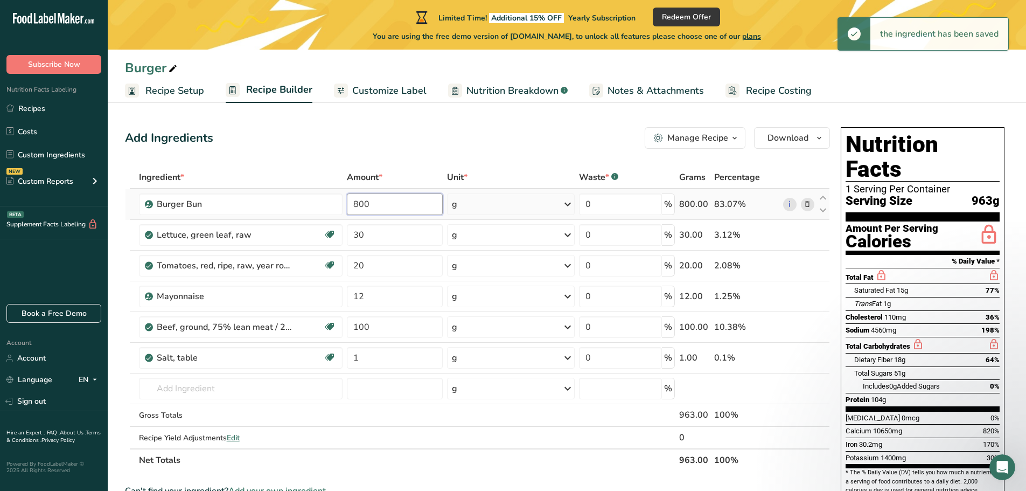
drag, startPoint x: 386, startPoint y: 208, endPoint x: 349, endPoint y: 210, distance: 37.2
click at [349, 210] on input "800" at bounding box center [395, 204] width 96 height 22
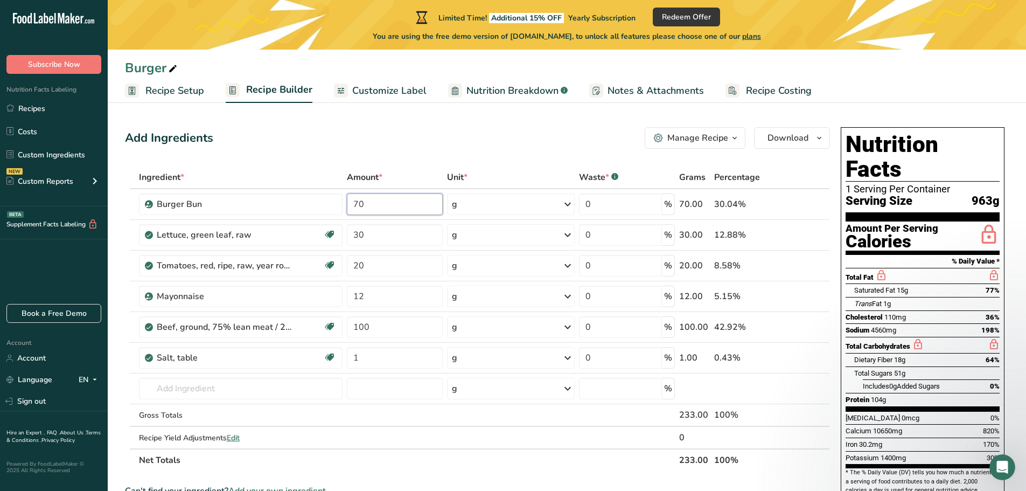
type input "70"
click at [495, 148] on div "Add Ingredients Manage Recipe Delete Recipe Duplicate Recipe Scale Recipe Save …" at bounding box center [481, 460] width 712 height 675
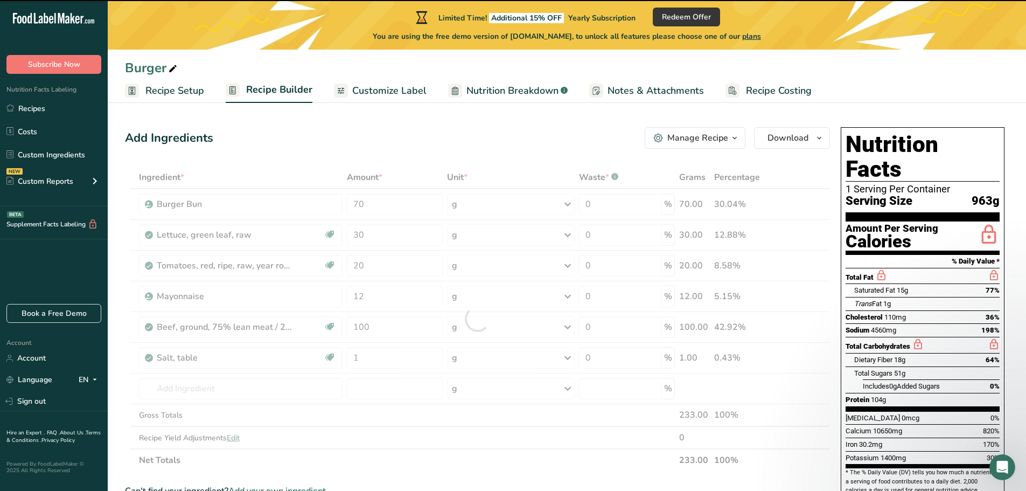
click at [547, 130] on div "Add Ingredients Manage Recipe Delete Recipe Duplicate Recipe Scale Recipe Save …" at bounding box center [477, 138] width 705 height 22
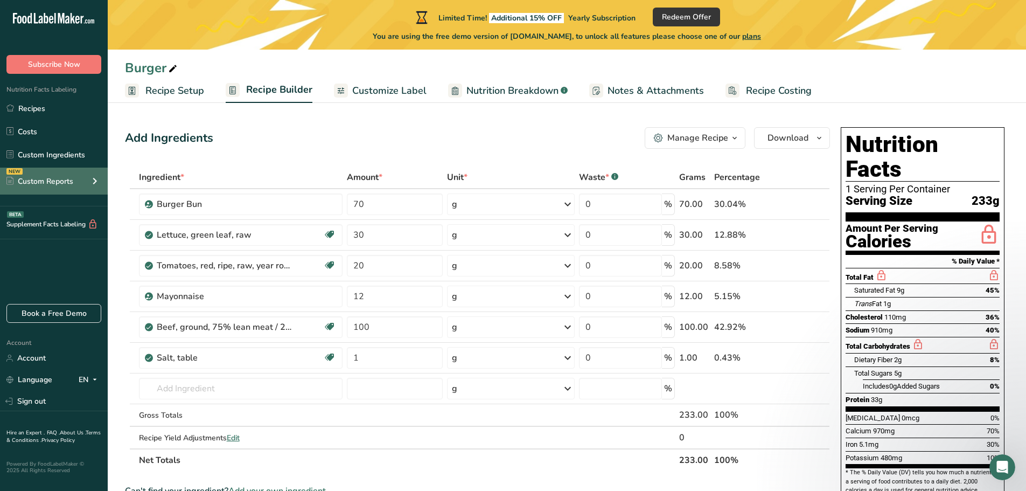
click at [55, 182] on div "Custom Reports" at bounding box center [39, 181] width 67 height 11
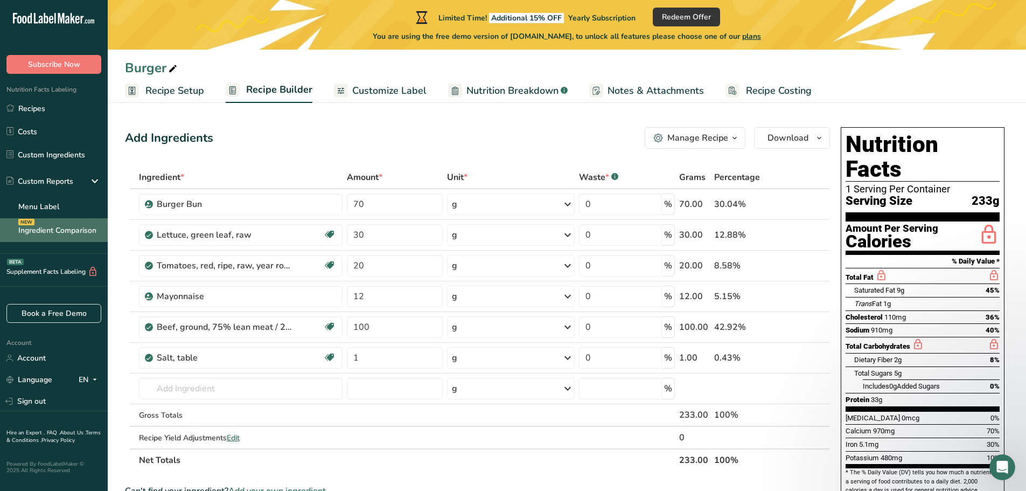
click at [54, 229] on link "Ingredient Comparison NEW" at bounding box center [54, 230] width 108 height 24
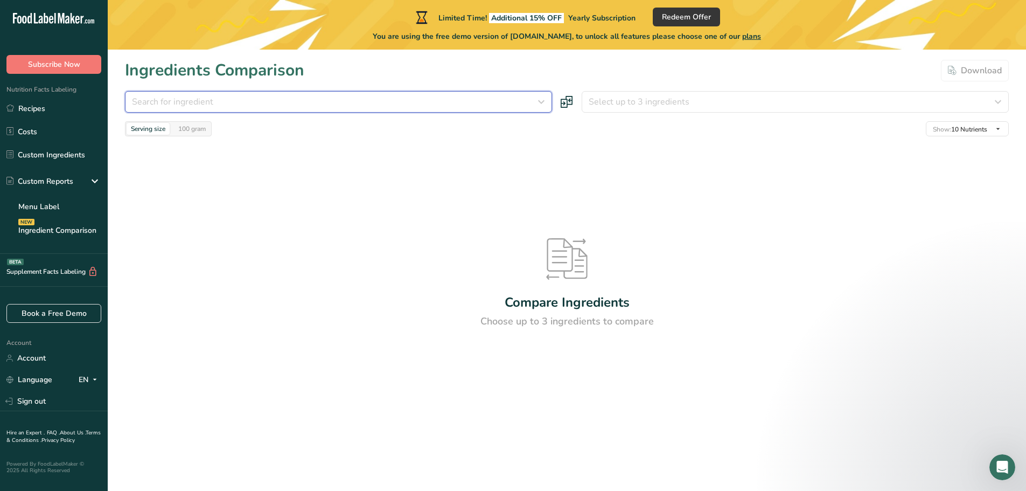
click at [444, 111] on button "Search for ingredient" at bounding box center [338, 102] width 427 height 22
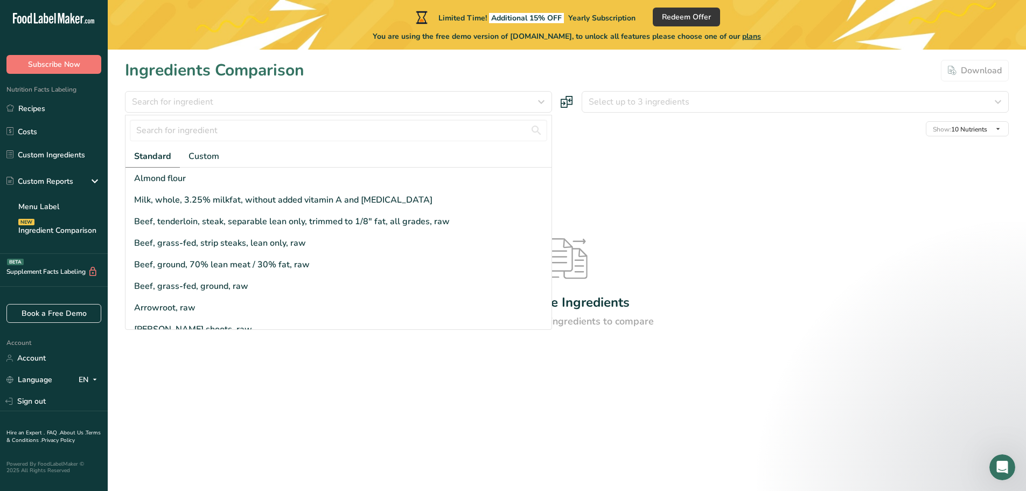
click at [736, 154] on div "Compare Ingredients Choose up to 3 ingredients to compare" at bounding box center [567, 283] width 884 height 295
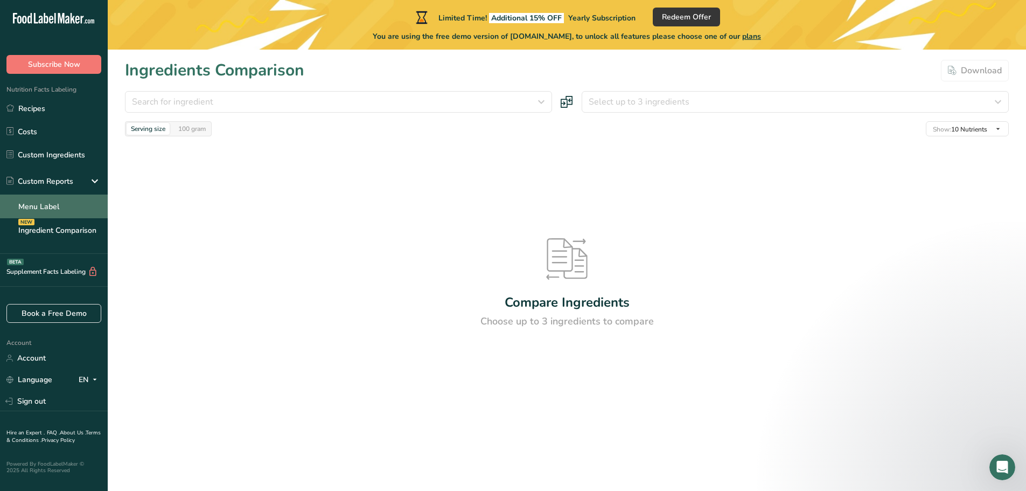
click at [57, 205] on link "Menu Label" at bounding box center [54, 206] width 108 height 24
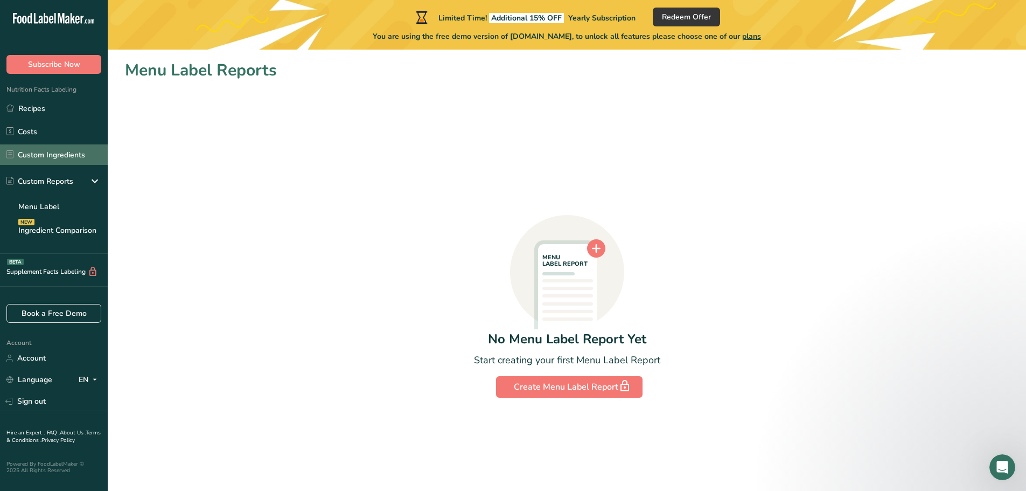
click at [38, 150] on link "Custom Ingredients" at bounding box center [54, 154] width 108 height 20
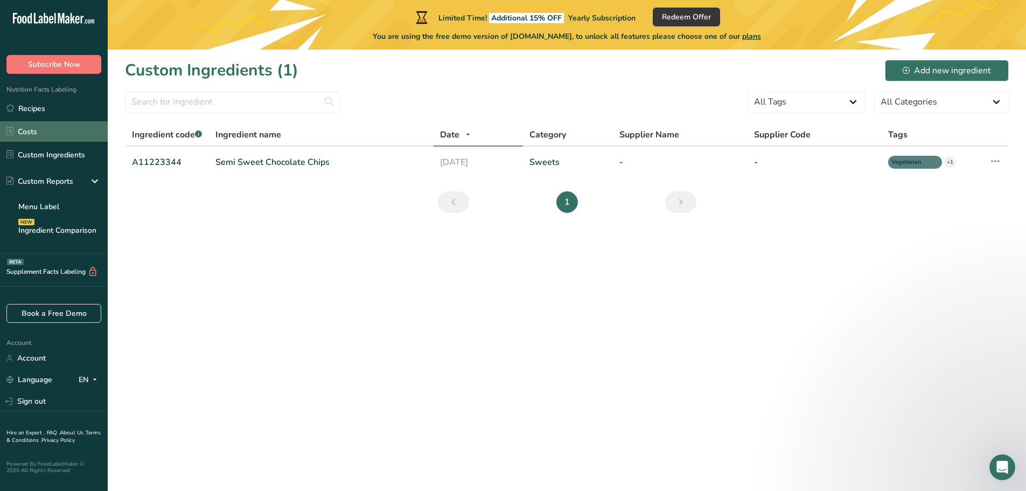
click at [41, 131] on link "Costs" at bounding box center [54, 131] width 108 height 20
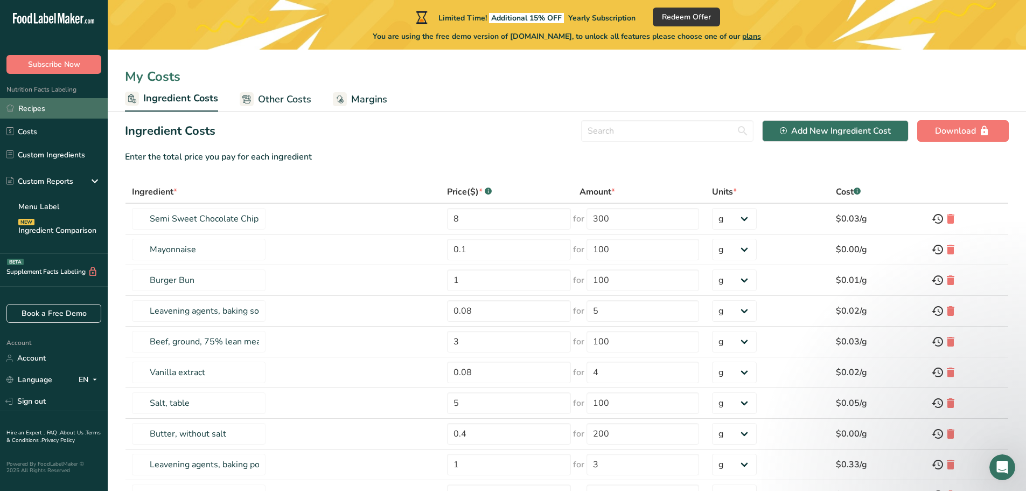
click at [41, 111] on link "Recipes" at bounding box center [54, 108] width 108 height 20
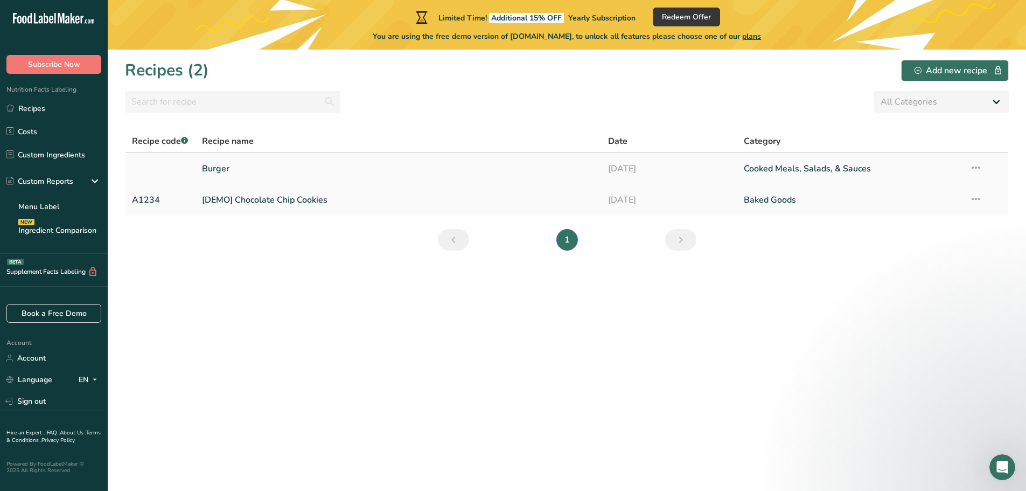
click at [235, 173] on link "Burger" at bounding box center [399, 168] width 394 height 23
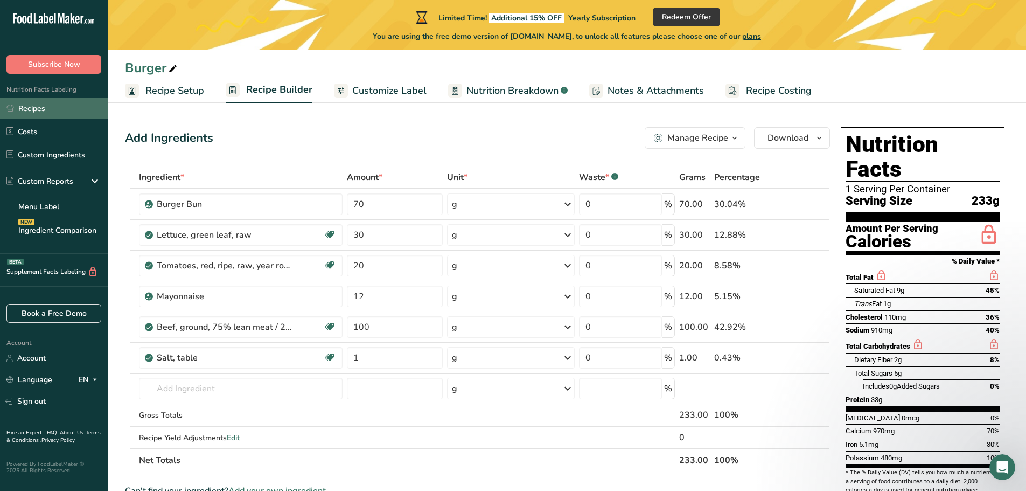
click at [51, 114] on link "Recipes" at bounding box center [54, 108] width 108 height 20
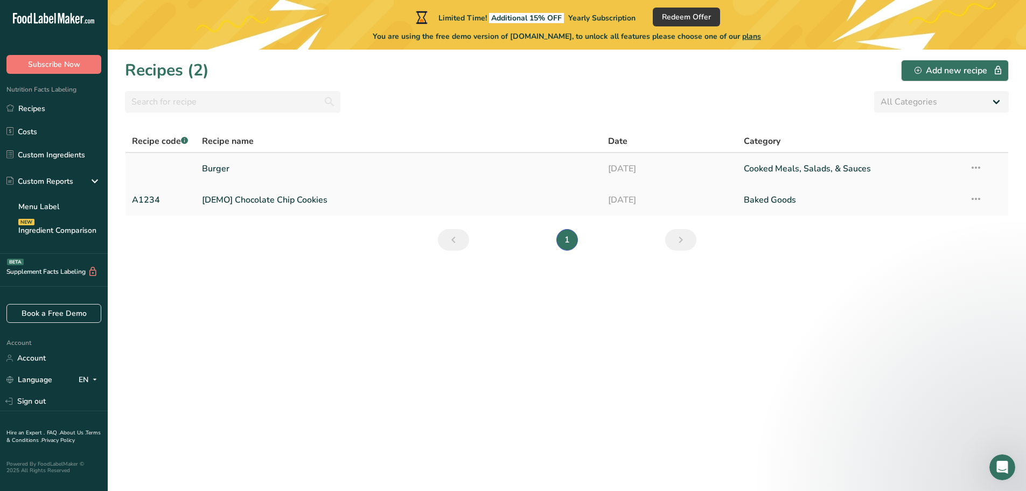
click at [980, 168] on icon at bounding box center [976, 167] width 13 height 19
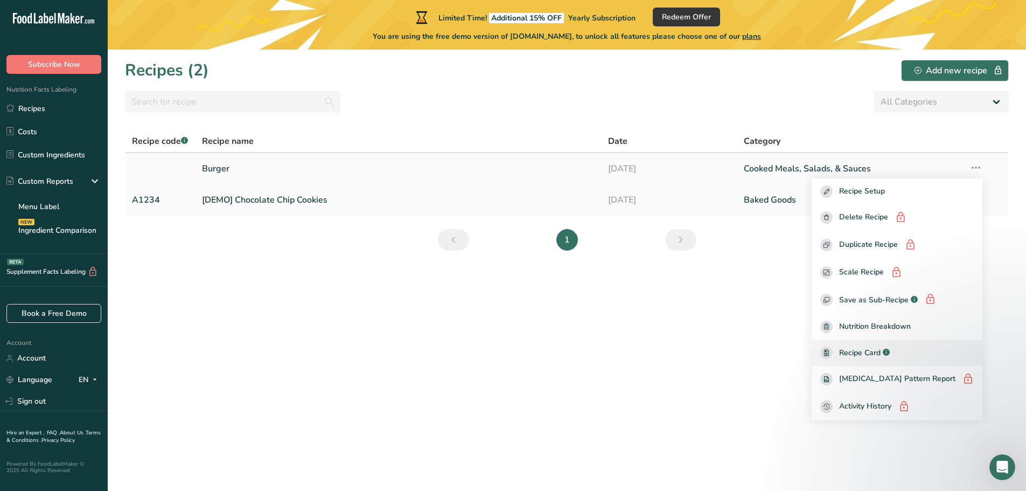
click at [874, 352] on span "Recipe Card" at bounding box center [859, 352] width 41 height 11
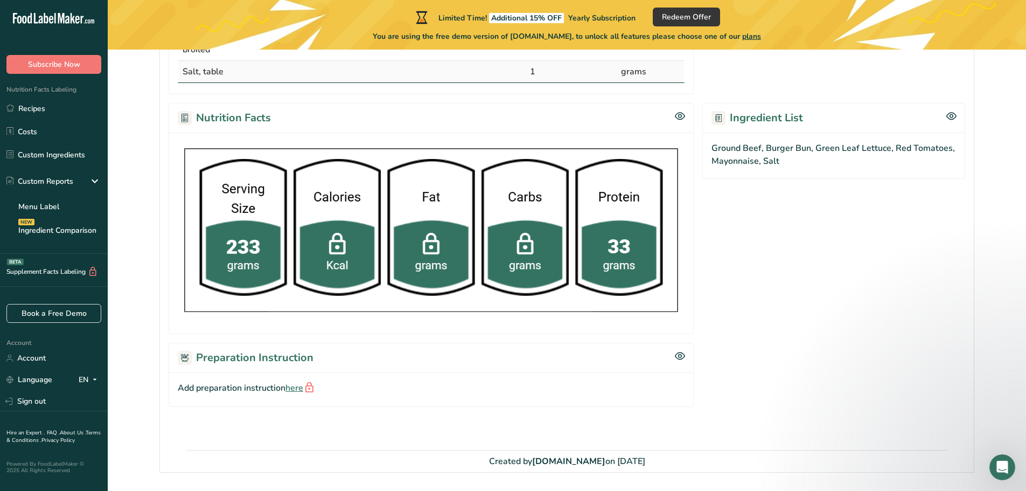
scroll to position [399, 0]
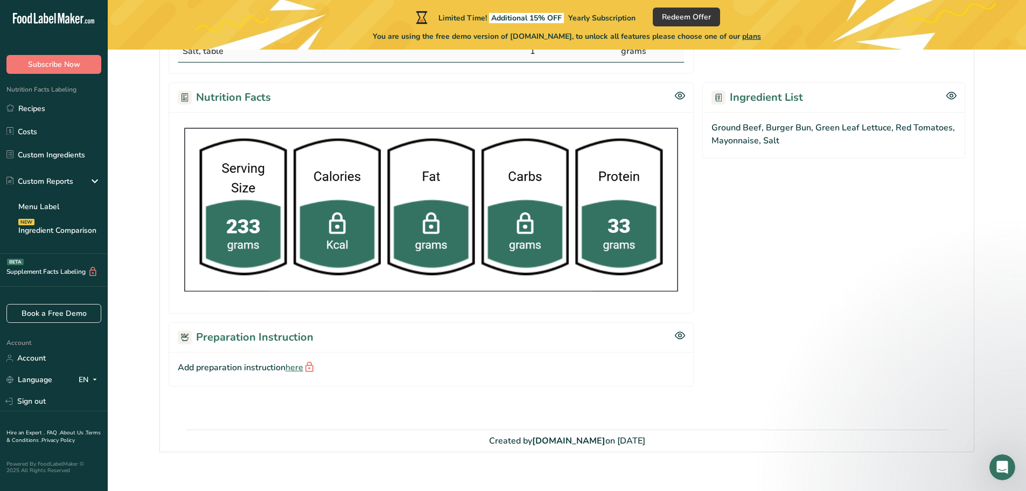
click at [298, 361] on span "here" at bounding box center [300, 368] width 30 height 14
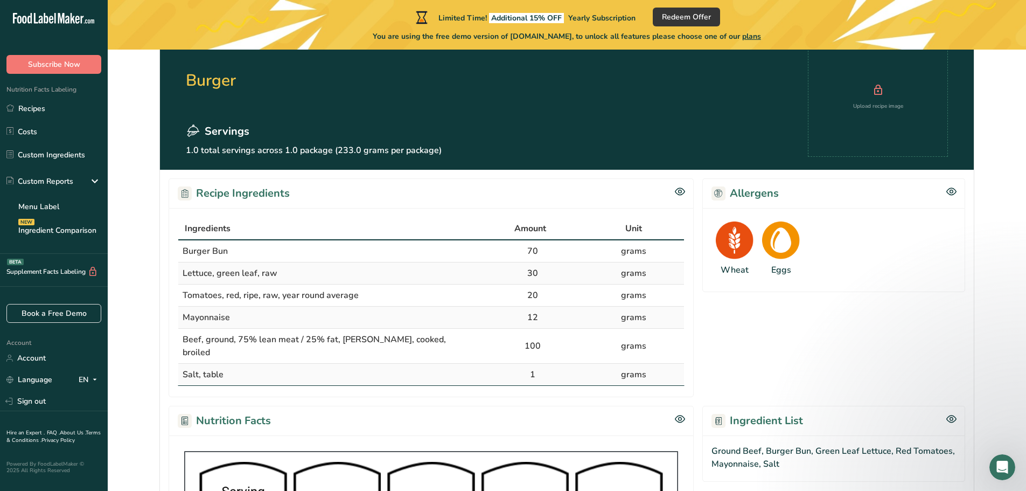
scroll to position [0, 0]
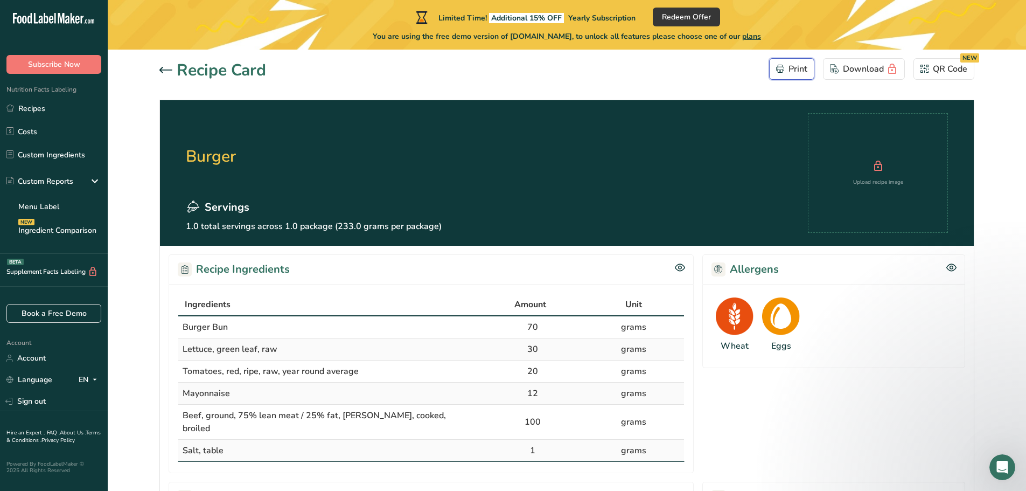
click at [798, 74] on div "Print" at bounding box center [791, 68] width 31 height 13
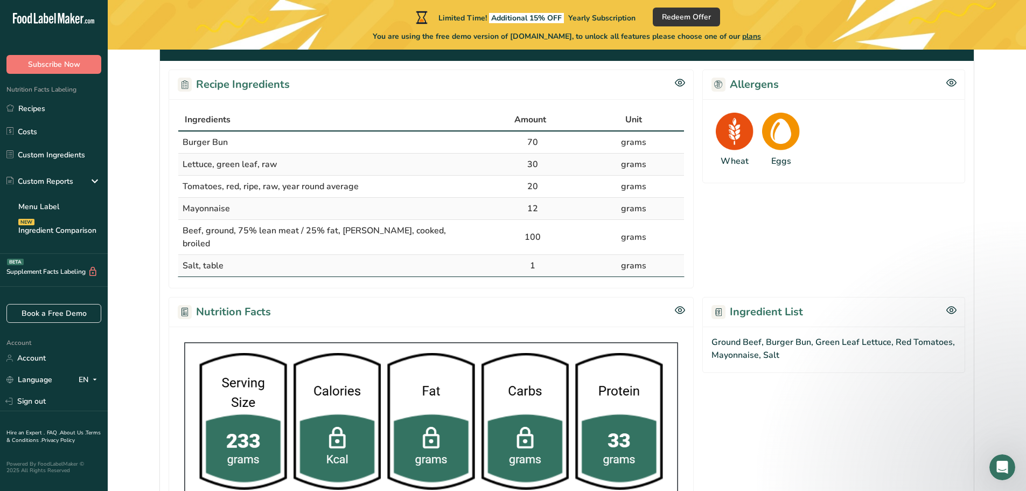
scroll to position [215, 0]
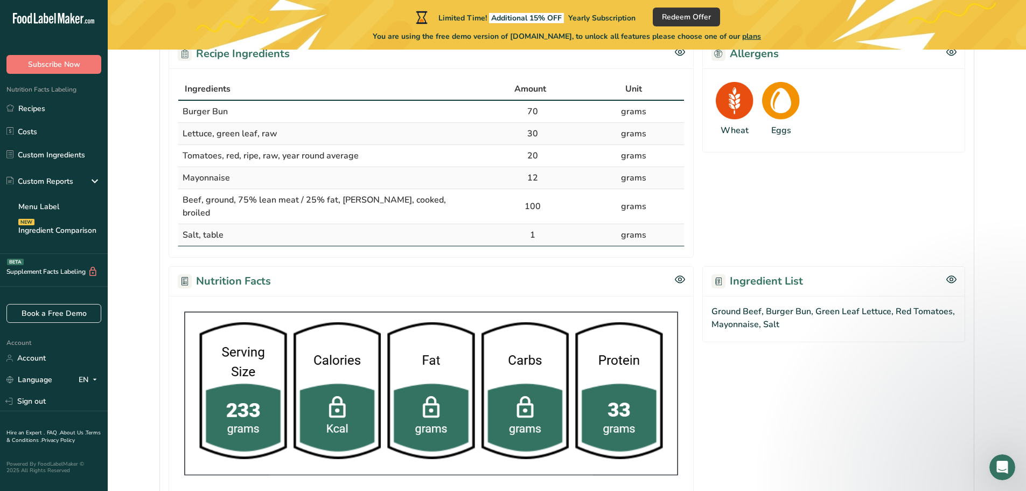
click at [185, 274] on rect at bounding box center [185, 281] width 14 height 14
click at [187, 274] on rect at bounding box center [185, 281] width 14 height 14
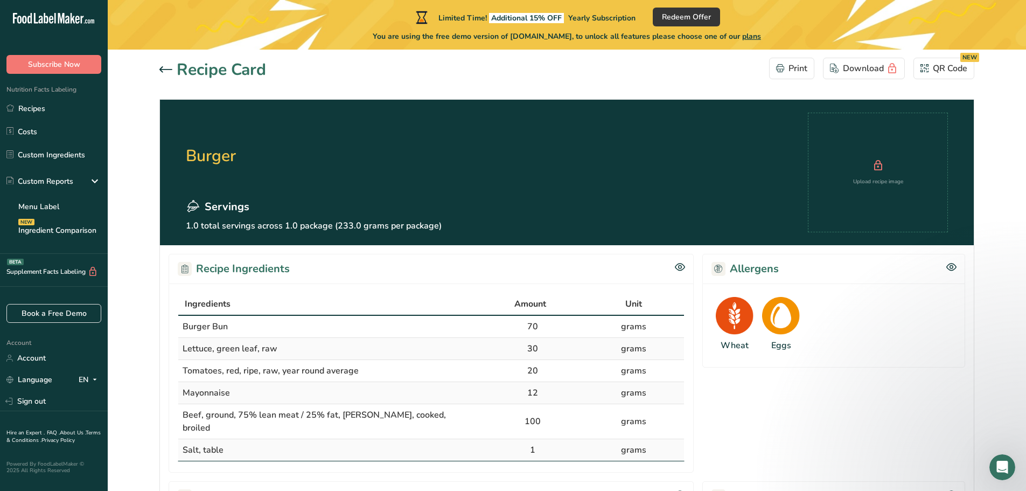
scroll to position [0, 0]
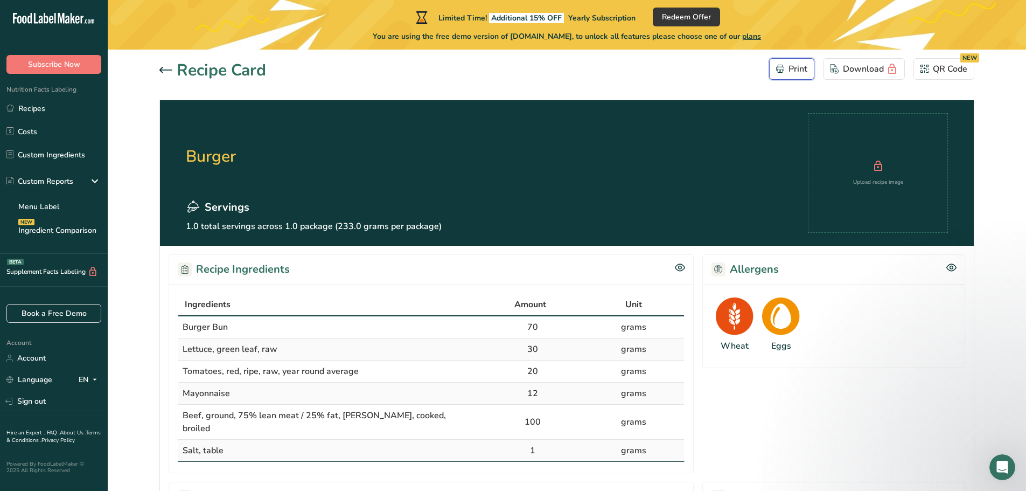
click at [790, 68] on div "Print" at bounding box center [791, 68] width 31 height 13
click at [691, 482] on div "Nutrition Facts" at bounding box center [431, 497] width 525 height 30
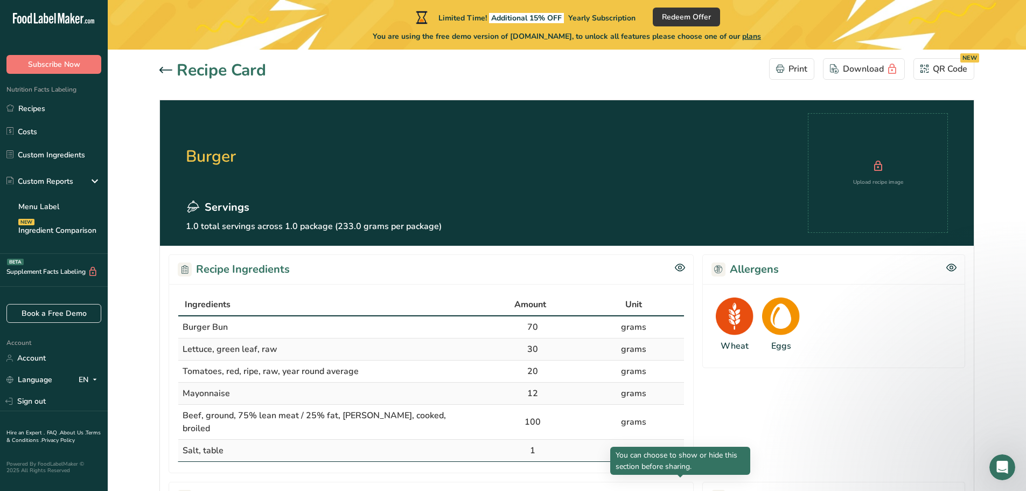
click at [684, 490] on icon at bounding box center [680, 494] width 10 height 7
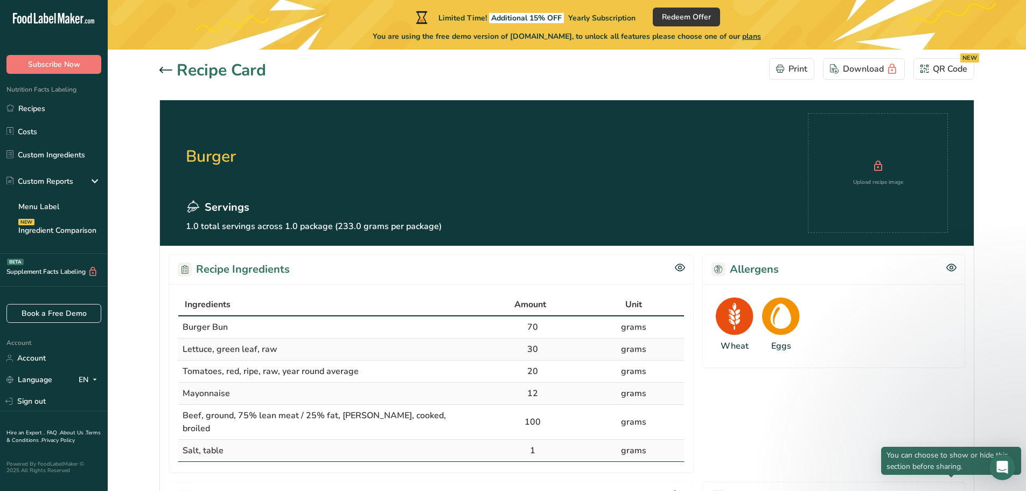
click at [953, 490] on icon at bounding box center [951, 494] width 10 height 9
click at [811, 68] on button "Print" at bounding box center [791, 69] width 45 height 22
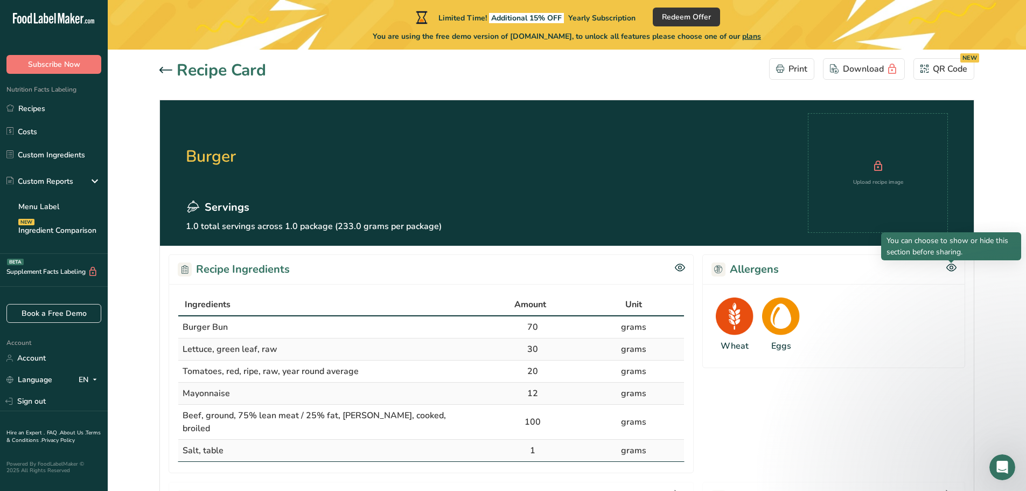
click at [953, 263] on icon at bounding box center [951, 267] width 10 height 9
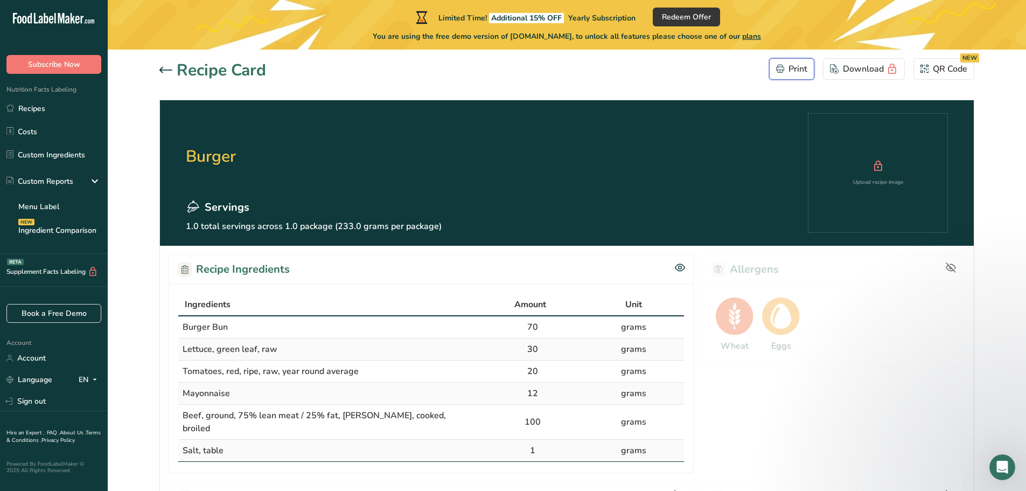
click at [787, 65] on div "Print" at bounding box center [791, 68] width 31 height 13
click at [50, 131] on link "Costs" at bounding box center [54, 131] width 108 height 20
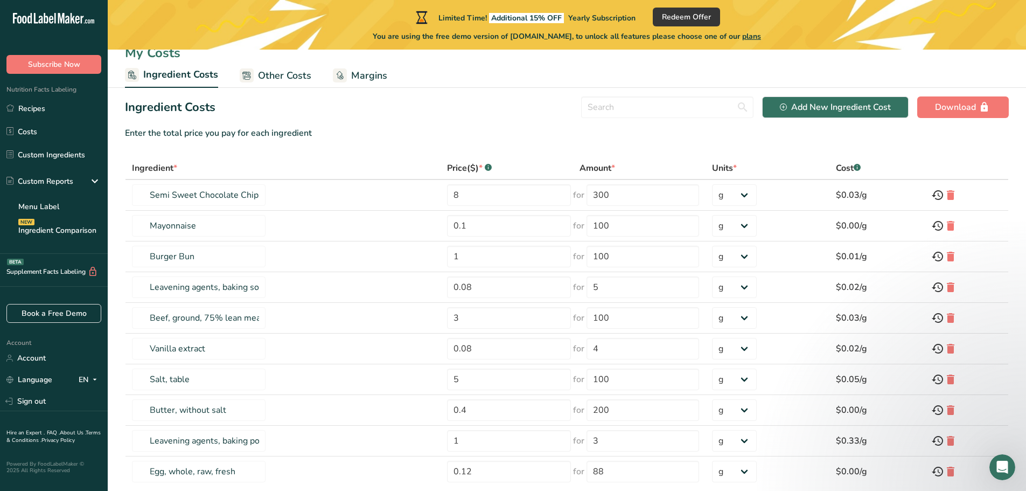
scroll to position [54, 0]
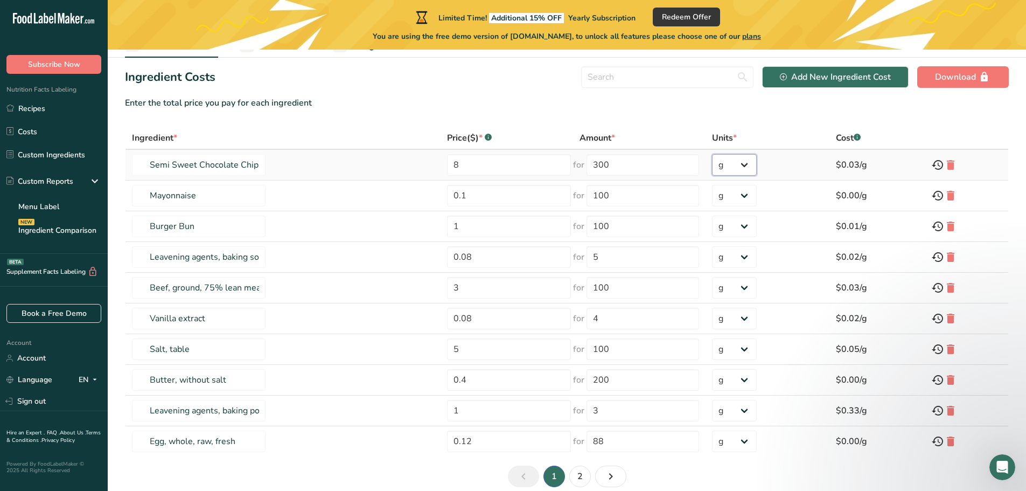
click at [733, 161] on select "g kg mg mcg lb oz" at bounding box center [734, 165] width 45 height 22
click at [695, 90] on section "Ingredient Costs Add New Ingredient Cost Download Enter the total price you pay…" at bounding box center [567, 281] width 918 height 447
click at [827, 80] on div "Add New Ingredient Cost" at bounding box center [835, 77] width 111 height 13
select select "Add New Ingredient Cost Modal"
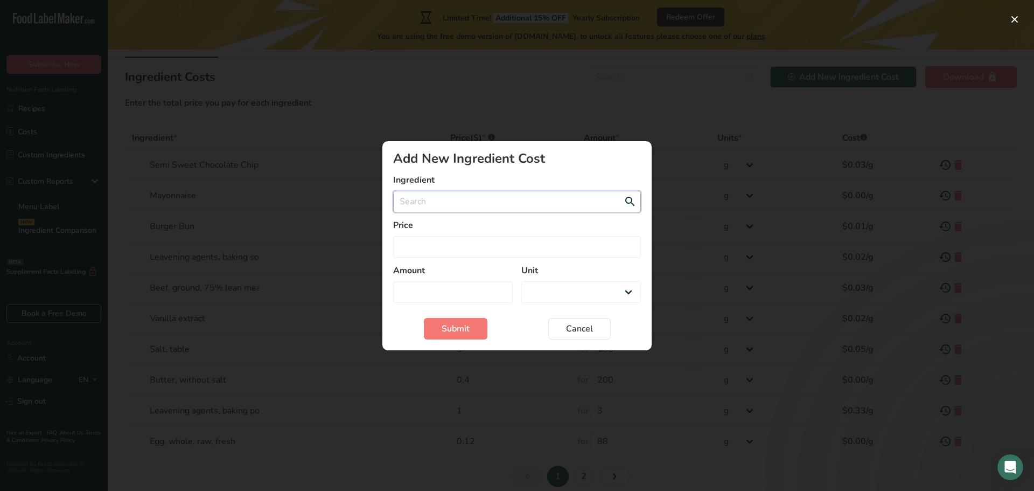
click at [478, 199] on input "Add New Ingredient Cost Modal" at bounding box center [517, 202] width 248 height 22
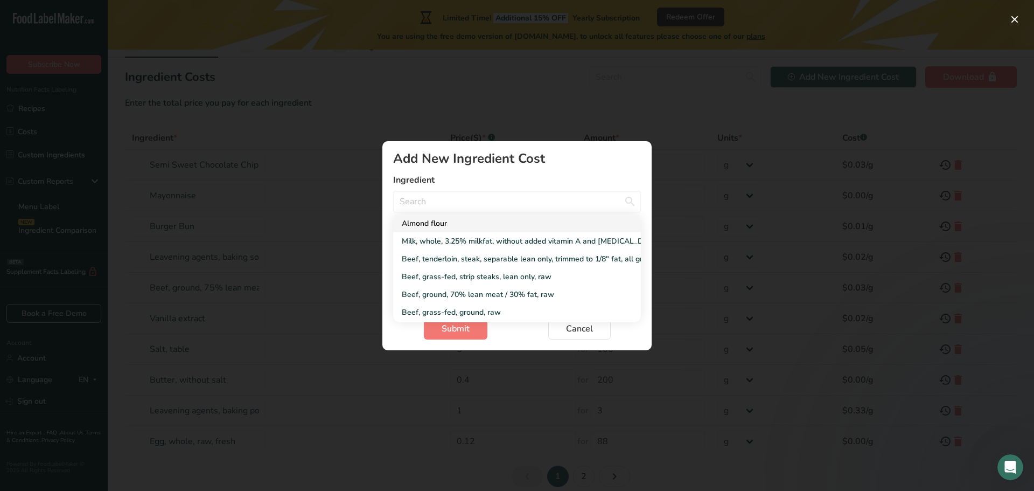
click at [458, 220] on div "Almond flour" at bounding box center [508, 223] width 213 height 11
type input "Almond flour"
select select "Add New Ingredient Cost Modal"
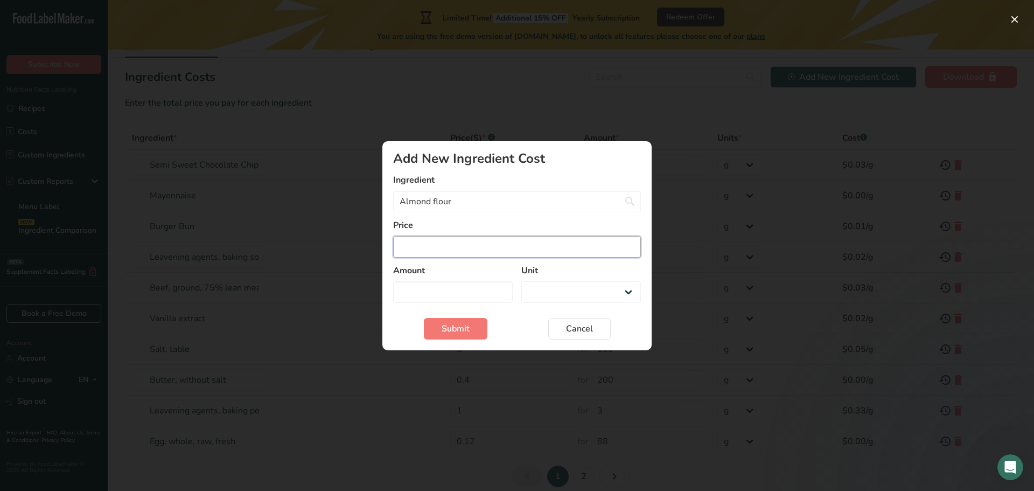
click at [440, 247] on input "Add New Ingredient Cost Modal" at bounding box center [517, 247] width 248 height 22
type input "5"
select select "Add New Ingredient Cost Modal"
type input "5"
click at [441, 286] on input "Add New Ingredient Cost Modal" at bounding box center [453, 292] width 120 height 22
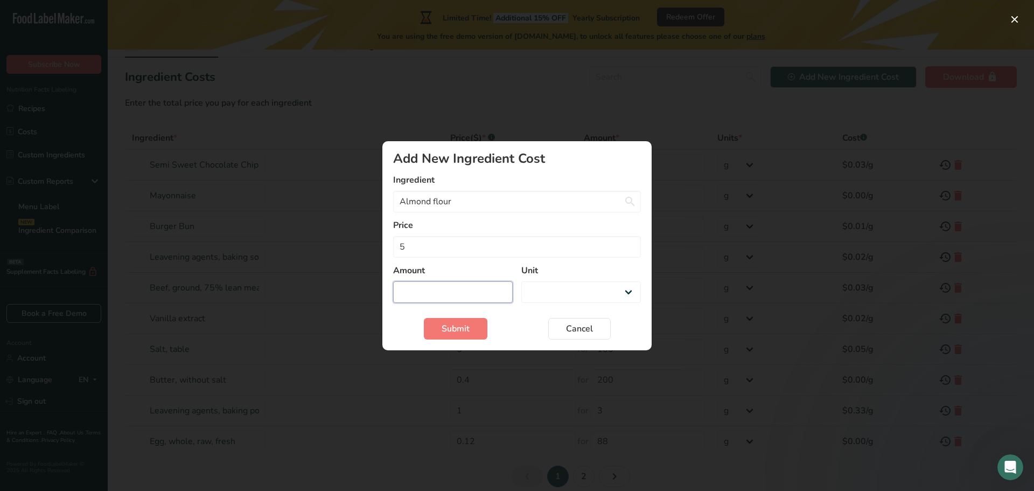
type input "1"
select select "Add New Ingredient Cost Modal"
type input "1"
click at [568, 294] on select "g kg mg mcg lb oz" at bounding box center [581, 292] width 120 height 22
select select "Add New Ingredient Cost Modal"
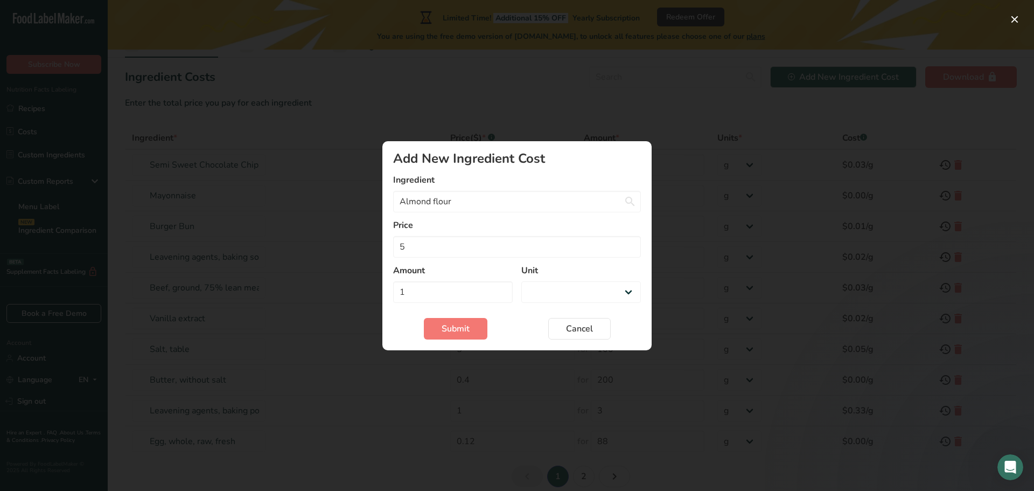
click at [687, 210] on div "Add New Ingredient Cost Modal" at bounding box center [517, 245] width 1034 height 491
select select "Add New Ingredient Cost Modal"
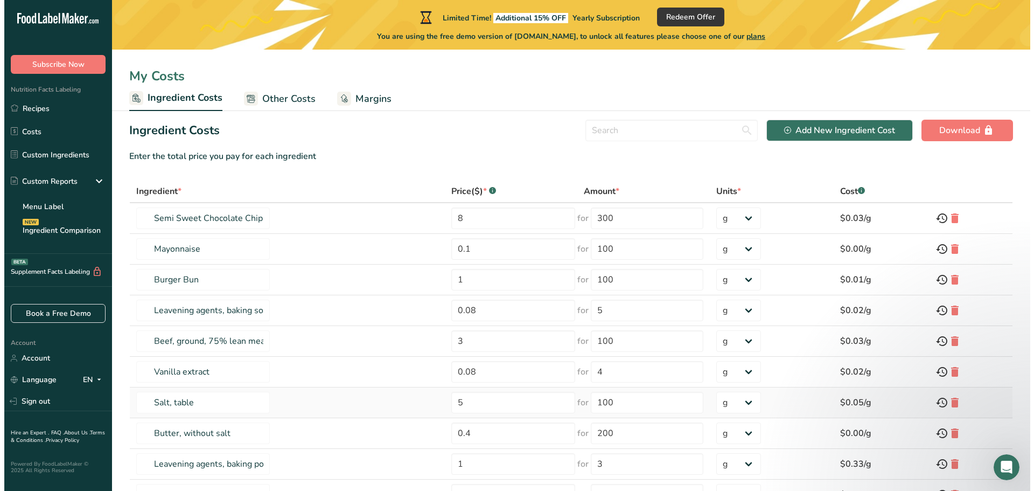
scroll to position [0, 0]
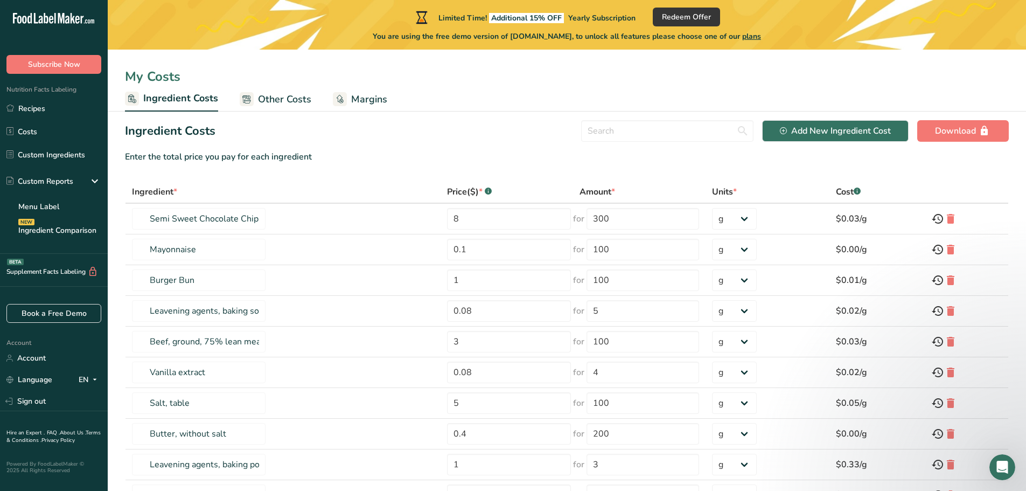
click at [243, 164] on section "Ingredient Costs Add New Ingredient Cost Download Enter the total price you pay…" at bounding box center [567, 334] width 918 height 447
click at [706, 16] on span "Redeem Offer" at bounding box center [686, 16] width 49 height 11
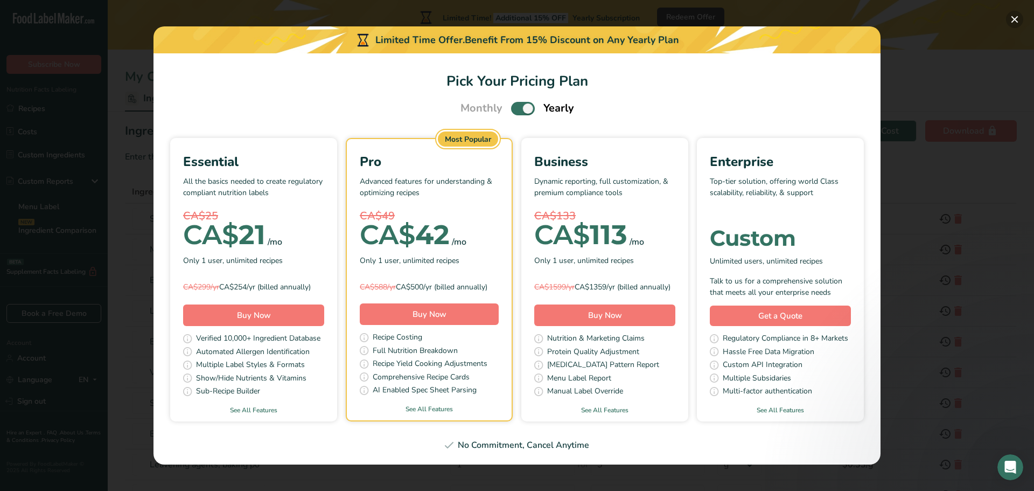
click at [1016, 20] on button "Pick Your Pricing Plan Modal" at bounding box center [1014, 19] width 17 height 17
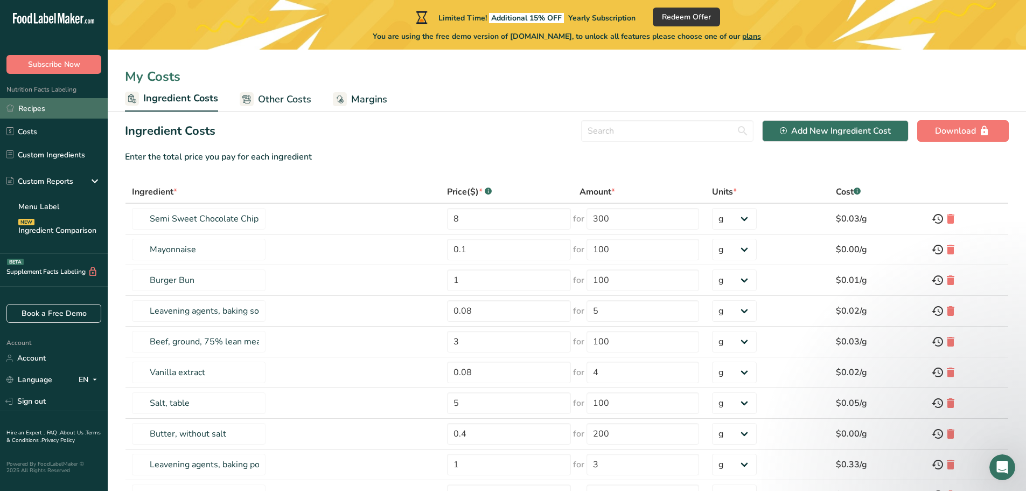
click at [50, 104] on link "Recipes" at bounding box center [54, 108] width 108 height 20
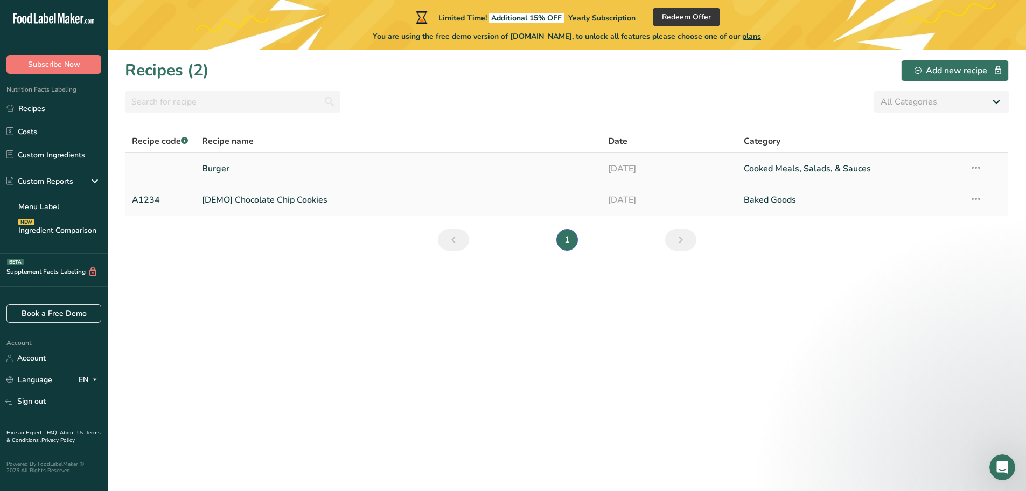
click at [223, 166] on link "Burger" at bounding box center [399, 168] width 394 height 23
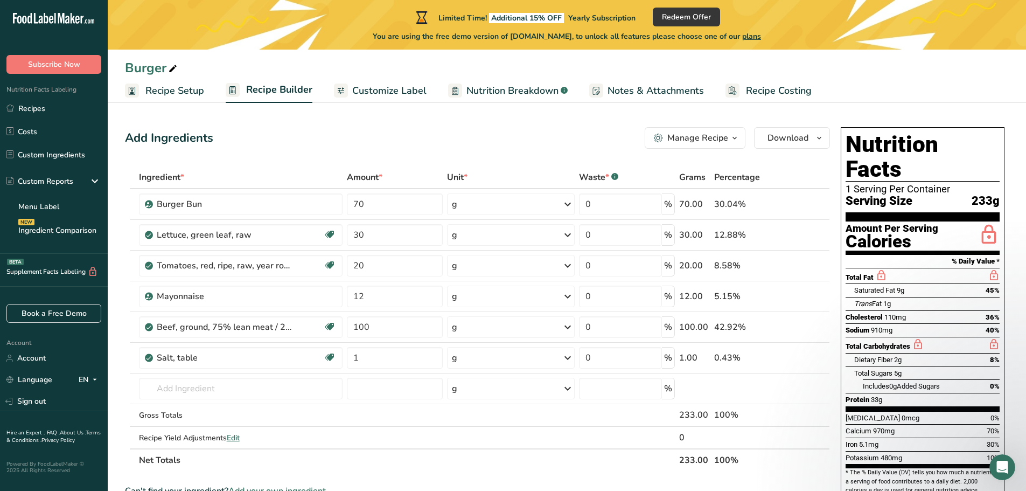
click at [176, 86] on span "Recipe Setup" at bounding box center [174, 90] width 59 height 15
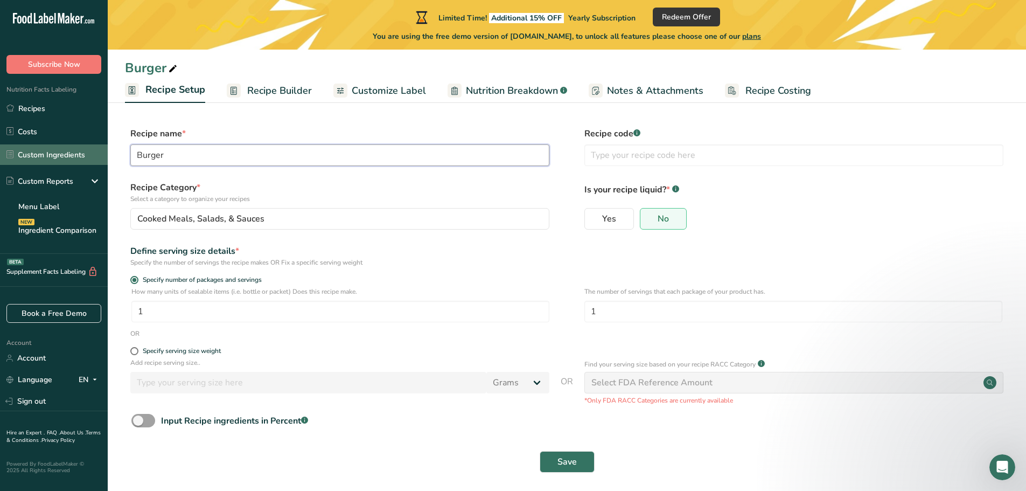
drag, startPoint x: 197, startPoint y: 154, endPoint x: 5, endPoint y: 154, distance: 191.8
click at [17, 154] on div ".a-20{fill:#fff;} Subscribe Now Nutrition Facts Labeling Recipes Costs Custom I…" at bounding box center [513, 248] width 1026 height 496
click at [243, 80] on link "Recipe Builder" at bounding box center [269, 91] width 85 height 24
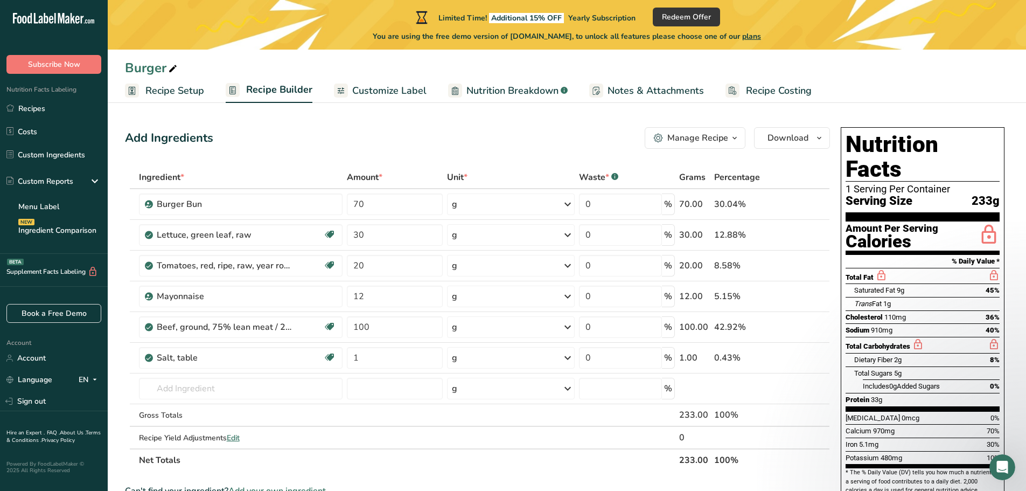
click at [167, 88] on span "Recipe Setup" at bounding box center [174, 90] width 59 height 15
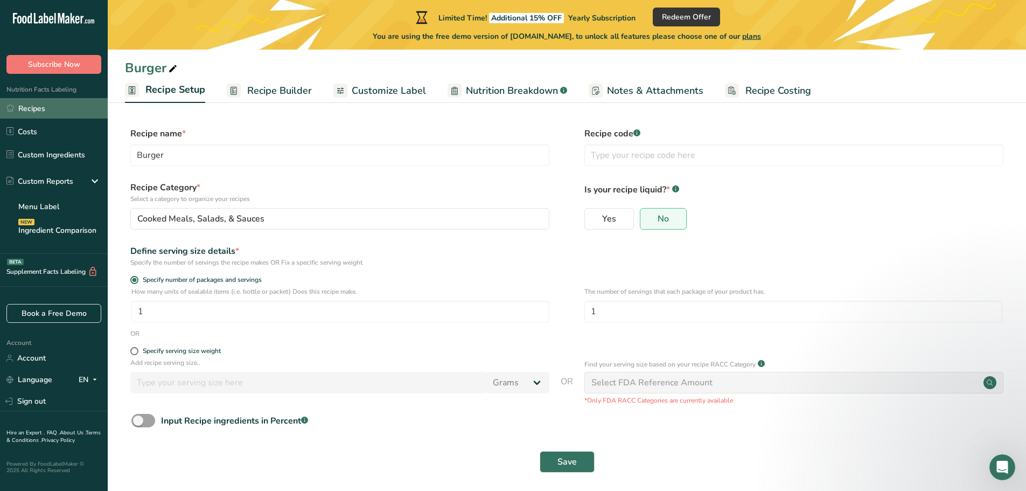
click at [31, 113] on link "Recipes" at bounding box center [54, 108] width 108 height 20
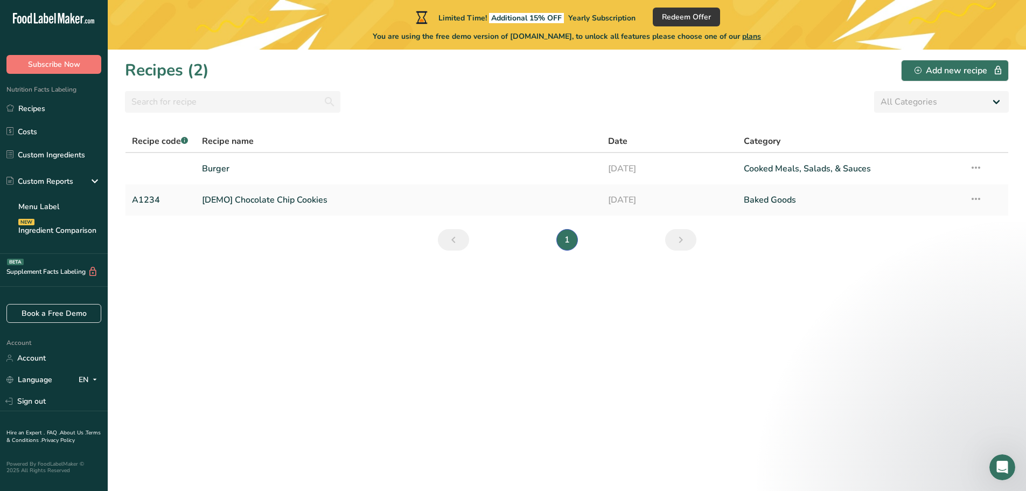
drag, startPoint x: 222, startPoint y: 166, endPoint x: 214, endPoint y: 350, distance: 183.9
click at [214, 350] on section "Recipes (2) Add new recipe All Categories Baked Goods Beverages Confectionery C…" at bounding box center [567, 270] width 918 height 441
click at [979, 170] on icon at bounding box center [976, 167] width 13 height 19
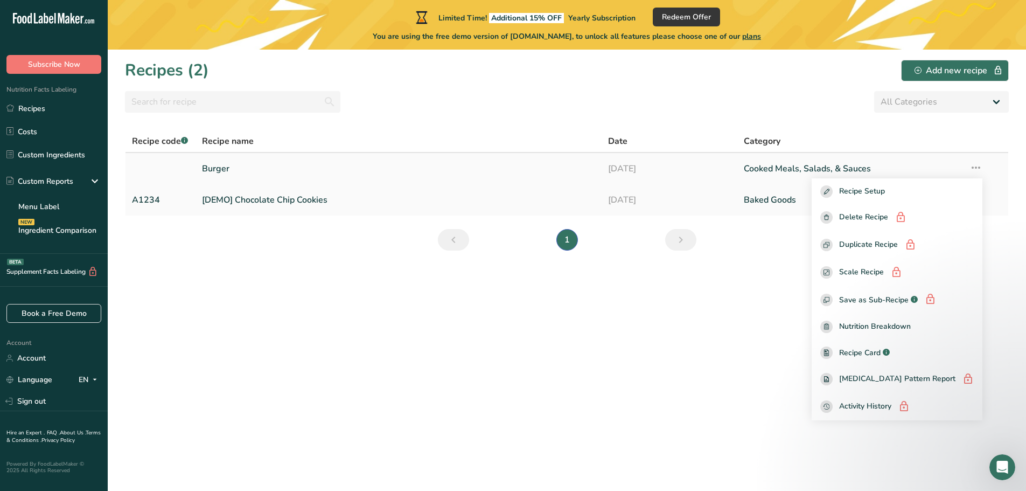
click at [225, 172] on link "Burger" at bounding box center [399, 168] width 394 height 23
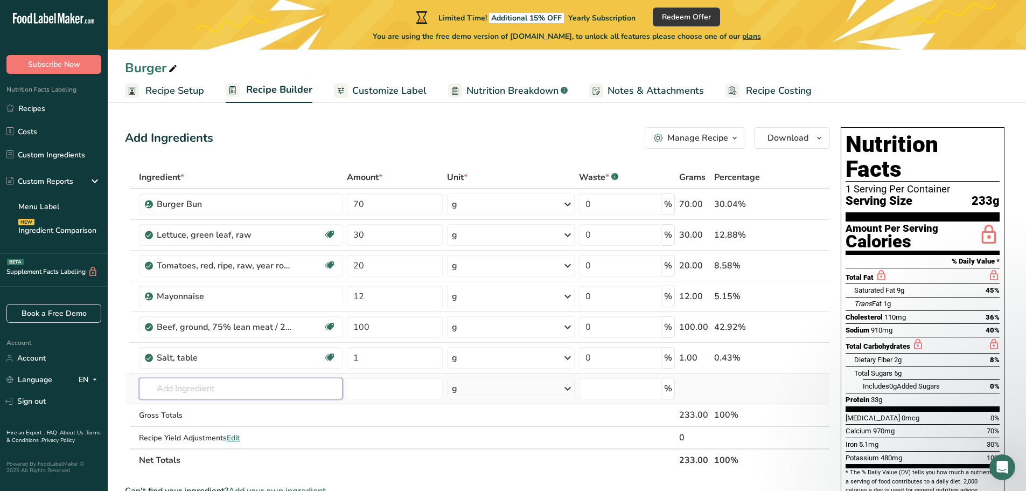
click at [185, 389] on input "text" at bounding box center [241, 389] width 204 height 22
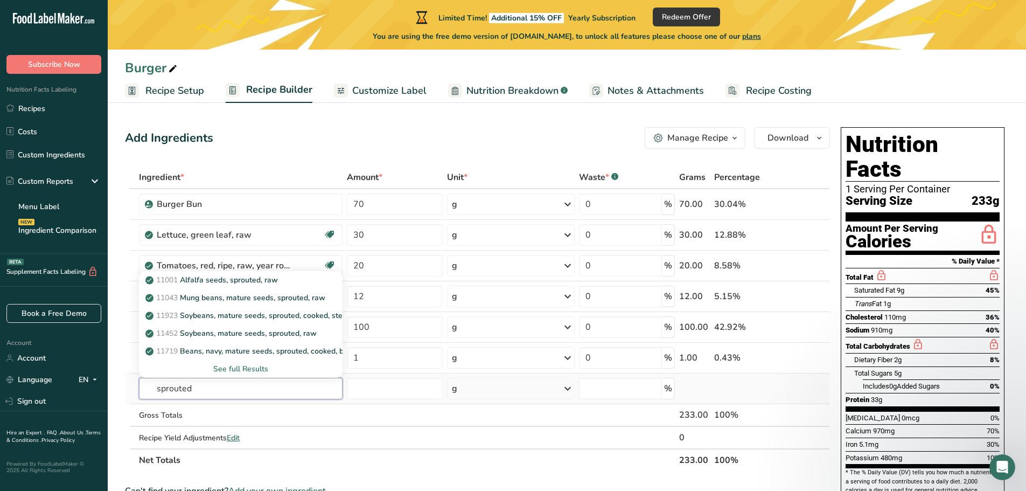
type input "sprouted"
click at [227, 369] on div "See full Results" at bounding box center [241, 368] width 187 height 11
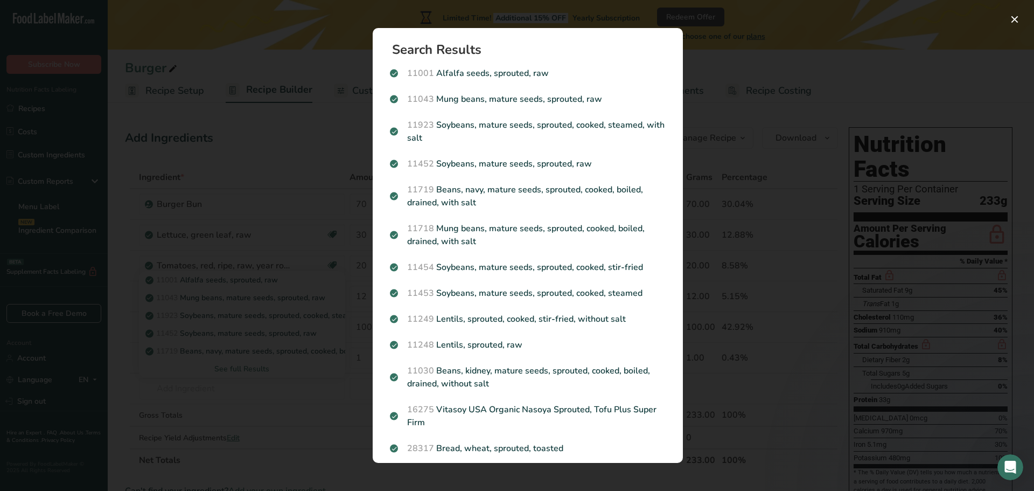
click at [730, 142] on div "Search results modal" at bounding box center [517, 245] width 1034 height 491
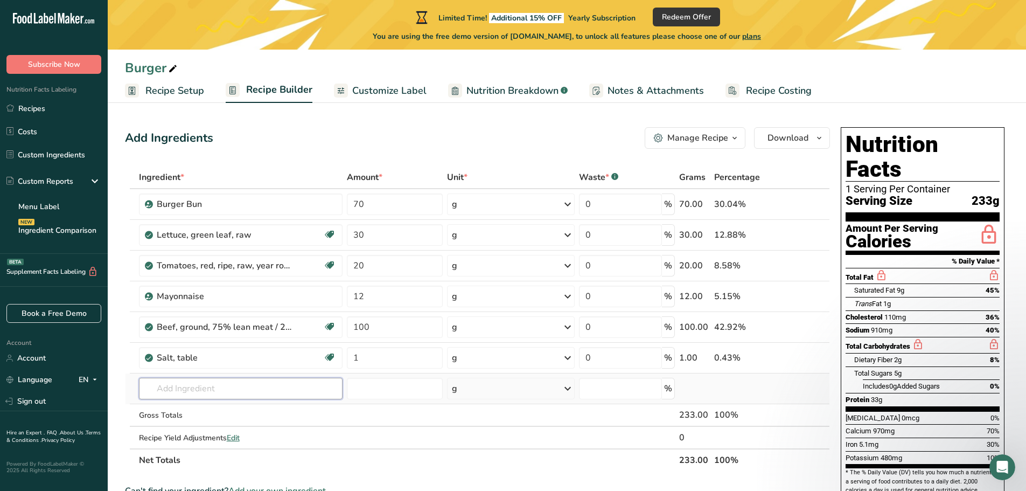
click at [202, 382] on input "text" at bounding box center [241, 389] width 204 height 22
type input "q"
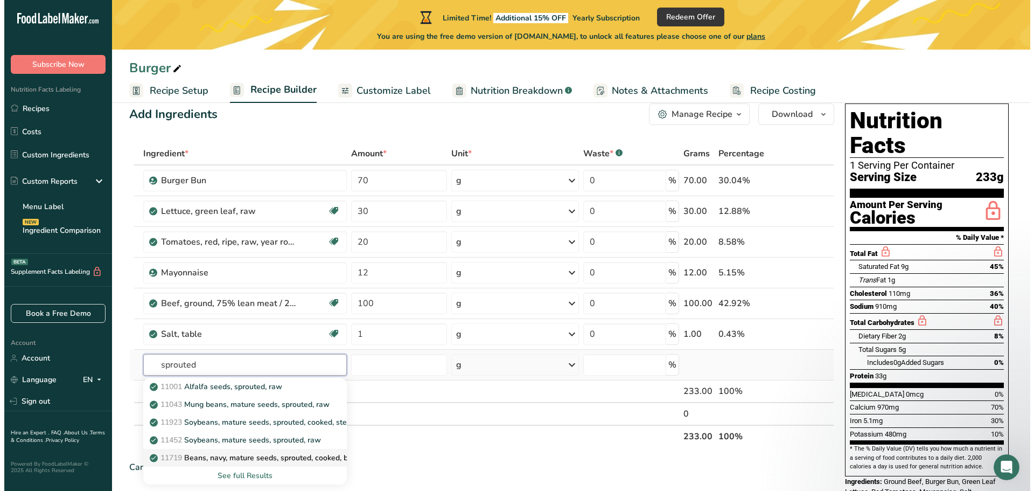
scroll to position [54, 0]
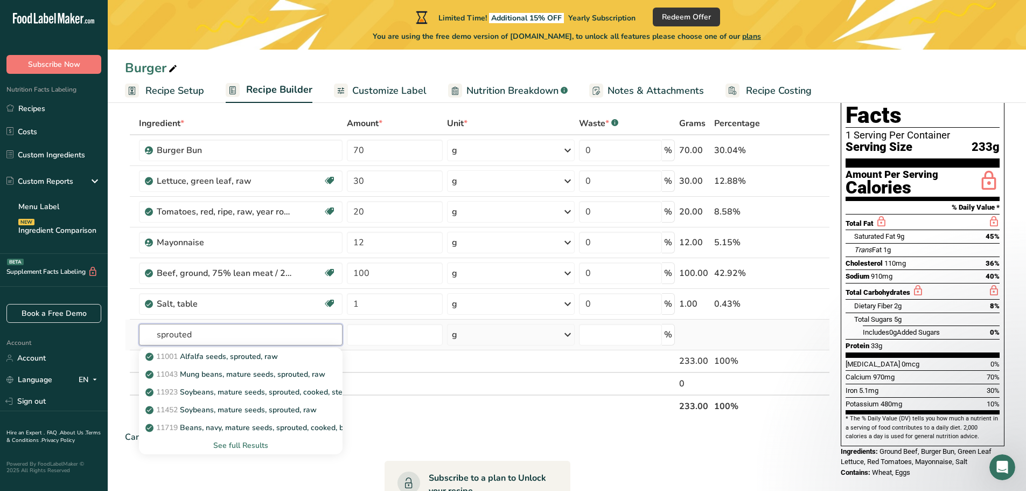
type input "sprouted"
click at [238, 447] on div "See full Results" at bounding box center [241, 445] width 187 height 11
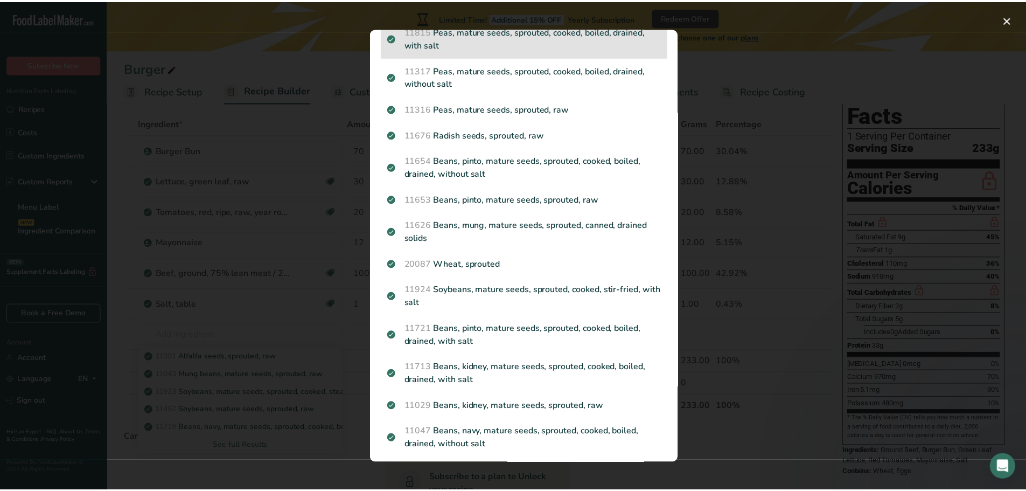
scroll to position [485, 0]
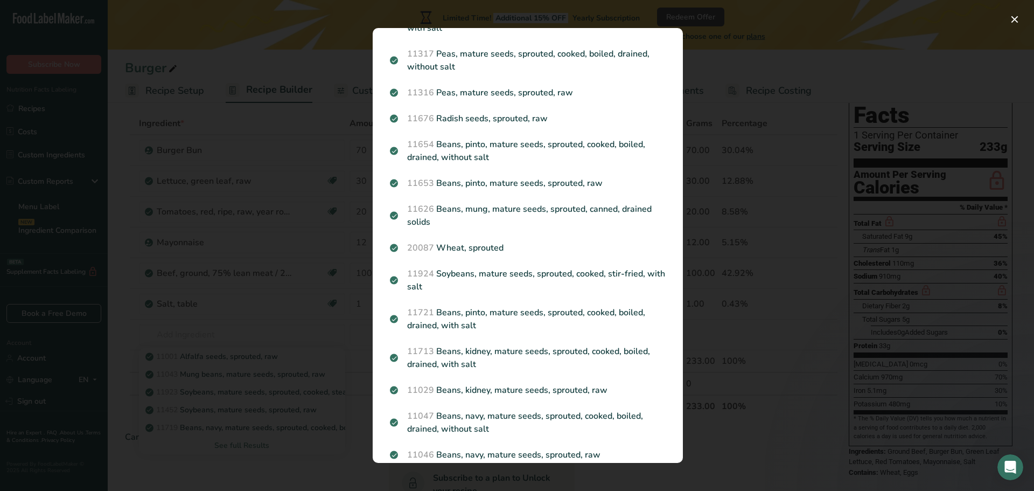
click at [222, 340] on div "Search results modal" at bounding box center [517, 245] width 1034 height 491
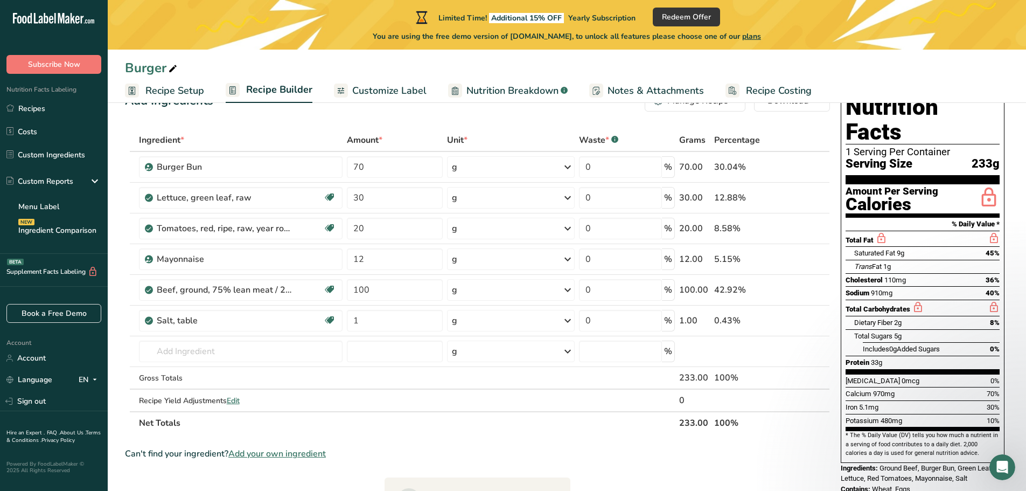
scroll to position [54, 0]
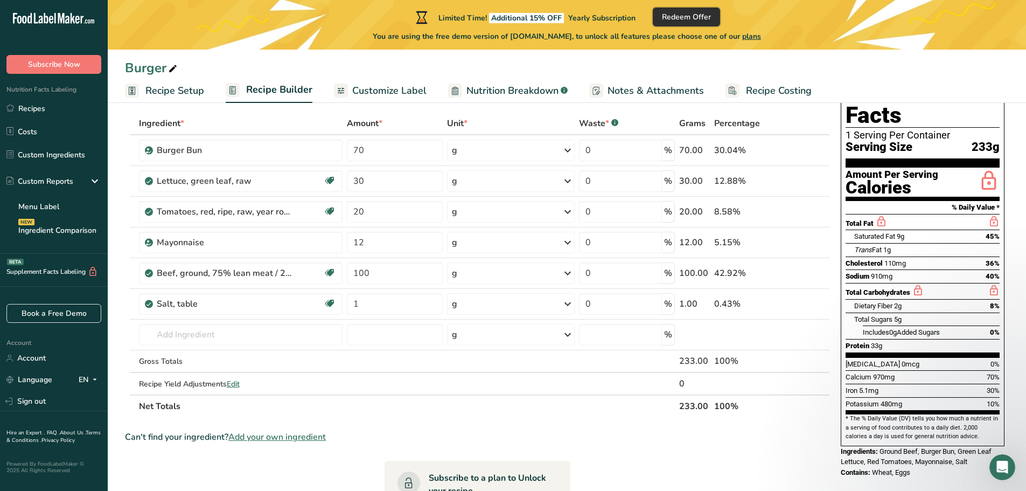
click at [685, 23] on button "Redeem Offer" at bounding box center [686, 17] width 67 height 19
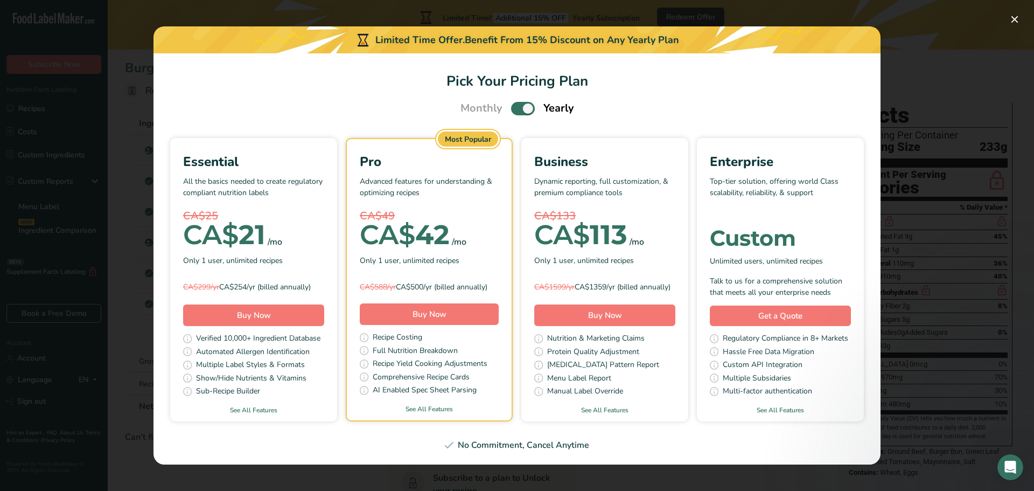
click at [489, 107] on span "Monthly" at bounding box center [482, 108] width 42 height 16
click at [519, 102] on span "Pick Your Pricing Plan Modal" at bounding box center [523, 108] width 24 height 13
click at [518, 105] on input "Pick Your Pricing Plan Modal" at bounding box center [514, 108] width 7 height 7
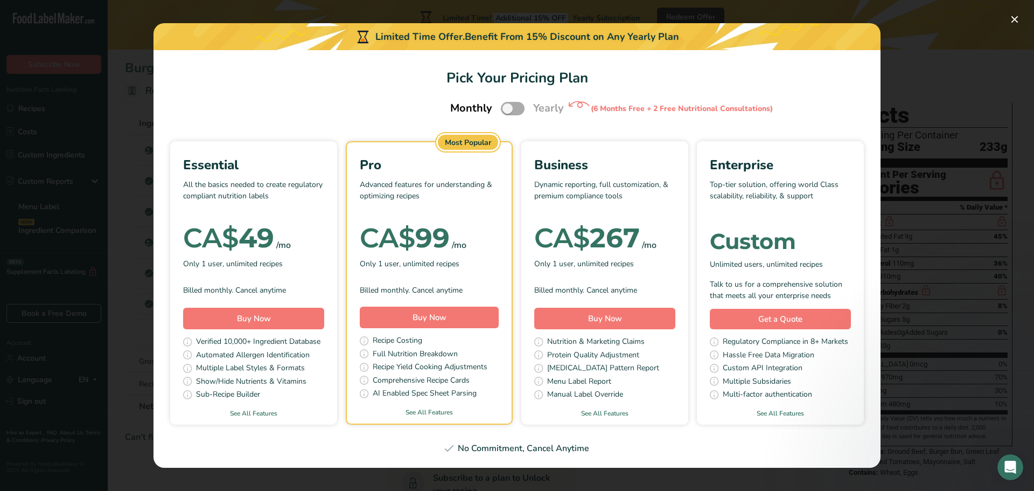
click at [512, 106] on span "Pick Your Pricing Plan Modal" at bounding box center [513, 108] width 24 height 13
click at [508, 106] on input "Pick Your Pricing Plan Modal" at bounding box center [504, 108] width 7 height 7
checkbox input "true"
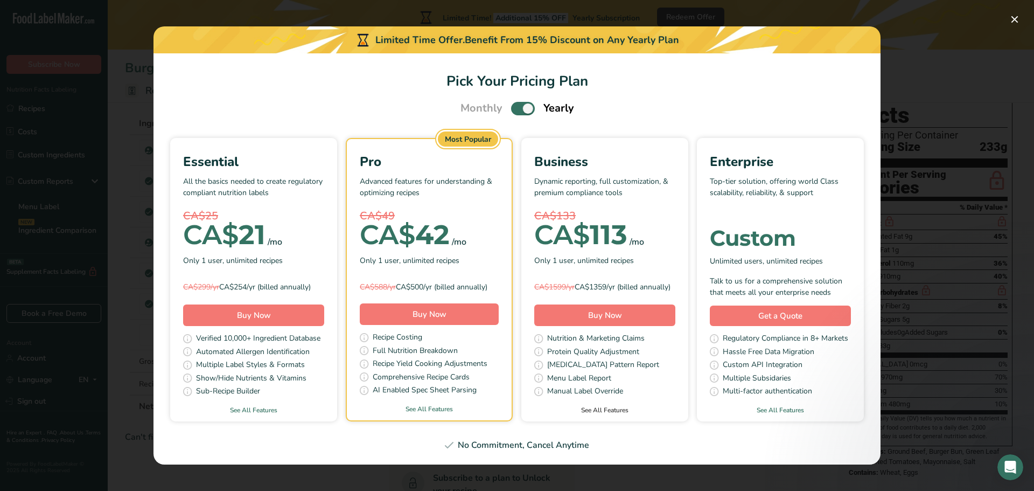
click at [607, 415] on link "See All Features" at bounding box center [604, 410] width 167 height 10
drag, startPoint x: 1014, startPoint y: 15, endPoint x: 975, endPoint y: 18, distance: 38.9
click at [1015, 16] on button "Pick Your Pricing Plan Modal" at bounding box center [1014, 19] width 17 height 17
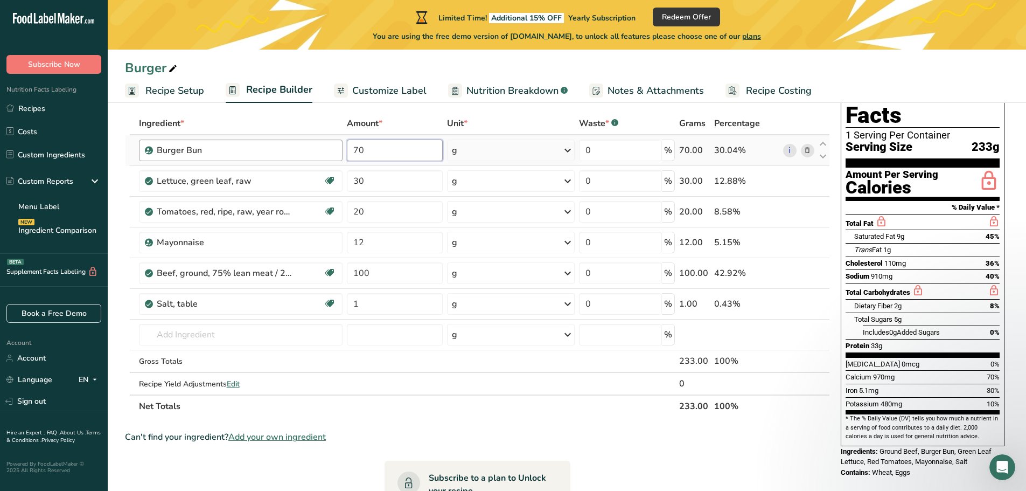
drag, startPoint x: 368, startPoint y: 145, endPoint x: 323, endPoint y: 151, distance: 45.6
click at [325, 150] on tr "Burger Bun 70 g Weight Units g kg mg See more Volume Units l Volume units requi…" at bounding box center [478, 150] width 704 height 31
type input "100"
click at [490, 115] on div "Ingredient * Amount * Unit * Waste * .a-a{fill:#347362;}.b-a{fill:#fff;} Grams …" at bounding box center [477, 264] width 705 height 305
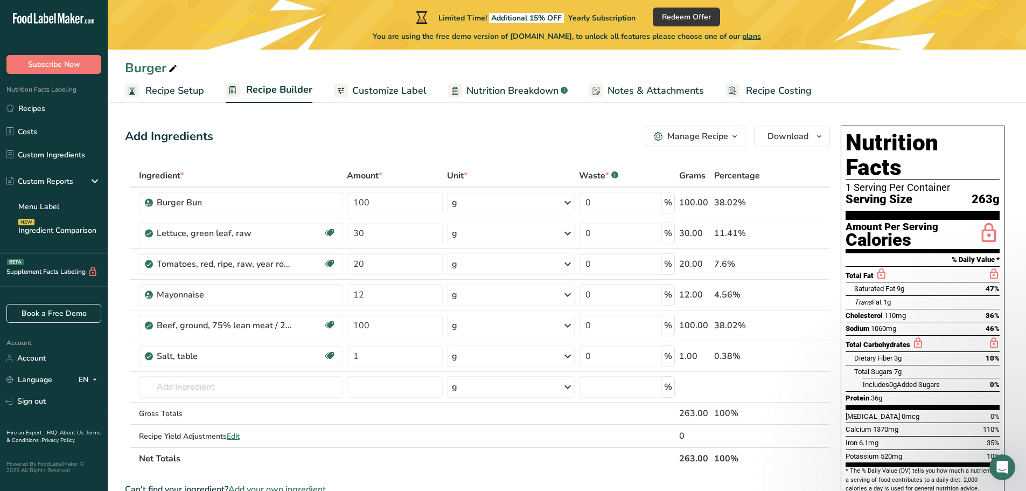
scroll to position [0, 0]
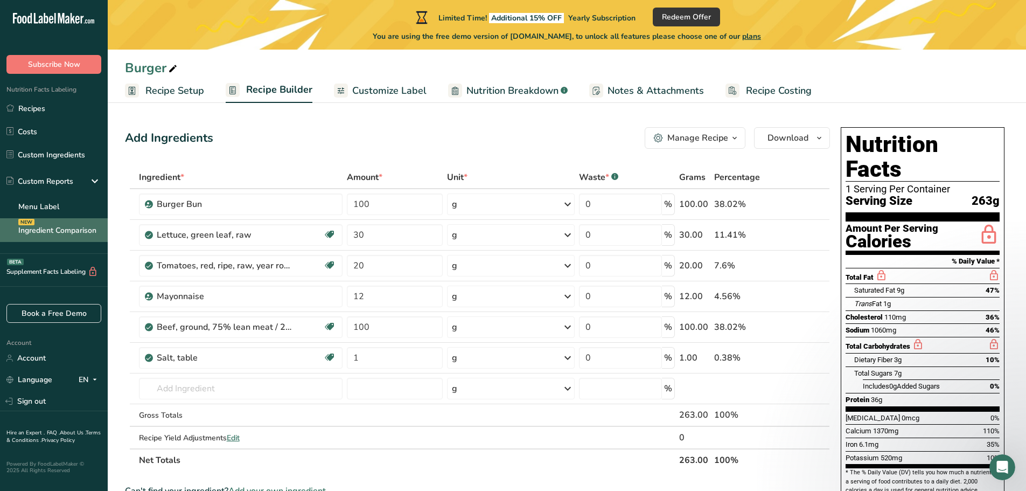
click at [64, 226] on link "Ingredient Comparison NEW" at bounding box center [54, 230] width 108 height 24
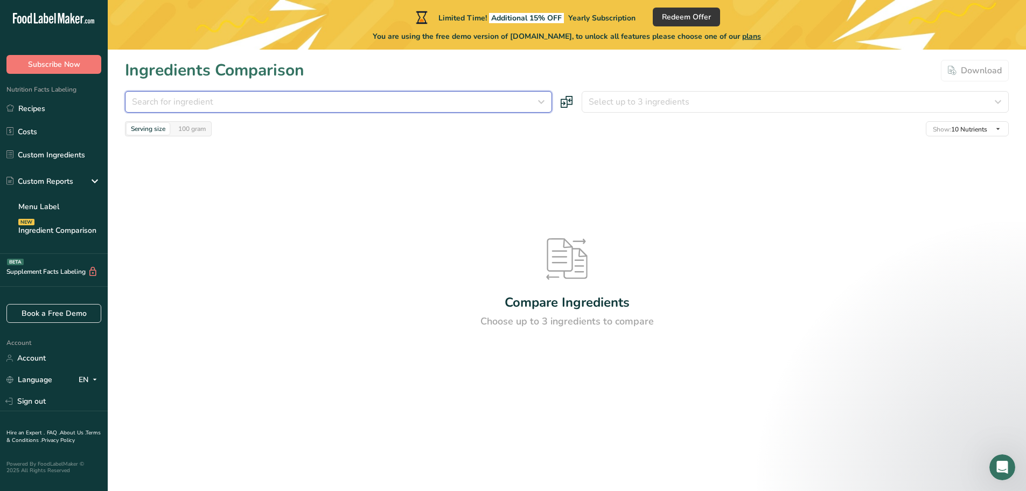
click at [215, 102] on div "Search for ingredient" at bounding box center [335, 101] width 407 height 13
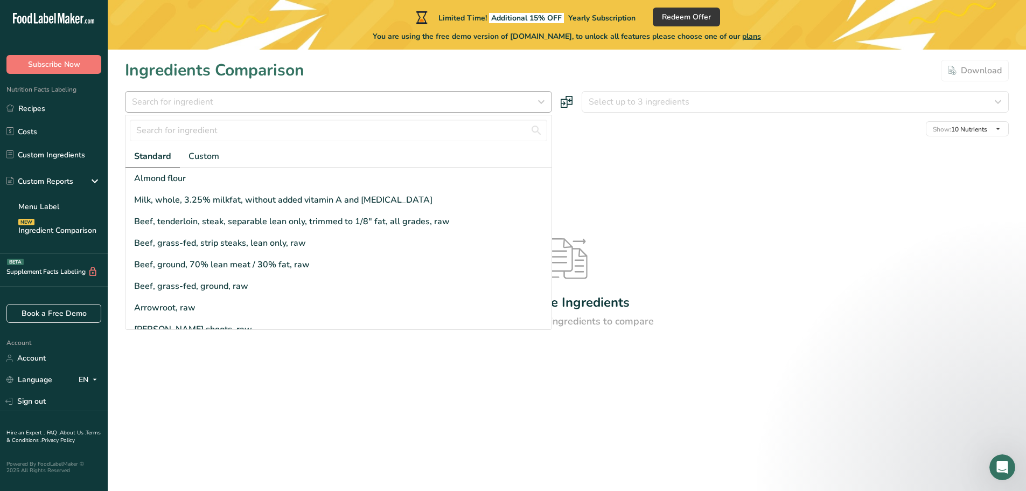
drag, startPoint x: 214, startPoint y: 85, endPoint x: 207, endPoint y: 108, distance: 24.2
click at [214, 87] on section "Ingredients Comparison Download Search for ingredient Standard Custom Almond fl…" at bounding box center [567, 249] width 918 height 399
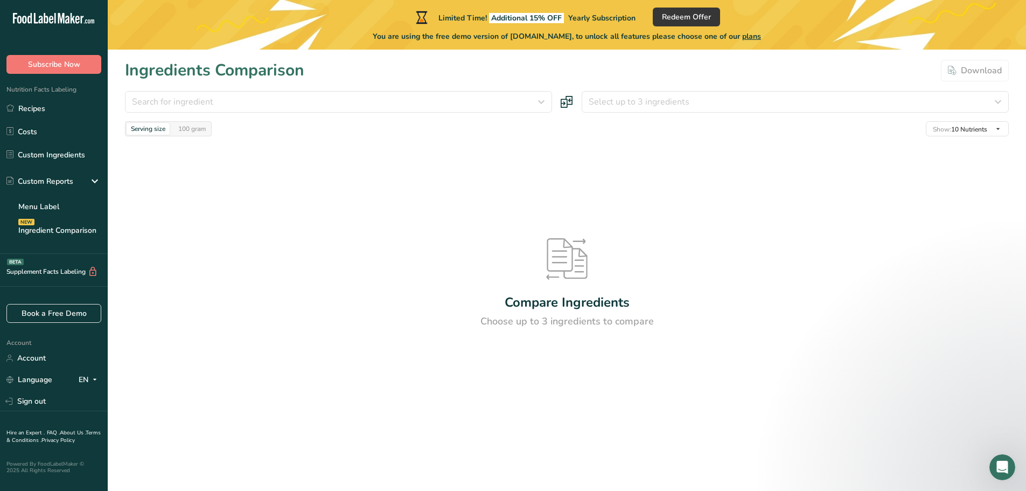
click at [204, 116] on div "Search for ingredient Standard Custom Almond flour Milk, whole, 3.25% milkfat, …" at bounding box center [567, 113] width 884 height 45
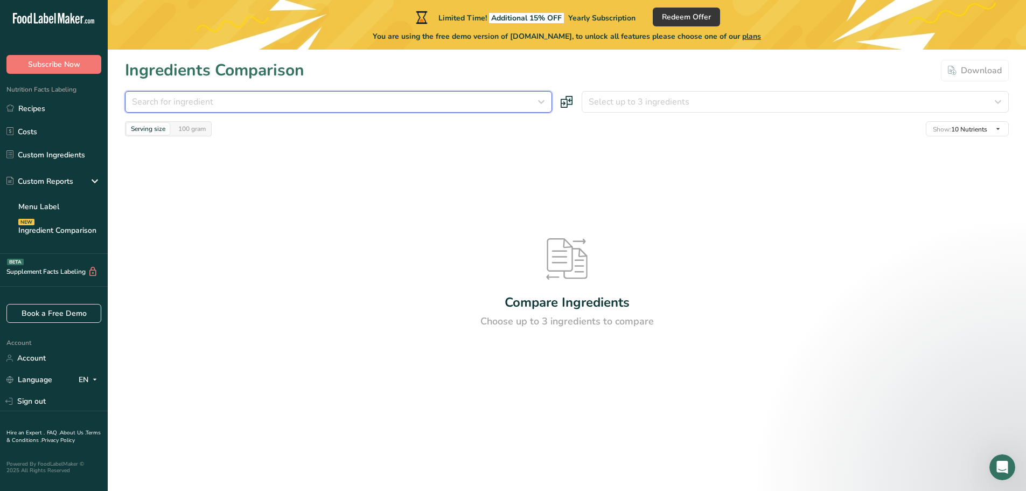
click at [210, 102] on span "Search for ingredient" at bounding box center [172, 101] width 81 height 13
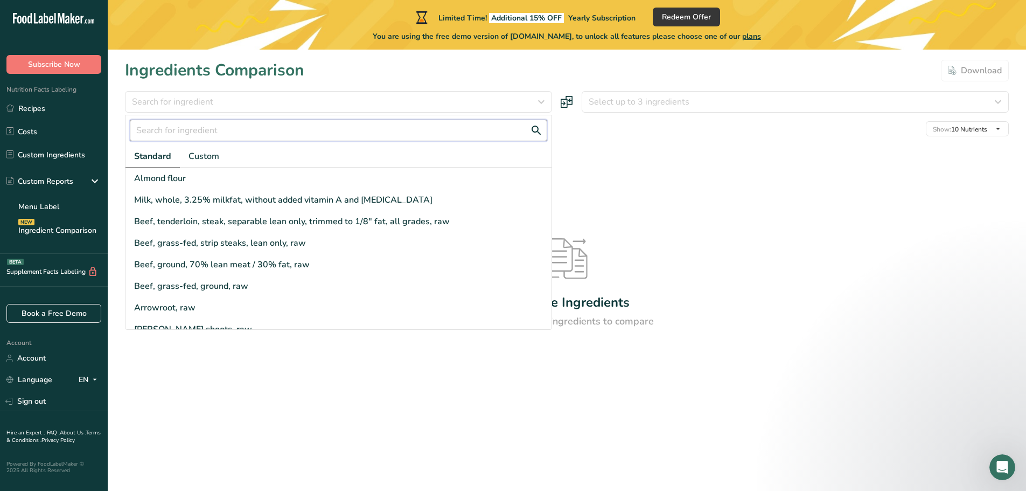
click at [196, 126] on input "text" at bounding box center [338, 131] width 417 height 22
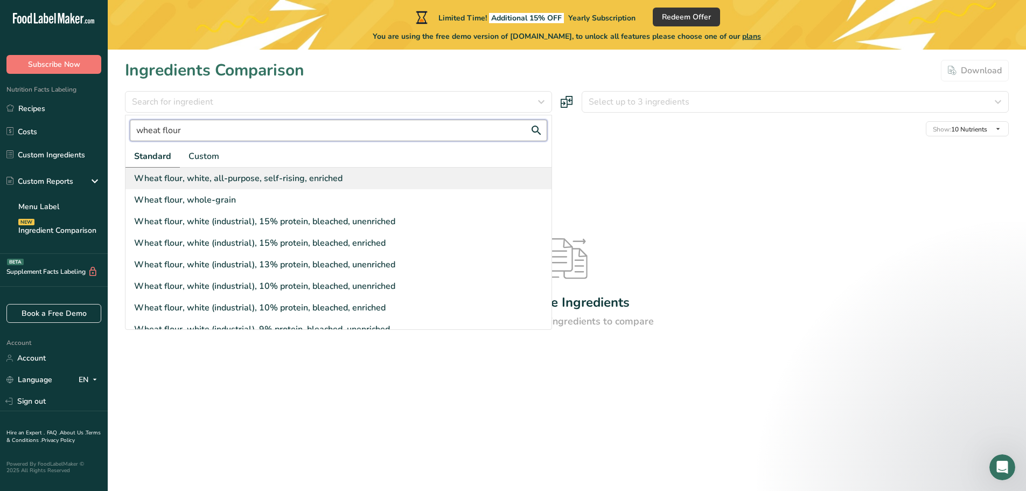
type input "wheat flour"
click at [188, 177] on div "Wheat flour, white, all-purpose, self-rising, enriched" at bounding box center [238, 178] width 208 height 13
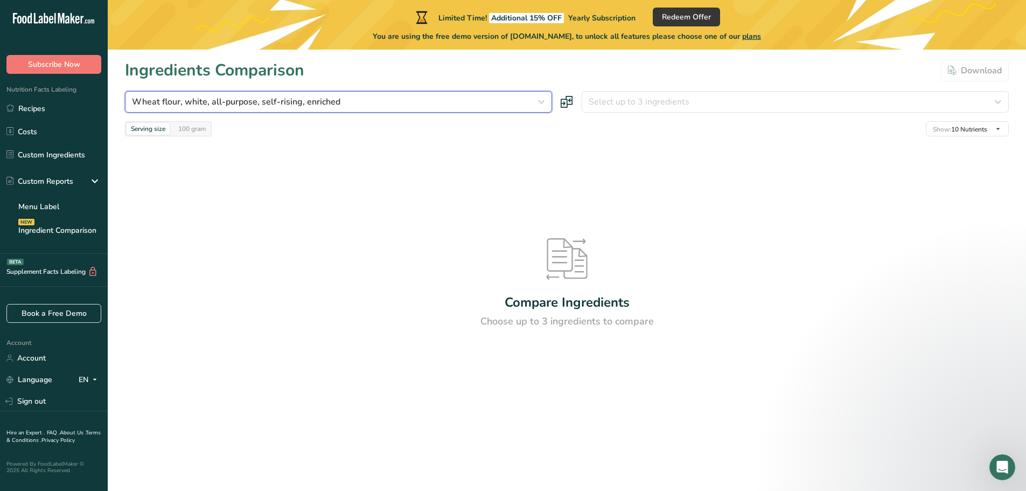
click at [355, 99] on div "Wheat flour, white, all-purpose, self-rising, enriched" at bounding box center [335, 101] width 407 height 13
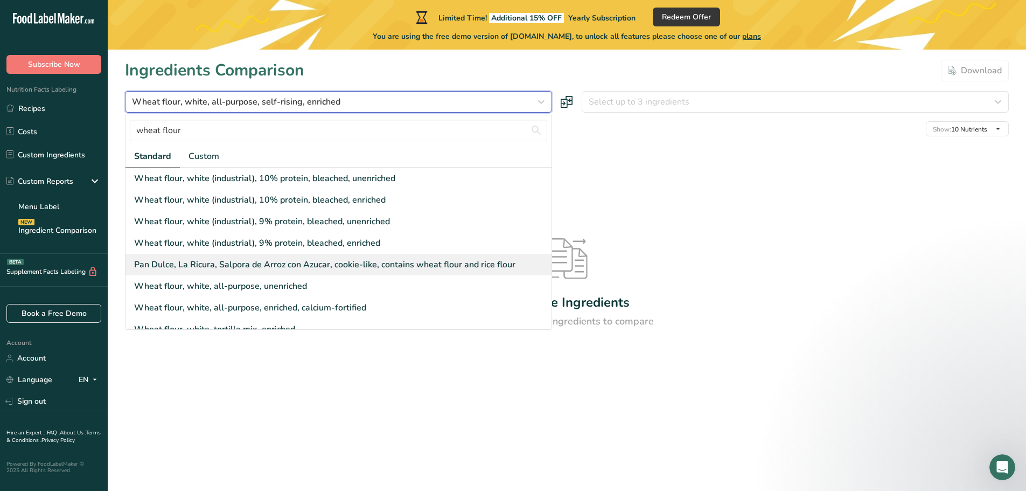
scroll to position [162, 0]
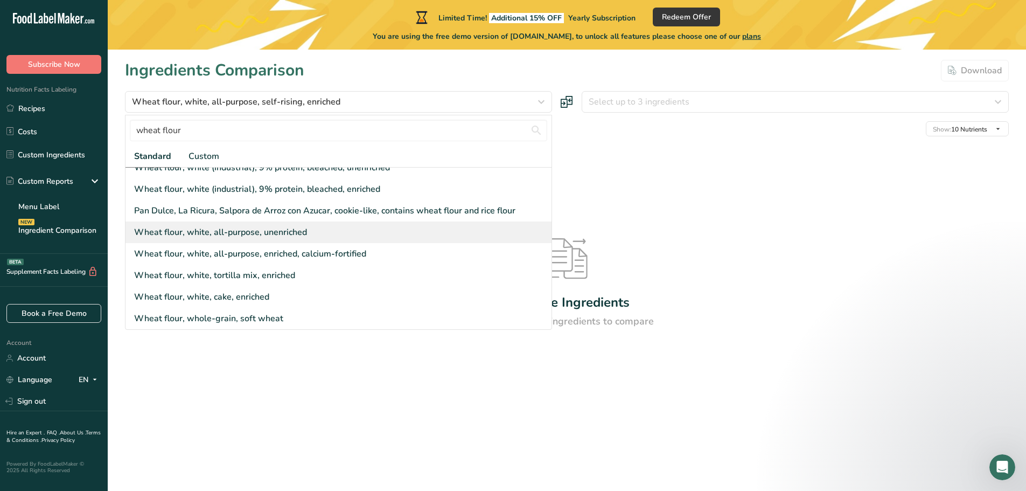
click at [296, 228] on div "Wheat flour, white, all-purpose, unenriched" at bounding box center [220, 232] width 173 height 13
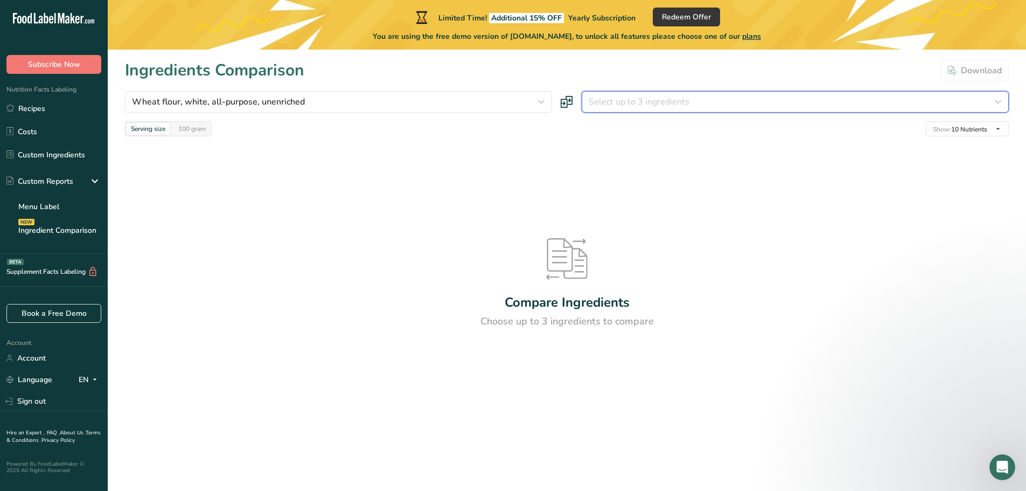
click at [628, 97] on span "Select up to 3 ingredients" at bounding box center [639, 101] width 101 height 13
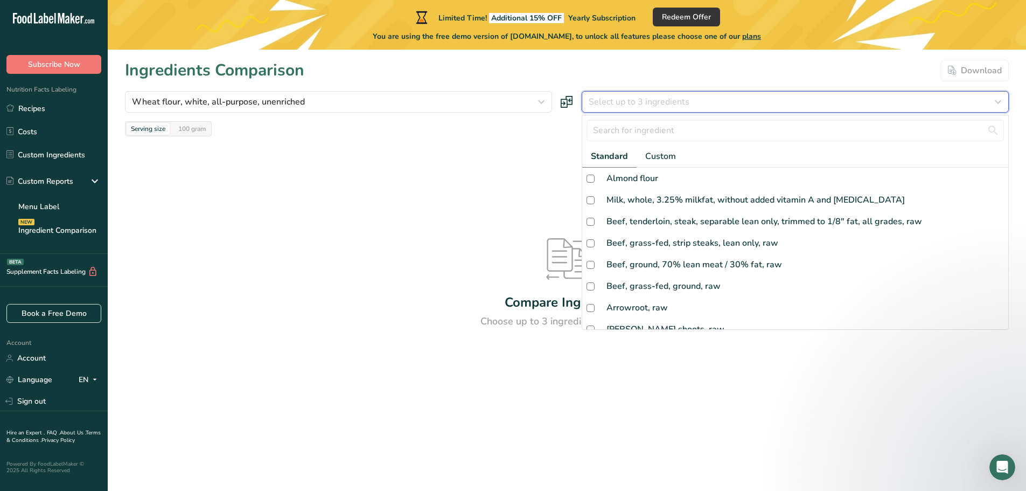
click at [582, 91] on button "Select up to 3 ingredients" at bounding box center [795, 102] width 427 height 22
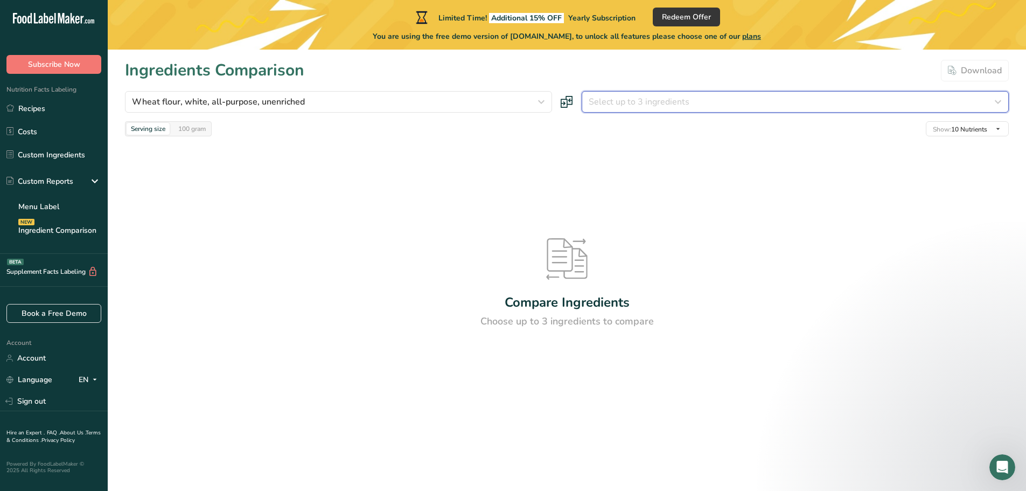
click at [629, 102] on span "Select up to 3 ingredients" at bounding box center [639, 101] width 101 height 13
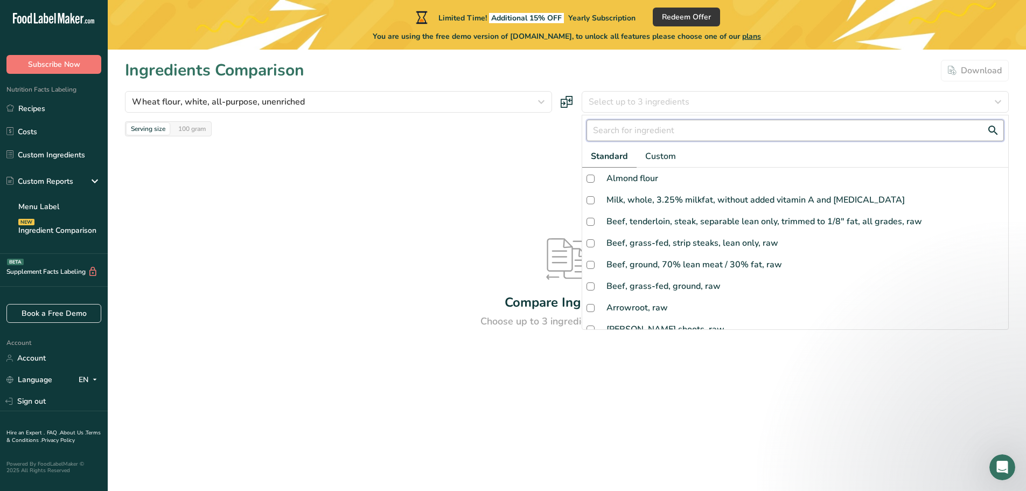
click at [649, 136] on input "text" at bounding box center [795, 131] width 417 height 22
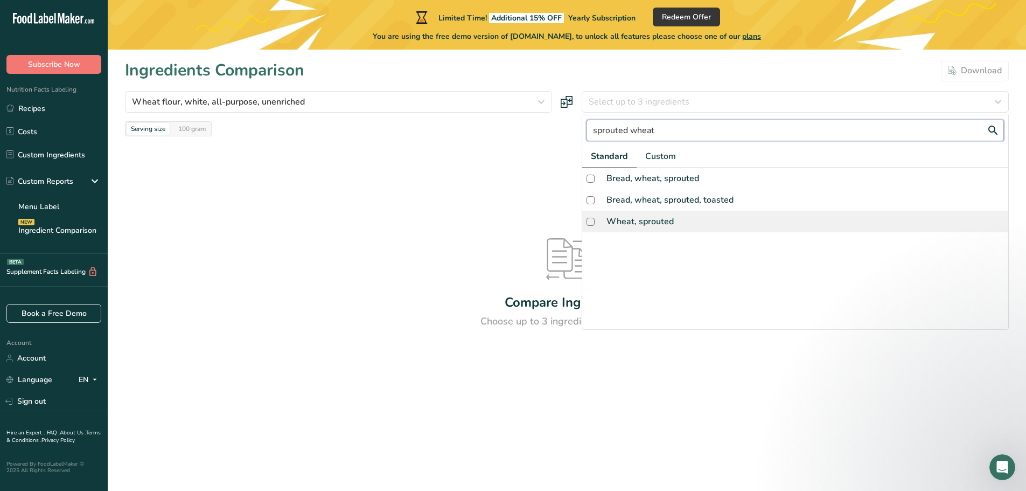
type input "sprouted wheat"
click at [636, 220] on div "Wheat, sprouted" at bounding box center [640, 221] width 67 height 13
checkbox input "true"
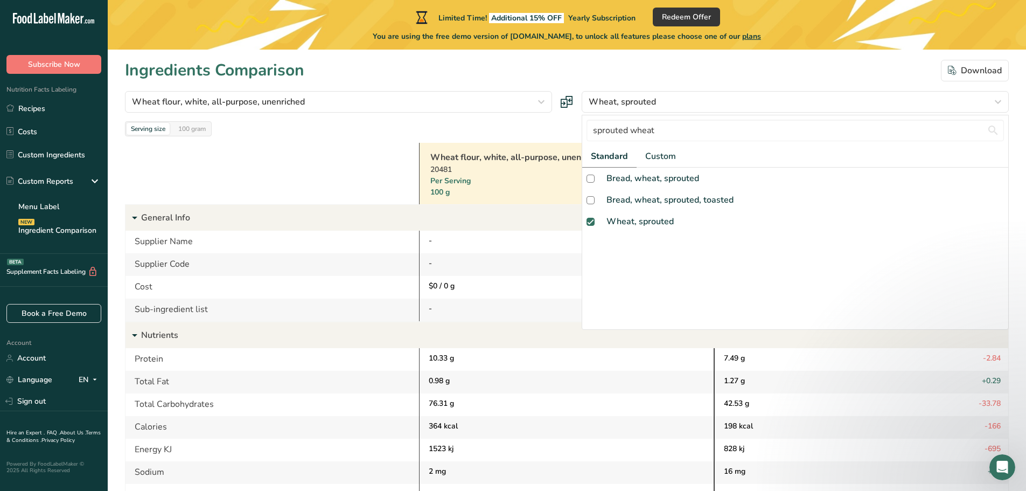
click at [540, 114] on div "Wheat flour, white, all-purpose, unenriched wheat flour Standard Custom Wheat f…" at bounding box center [567, 113] width 884 height 45
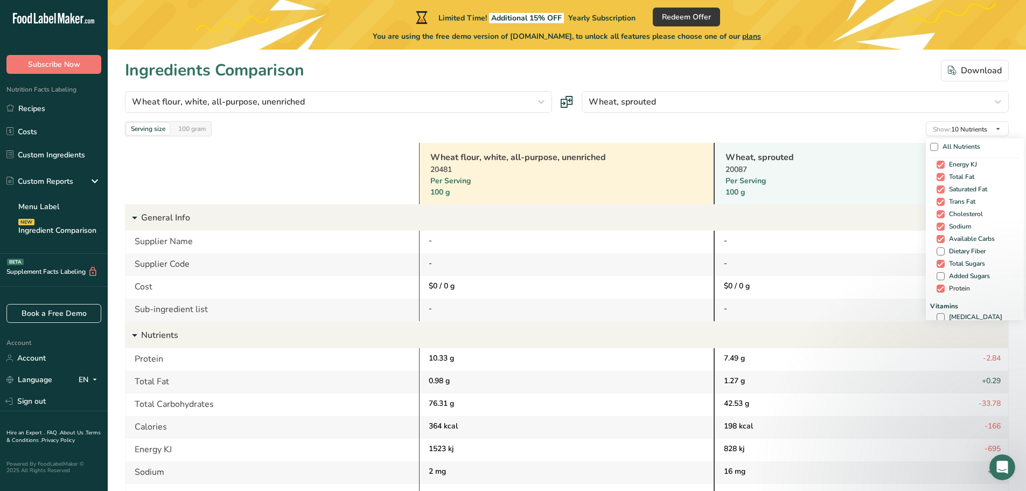
scroll to position [54, 0]
click at [939, 220] on span at bounding box center [941, 222] width 8 height 8
click at [939, 220] on input "Dietary Fiber" at bounding box center [940, 221] width 7 height 7
checkbox input "true"
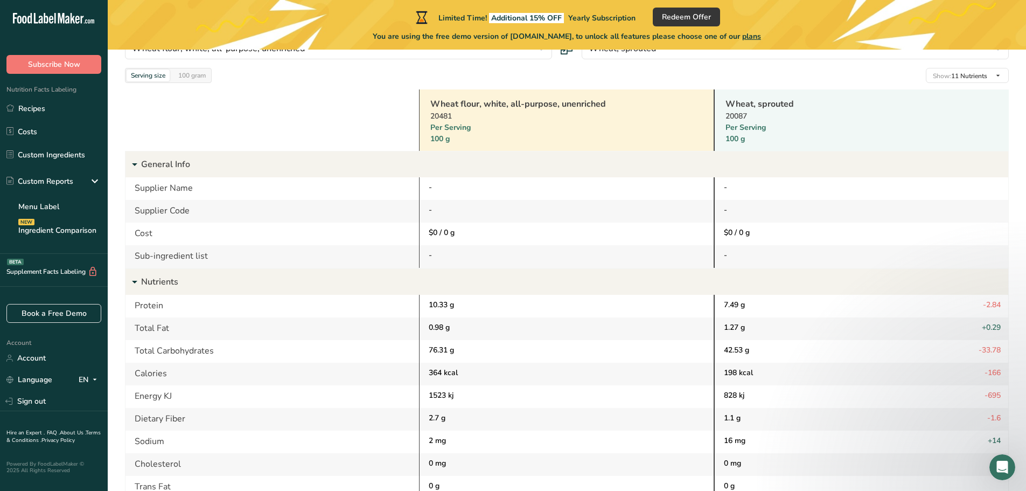
scroll to position [0, 0]
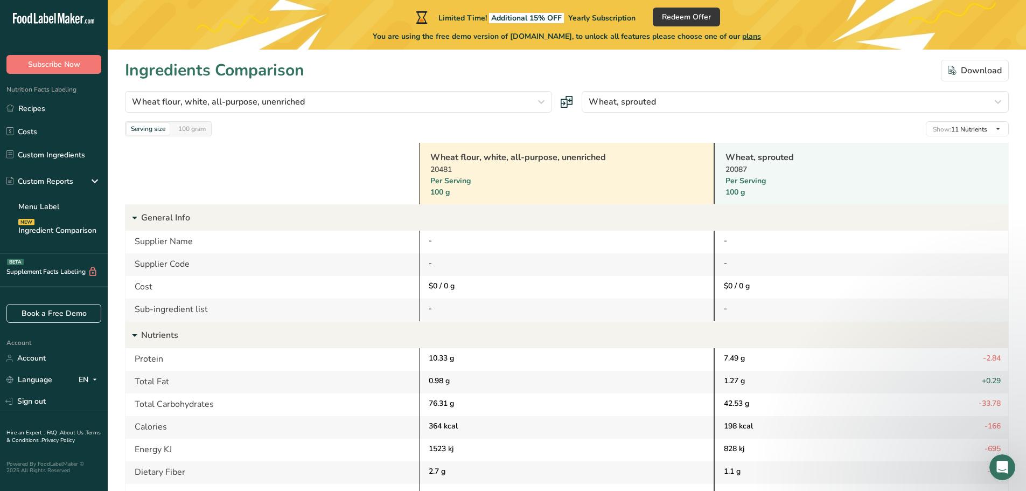
click at [317, 157] on div at bounding box center [272, 173] width 294 height 61
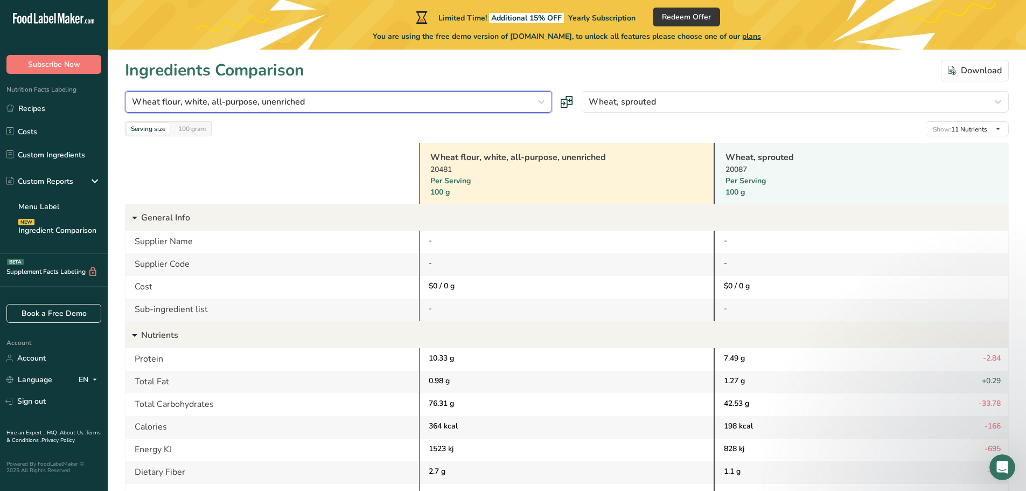
click at [407, 99] on div "Wheat flour, white, all-purpose, unenriched" at bounding box center [335, 101] width 407 height 13
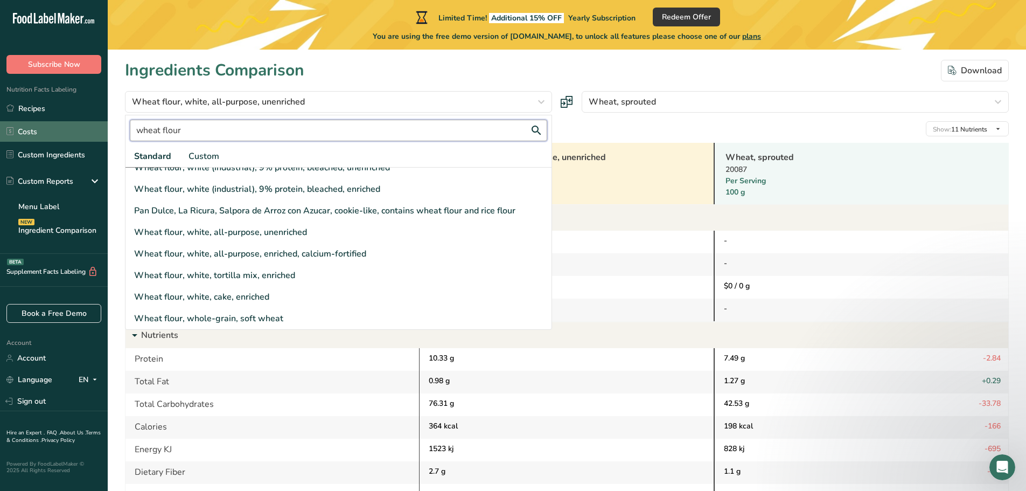
drag, startPoint x: 228, startPoint y: 131, endPoint x: 4, endPoint y: 126, distance: 224.1
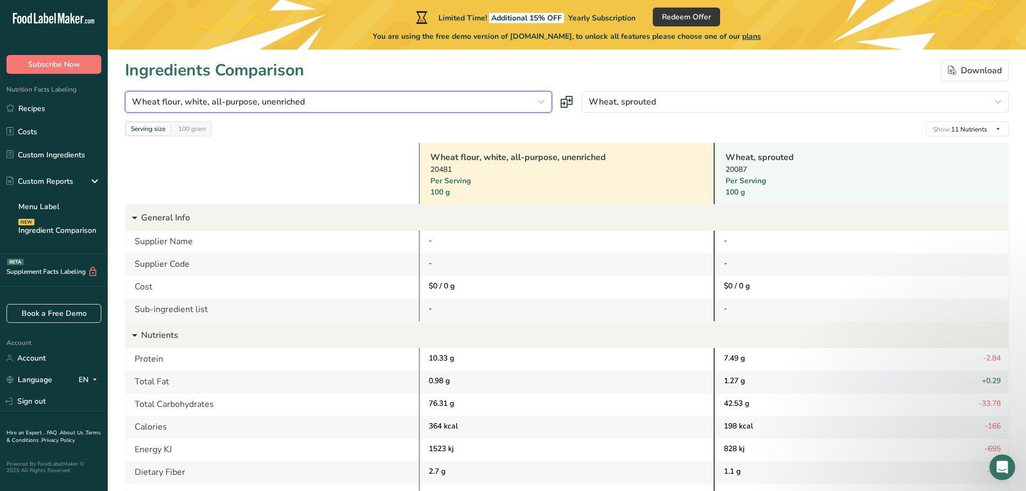
click at [280, 105] on span "Wheat flour, white, all-purpose, unenriched" at bounding box center [218, 101] width 173 height 13
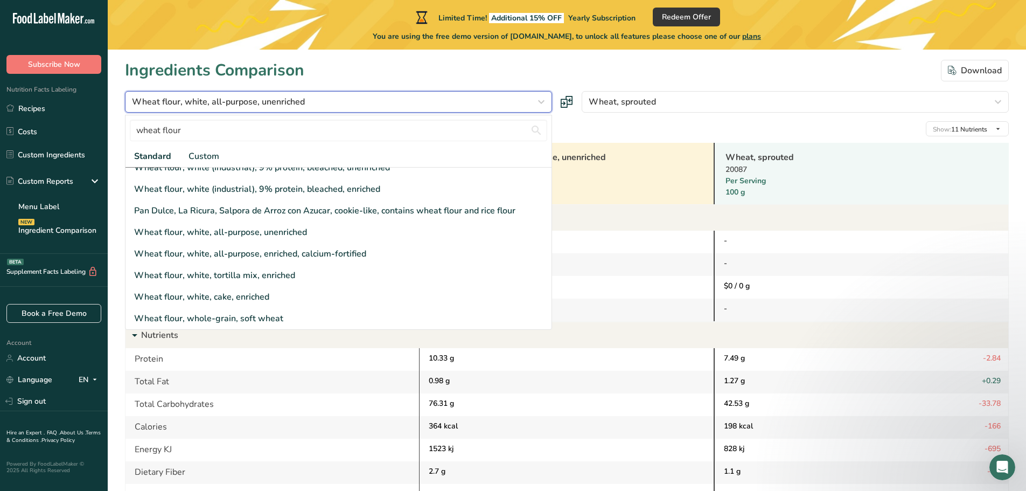
drag, startPoint x: 274, startPoint y: 100, endPoint x: 179, endPoint y: 101, distance: 95.3
click at [182, 100] on div "Wheat flour, white, all-purpose, unenriched" at bounding box center [335, 101] width 407 height 13
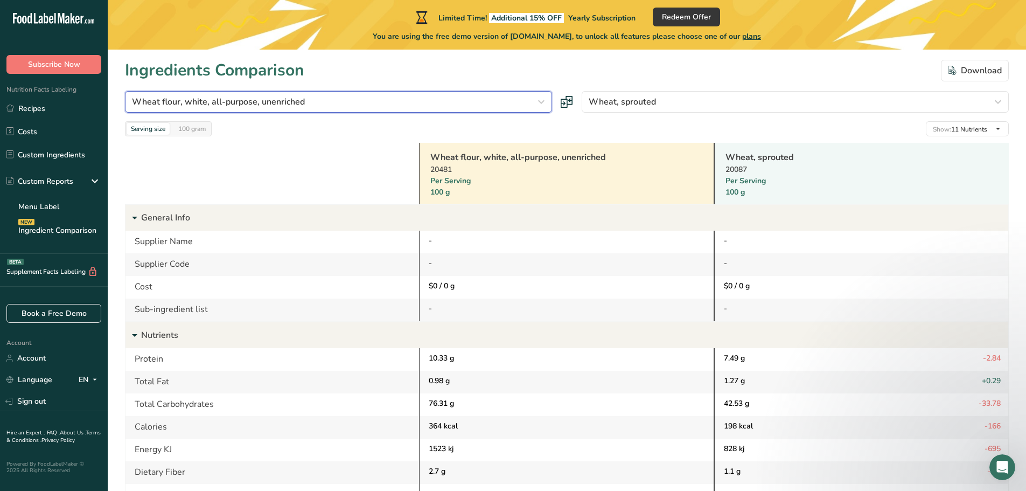
click at [268, 100] on span "Wheat flour, white, all-purpose, unenriched" at bounding box center [218, 101] width 173 height 13
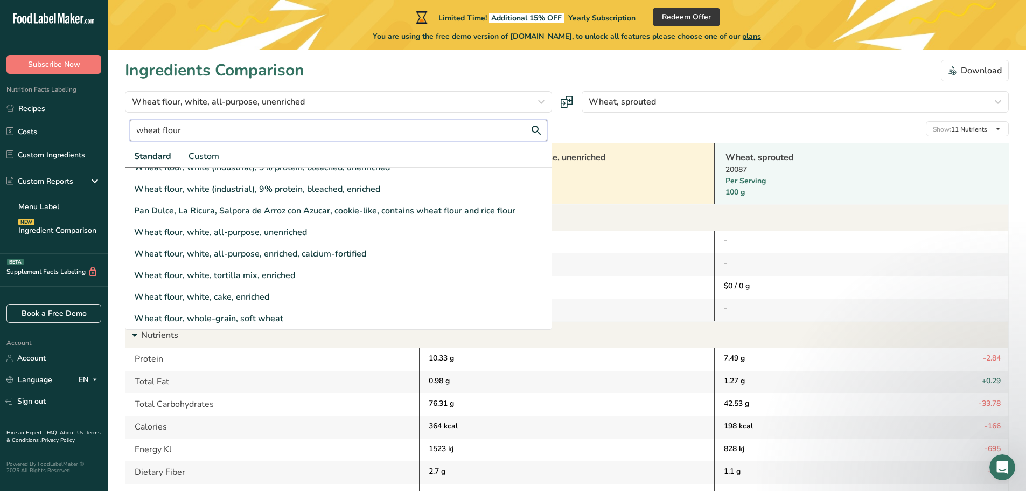
click at [235, 127] on input "wheat flour" at bounding box center [338, 131] width 417 height 22
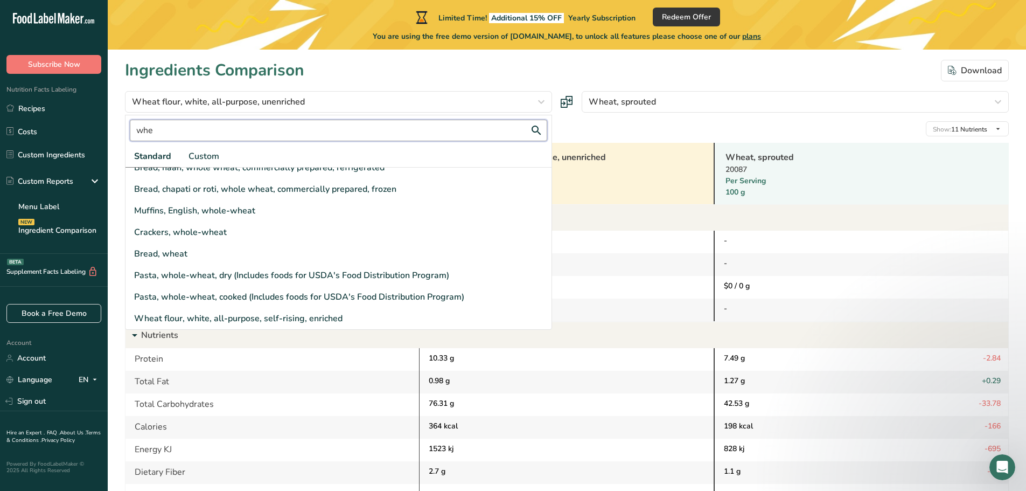
scroll to position [4, 0]
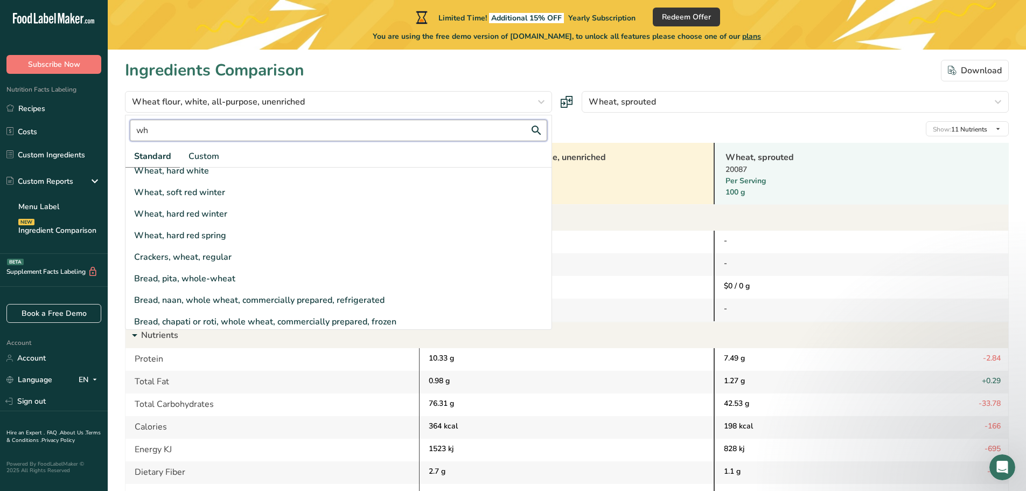
type input "w"
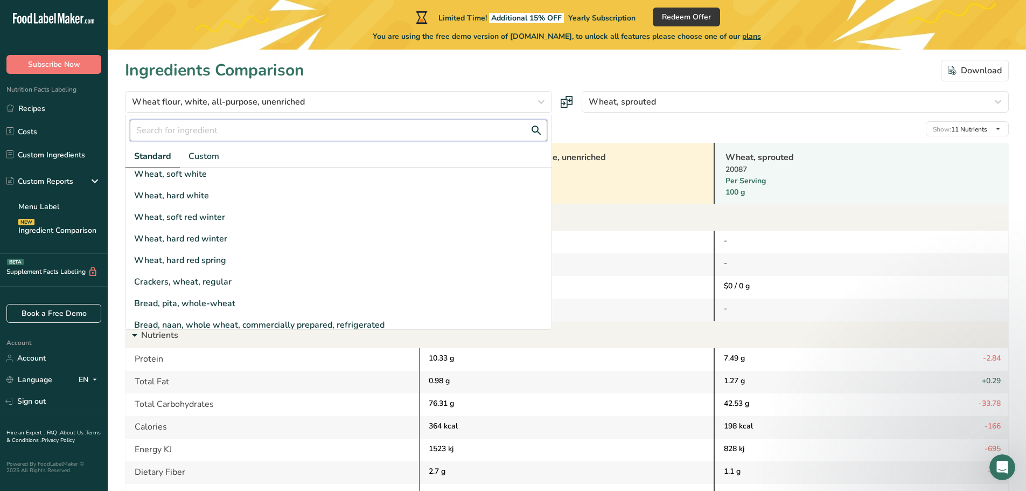
scroll to position [0, 0]
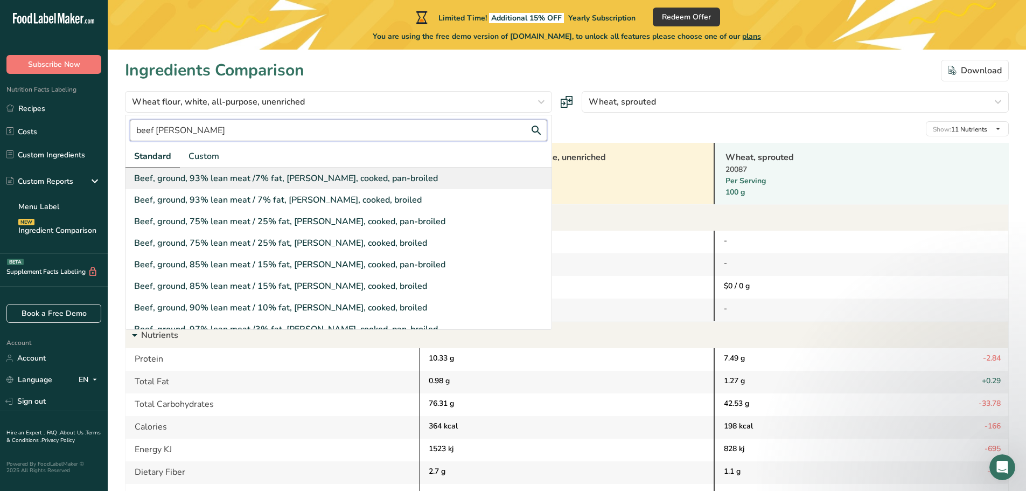
type input "beef patty"
click at [290, 185] on div "Beef, ground, 93% lean meat /7% fat, patty, cooked, pan-broiled" at bounding box center [339, 179] width 426 height 22
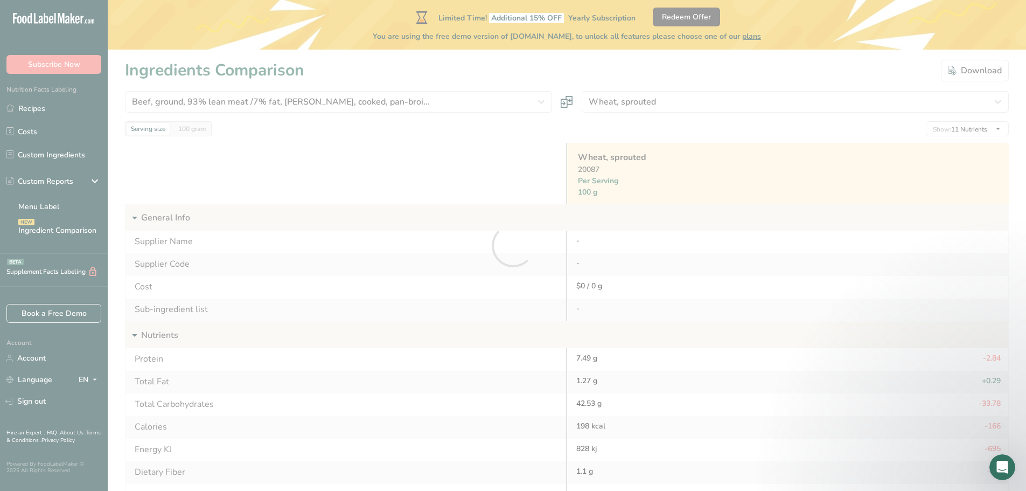
click at [668, 100] on div at bounding box center [513, 245] width 1026 height 491
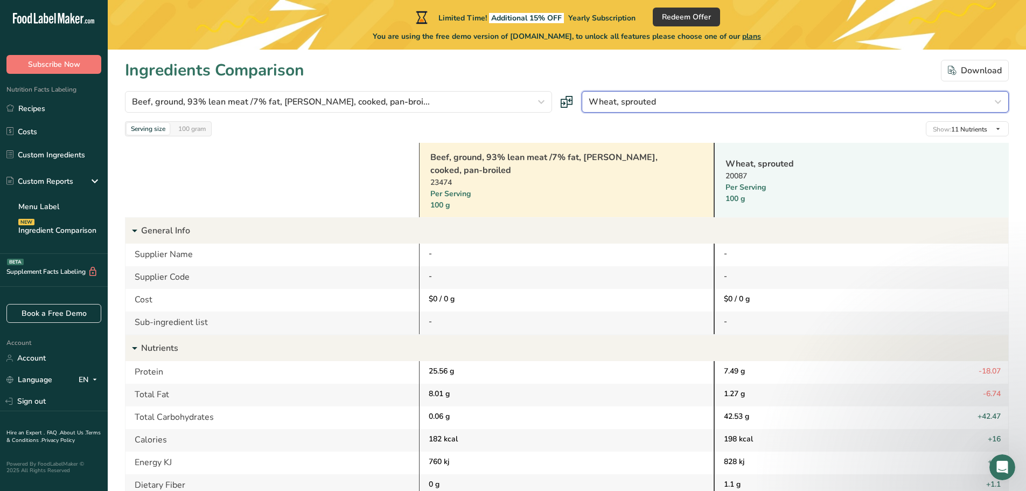
click at [668, 100] on div "Wheat, sprouted" at bounding box center [792, 101] width 407 height 13
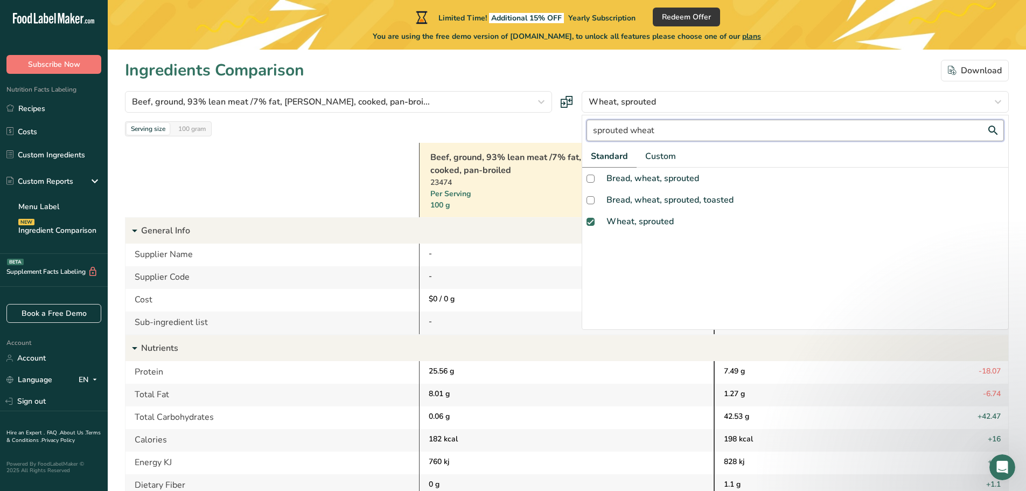
click at [614, 132] on input "sprouted wheat" at bounding box center [795, 131] width 417 height 22
drag, startPoint x: 654, startPoint y: 127, endPoint x: 438, endPoint y: 116, distance: 216.3
click at [438, 116] on div "Beef, ground, 93% lean meat /7% fat, patty, cooked, pan-broi... beef patty Stan…" at bounding box center [567, 113] width 884 height 45
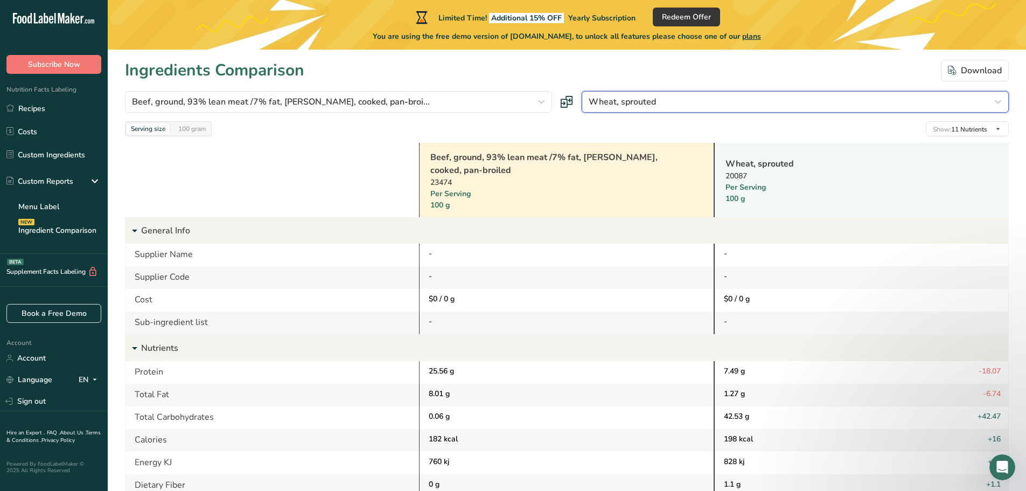
click at [670, 102] on div "Wheat, sprouted" at bounding box center [792, 101] width 407 height 13
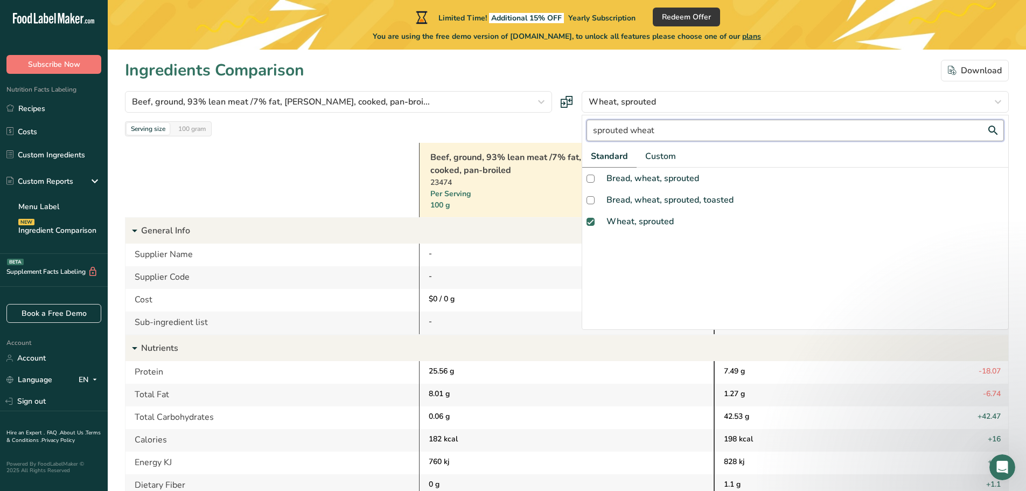
click at [651, 133] on input "sprouted wheat" at bounding box center [795, 131] width 417 height 22
drag, startPoint x: 658, startPoint y: 130, endPoint x: 593, endPoint y: 131, distance: 64.6
click at [593, 131] on input "sprouted wheat" at bounding box center [795, 131] width 417 height 22
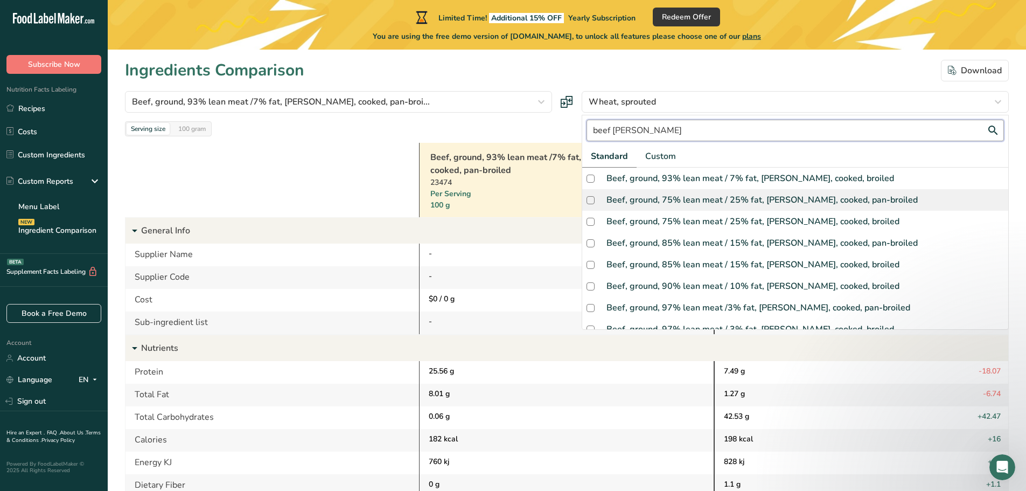
type input "beef patty"
click at [744, 198] on div "Beef, ground, 75% lean meat / 25% fat, patty, cooked, pan-broiled" at bounding box center [762, 199] width 311 height 13
checkbox input "true"
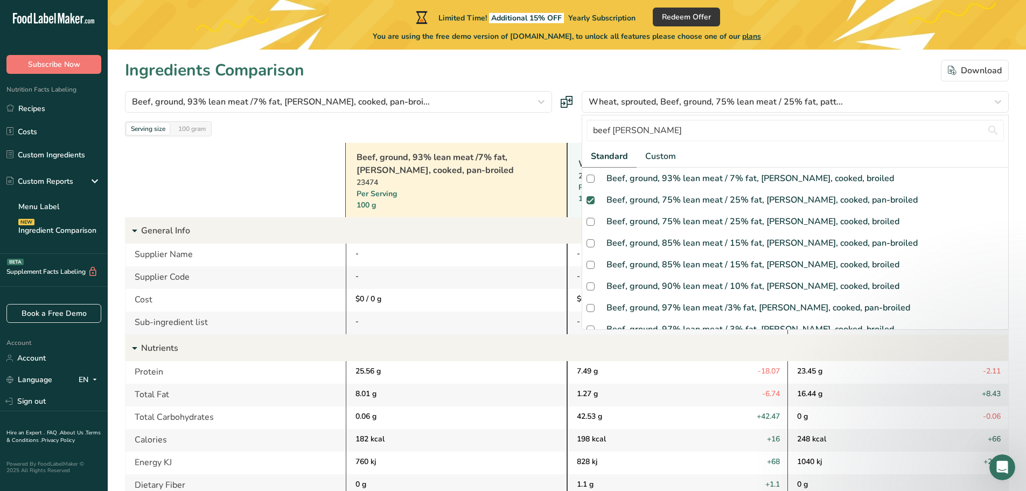
click at [555, 127] on div "Serving size 100 gram Show: 11 Nutrients All Nutrients Standard Components Calo…" at bounding box center [567, 128] width 884 height 15
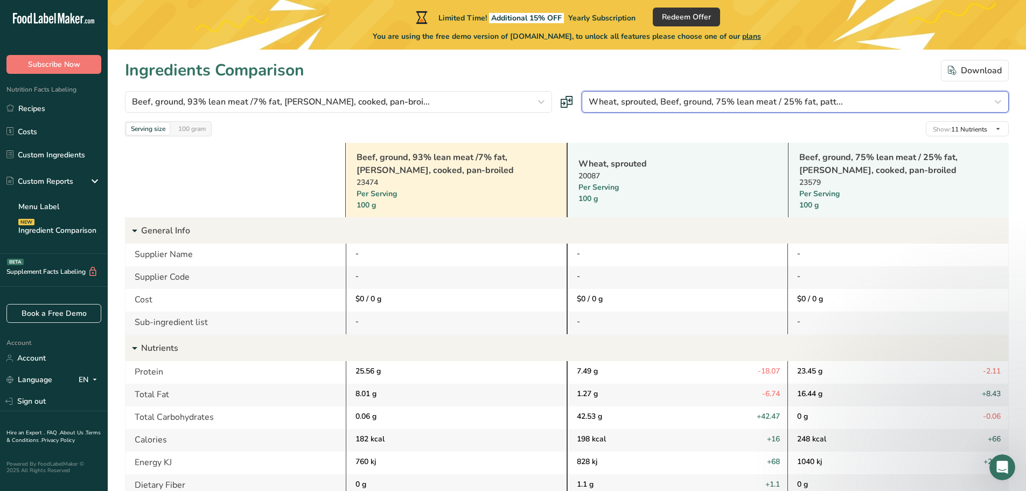
click at [667, 93] on button "Wheat, sprouted, Beef, ground, 75% lean meat / 25% fat, patt..." at bounding box center [795, 102] width 427 height 22
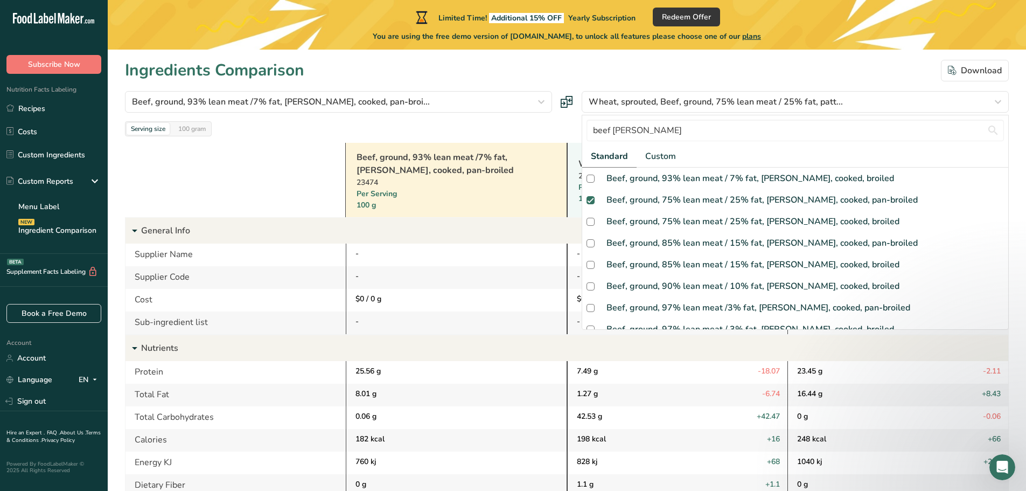
click at [550, 124] on div "Serving size 100 gram Show: 11 Nutrients All Nutrients Standard Components Calo…" at bounding box center [567, 128] width 884 height 15
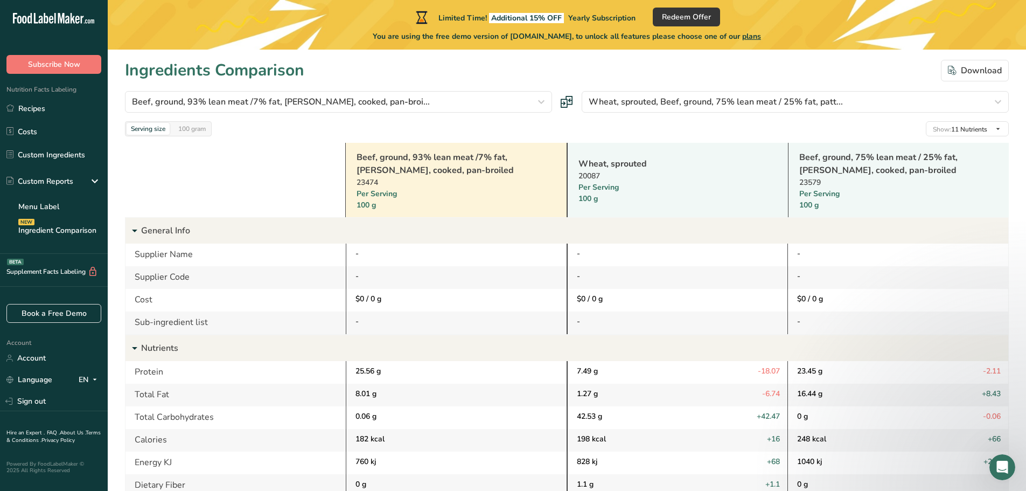
click at [625, 171] on div "20087" at bounding box center [664, 175] width 171 height 11
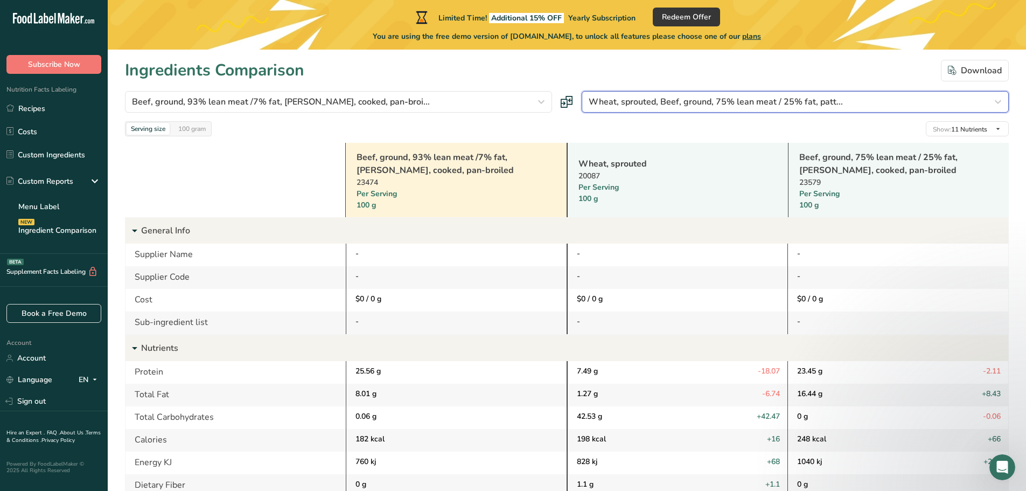
click at [664, 95] on span "Wheat, sprouted, Beef, ground, 75% lean meat / 25% fat, patt..." at bounding box center [716, 101] width 254 height 13
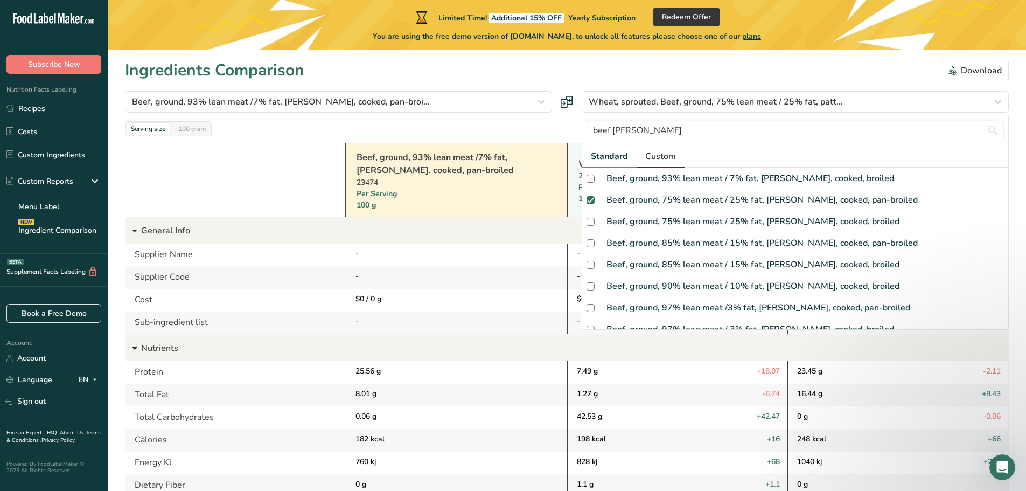
click at [663, 157] on span "Custom" at bounding box center [660, 156] width 31 height 13
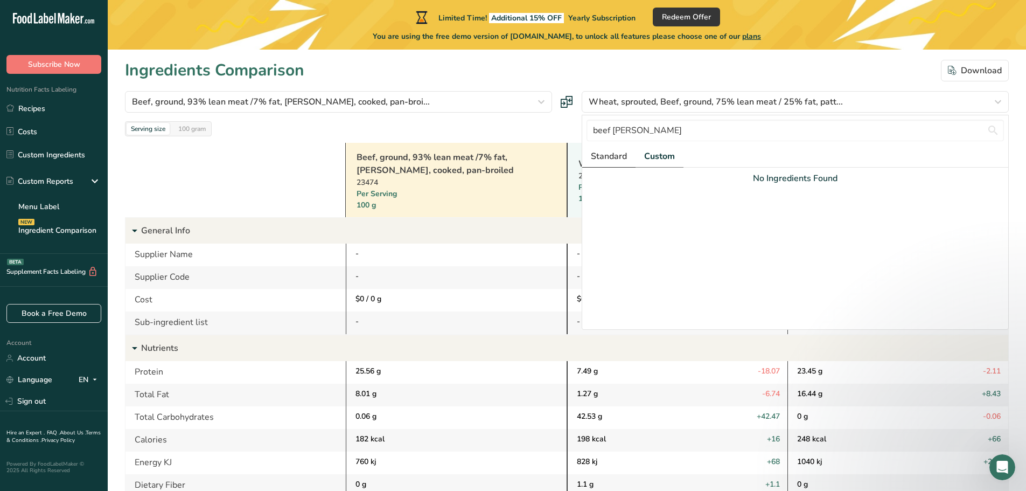
click at [612, 155] on span "Standard" at bounding box center [609, 156] width 36 height 13
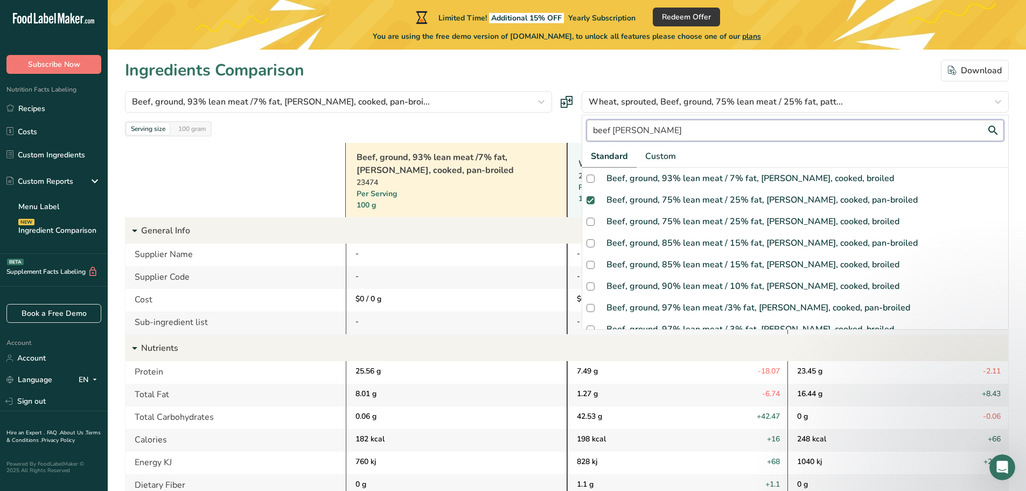
drag, startPoint x: 638, startPoint y: 131, endPoint x: 454, endPoint y: 116, distance: 185.4
click at [454, 116] on div "Beef, ground, 93% lean meat /7% fat, patty, cooked, pan-broi... beef patty Stan…" at bounding box center [567, 113] width 884 height 45
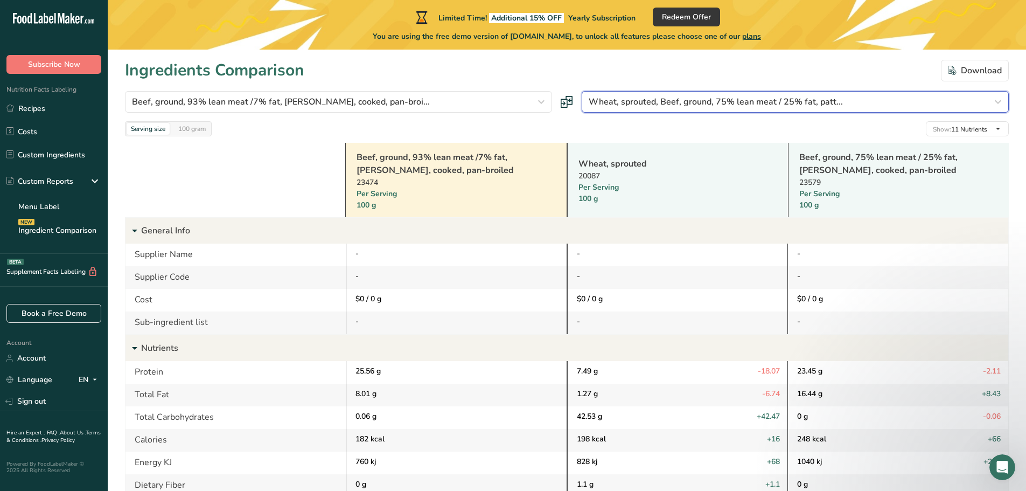
click at [638, 101] on span "Wheat, sprouted, Beef, ground, 75% lean meat / 25% fat, patt..." at bounding box center [716, 101] width 254 height 13
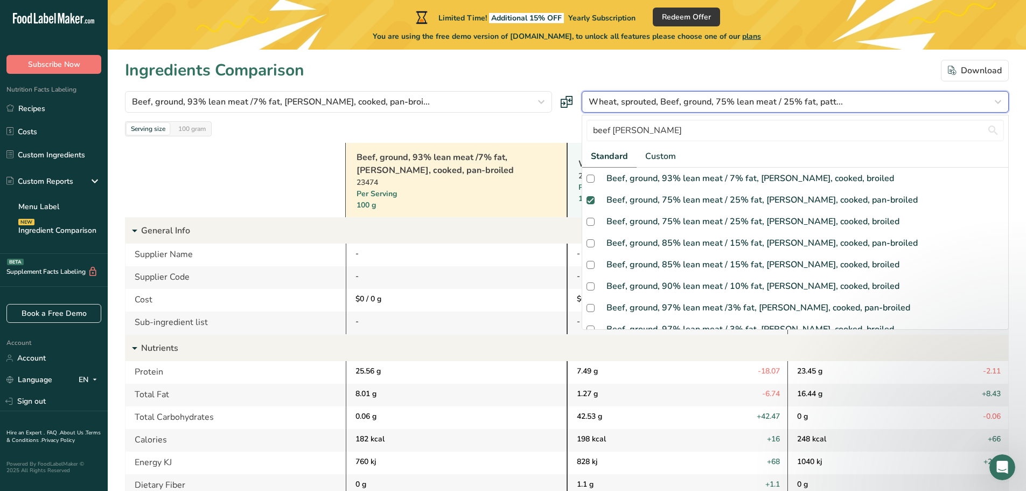
drag, startPoint x: 656, startPoint y: 102, endPoint x: 572, endPoint y: 103, distance: 84.0
click at [572, 103] on div "Beef, ground, 93% lean meat /7% fat, patty, cooked, pan-broi... beef patty Stan…" at bounding box center [567, 102] width 884 height 22
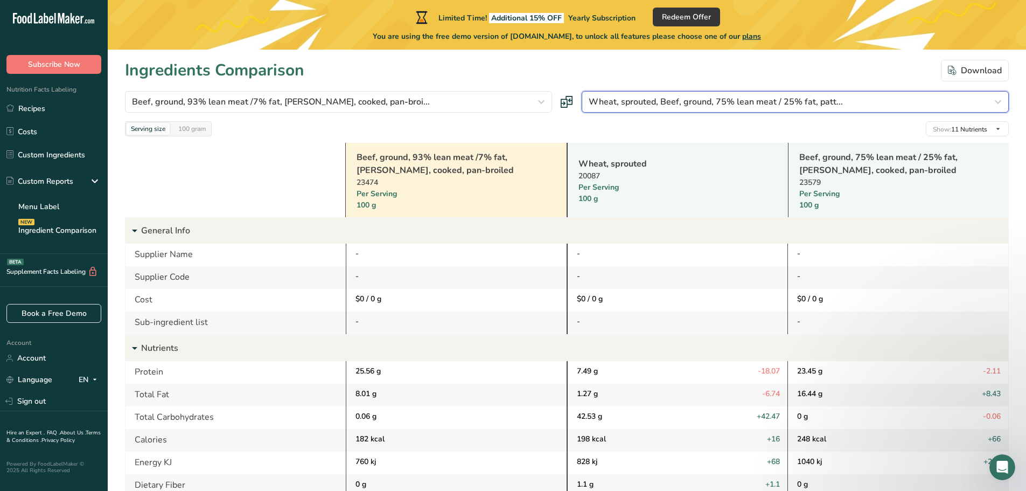
click at [924, 103] on div "Wheat, sprouted, Beef, ground, 75% lean meat / 25% fat, patt..." at bounding box center [792, 101] width 407 height 13
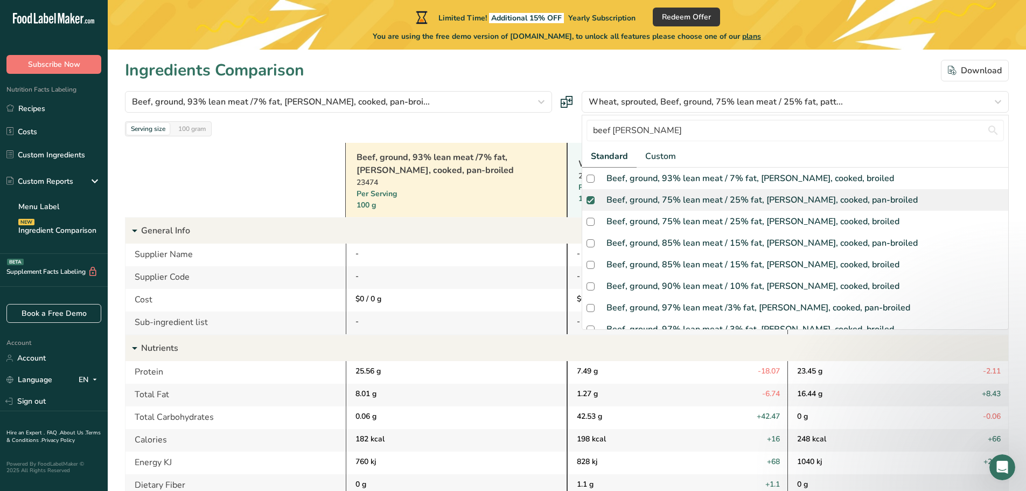
click at [589, 194] on div "Beef, ground, 75% lean meat / 25% fat, patty, cooked, pan-broiled" at bounding box center [795, 200] width 426 height 22
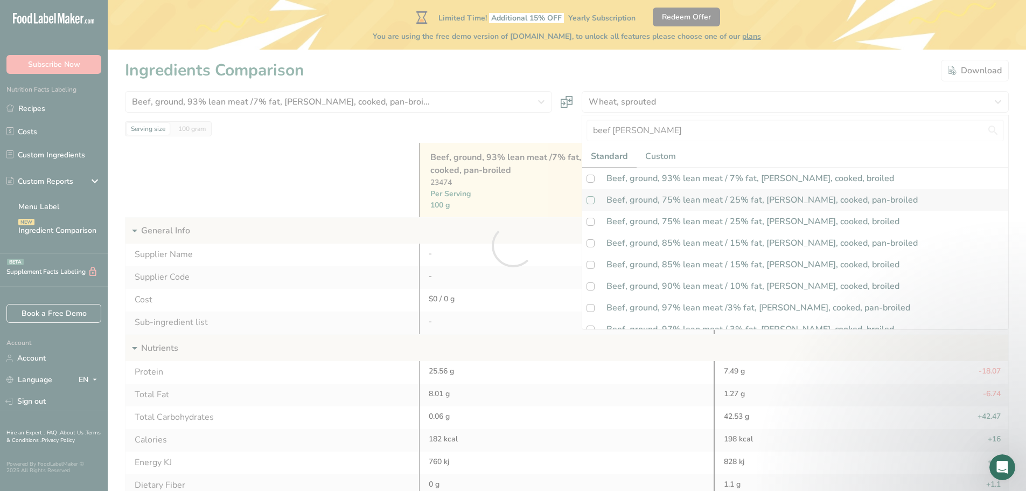
click at [591, 200] on div at bounding box center [513, 245] width 1026 height 491
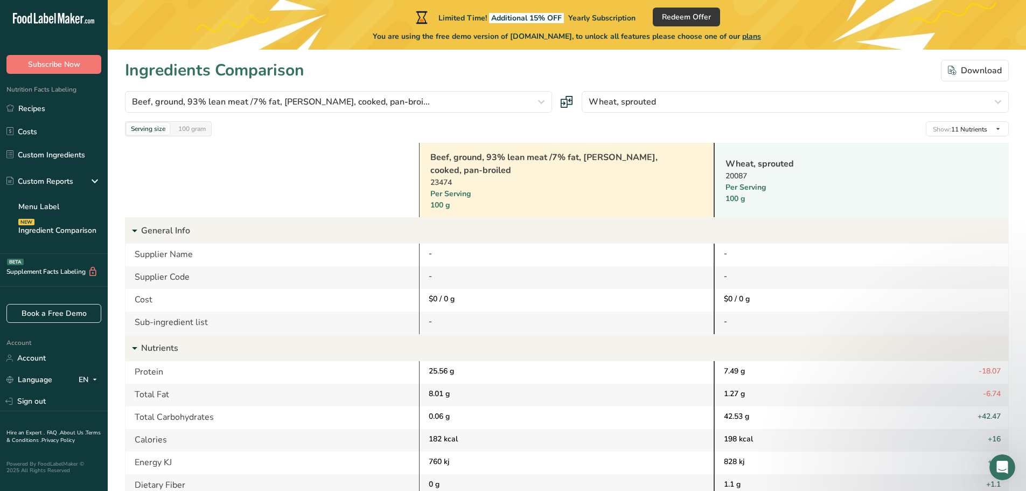
click at [785, 170] on link "Wheat, sprouted" at bounding box center [848, 163] width 245 height 13
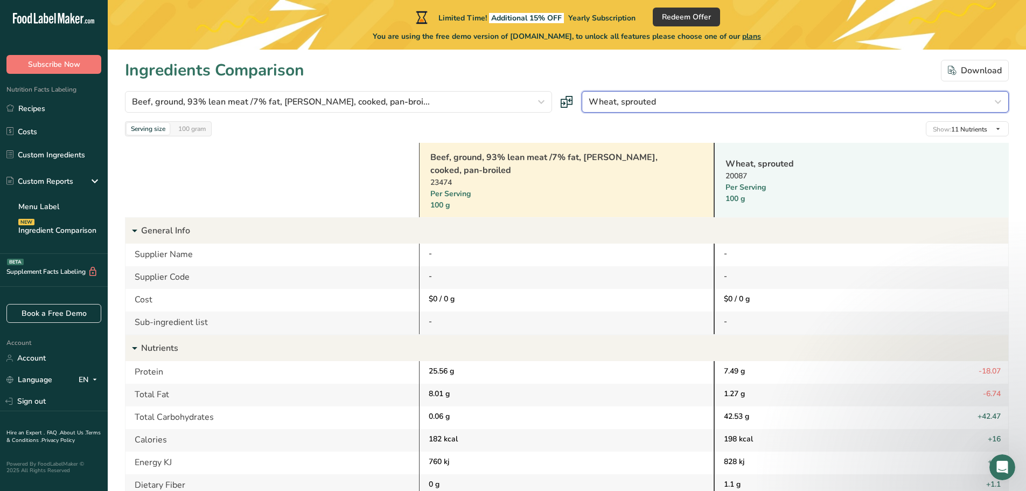
click at [656, 100] on div "Wheat, sprouted" at bounding box center [792, 101] width 407 height 13
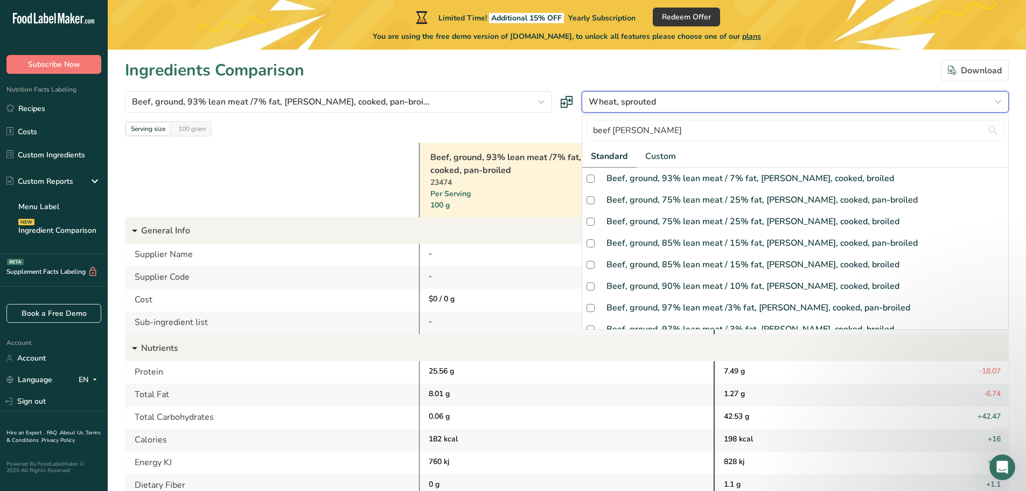
drag, startPoint x: 663, startPoint y: 101, endPoint x: 534, endPoint y: 86, distance: 129.6
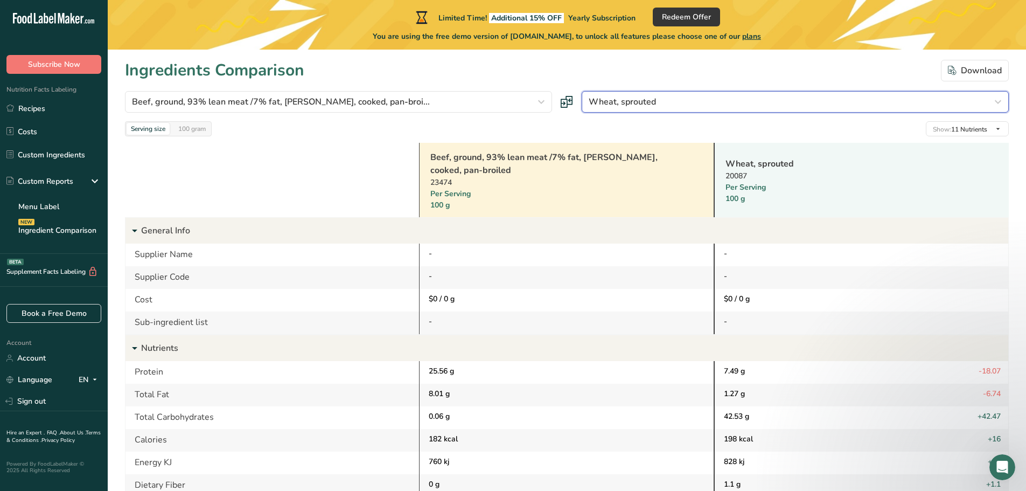
click at [674, 96] on div "Wheat, sprouted" at bounding box center [792, 101] width 407 height 13
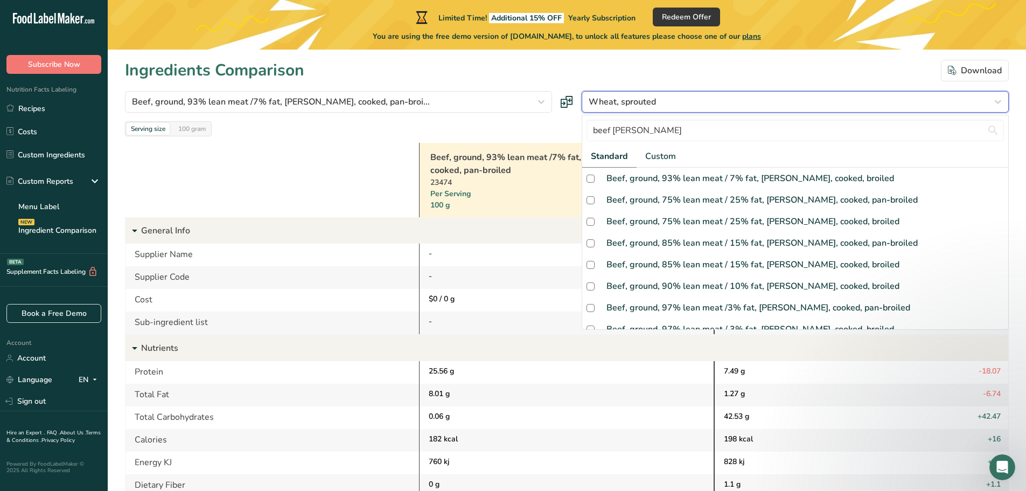
click at [673, 96] on div "Wheat, sprouted" at bounding box center [792, 101] width 407 height 13
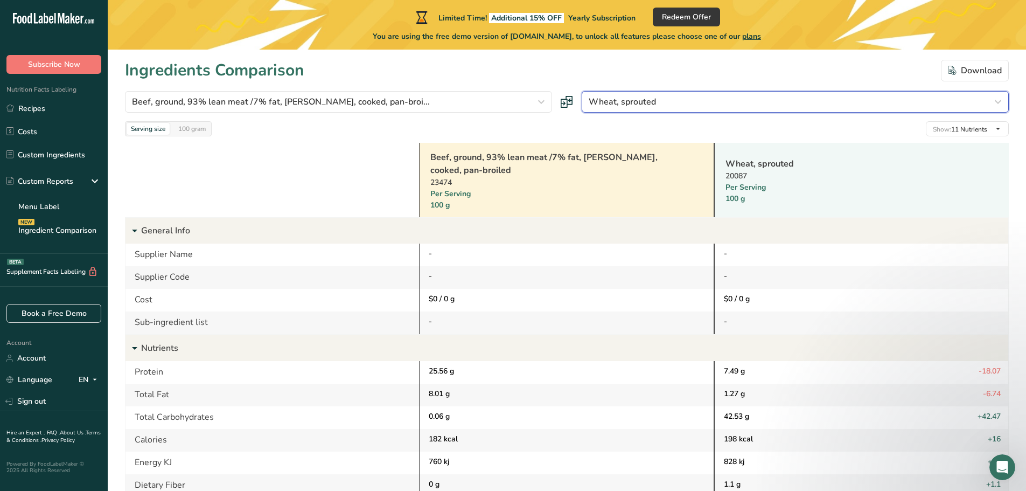
click at [778, 102] on div "Wheat, sprouted" at bounding box center [792, 101] width 407 height 13
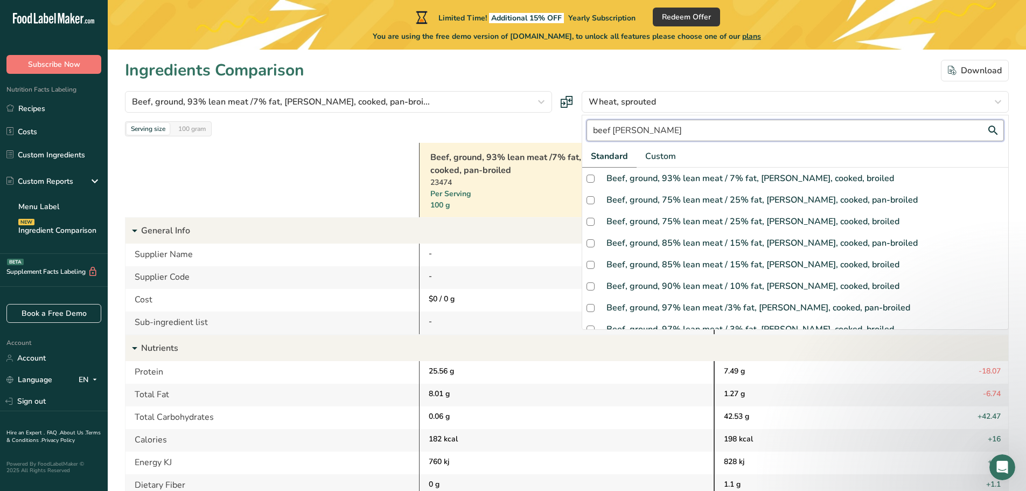
click at [646, 127] on input "beef patty" at bounding box center [795, 131] width 417 height 22
click at [996, 134] on input "beef patty" at bounding box center [795, 131] width 417 height 22
click at [993, 128] on input "beef patty" at bounding box center [795, 131] width 417 height 22
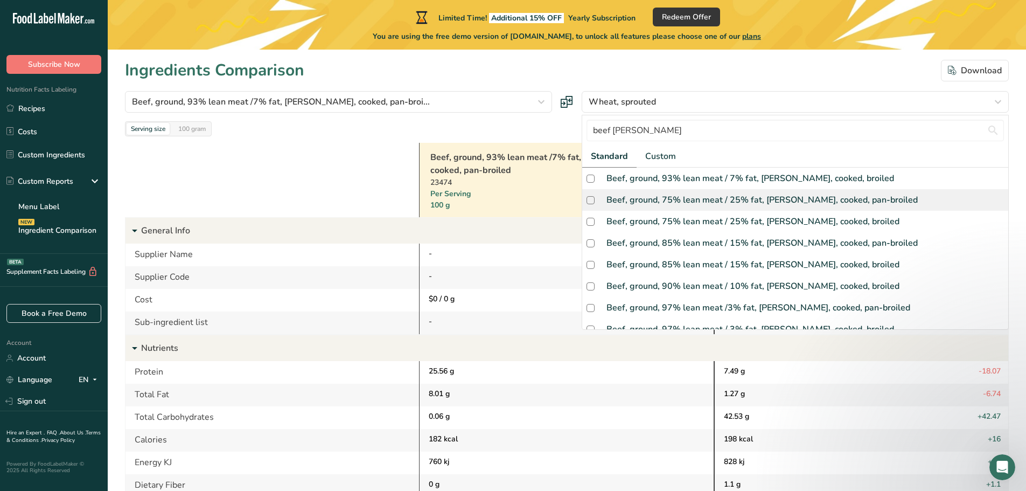
click at [706, 204] on div "Beef, ground, 75% lean meat / 25% fat, patty, cooked, pan-broiled" at bounding box center [762, 199] width 311 height 13
checkbox input "true"
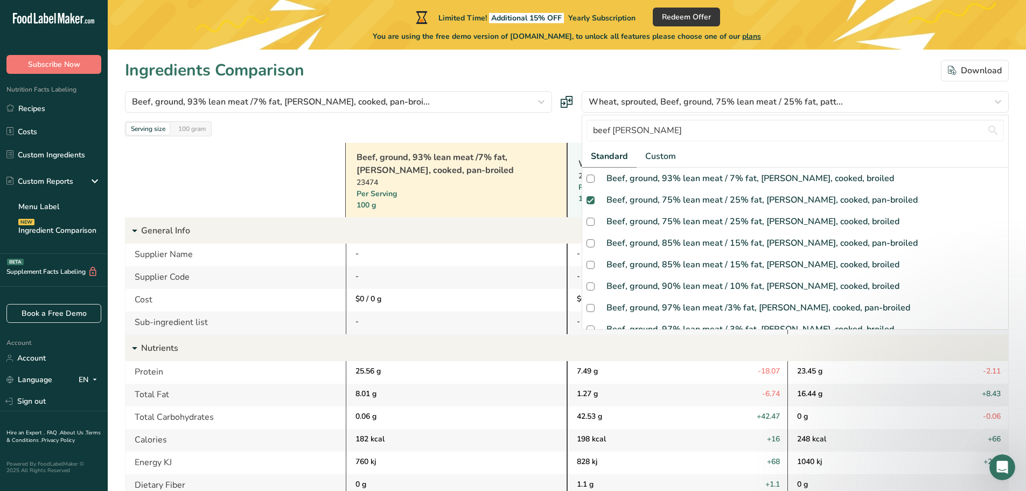
click at [527, 115] on div "Beef, ground, 93% lean meat /7% fat, patty, cooked, pan-broi... beef patty Stan…" at bounding box center [567, 113] width 884 height 45
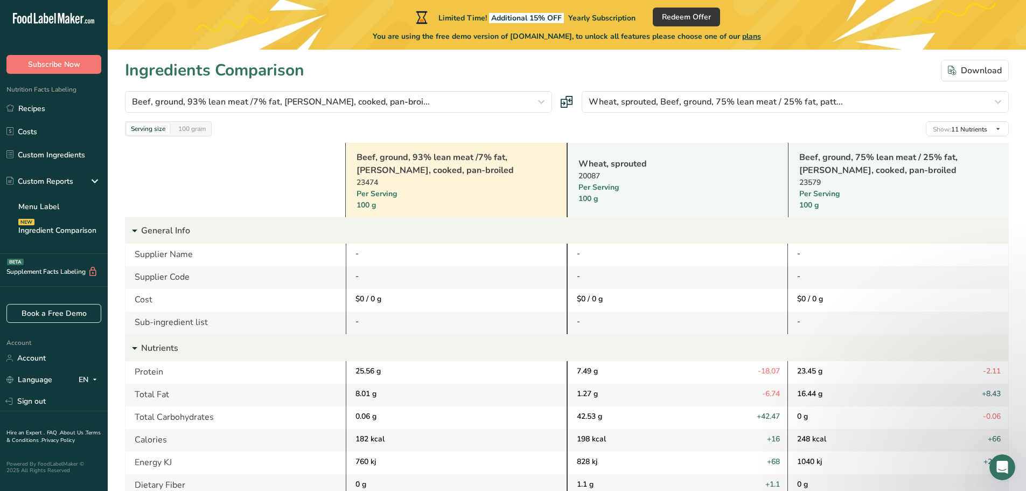
click at [569, 103] on icon at bounding box center [567, 102] width 12 height 12
click at [566, 101] on icon at bounding box center [567, 102] width 12 height 12
click at [61, 12] on div ".a-20{fill:#fff;}" at bounding box center [54, 21] width 108 height 25
click at [68, 20] on icon at bounding box center [67, 20] width 4 height 8
click at [42, 109] on link "Recipes" at bounding box center [54, 108] width 108 height 20
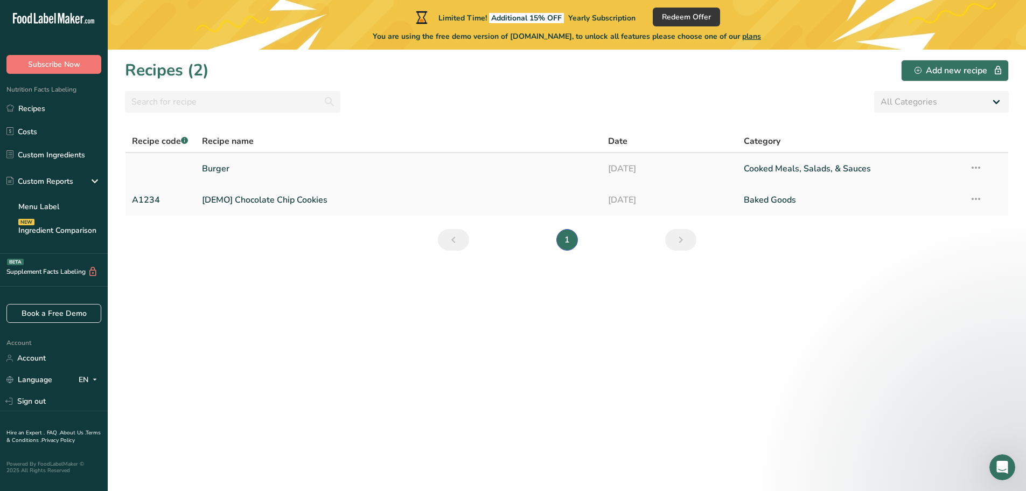
click at [219, 165] on link "Burger" at bounding box center [399, 168] width 394 height 23
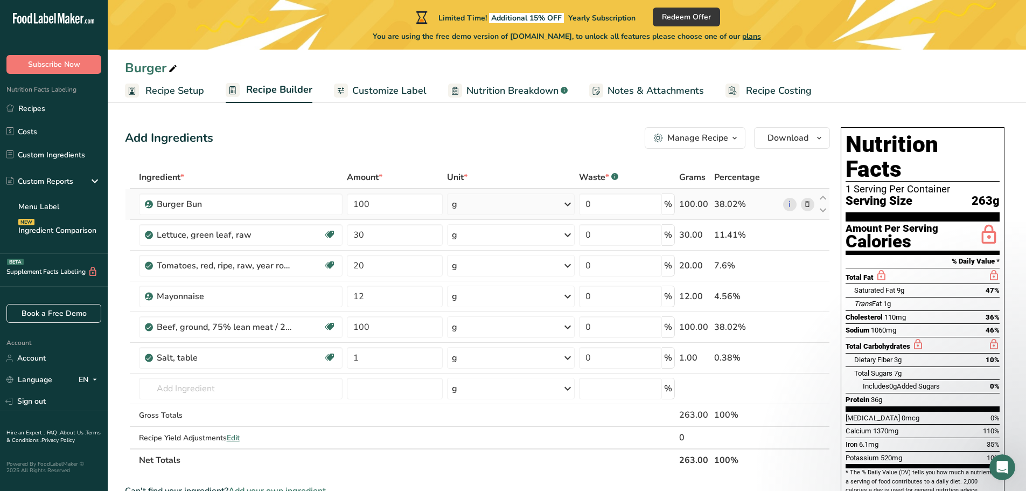
click at [807, 204] on icon at bounding box center [808, 204] width 8 height 11
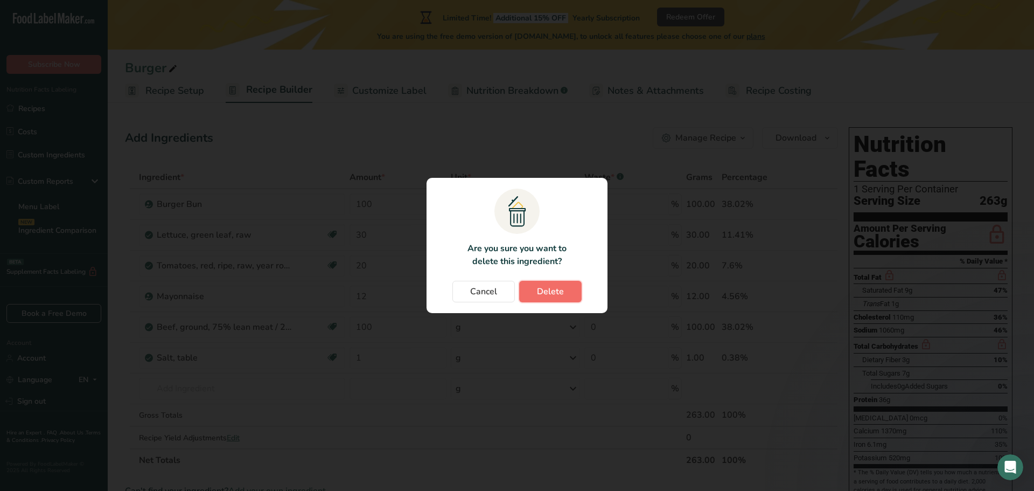
click at [560, 287] on span "Delete" at bounding box center [550, 291] width 27 height 13
type input "30"
type input "20"
type input "12"
type input "100"
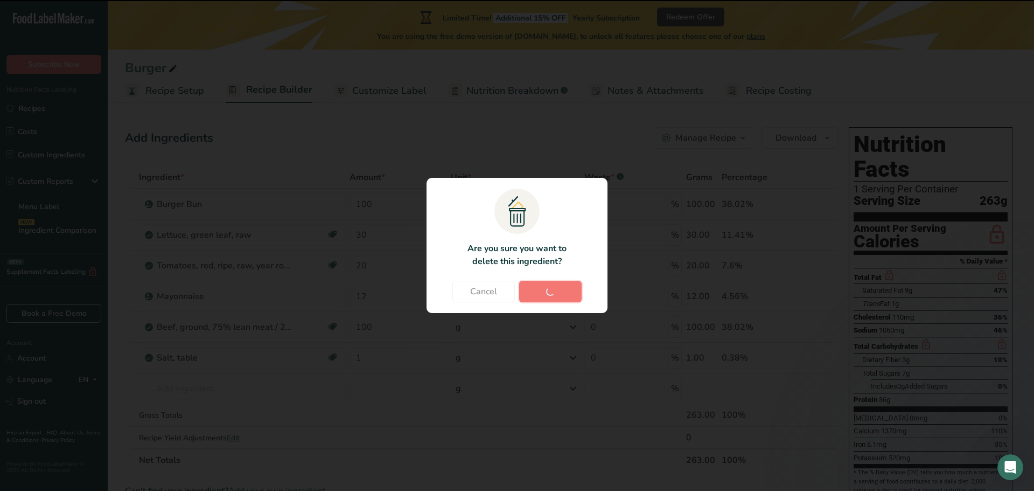
type input "1"
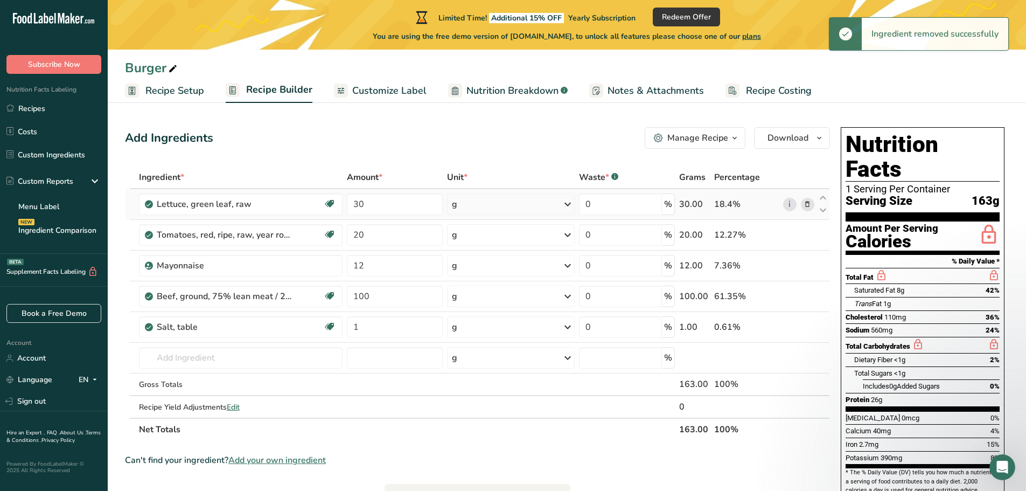
click at [806, 206] on icon at bounding box center [808, 204] width 8 height 11
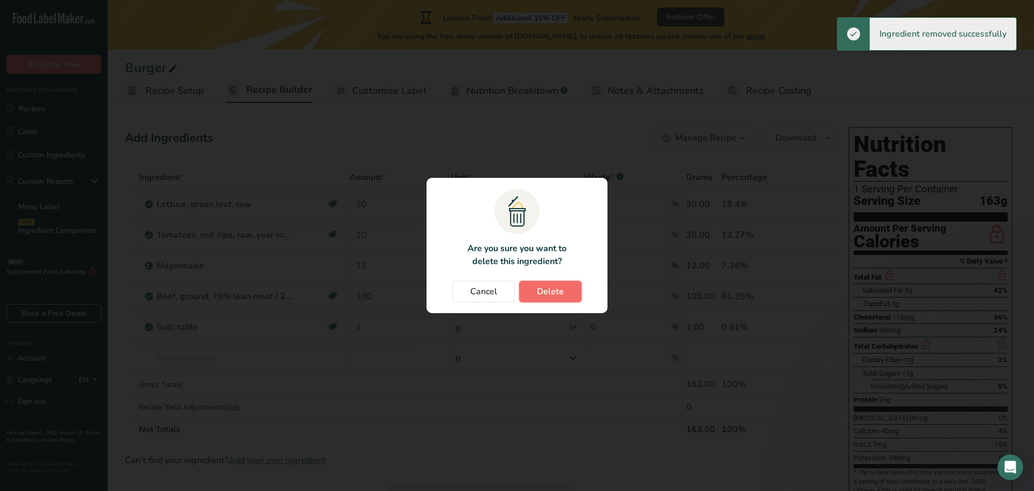
click at [542, 289] on span "Delete" at bounding box center [550, 291] width 27 height 13
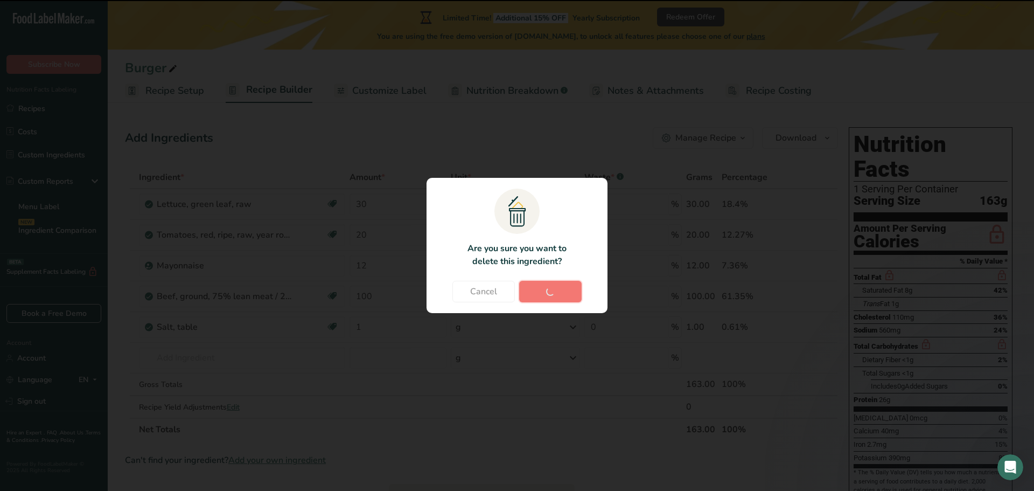
type input "20"
type input "12"
type input "100"
type input "1"
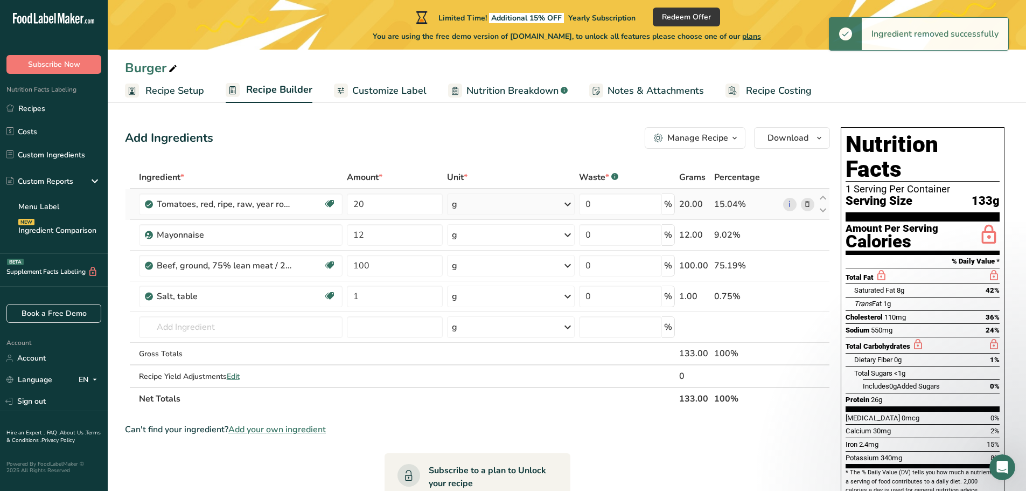
click at [809, 205] on icon at bounding box center [808, 204] width 8 height 11
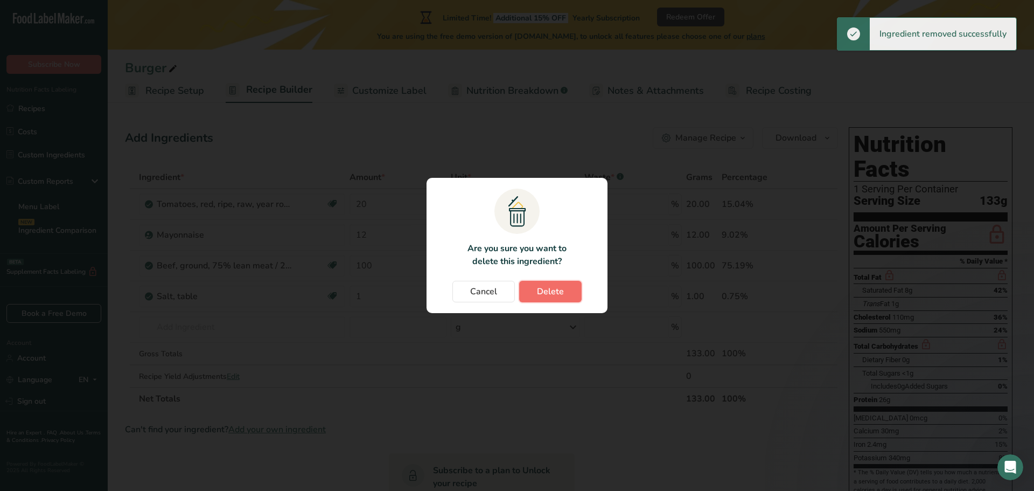
click at [540, 291] on span "Delete" at bounding box center [550, 291] width 27 height 13
type input "12"
type input "100"
type input "1"
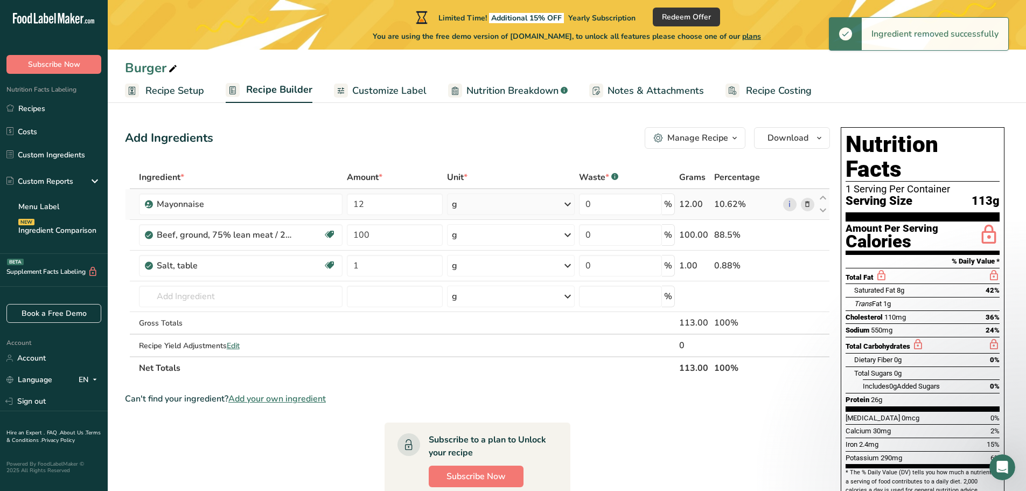
click at [805, 208] on icon at bounding box center [808, 204] width 8 height 11
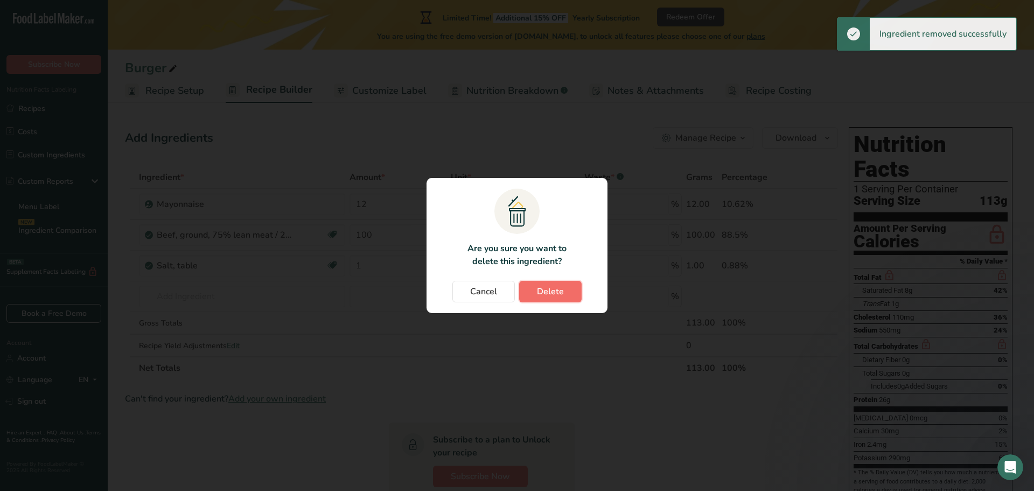
click at [543, 285] on span "Delete" at bounding box center [550, 291] width 27 height 13
type input "100"
type input "1"
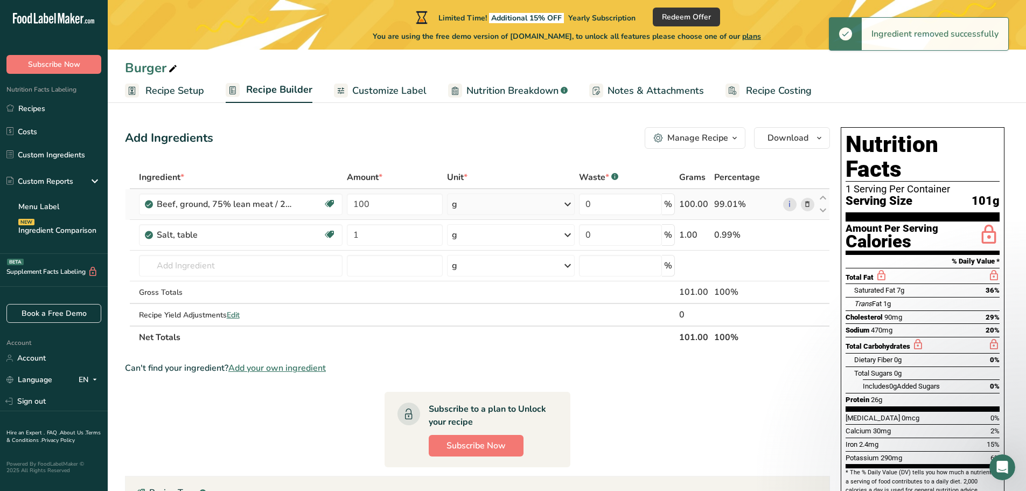
click at [807, 206] on icon at bounding box center [808, 204] width 8 height 11
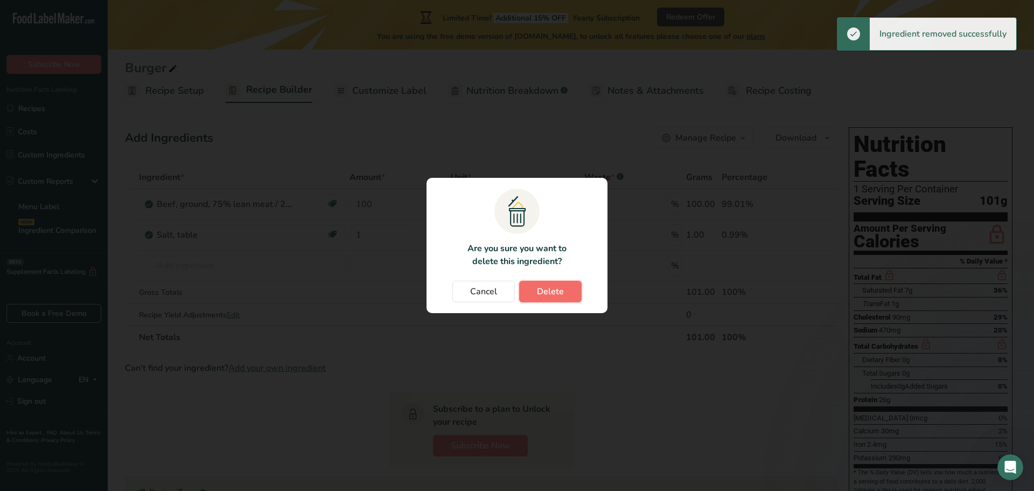
click at [555, 294] on span "Delete" at bounding box center [550, 291] width 27 height 13
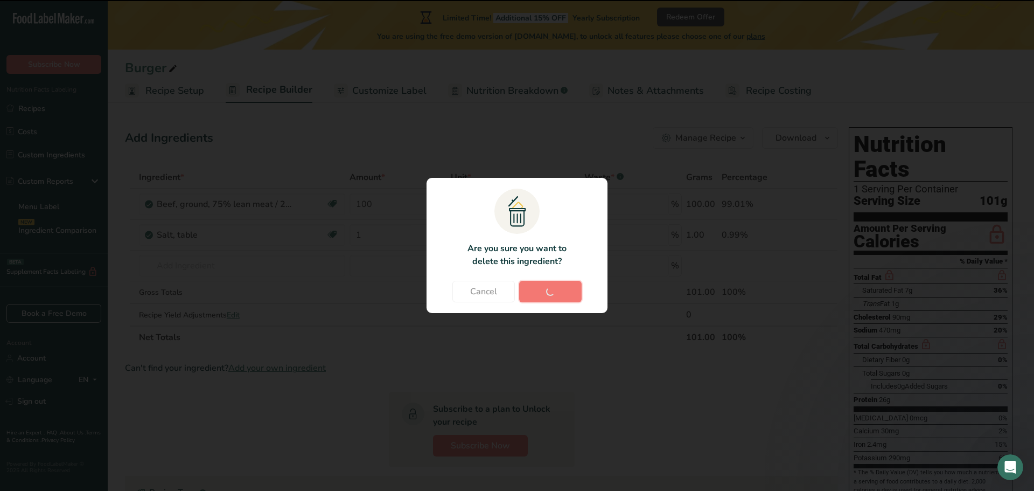
type input "1"
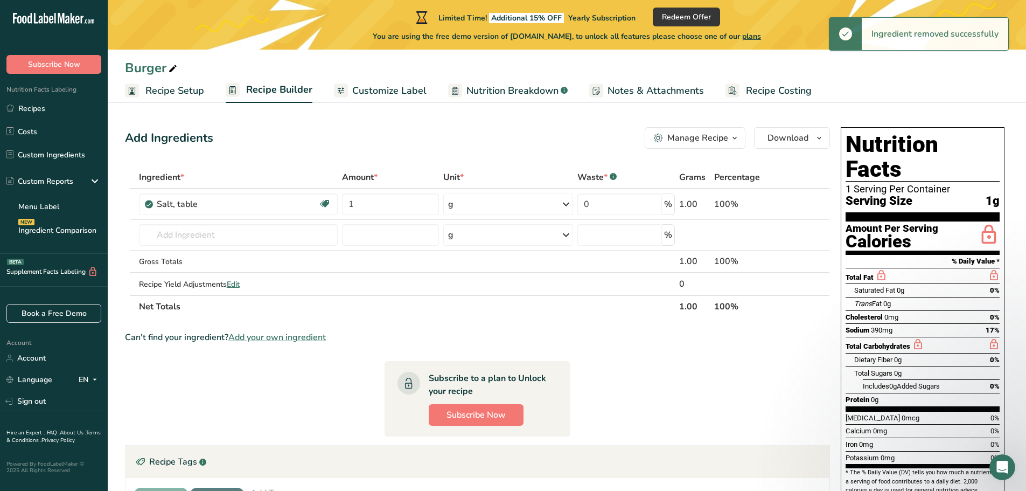
click at [807, 205] on icon at bounding box center [808, 204] width 8 height 11
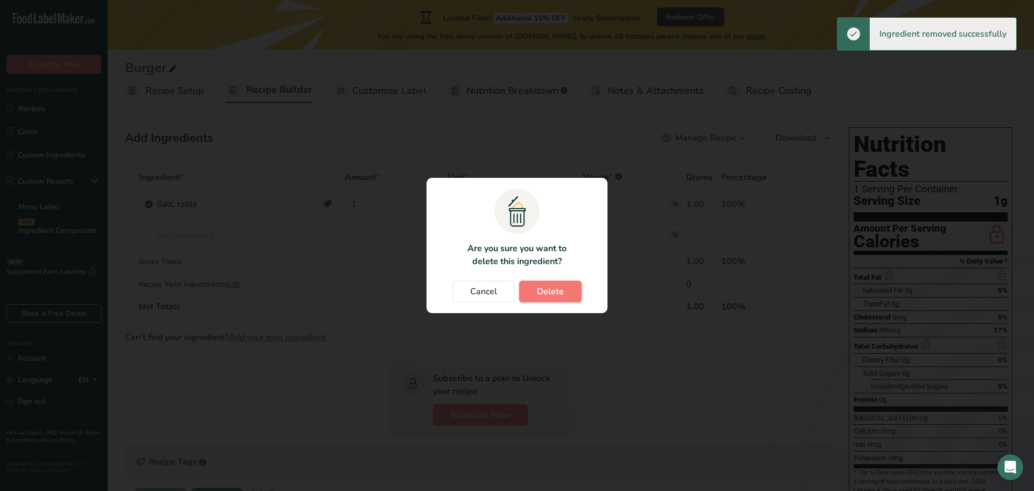
click at [539, 288] on span "Delete" at bounding box center [550, 291] width 27 height 13
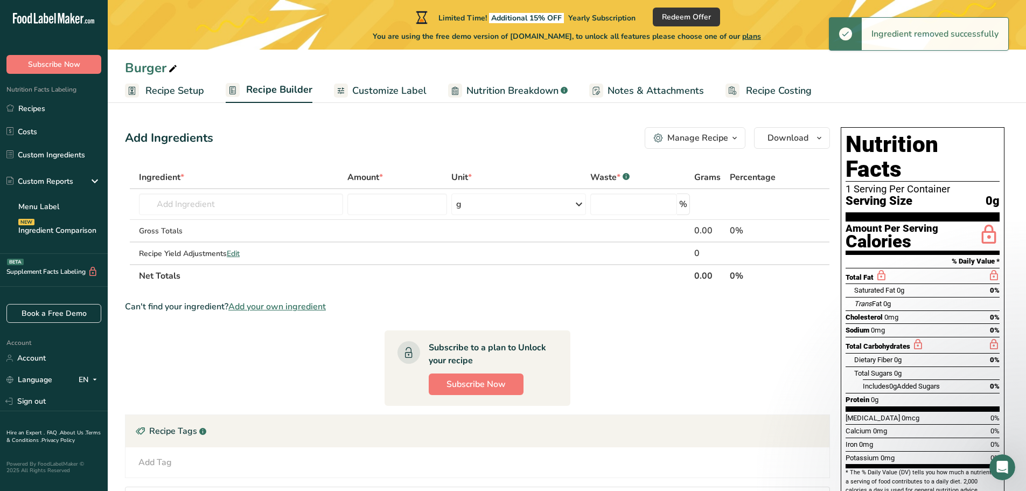
click at [170, 67] on icon at bounding box center [173, 68] width 10 height 15
drag, startPoint x: 111, startPoint y: 74, endPoint x: 37, endPoint y: 80, distance: 74.6
click at [37, 80] on div ".a-20{fill:#fff;} Subscribe Now Nutrition Facts Labeling Recipes Costs Custom I…" at bounding box center [513, 304] width 1026 height 609
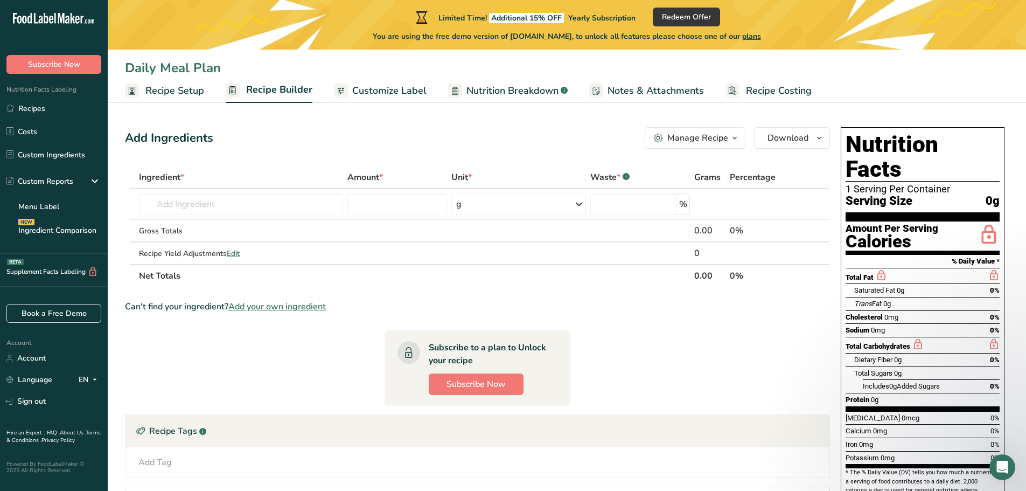
type input "Daily Meal Plan"
click at [283, 154] on div "Add Ingredients Manage Recipe Delete Recipe Duplicate Recipe Scale Recipe Save …" at bounding box center [481, 357] width 712 height 469
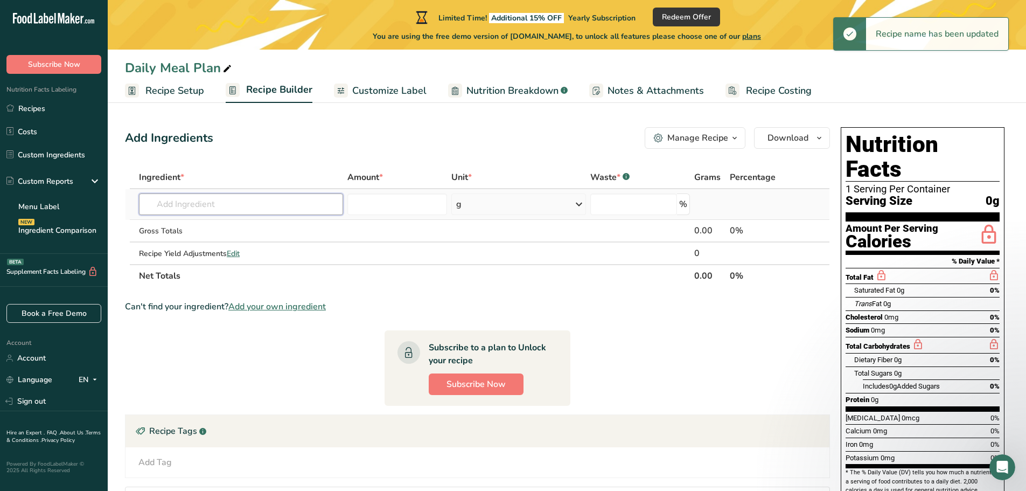
click at [228, 203] on input "text" at bounding box center [241, 204] width 204 height 22
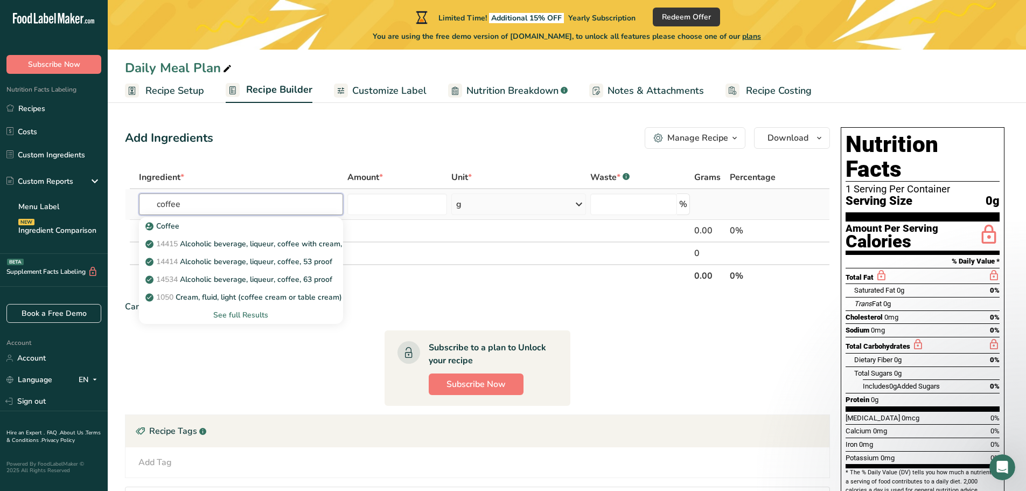
type input "coffee"
click at [262, 316] on div "See full Results" at bounding box center [241, 314] width 187 height 11
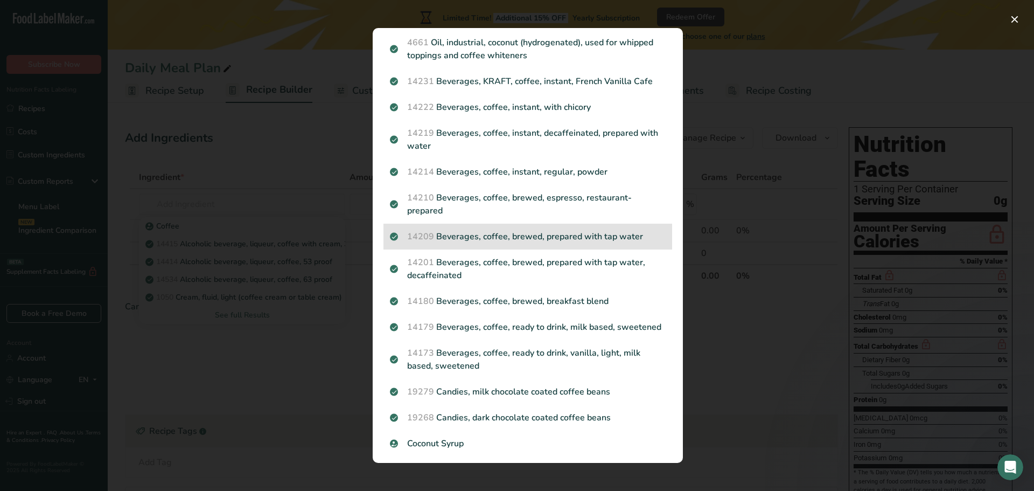
scroll to position [808, 0]
click at [502, 241] on p "14209 Beverages, coffee, brewed, prepared with tap water" at bounding box center [528, 234] width 276 height 13
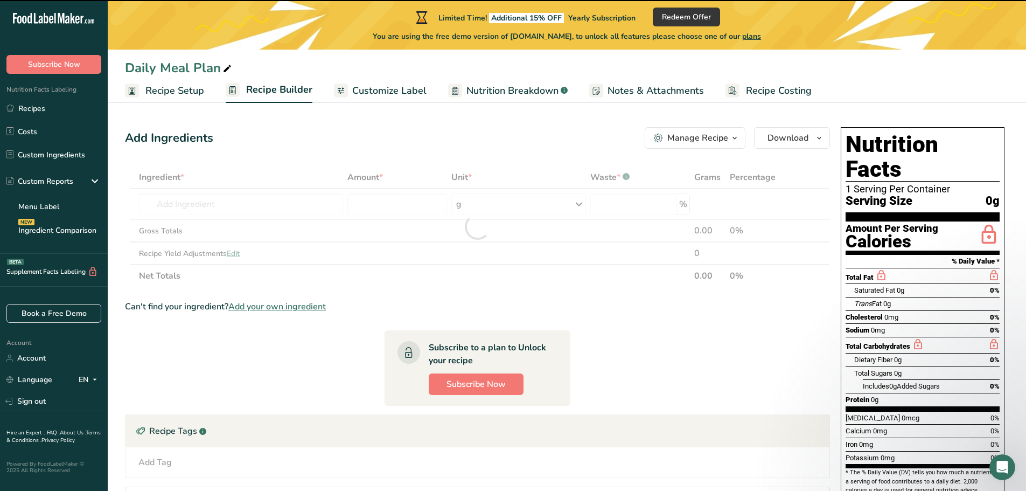
type input "0"
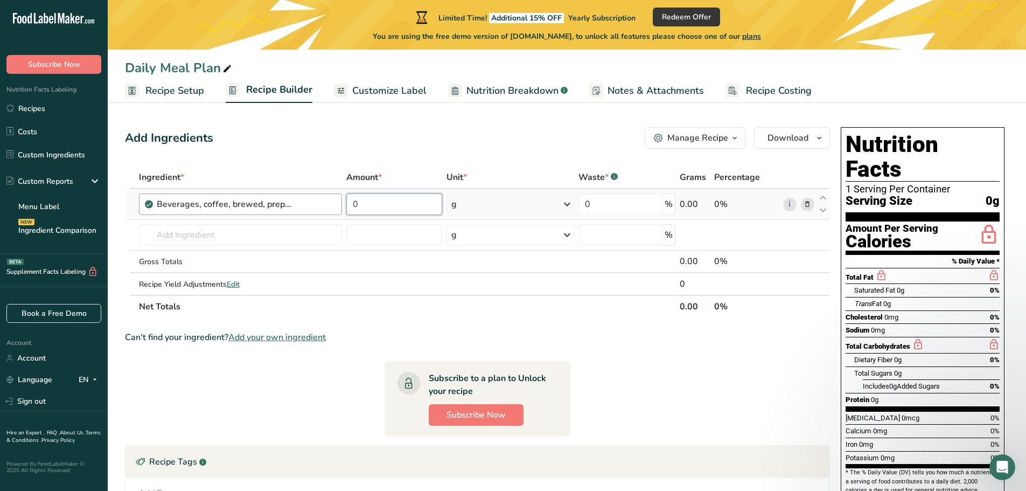
drag, startPoint x: 373, startPoint y: 203, endPoint x: 308, endPoint y: 203, distance: 65.7
click at [308, 203] on tr "Beverages, coffee, brewed, prepared with tap water 0 g Portions 1 fl oz 6 fl oz…" at bounding box center [478, 204] width 704 height 31
type input "200"
click at [556, 198] on div "Ingredient * Amount * Unit * Waste * .a-a{fill:#347362;}.b-a{fill:#fff;} Grams …" at bounding box center [477, 242] width 705 height 152
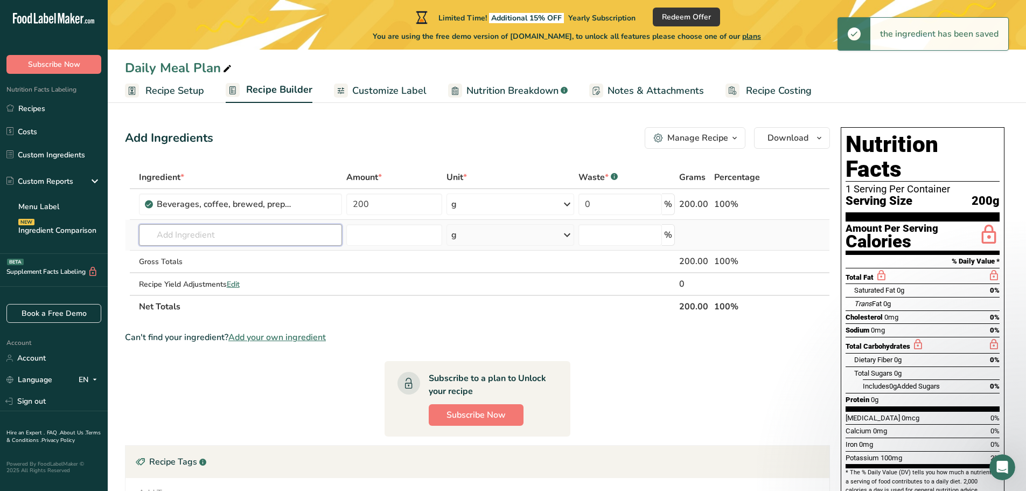
click at [224, 237] on input "text" at bounding box center [240, 235] width 203 height 22
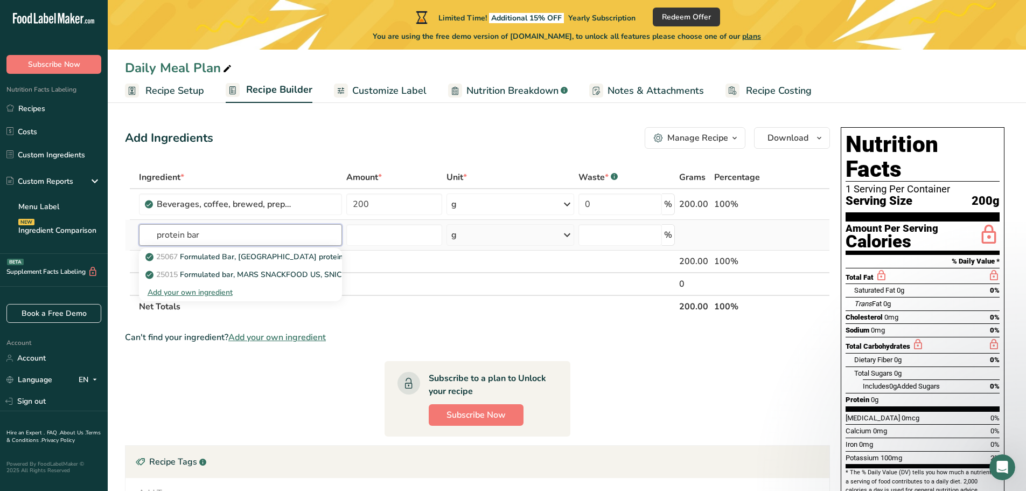
type input "protein bar"
click at [226, 291] on div "Add your own ingredient" at bounding box center [241, 292] width 186 height 11
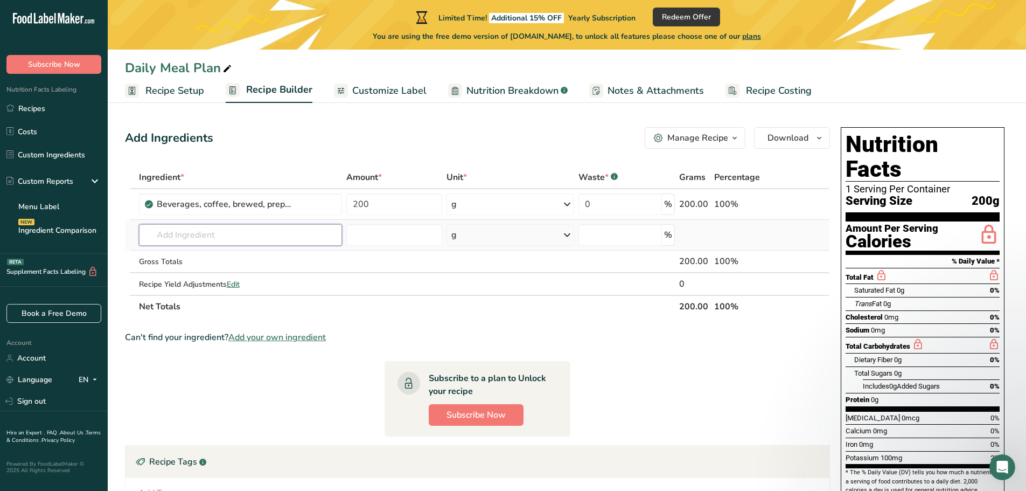
click at [206, 234] on input "text" at bounding box center [240, 235] width 203 height 22
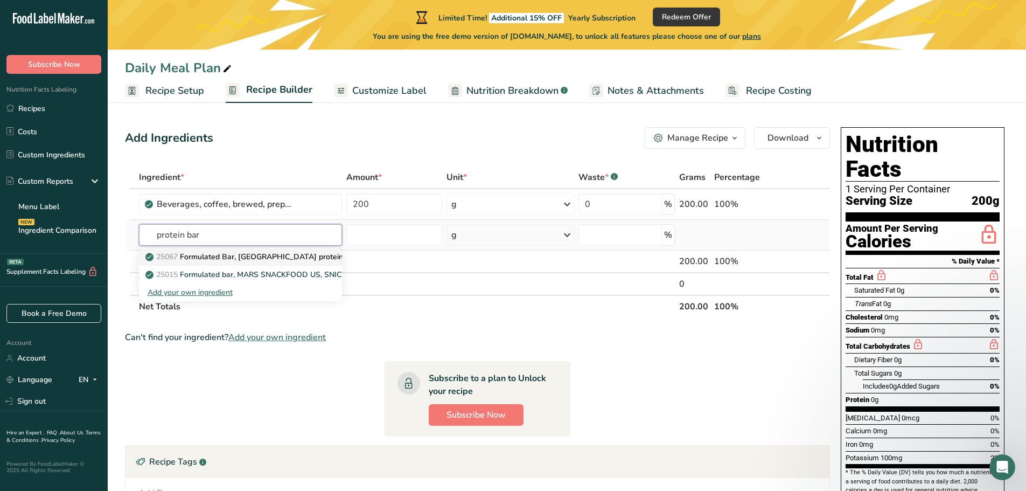
type input "protein bar"
click at [205, 259] on p "25067 Formulated Bar, SOUTH BEACH protein bar" at bounding box center [252, 256] width 209 height 11
type input "Formulated Bar, SOUTH BEACH protein bar"
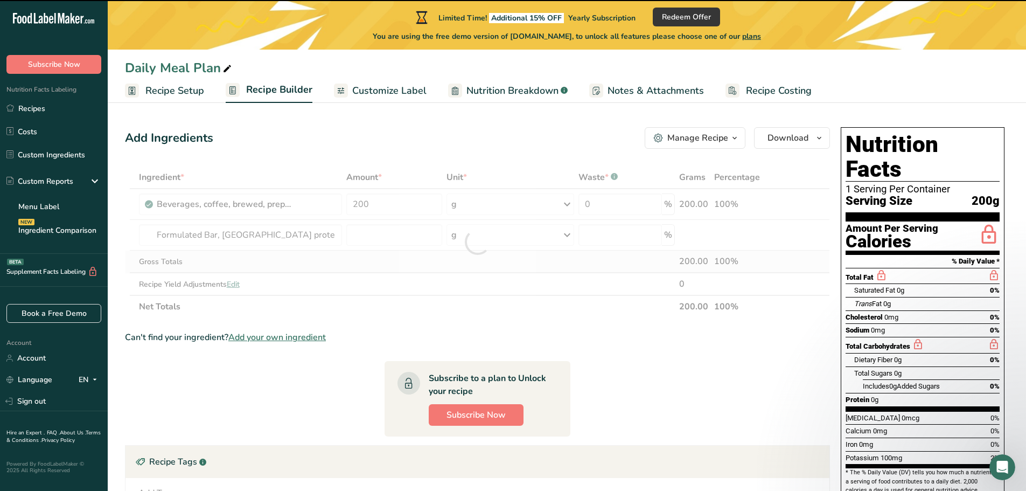
type input "0"
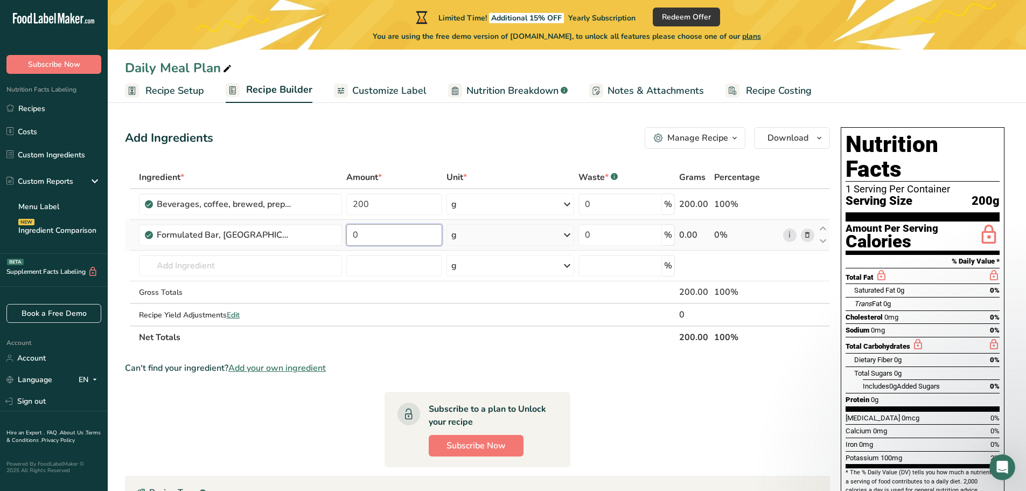
drag, startPoint x: 386, startPoint y: 229, endPoint x: 339, endPoint y: 222, distance: 47.5
click at [342, 222] on tr "Formulated Bar, SOUTH BEACH protein bar 0 g Portions 1 bar Weight Units g kg mg…" at bounding box center [478, 235] width 704 height 31
type input "120"
click at [577, 327] on div "Ingredient * Amount * Unit * Waste * .a-a{fill:#347362;}.b-a{fill:#fff;} Grams …" at bounding box center [477, 257] width 705 height 183
click at [185, 262] on input "text" at bounding box center [240, 266] width 203 height 22
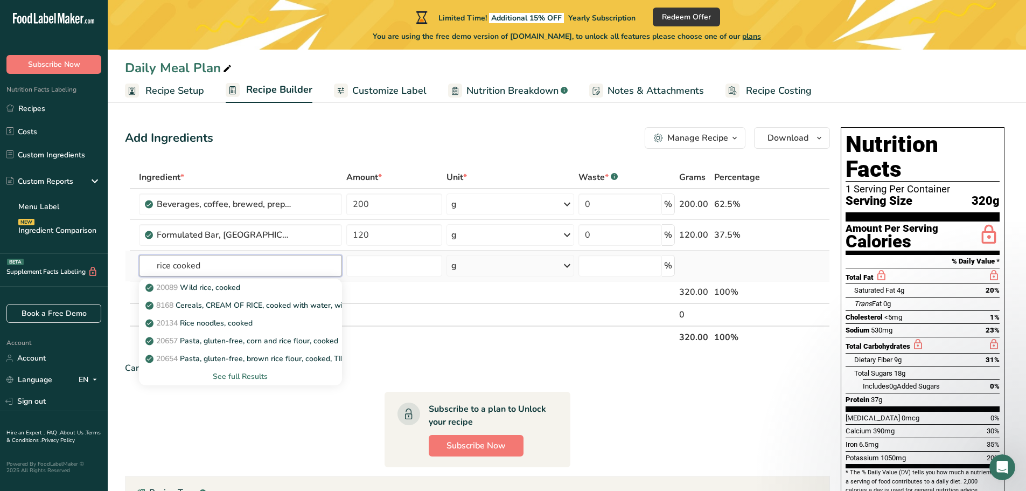
type input "rice cooked"
click at [249, 374] on div "See full Results" at bounding box center [241, 376] width 186 height 11
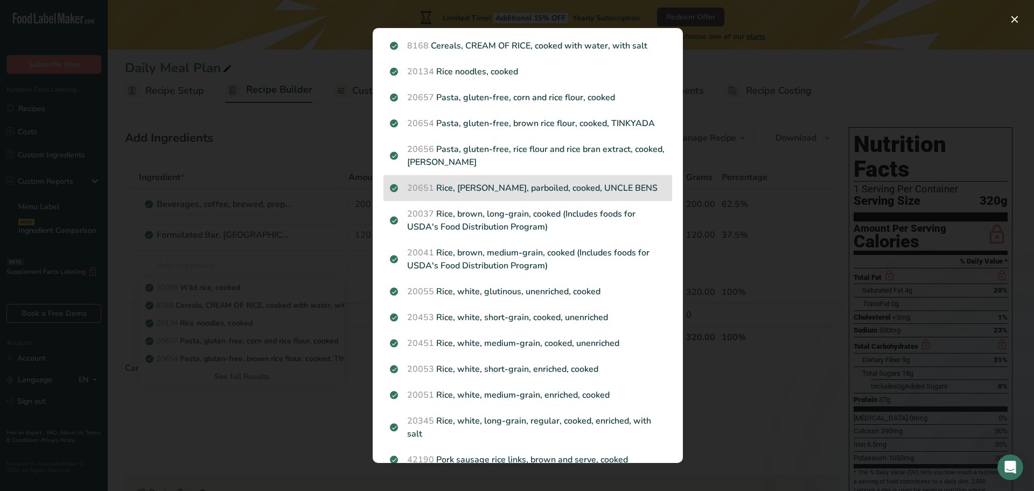
scroll to position [54, 0]
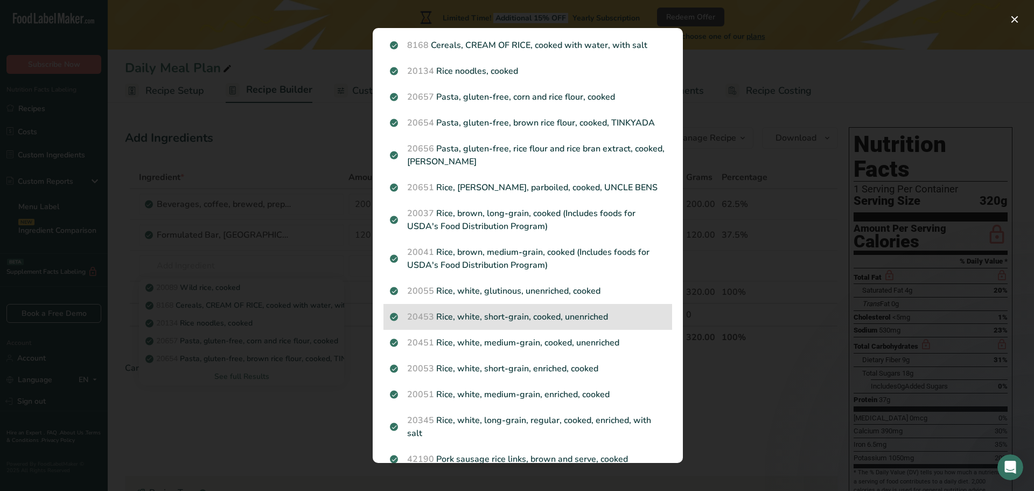
click at [465, 315] on p "20453 Rice, white, short-grain, cooked, unenriched" at bounding box center [528, 316] width 276 height 13
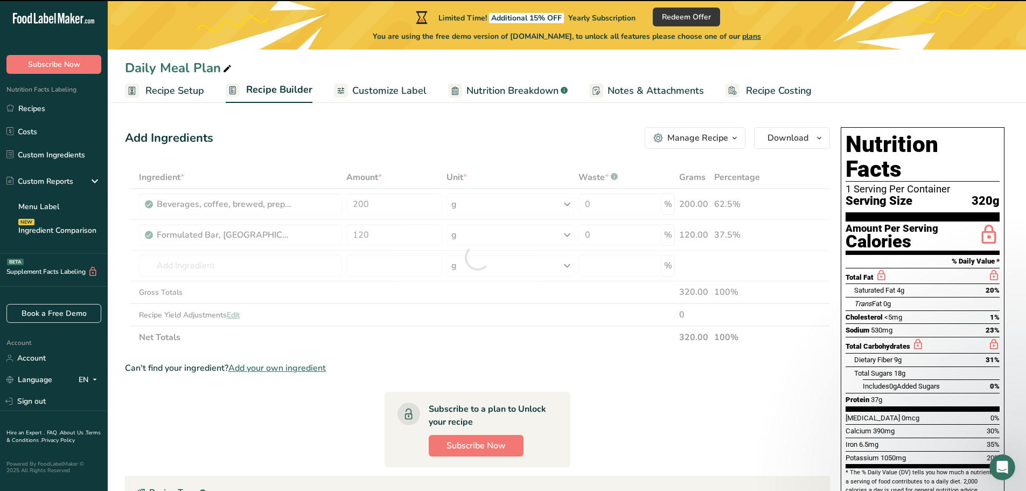
type input "0"
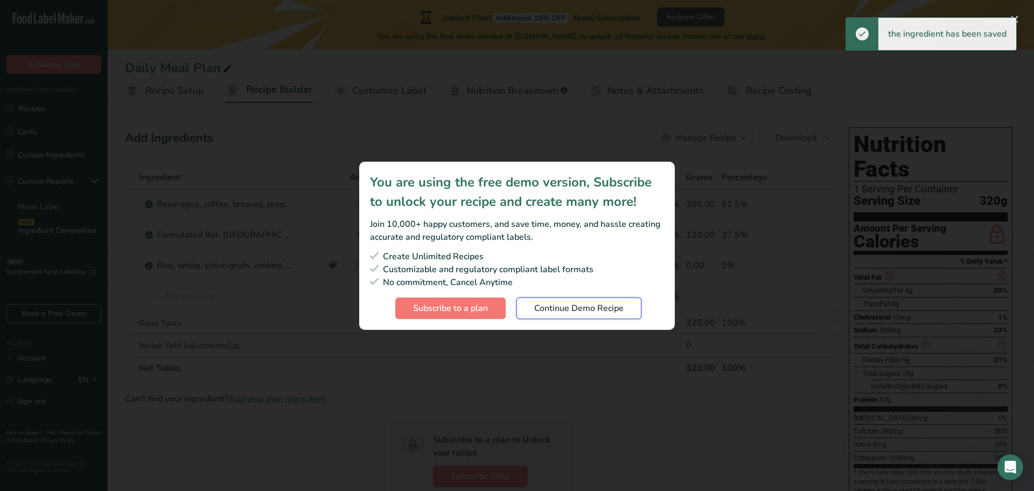
click at [556, 309] on span "Continue Demo Recipe" at bounding box center [578, 308] width 89 height 13
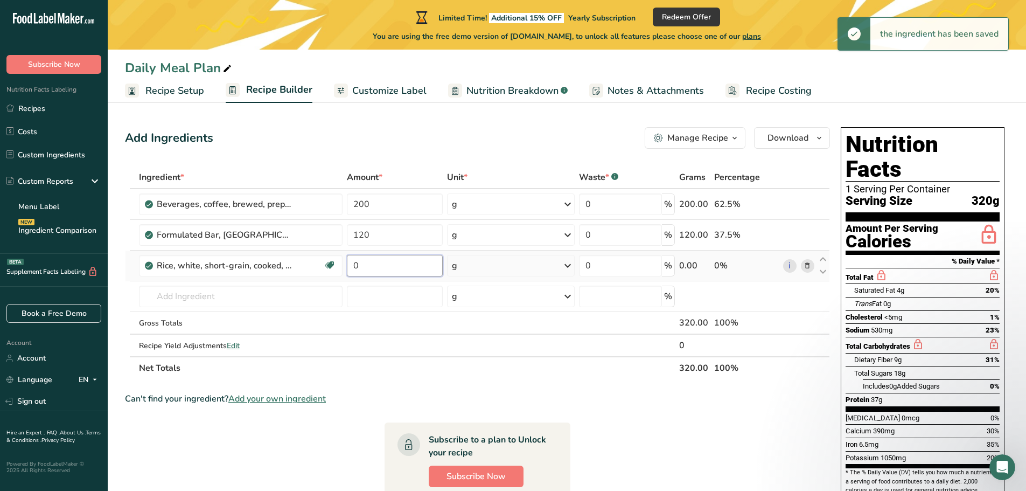
click at [387, 265] on input "0" at bounding box center [395, 266] width 96 height 22
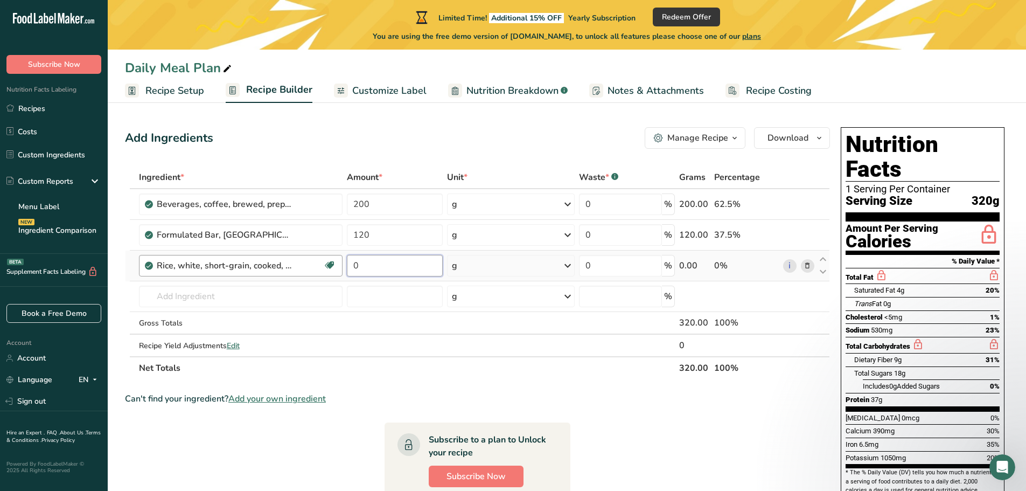
drag, startPoint x: 372, startPoint y: 264, endPoint x: 283, endPoint y: 259, distance: 89.0
click at [283, 259] on tr "Rice, white, short-grain, cooked, unenriched Dairy free Gluten free Vegan Veget…" at bounding box center [478, 265] width 704 height 31
type input "300"
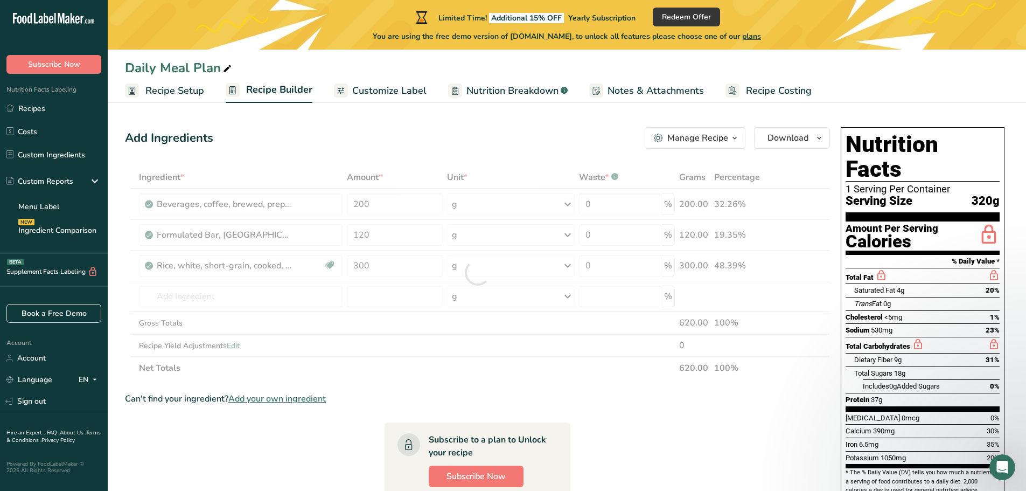
click at [577, 385] on section "Ingredient * Amount * Unit * Waste * .a-a{fill:#347362;}.b-a{fill:#fff;} Grams …" at bounding box center [477, 439] width 705 height 546
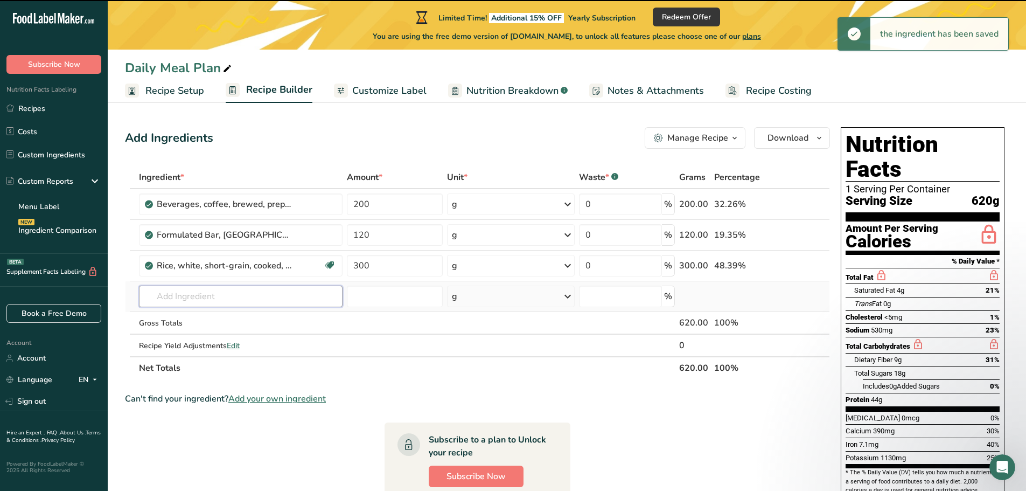
click at [226, 295] on input "text" at bounding box center [241, 296] width 204 height 22
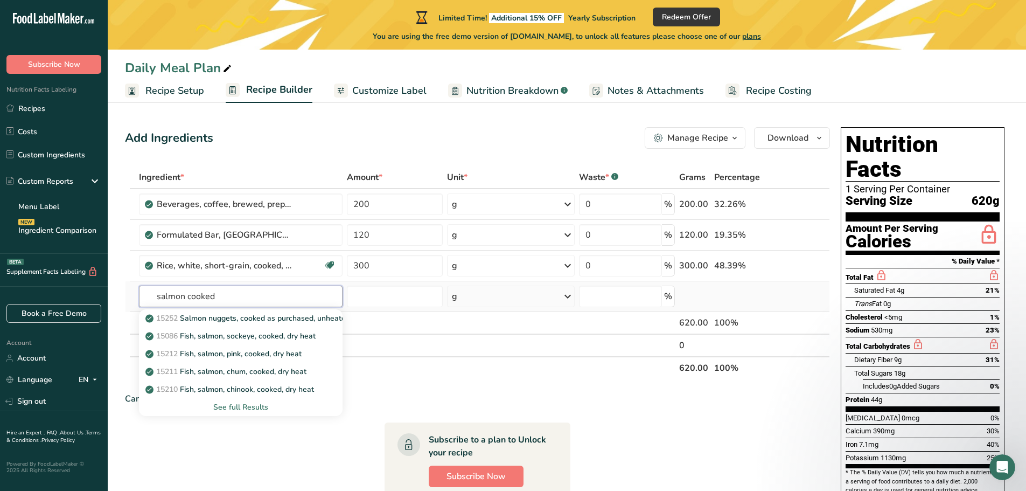
type input "salmon cooked"
click at [240, 407] on div "See full Results" at bounding box center [241, 406] width 187 height 11
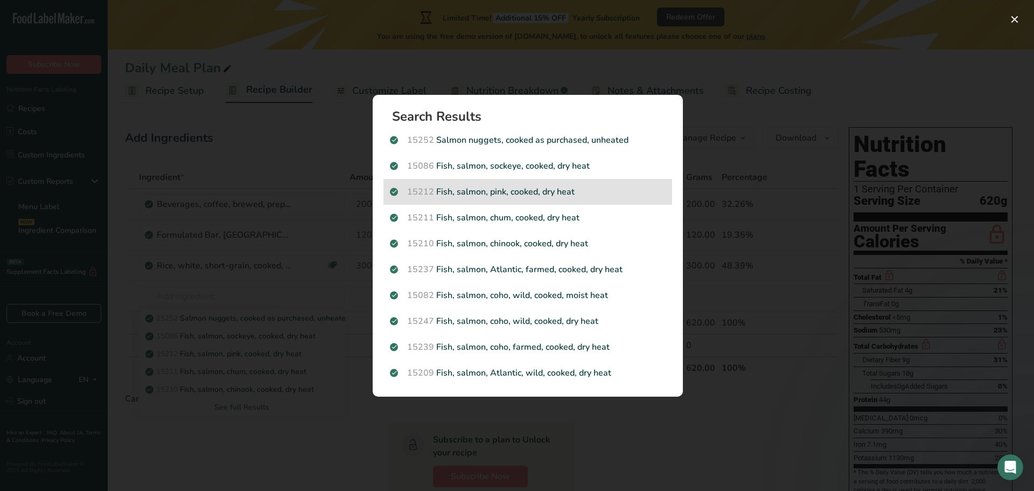
click at [468, 193] on p "15212 Fish, salmon, pink, cooked, dry heat" at bounding box center [528, 191] width 276 height 13
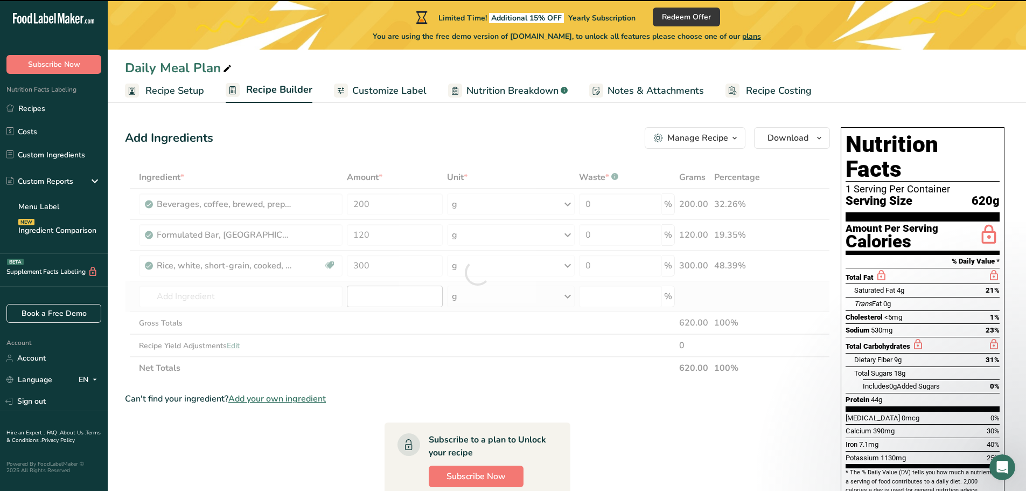
type input "0"
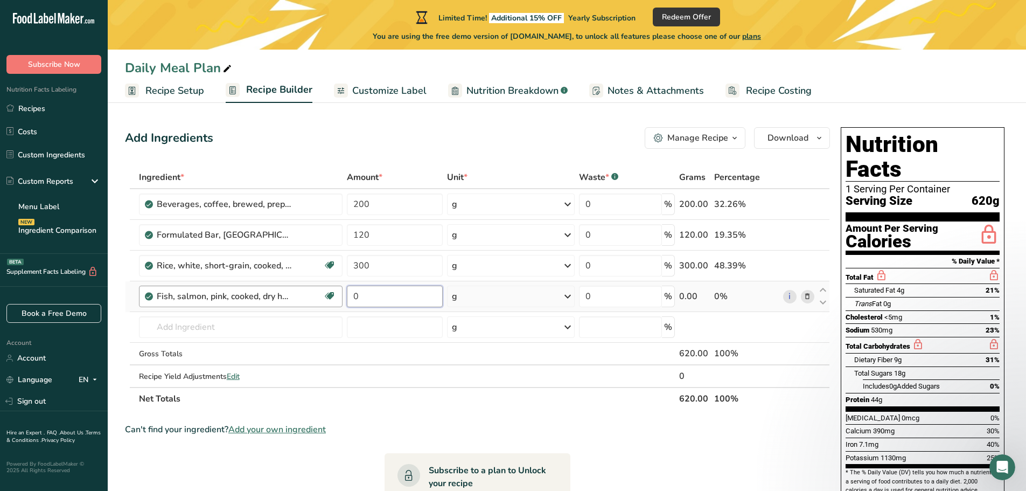
drag, startPoint x: 370, startPoint y: 295, endPoint x: 332, endPoint y: 294, distance: 37.2
click at [333, 295] on tr "Fish, salmon, pink, cooked, dry heat Source of Omega 3 Dairy free Gluten free S…" at bounding box center [478, 296] width 704 height 31
click at [505, 407] on div "Ingredient * Amount * Unit * Waste * .a-a{fill:#347362;}.b-a{fill:#fff;} Grams …" at bounding box center [477, 288] width 705 height 244
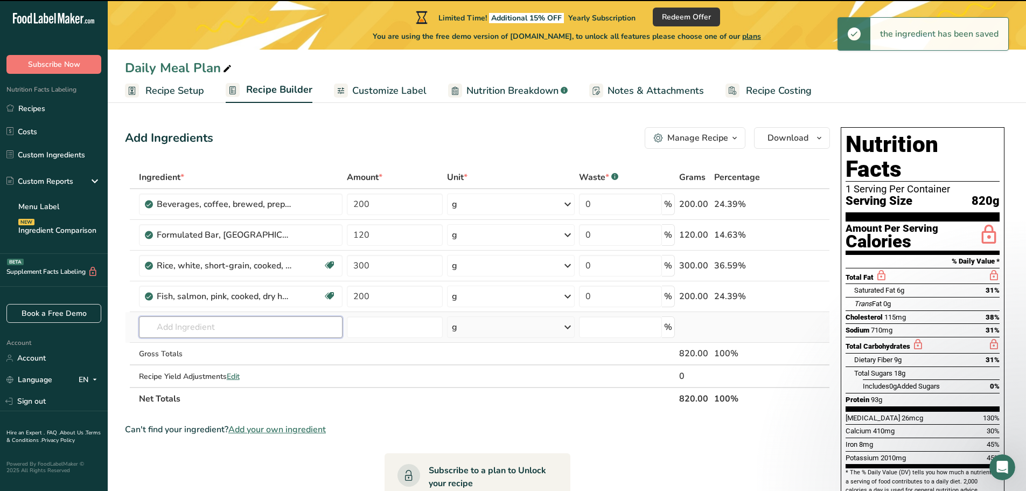
click at [234, 323] on input "text" at bounding box center [241, 327] width 204 height 22
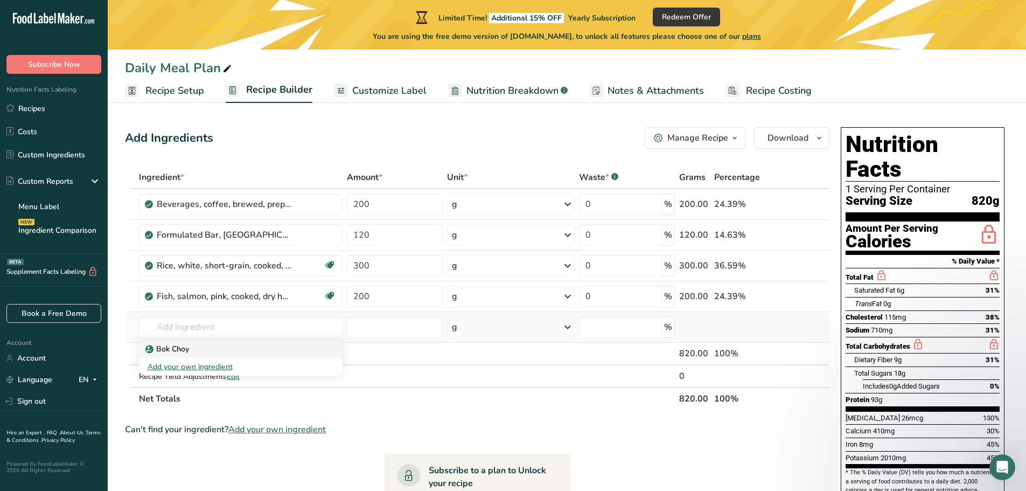
click at [182, 347] on p "Bok Choy" at bounding box center [168, 348] width 41 height 11
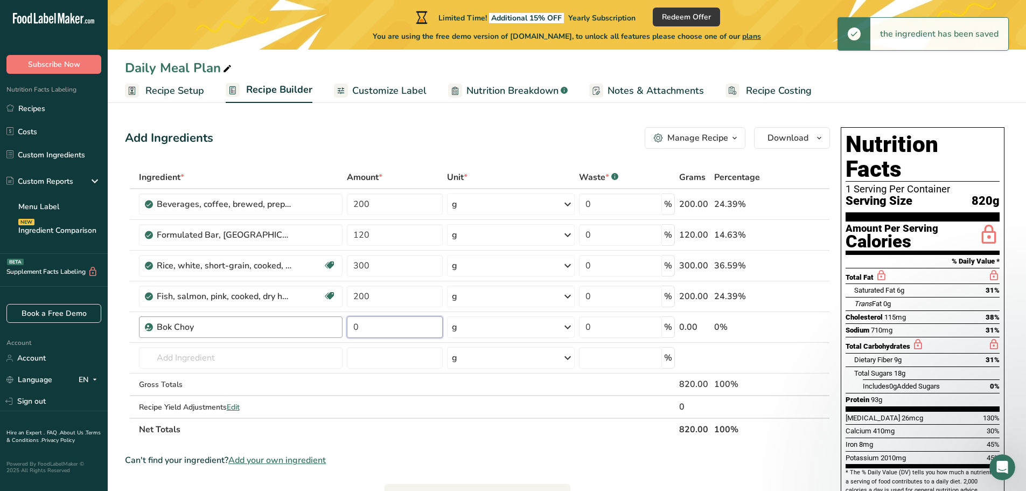
drag, startPoint x: 379, startPoint y: 324, endPoint x: 321, endPoint y: 325, distance: 58.2
click at [326, 325] on tr "Bok Choy 0 g Weight Units g kg mg See more Volume Units l Volume units require …" at bounding box center [478, 327] width 704 height 31
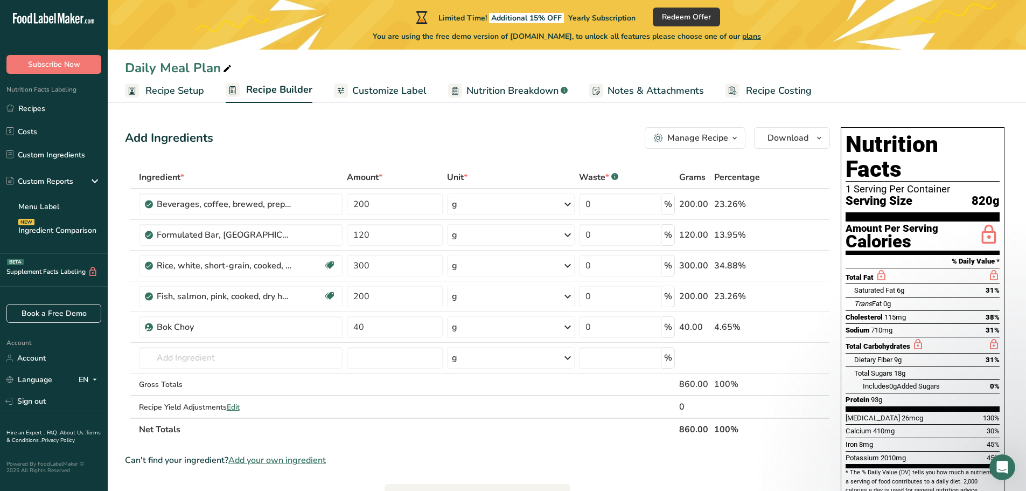
click at [485, 421] on div "Ingredient * Amount * Unit * Waste * .a-a{fill:#347362;}.b-a{fill:#fff;} Grams …" at bounding box center [477, 303] width 705 height 275
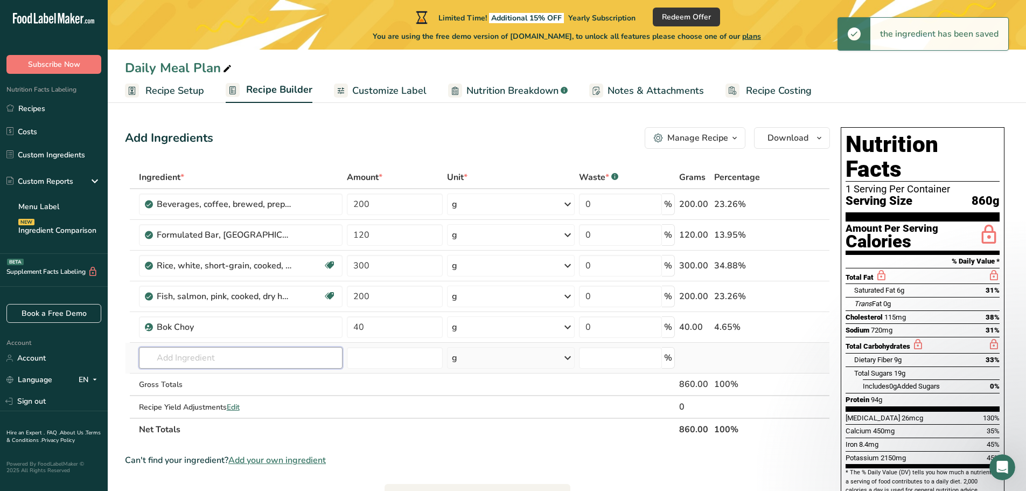
click at [240, 357] on input "text" at bounding box center [241, 358] width 204 height 22
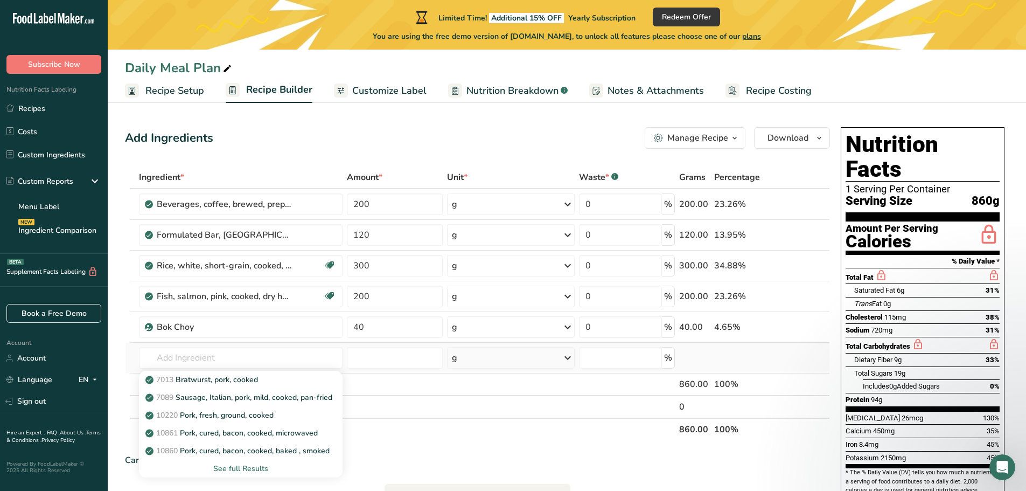
click at [263, 468] on div "See full Results" at bounding box center [241, 468] width 187 height 11
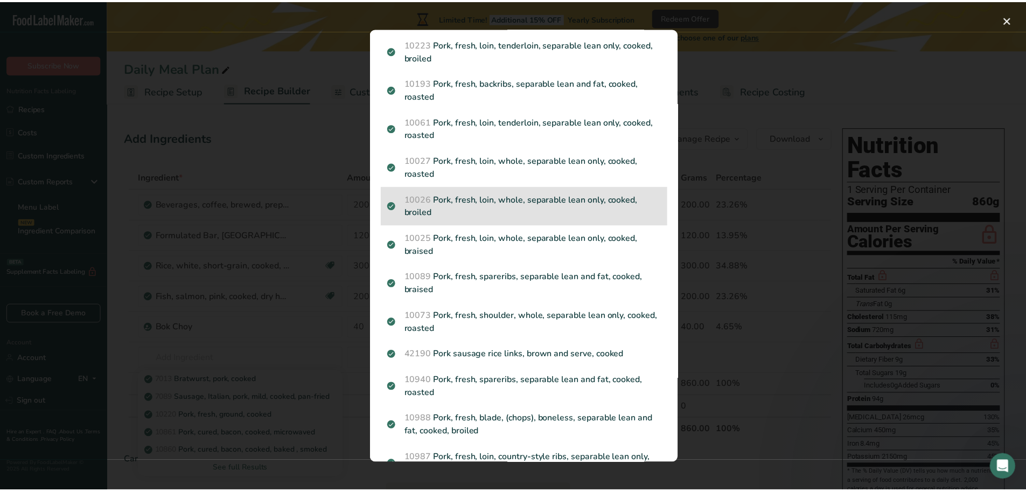
scroll to position [754, 0]
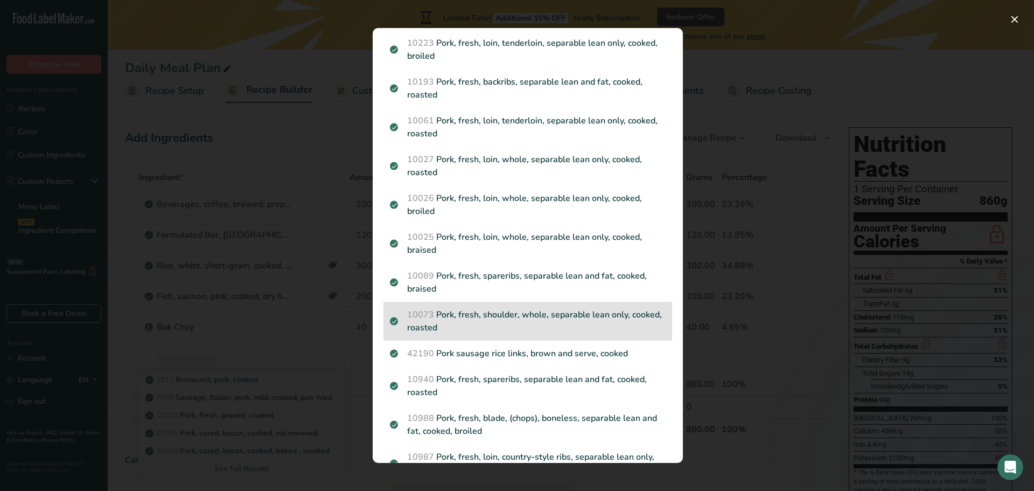
click at [493, 308] on p "10073 Pork, fresh, shoulder, whole, separable lean only, cooked, roasted" at bounding box center [528, 321] width 276 height 26
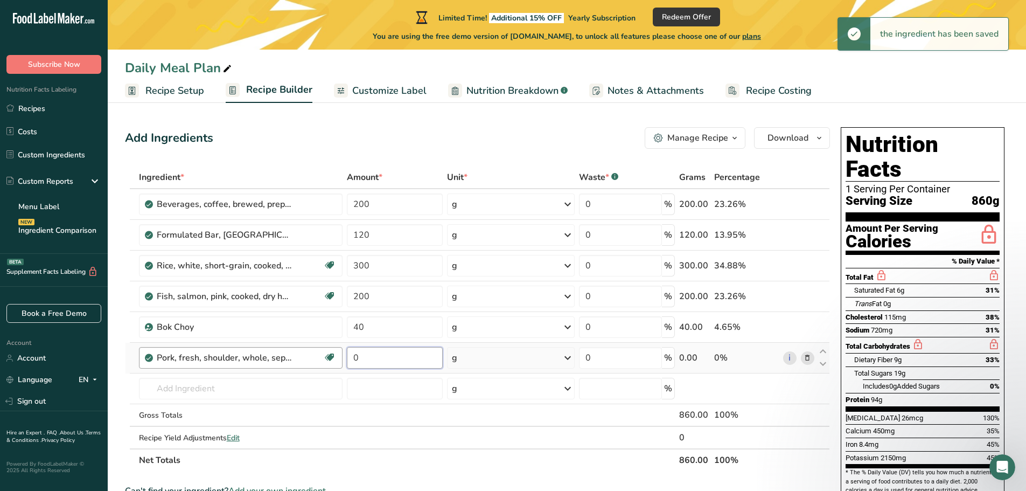
drag, startPoint x: 370, startPoint y: 357, endPoint x: 340, endPoint y: 357, distance: 29.6
click at [340, 357] on tr "Pork, fresh, shoulder, whole, separable lean only, cooked, roasted Dairy free G…" at bounding box center [478, 358] width 704 height 31
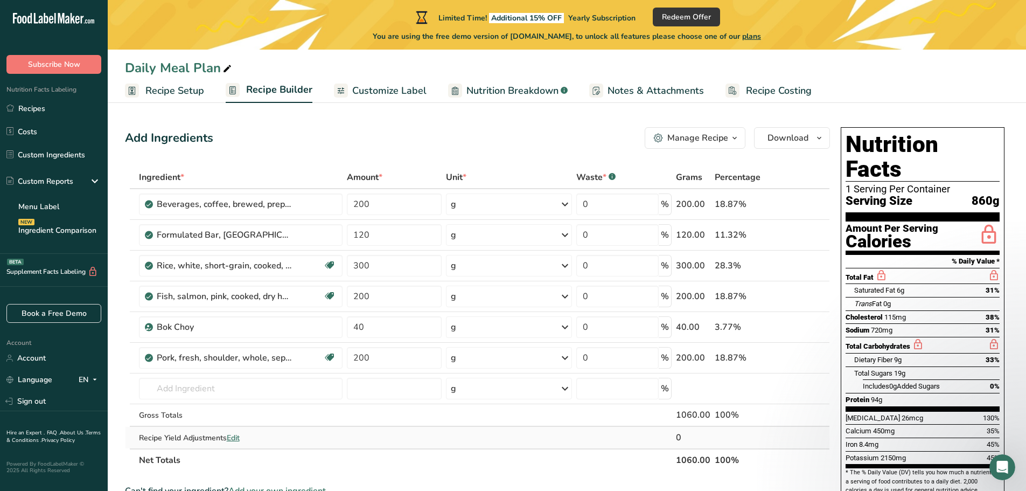
click at [412, 433] on div "Ingredient * Amount * Unit * Waste * .a-a{fill:#347362;}.b-a{fill:#fff;} Grams …" at bounding box center [477, 318] width 705 height 305
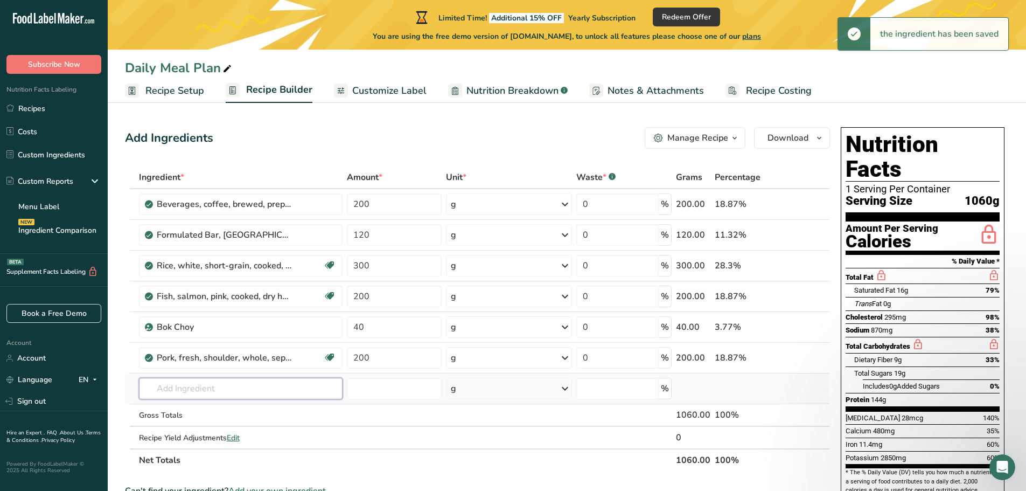
click at [259, 380] on input "text" at bounding box center [241, 389] width 204 height 22
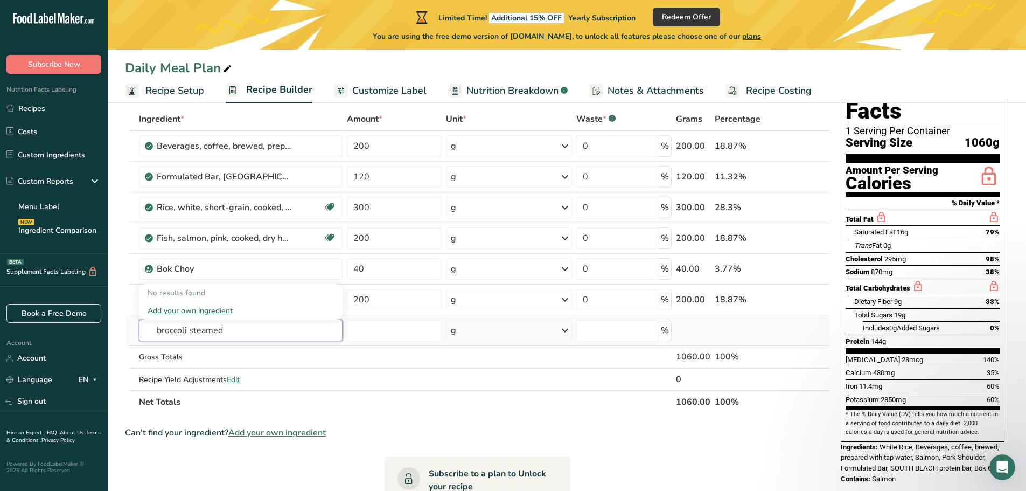
scroll to position [108, 0]
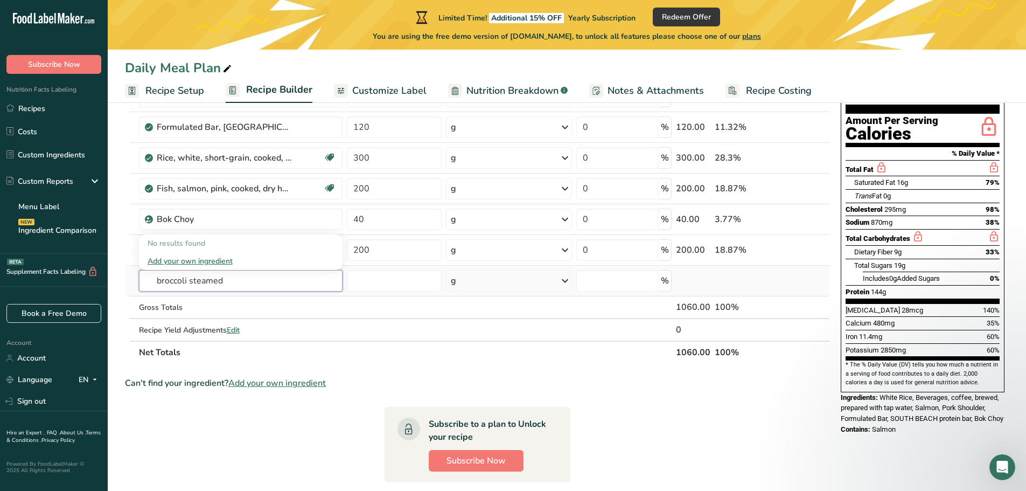
drag, startPoint x: 224, startPoint y: 278, endPoint x: 212, endPoint y: 280, distance: 11.4
click at [213, 280] on input "broccoli steamed" at bounding box center [241, 281] width 204 height 22
click at [211, 280] on input "broccoli steamed" at bounding box center [241, 281] width 204 height 22
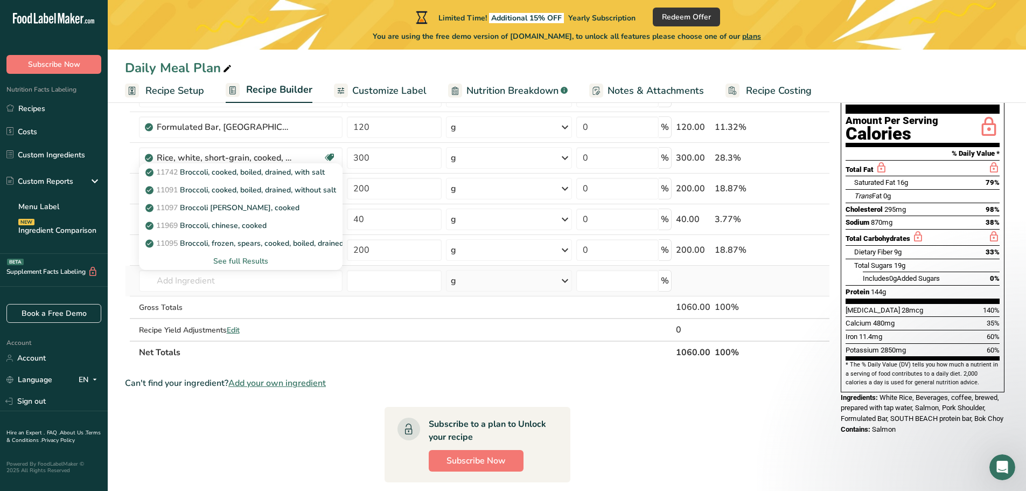
click at [257, 262] on div "See full Results" at bounding box center [241, 260] width 186 height 11
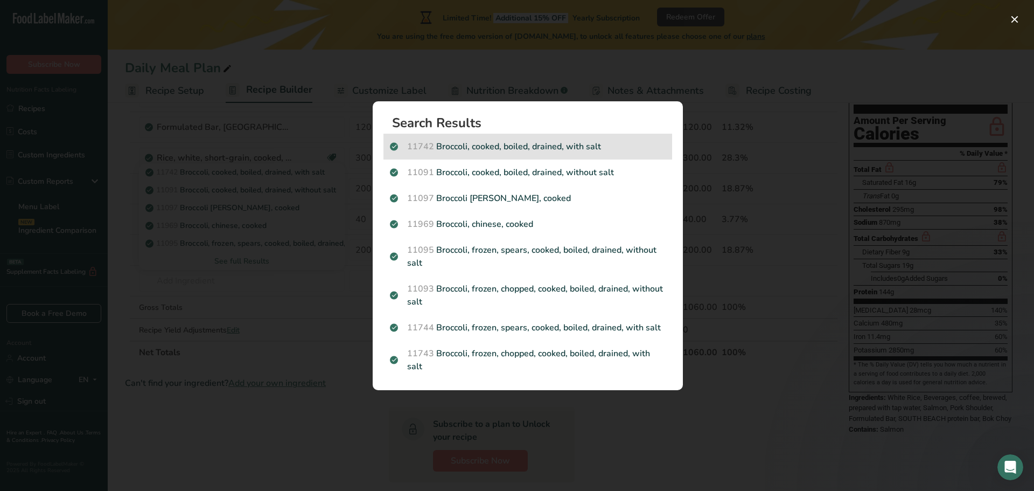
click at [557, 147] on p "11742 Broccoli, cooked, boiled, drained, with salt" at bounding box center [528, 146] width 276 height 13
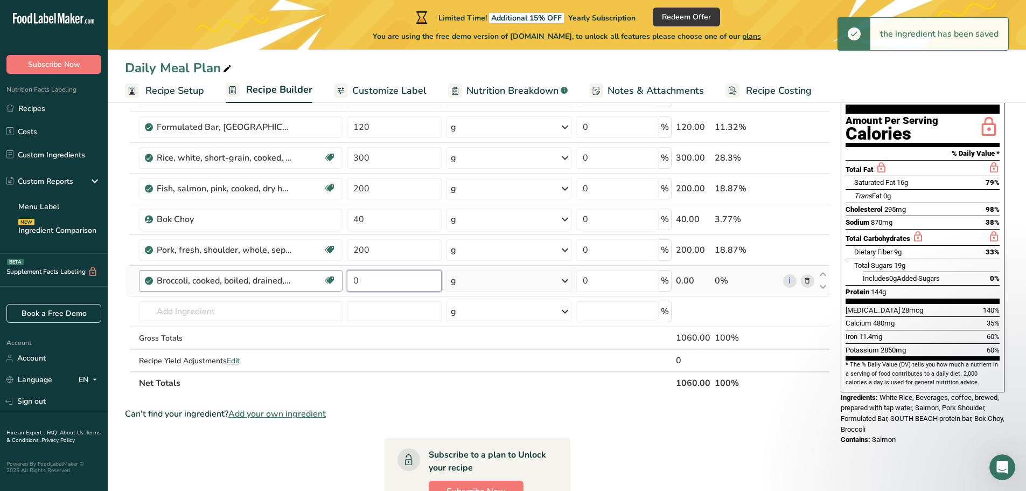
drag, startPoint x: 378, startPoint y: 277, endPoint x: 286, endPoint y: 273, distance: 92.2
click at [319, 279] on tr "Broccoli, cooked, boiled, drained, with salt Dairy free Gluten free Vegan Veget…" at bounding box center [478, 281] width 704 height 31
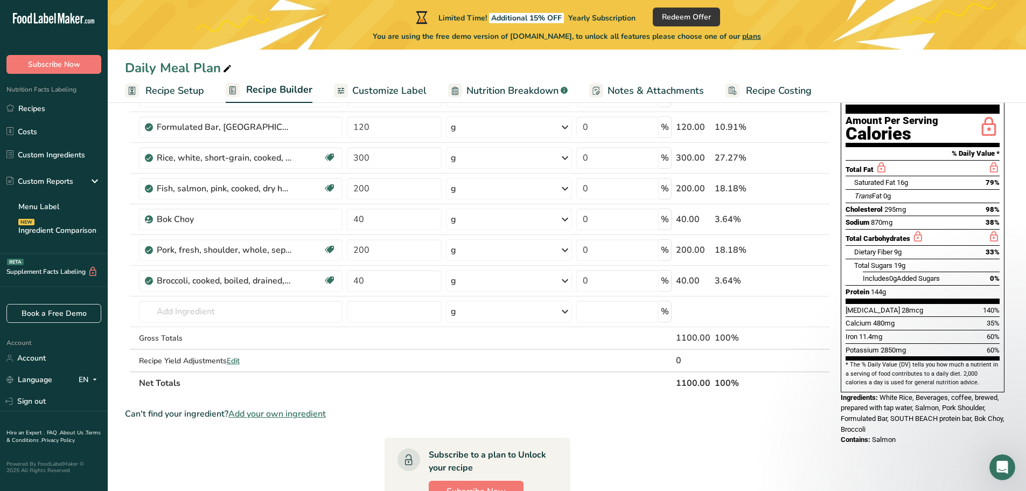
click at [701, 385] on div "Ingredient * Amount * Unit * Waste * .a-a{fill:#347362;}.b-a{fill:#fff;} Grams …" at bounding box center [477, 226] width 705 height 336
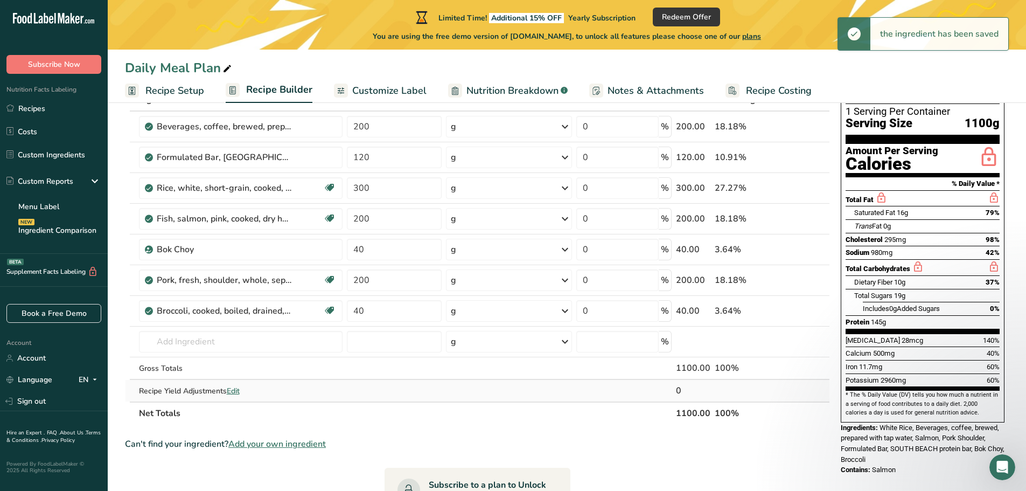
scroll to position [54, 0]
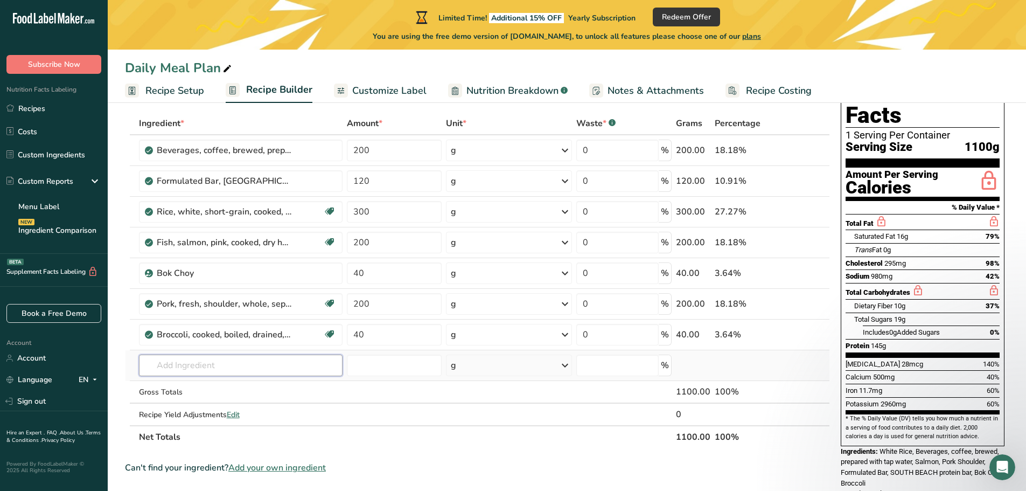
click at [218, 366] on input "text" at bounding box center [241, 365] width 204 height 22
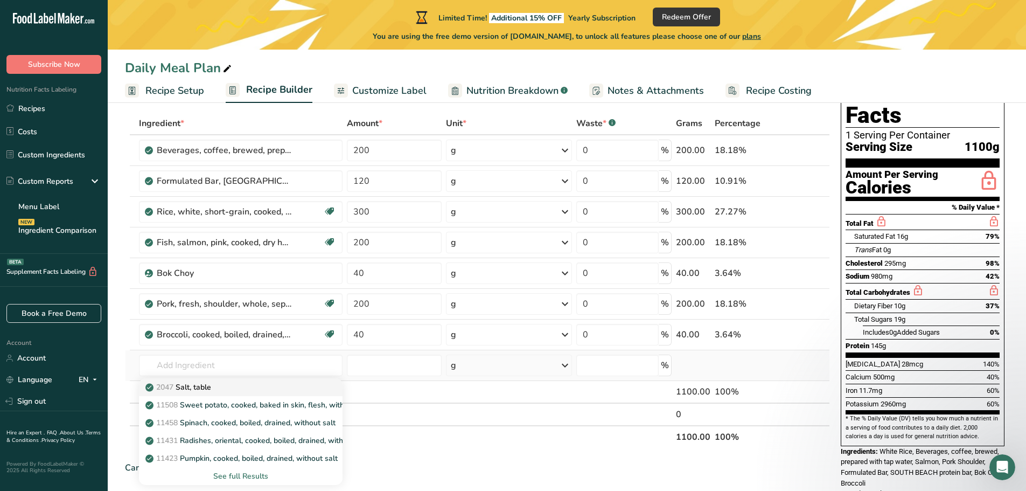
click at [201, 391] on p "2047 Salt, table" at bounding box center [180, 386] width 64 height 11
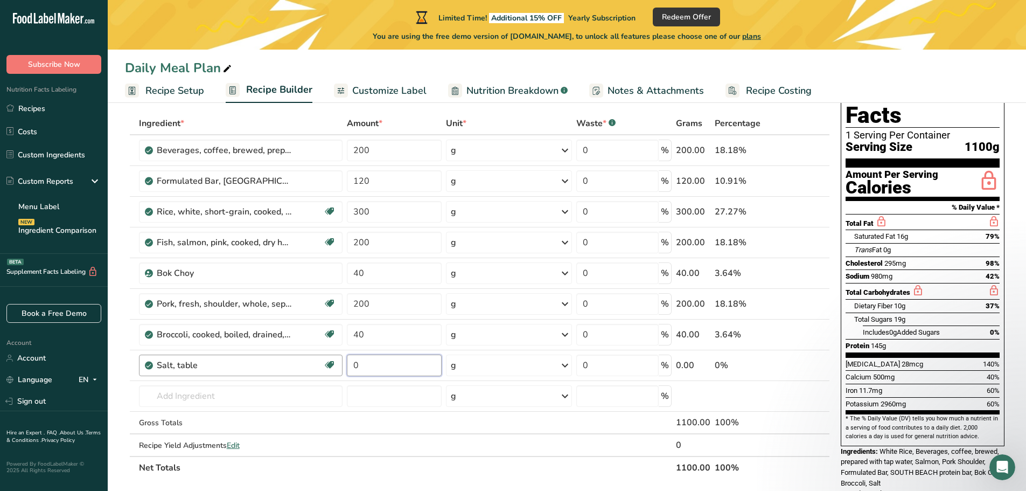
drag, startPoint x: 352, startPoint y: 366, endPoint x: 313, endPoint y: 367, distance: 38.8
click at [332, 367] on tr "Salt, table Dairy free Gluten free Vegan Vegetarian Soy free 0 g Portions 1 tsp…" at bounding box center [478, 365] width 704 height 31
click at [496, 424] on div "Ingredient * Amount * Unit * Waste * .a-a{fill:#347362;}.b-a{fill:#fff;} Grams …" at bounding box center [477, 295] width 705 height 367
click at [524, 92] on span "Nutrition Breakdown" at bounding box center [512, 90] width 92 height 15
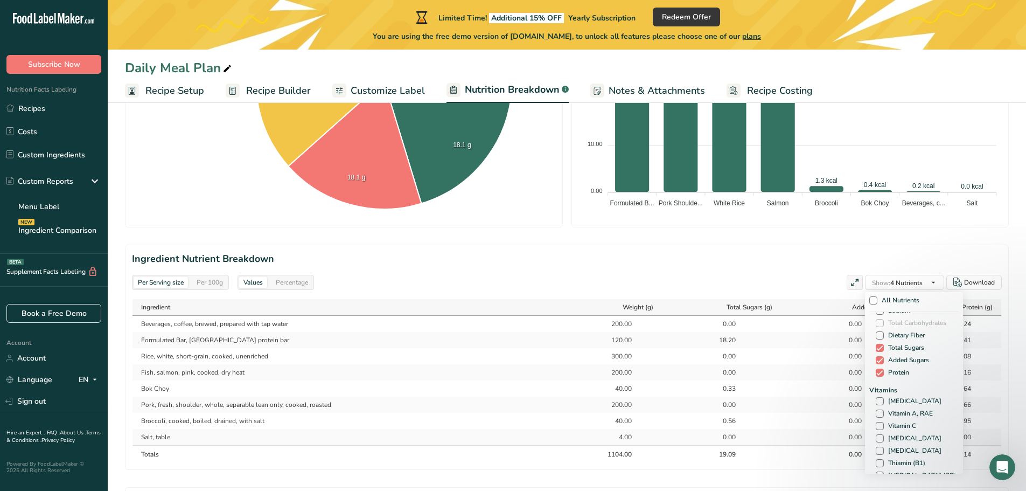
scroll to position [108, 0]
click at [877, 346] on span at bounding box center [880, 346] width 8 height 8
click at [877, 346] on input "Total Sugars" at bounding box center [879, 346] width 7 height 7
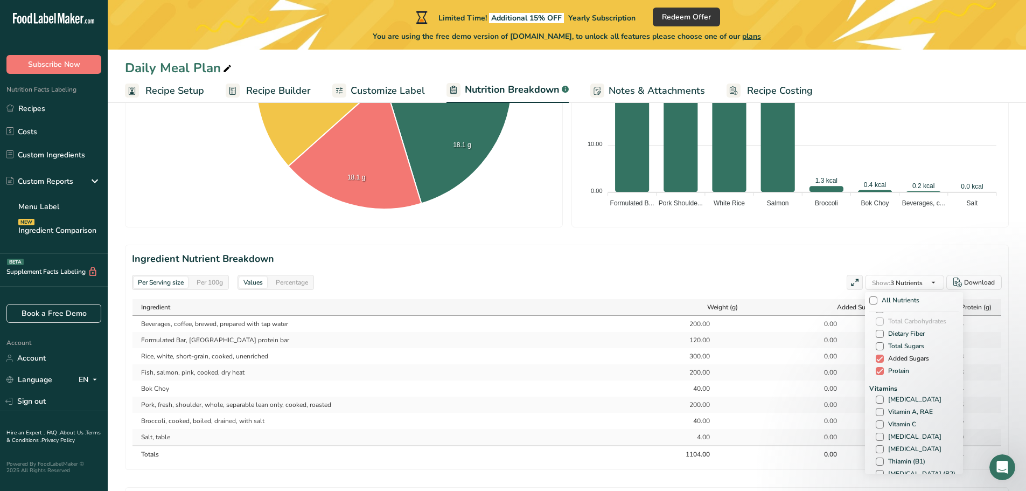
click at [880, 357] on span at bounding box center [880, 358] width 8 height 8
click at [880, 357] on input "Added Sugars" at bounding box center [879, 358] width 7 height 7
click at [879, 372] on span at bounding box center [880, 371] width 8 height 8
click at [879, 372] on input "Protein" at bounding box center [879, 370] width 7 height 7
click at [878, 332] on span at bounding box center [880, 334] width 8 height 8
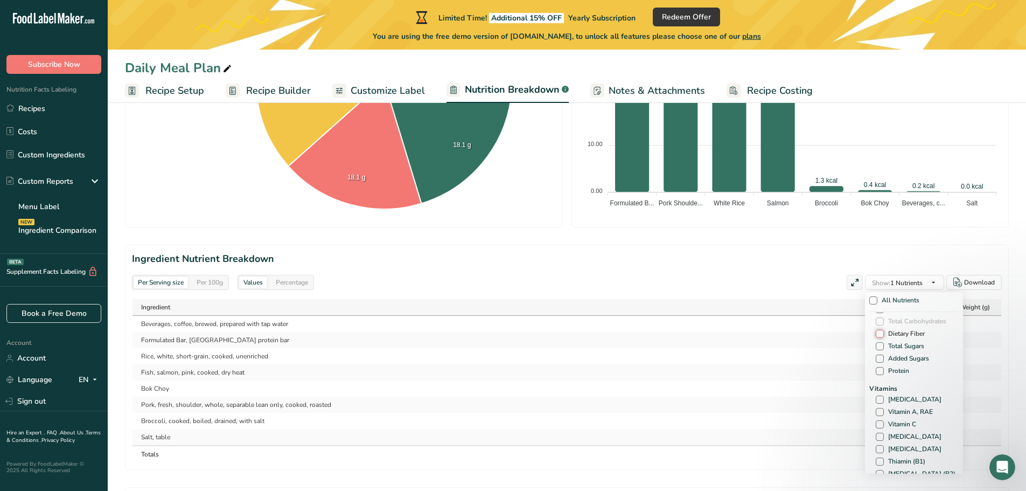
click at [878, 332] on input "Dietary Fiber" at bounding box center [879, 333] width 7 height 7
click at [879, 348] on span at bounding box center [880, 346] width 8 height 8
click at [879, 348] on input "[MEDICAL_DATA]" at bounding box center [879, 345] width 7 height 7
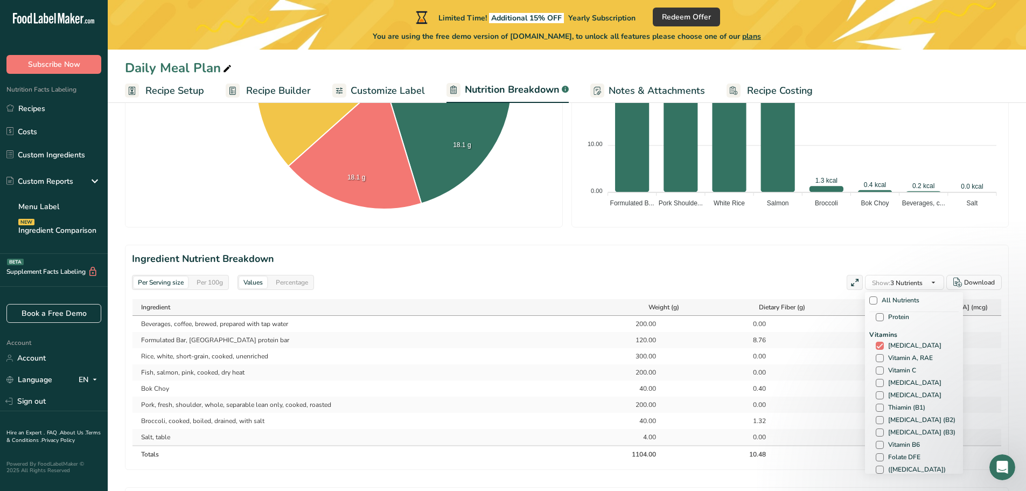
click at [878, 363] on div "Vitamins Vitamin D Vitamin A, RAE Vitamin C Vitamin E Vitamin K Thiamin (B1) Ri…" at bounding box center [913, 434] width 89 height 208
click at [880, 354] on span at bounding box center [880, 358] width 8 height 8
click at [880, 354] on input "Vitamin A, RAE" at bounding box center [879, 357] width 7 height 7
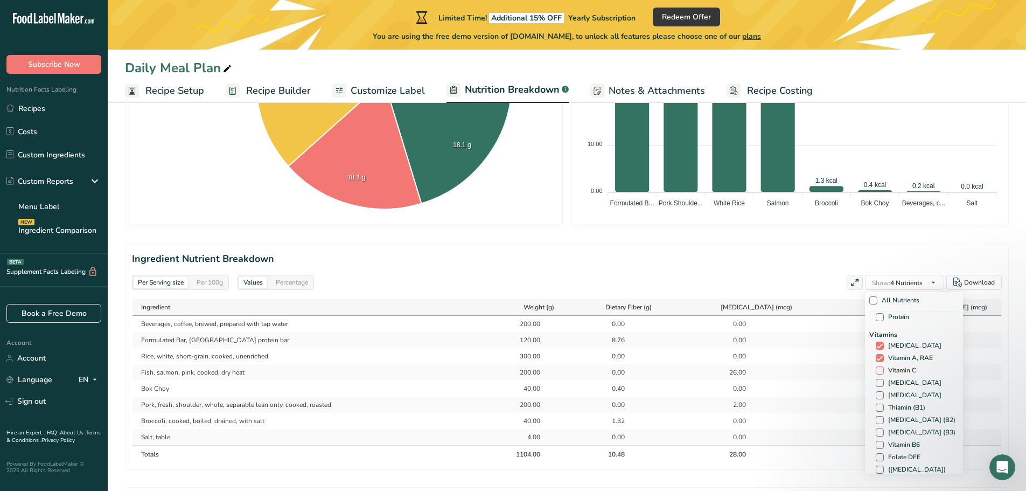
click at [880, 371] on span at bounding box center [880, 370] width 8 height 8
click at [880, 371] on input "Vitamin C" at bounding box center [879, 370] width 7 height 7
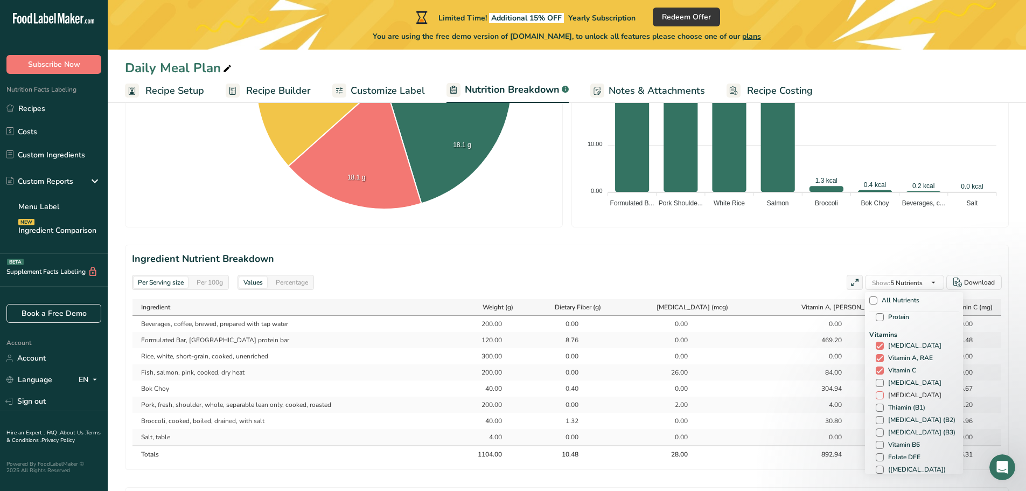
click at [879, 394] on span at bounding box center [880, 395] width 8 height 8
click at [879, 394] on input "Vitamin K" at bounding box center [879, 395] width 7 height 7
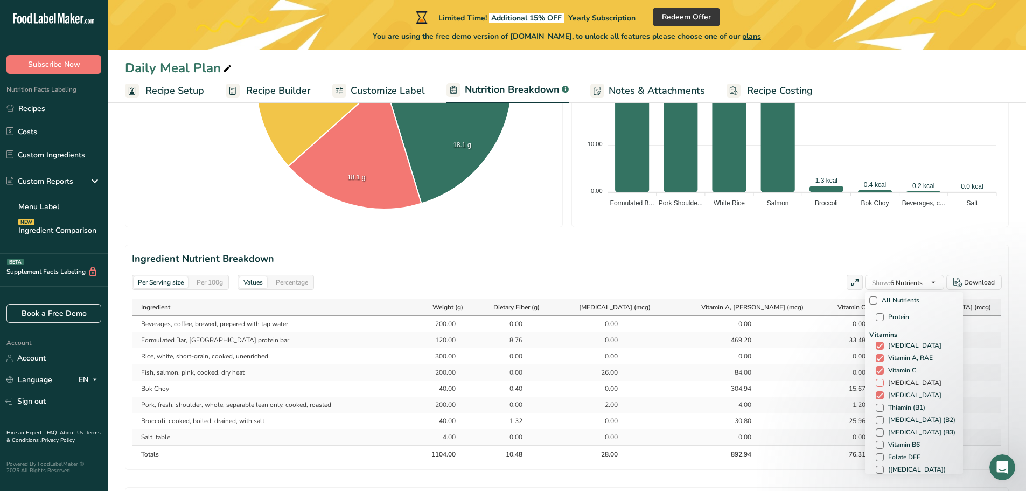
click at [878, 382] on span at bounding box center [880, 383] width 8 height 8
click at [878, 382] on input "Vitamin E" at bounding box center [879, 382] width 7 height 7
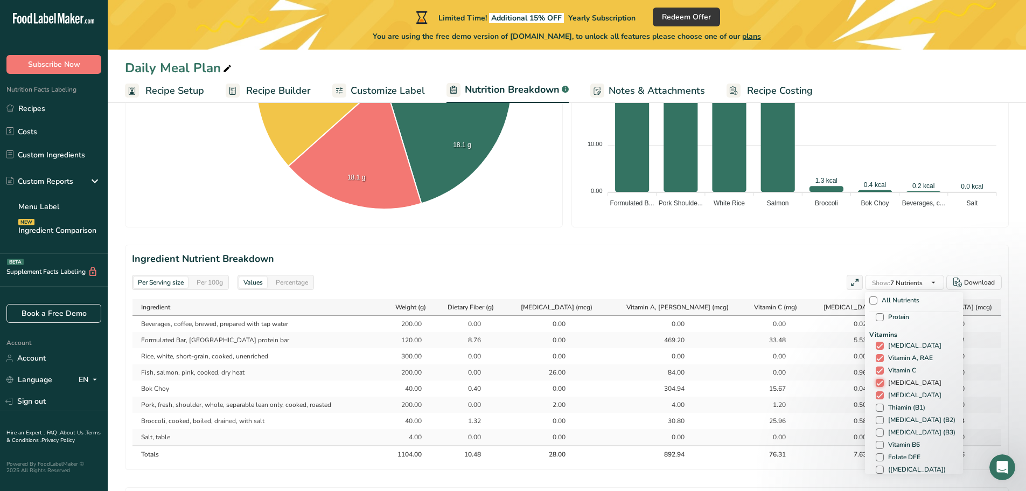
scroll to position [215, 0]
click at [878, 353] on span at bounding box center [880, 354] width 8 height 8
click at [878, 353] on input "Thiamin (B1)" at bounding box center [879, 353] width 7 height 7
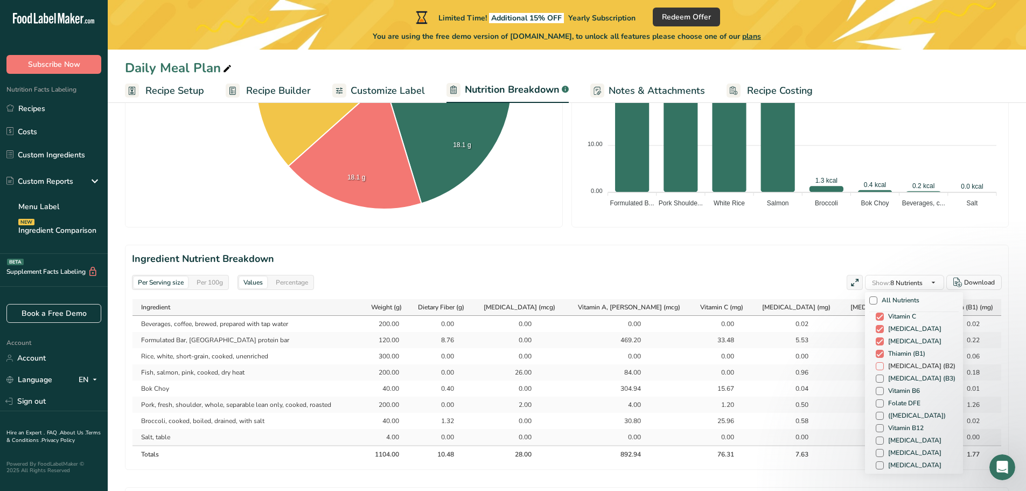
click at [879, 369] on span at bounding box center [880, 366] width 8 height 8
click at [879, 369] on input "Riboflavin (B2)" at bounding box center [879, 366] width 7 height 7
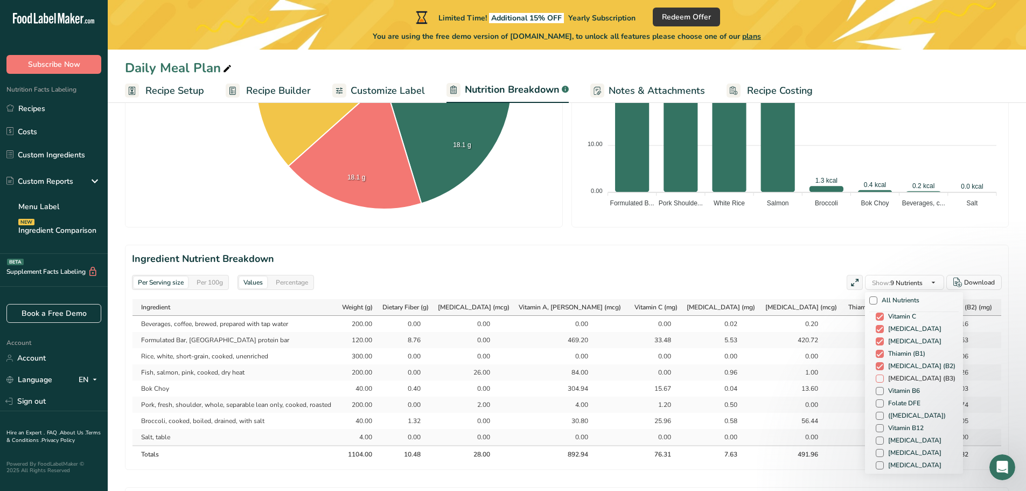
click at [879, 380] on span at bounding box center [880, 378] width 8 height 8
click at [879, 380] on input "Niacin (B3)" at bounding box center [879, 378] width 7 height 7
click at [875, 389] on span at bounding box center [876, 391] width 8 height 8
click at [875, 389] on input "Vitamin B6" at bounding box center [875, 390] width 7 height 7
click at [874, 401] on span at bounding box center [876, 403] width 8 height 8
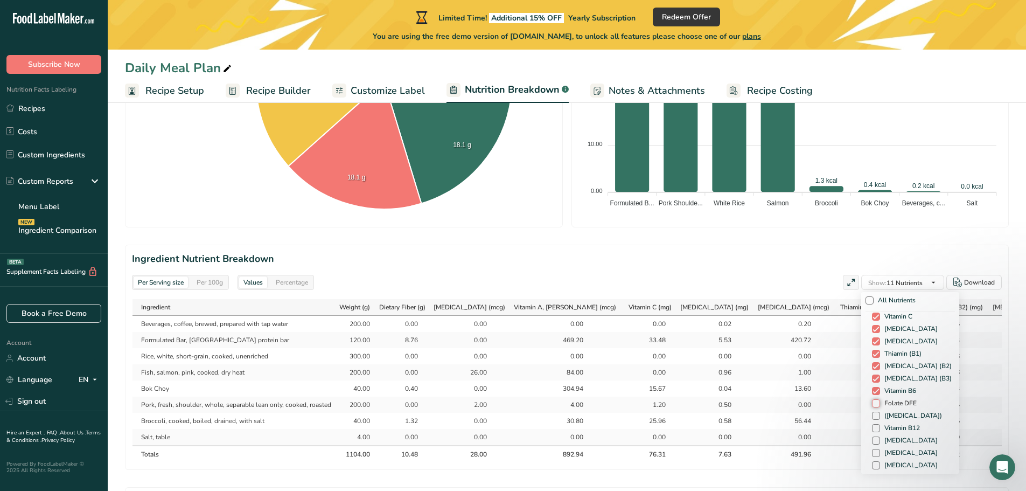
click at [874, 401] on input "Folate DFE" at bounding box center [875, 403] width 7 height 7
click at [875, 413] on span at bounding box center [876, 416] width 8 height 8
click at [875, 413] on input "(Folic Acid)" at bounding box center [875, 415] width 7 height 7
click at [874, 427] on span at bounding box center [876, 428] width 8 height 8
click at [874, 427] on input "Vitamin B12" at bounding box center [875, 427] width 7 height 7
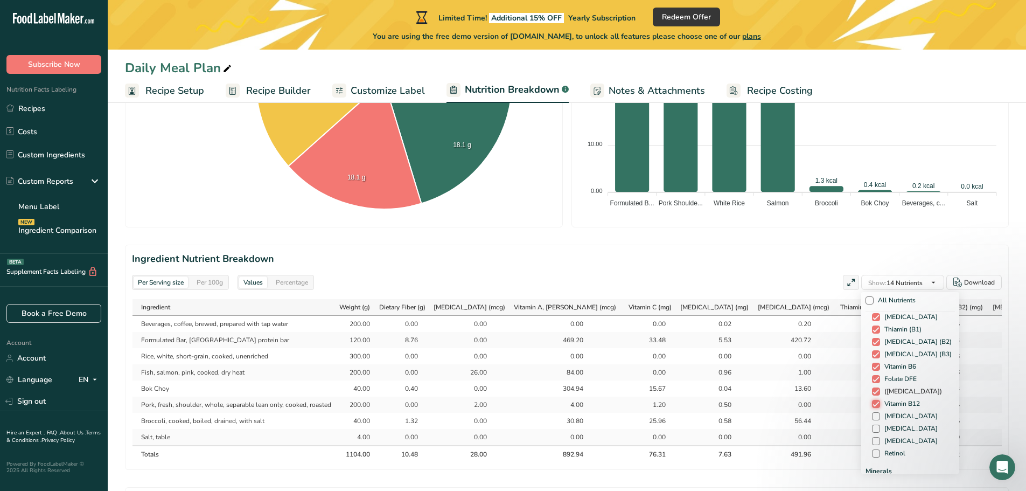
scroll to position [269, 0]
click at [874, 386] on span at bounding box center [876, 386] width 8 height 8
click at [874, 386] on input "Biotin" at bounding box center [875, 386] width 7 height 7
click at [875, 398] on span at bounding box center [876, 399] width 8 height 8
click at [875, 398] on input "Pantothenic acid" at bounding box center [875, 398] width 7 height 7
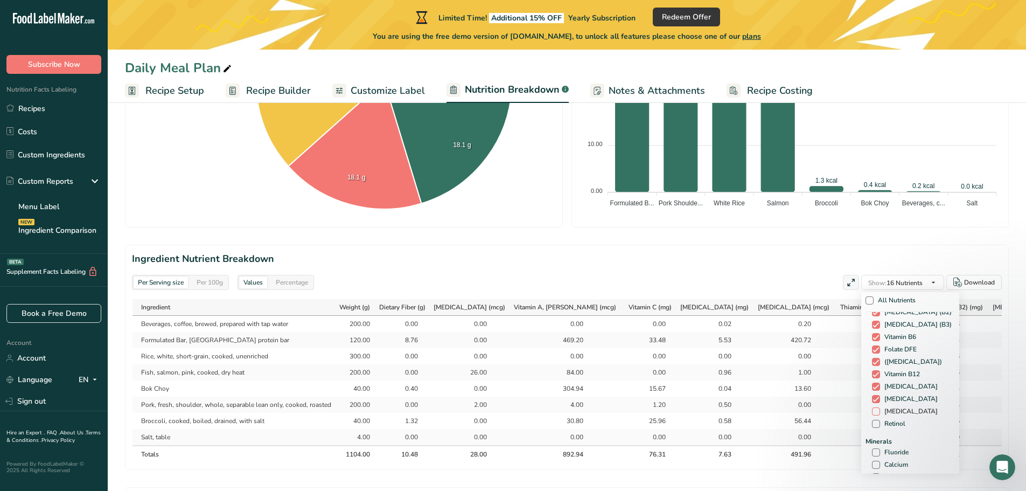
click at [875, 408] on span at bounding box center [876, 411] width 8 height 8
click at [875, 408] on input "Beta Carotene" at bounding box center [875, 411] width 7 height 7
click at [873, 422] on span at bounding box center [876, 424] width 8 height 8
click at [873, 422] on input "Retinol" at bounding box center [875, 423] width 7 height 7
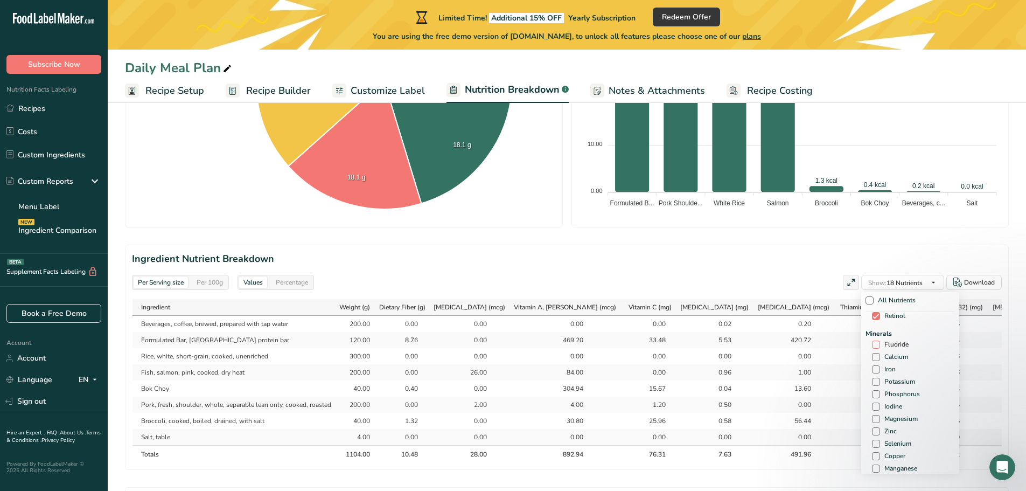
click at [873, 347] on span at bounding box center [876, 344] width 8 height 8
click at [873, 347] on input "Fluoride" at bounding box center [875, 344] width 7 height 7
click at [874, 355] on span at bounding box center [876, 357] width 8 height 8
click at [874, 355] on input "Calcium" at bounding box center [875, 356] width 7 height 7
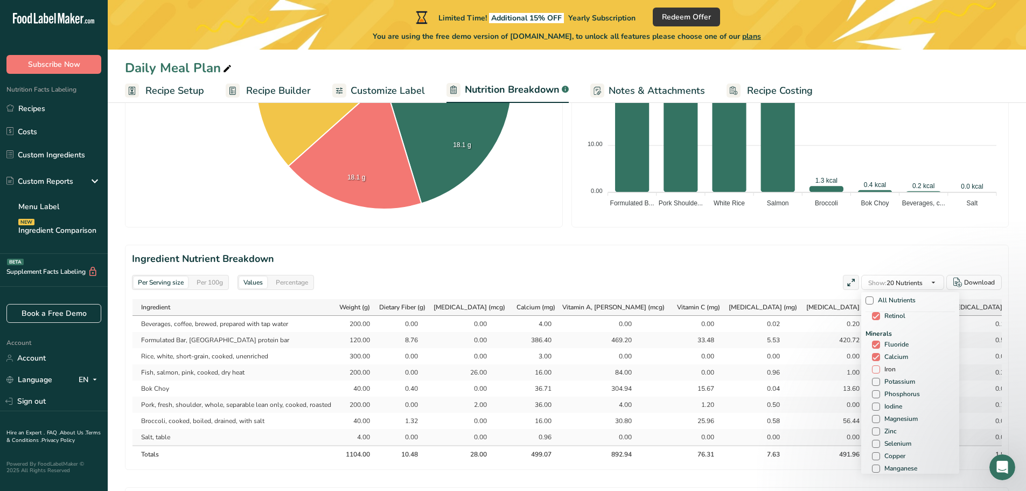
click at [873, 372] on span at bounding box center [876, 369] width 8 height 8
click at [873, 372] on input "Iron" at bounding box center [875, 369] width 7 height 7
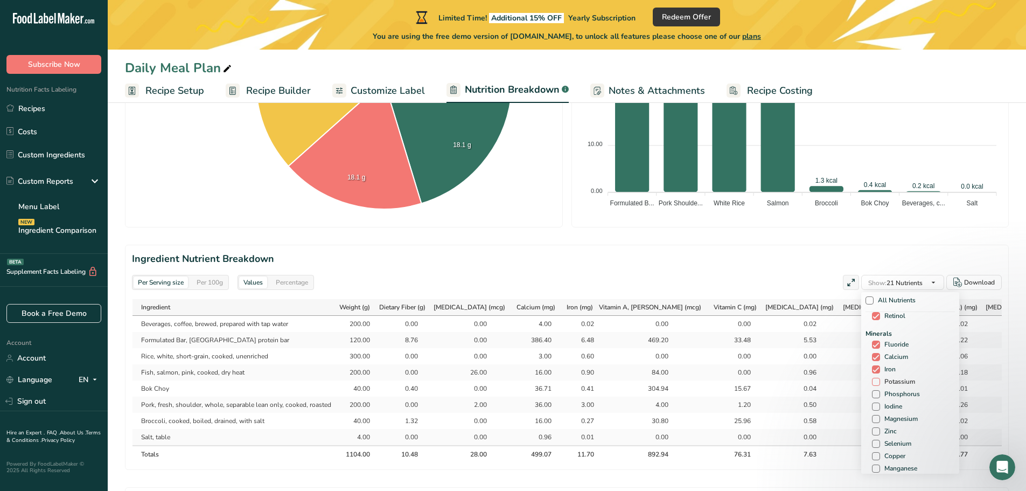
click at [876, 380] on span at bounding box center [876, 382] width 8 height 8
click at [876, 380] on input "Potassium" at bounding box center [875, 381] width 7 height 7
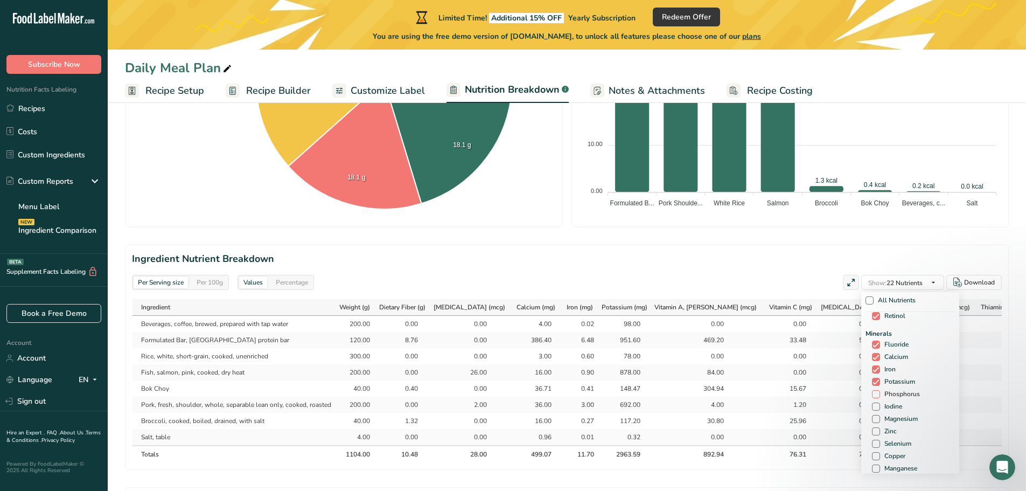
click at [875, 391] on span at bounding box center [876, 394] width 8 height 8
click at [875, 391] on input "Phosphorus" at bounding box center [875, 394] width 7 height 7
click at [875, 405] on span at bounding box center [876, 406] width 8 height 8
click at [875, 405] on input "Iodine" at bounding box center [875, 406] width 7 height 7
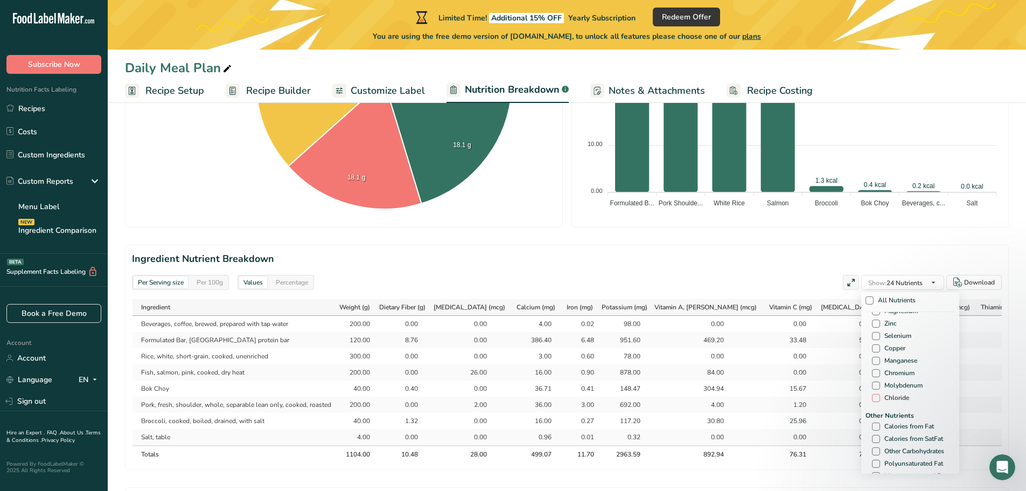
click at [873, 395] on span at bounding box center [876, 398] width 8 height 8
click at [873, 395] on input "Chloride" at bounding box center [875, 397] width 7 height 7
click at [874, 381] on span at bounding box center [876, 385] width 8 height 8
click at [874, 382] on input "Molybdenum" at bounding box center [875, 385] width 7 height 7
click at [875, 372] on span at bounding box center [876, 373] width 8 height 8
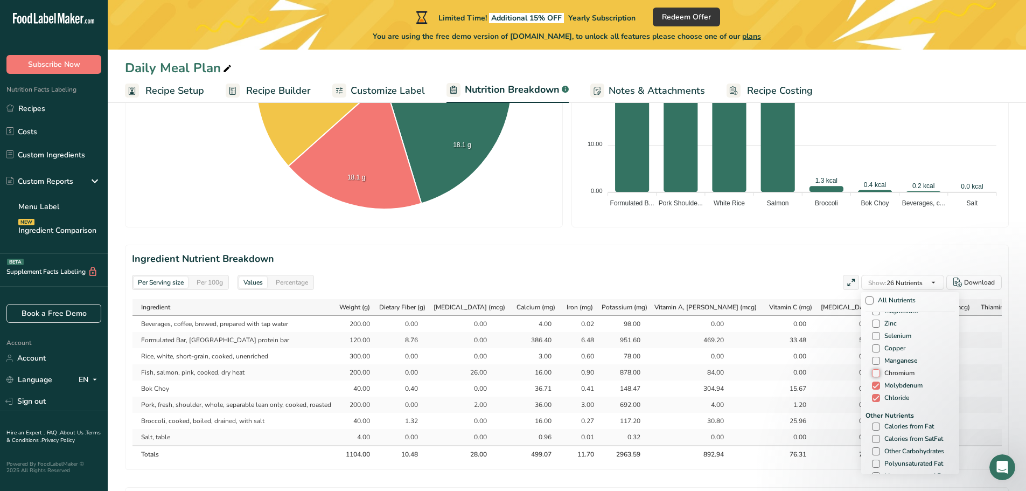
click at [875, 372] on input "Chromium" at bounding box center [875, 373] width 7 height 7
click at [875, 356] on div "Minerals Fluoride Calcium Iron Potassium Phosphorus Iodine Magnesium Zinc Selen…" at bounding box center [910, 312] width 89 height 183
click at [874, 343] on div "Minerals Fluoride Calcium Iron Potassium Phosphorus Iodine Magnesium Zinc Selen…" at bounding box center [910, 312] width 89 height 183
click at [876, 352] on div "Minerals Fluoride Calcium Iron Potassium Phosphorus Iodine Magnesium Zinc Selen…" at bounding box center [910, 312] width 89 height 183
click at [876, 346] on span at bounding box center [876, 348] width 8 height 8
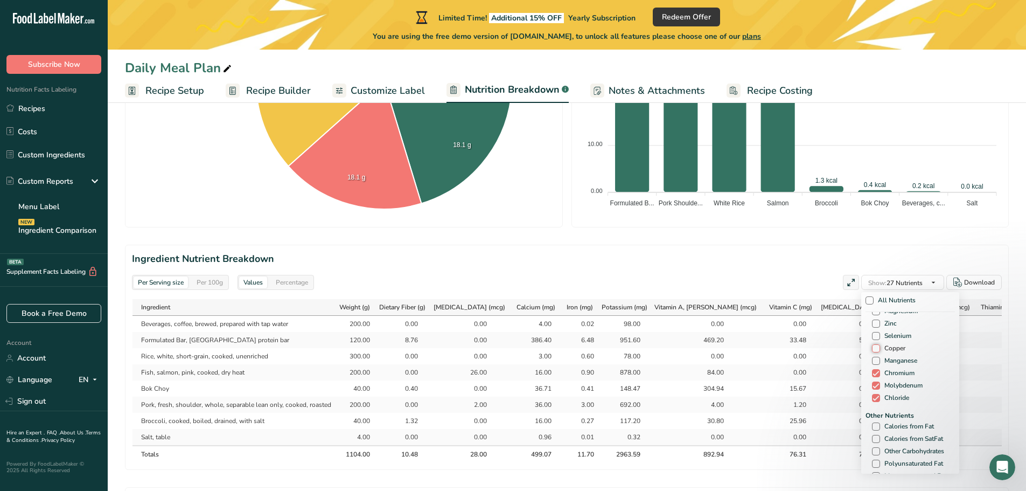
click at [876, 346] on input "Copper" at bounding box center [875, 348] width 7 height 7
click at [873, 359] on span at bounding box center [876, 361] width 8 height 8
click at [873, 359] on input "Manganese" at bounding box center [875, 360] width 7 height 7
click at [874, 445] on span at bounding box center [876, 444] width 8 height 8
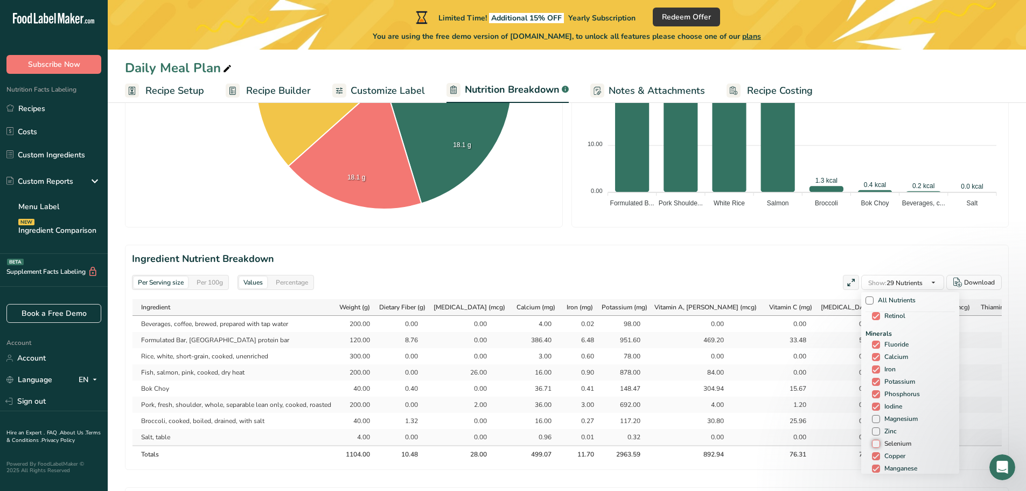
click at [874, 445] on input "Selenium" at bounding box center [875, 443] width 7 height 7
click at [873, 431] on span at bounding box center [876, 431] width 8 height 8
click at [873, 431] on input "Zinc" at bounding box center [875, 431] width 7 height 7
click at [876, 418] on span at bounding box center [876, 419] width 8 height 8
click at [876, 418] on input "Magnesium" at bounding box center [875, 418] width 7 height 7
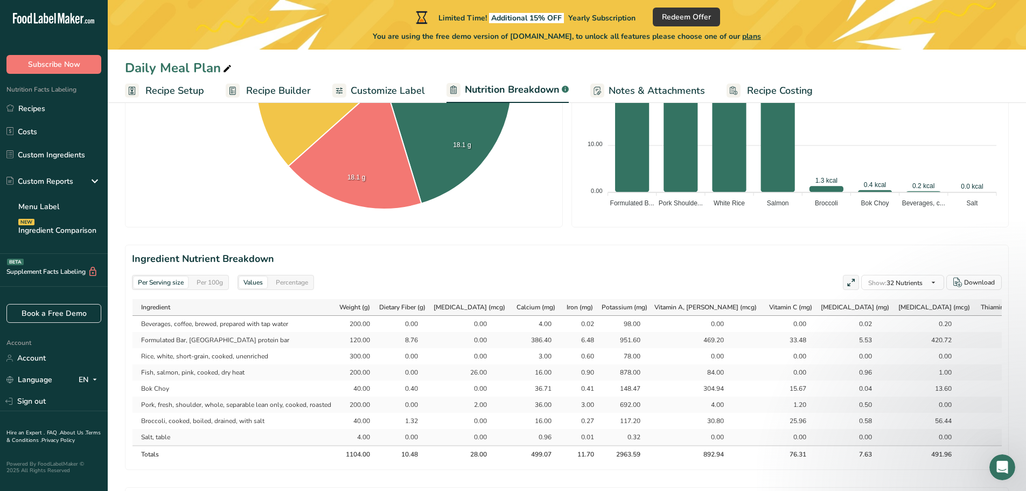
click at [815, 261] on h2 "Ingredient Nutrient Breakdown" at bounding box center [567, 259] width 870 height 15
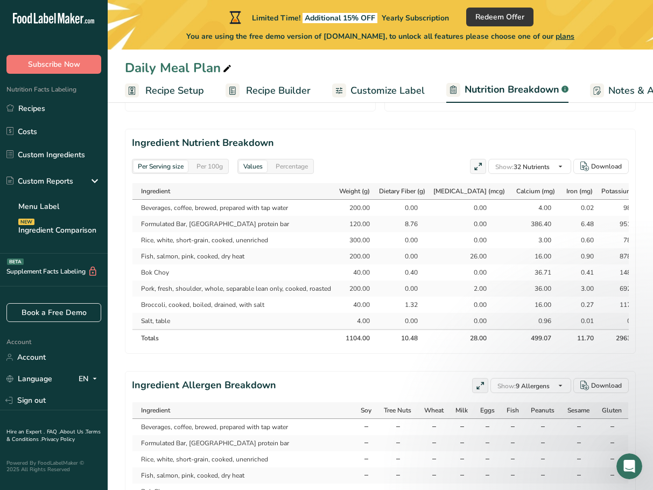
scroll to position [543, 0]
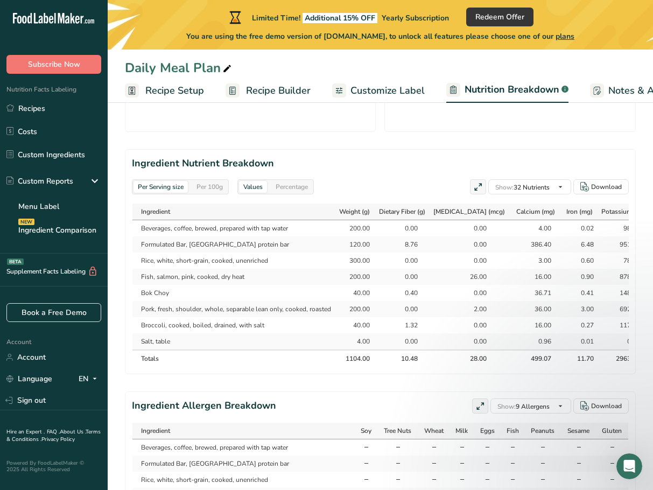
click at [387, 171] on h2 "Ingredient Nutrient Breakdown" at bounding box center [380, 163] width 497 height 15
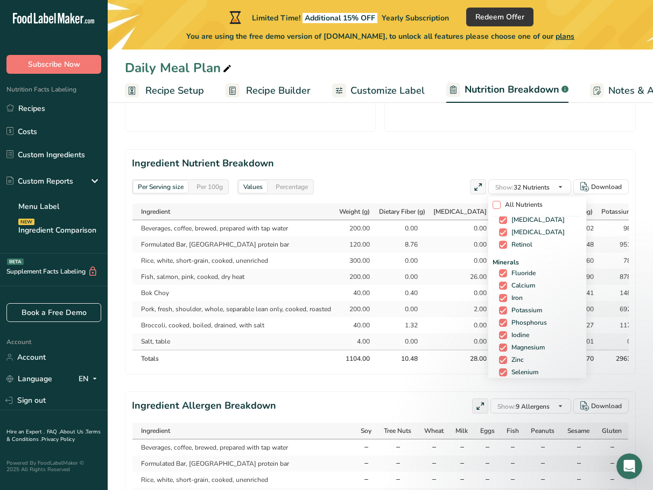
scroll to position [345, 0]
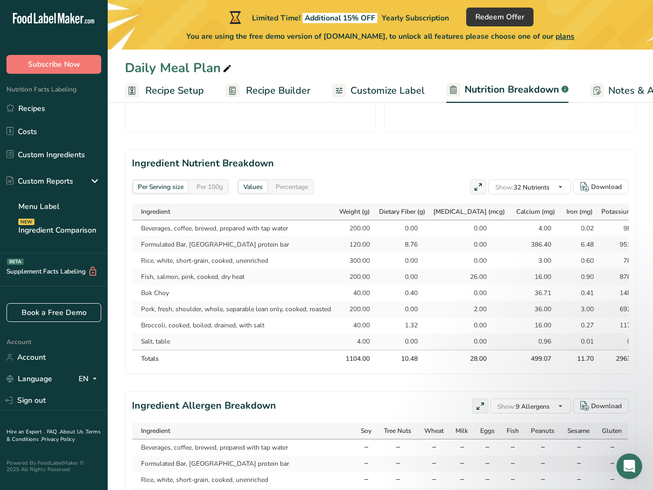
drag, startPoint x: 394, startPoint y: 169, endPoint x: 405, endPoint y: 199, distance: 31.9
click at [394, 169] on div "Per Serving size Per 100g Download Total Calories Total Carbs Total Fat Total P…" at bounding box center [380, 78] width 511 height 996
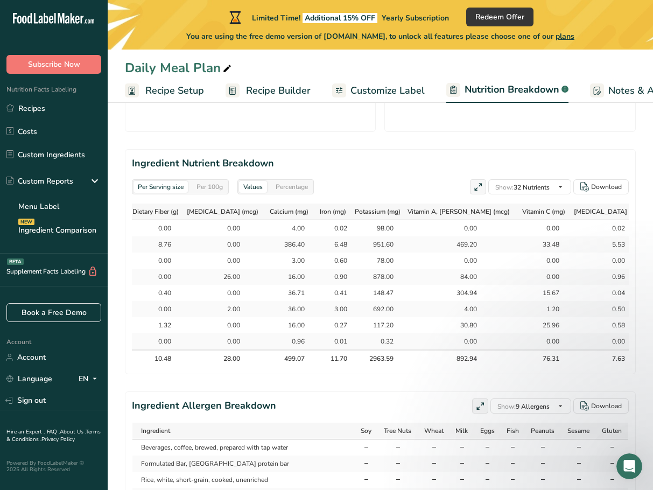
scroll to position [0, 256]
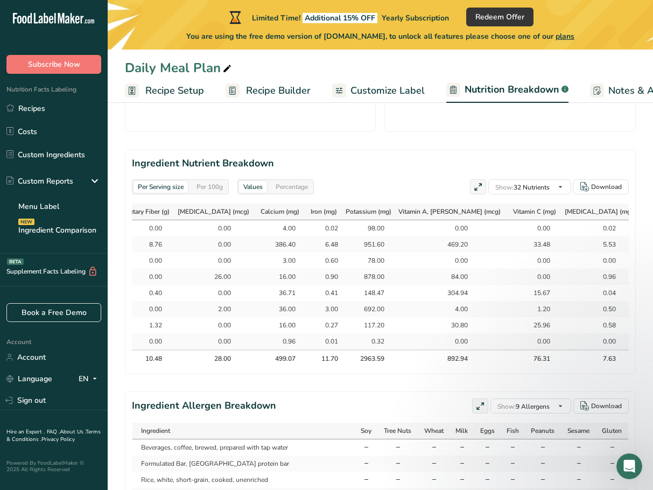
click at [396, 171] on h2 "Ingredient Nutrient Breakdown" at bounding box center [380, 163] width 497 height 15
click at [373, 171] on div "Per Serving size Per 100g Download Total Calories Total Carbs Total Fat Total P…" at bounding box center [380, 78] width 511 height 996
click at [384, 171] on h2 "Ingredient Nutrient Breakdown" at bounding box center [380, 163] width 497 height 15
click at [362, 169] on div "Per Serving size Per 100g Download Total Calories Total Carbs Total Fat Total P…" at bounding box center [380, 78] width 511 height 996
click at [367, 173] on section "Ingredient Nutrient Breakdown Per Serving size Per 100g Values Percentage Show:…" at bounding box center [380, 261] width 511 height 225
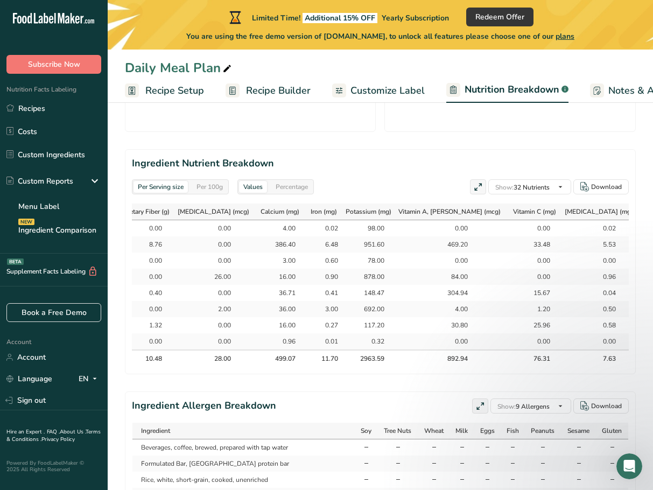
click at [404, 171] on h2 "Ingredient Nutrient Breakdown" at bounding box center [380, 163] width 497 height 15
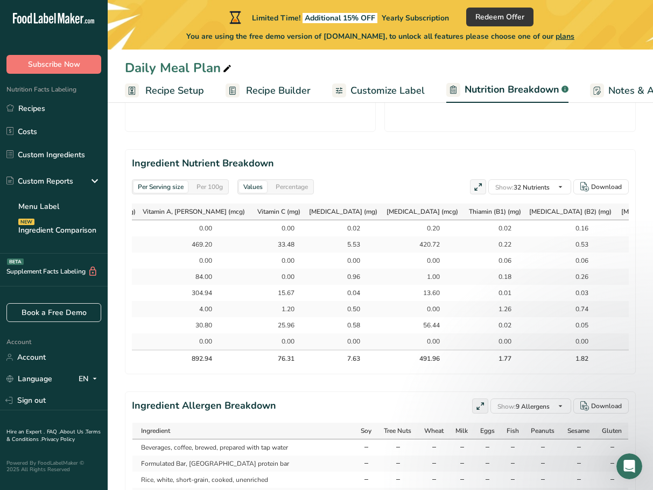
scroll to position [0, 532]
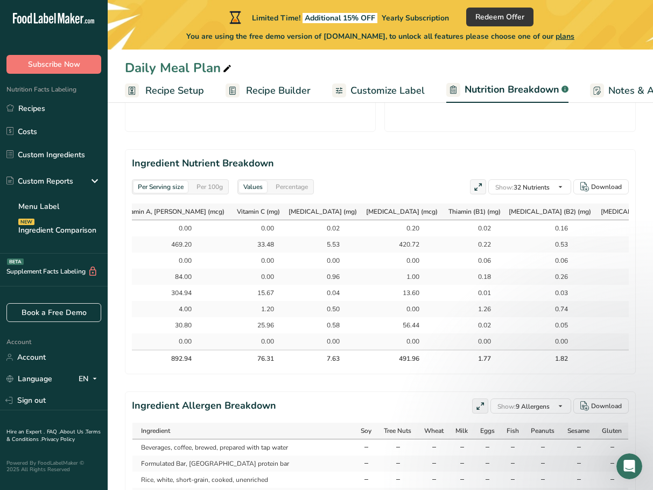
click at [391, 171] on h2 "Ingredient Nutrient Breakdown" at bounding box center [380, 163] width 497 height 15
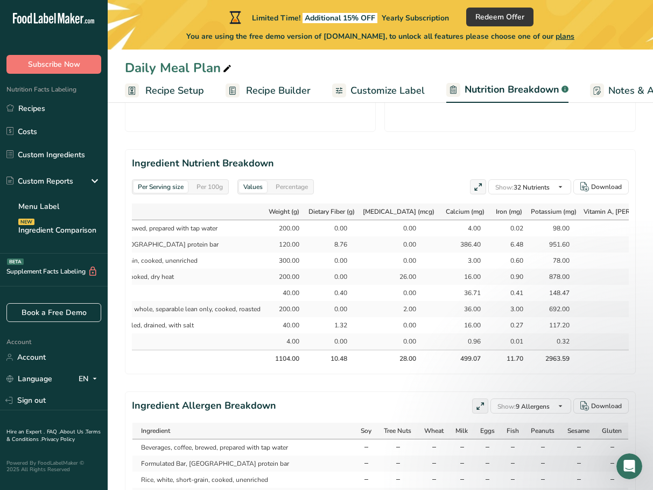
scroll to position [0, 0]
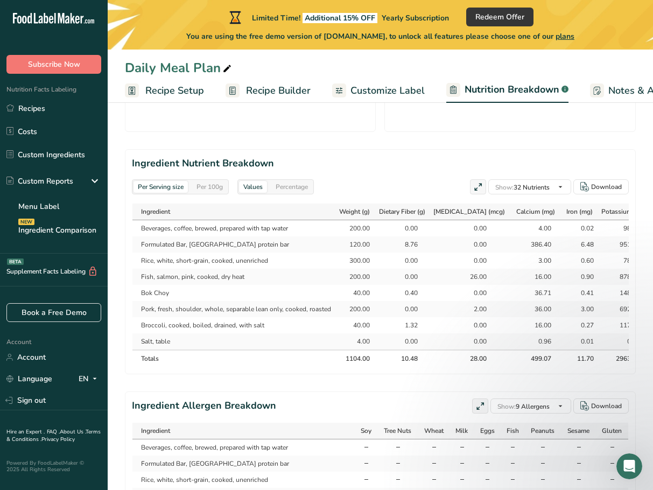
click at [370, 164] on div "Per Serving size Per 100g Download Total Calories Total Carbs Total Fat Total P…" at bounding box center [380, 78] width 511 height 996
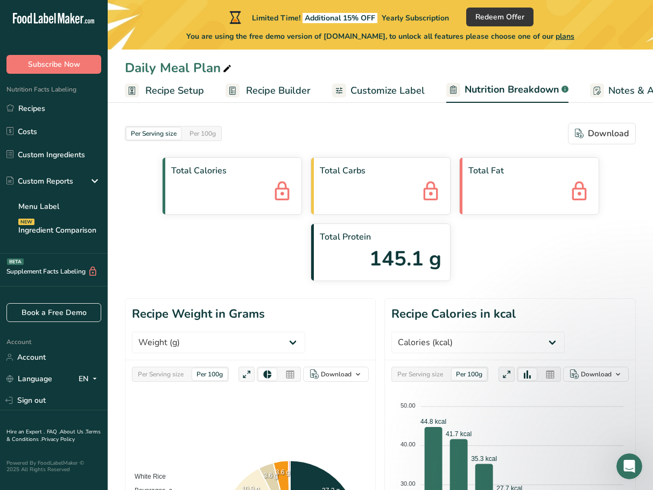
click at [351, 352] on header "Recipe Weight in Grams Weight (g) Calories (kcal) Energy KJ (kj) Total Fat (g) …" at bounding box center [251, 329] width 250 height 61
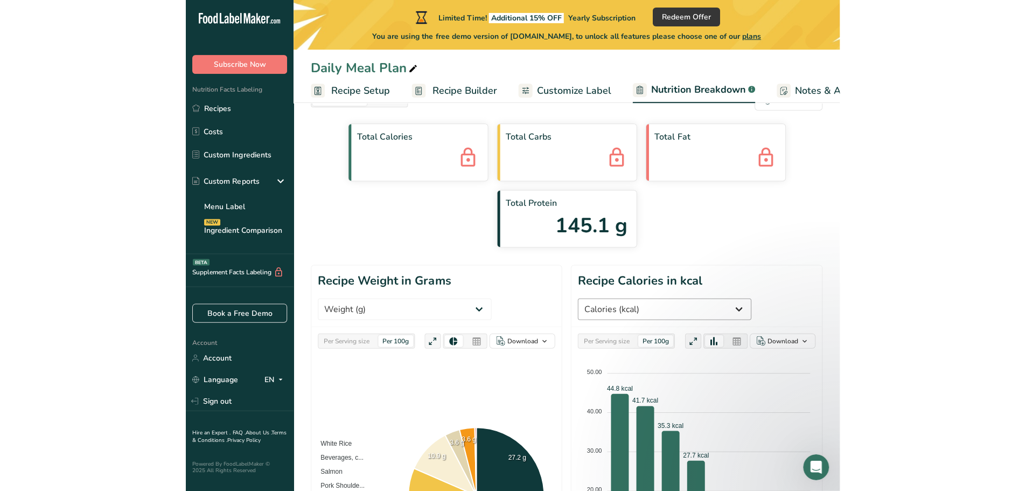
scroll to position [108, 0]
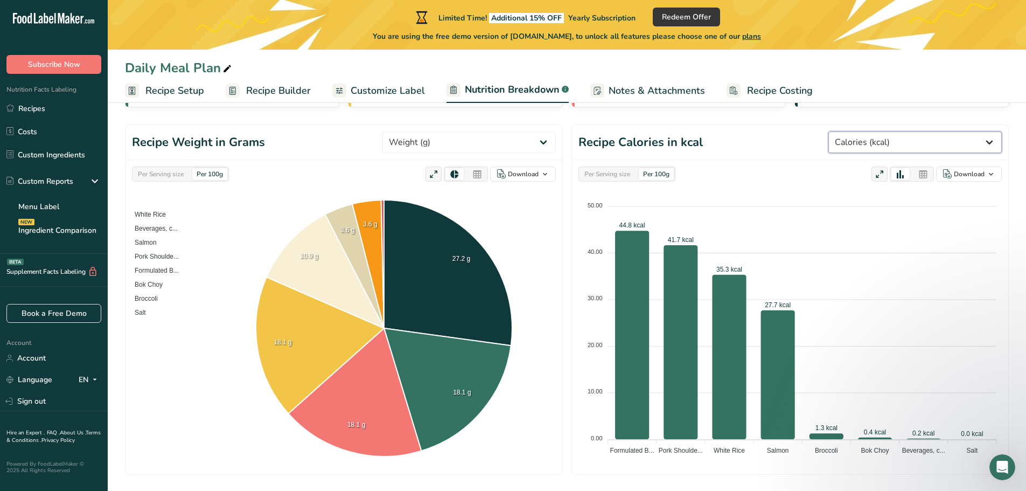
click at [917, 137] on select "Weight (g) Calories (kcal) Energy KJ (kj) Total Fat (g) Saturated Fat (g) Trans…" at bounding box center [914, 142] width 173 height 22
click at [869, 131] on select "Weight (g) Calories (kcal) Energy KJ (kj) Total Fat (g) Saturated Fat (g) Trans…" at bounding box center [914, 142] width 173 height 22
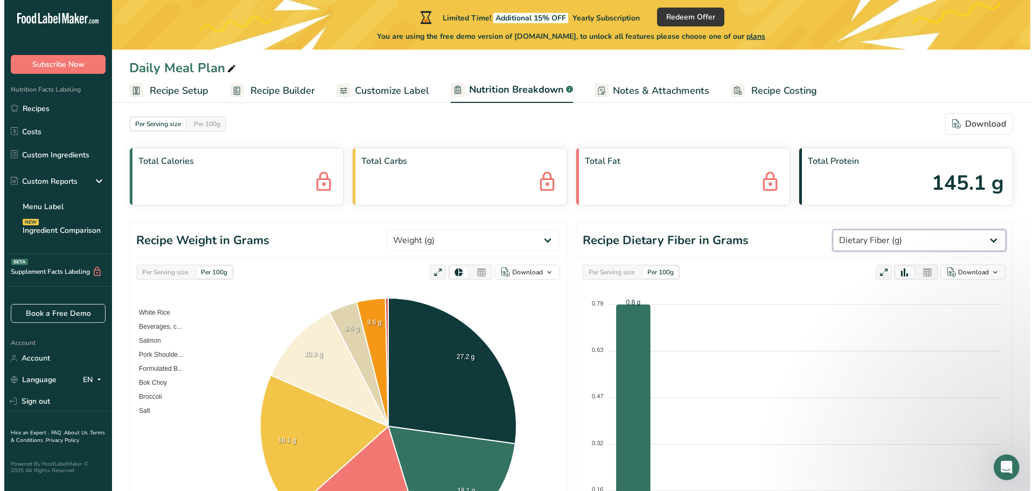
scroll to position [0, 0]
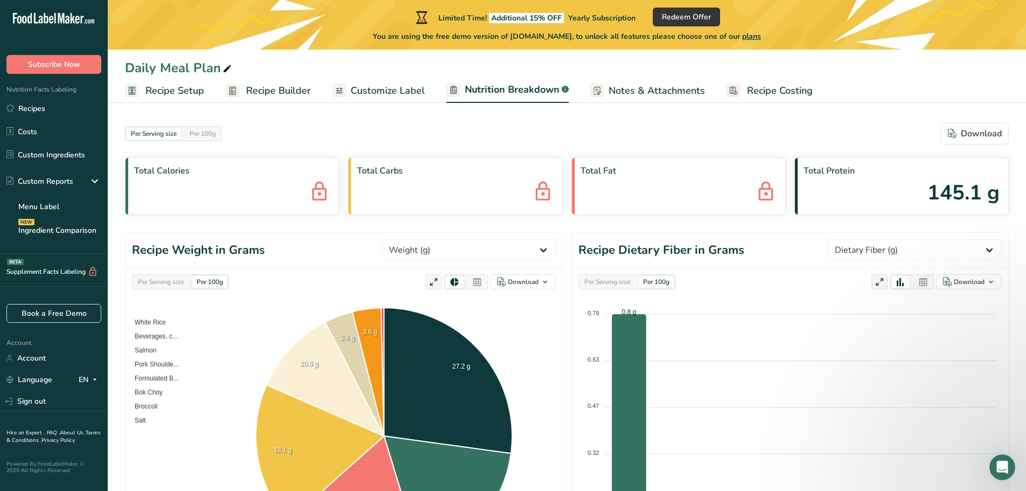
click at [259, 85] on span "Recipe Builder" at bounding box center [278, 90] width 65 height 15
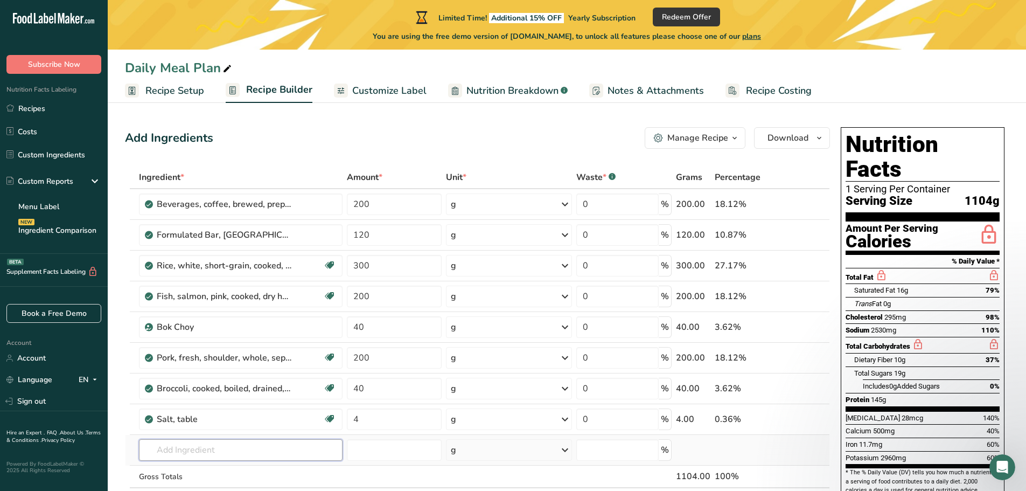
click at [202, 448] on input "text" at bounding box center [241, 450] width 204 height 22
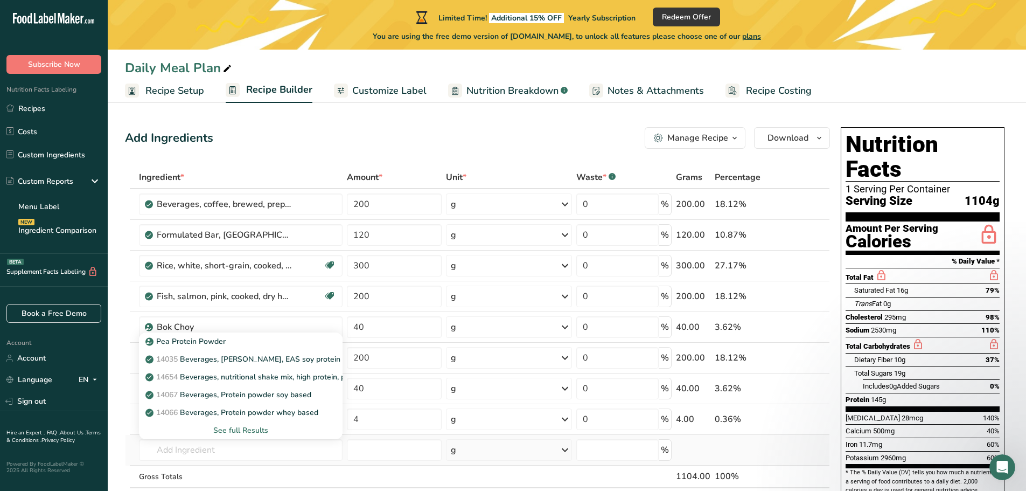
click at [240, 428] on div "See full Results" at bounding box center [241, 429] width 186 height 11
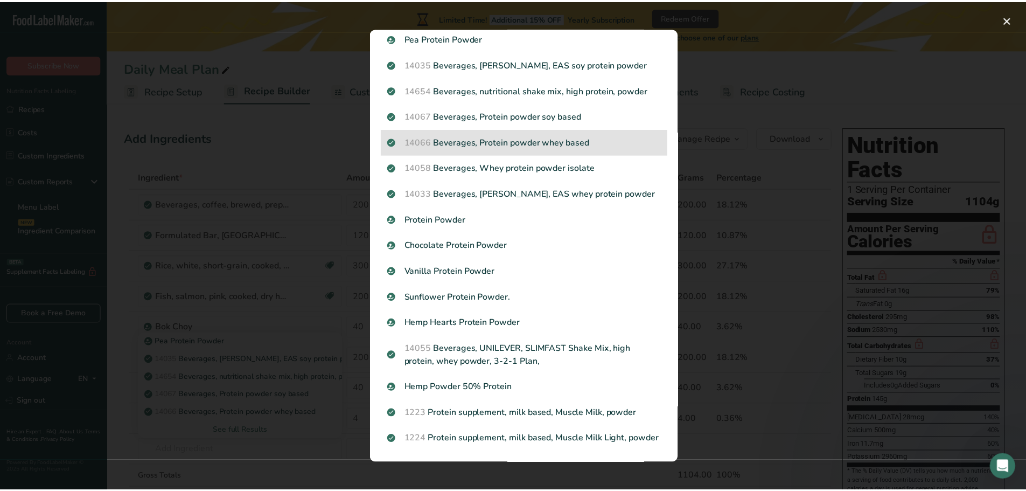
scroll to position [48, 0]
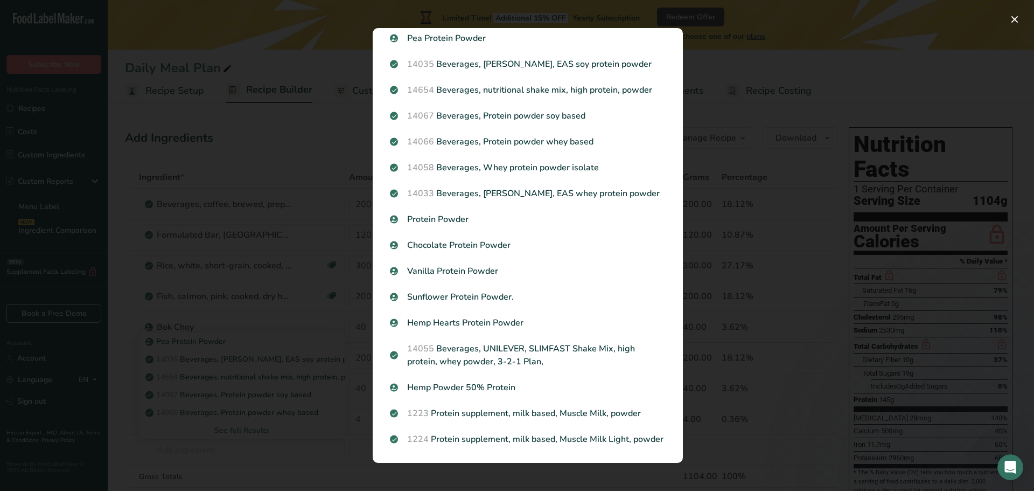
click at [338, 387] on div "Search results modal" at bounding box center [517, 245] width 1034 height 491
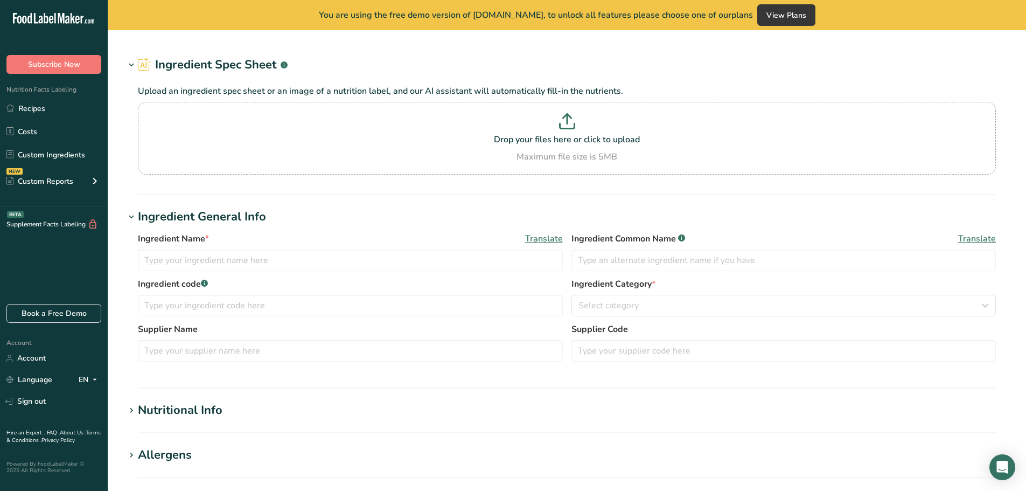
type input "Burger Bun"
type input "Beef, ground, 75% lean meat / 25% fat, [PERSON_NAME], cooked, pan-broiled"
type input "Ground Beef"
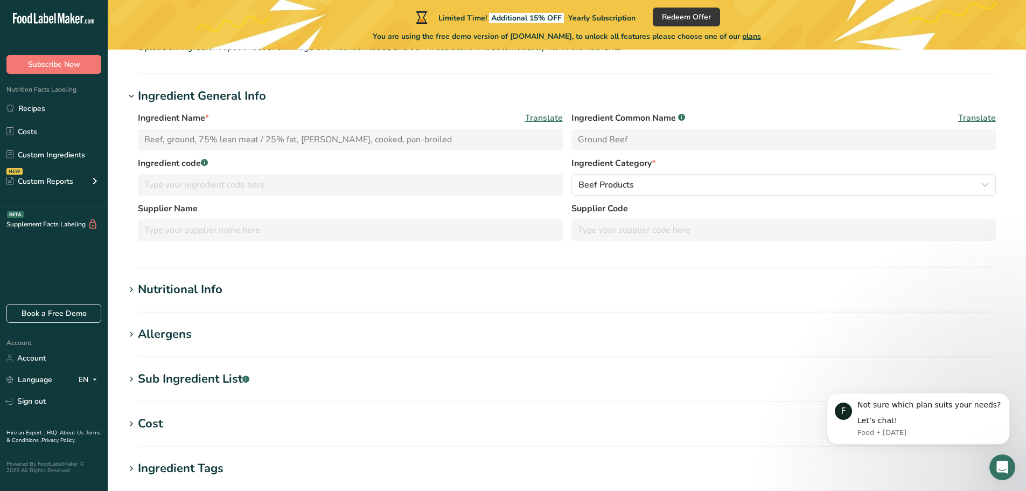
scroll to position [108, 0]
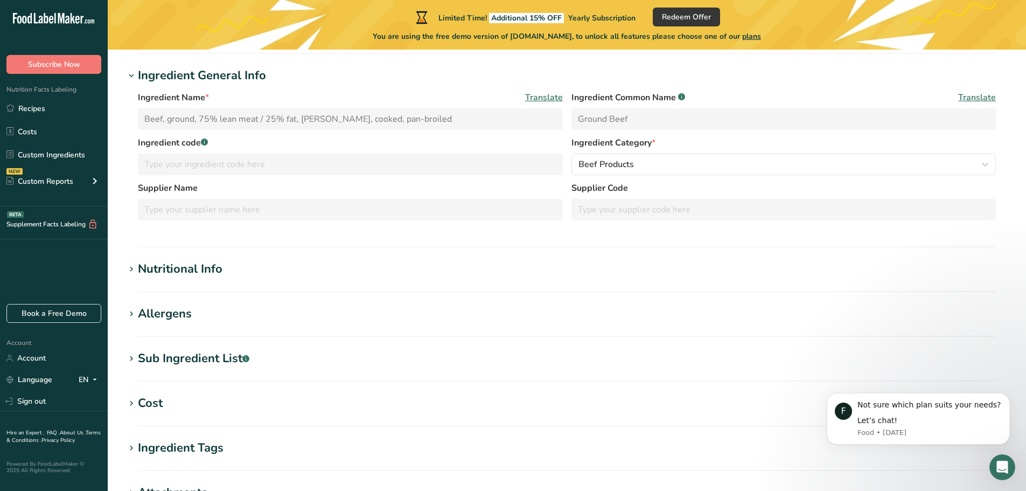
click at [224, 266] on h1 "Nutritional Info" at bounding box center [567, 269] width 884 height 18
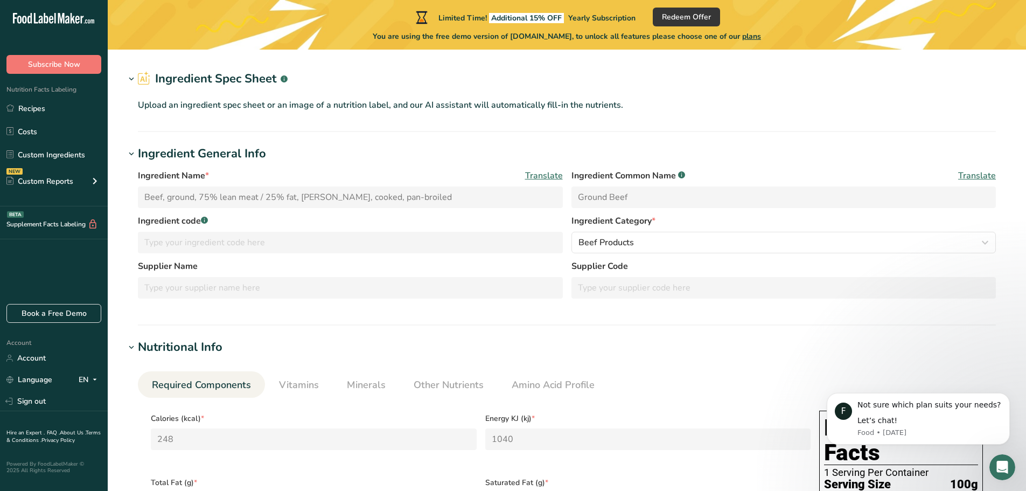
scroll to position [0, 0]
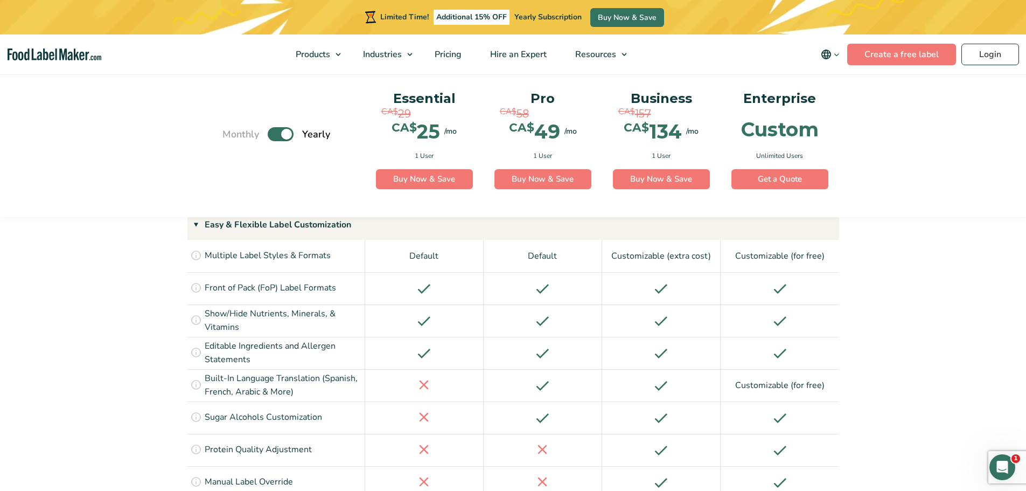
scroll to position [1172, 0]
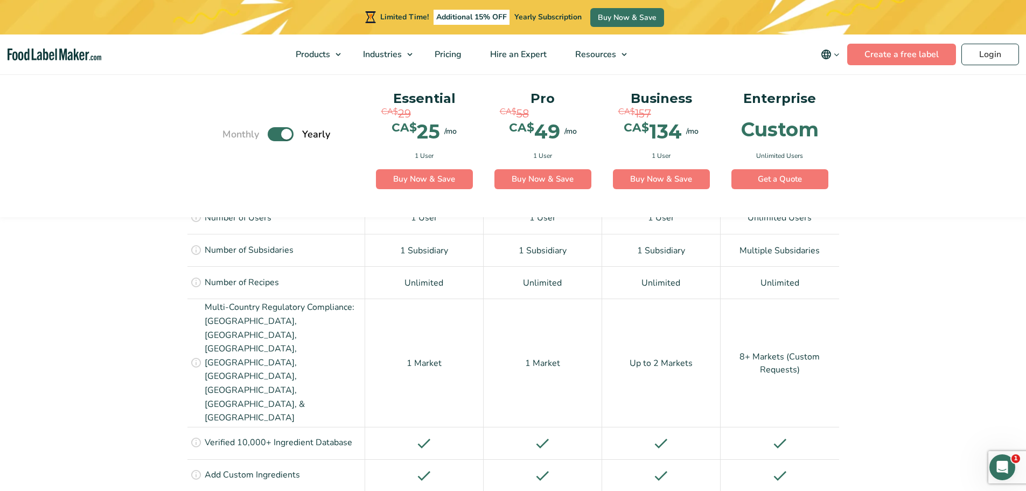
scroll to position [848, 0]
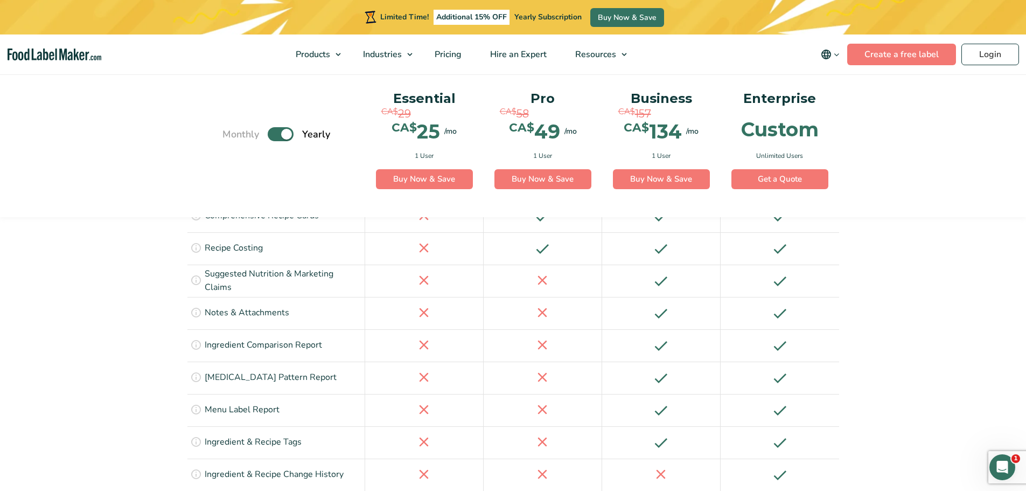
scroll to position [1710, 0]
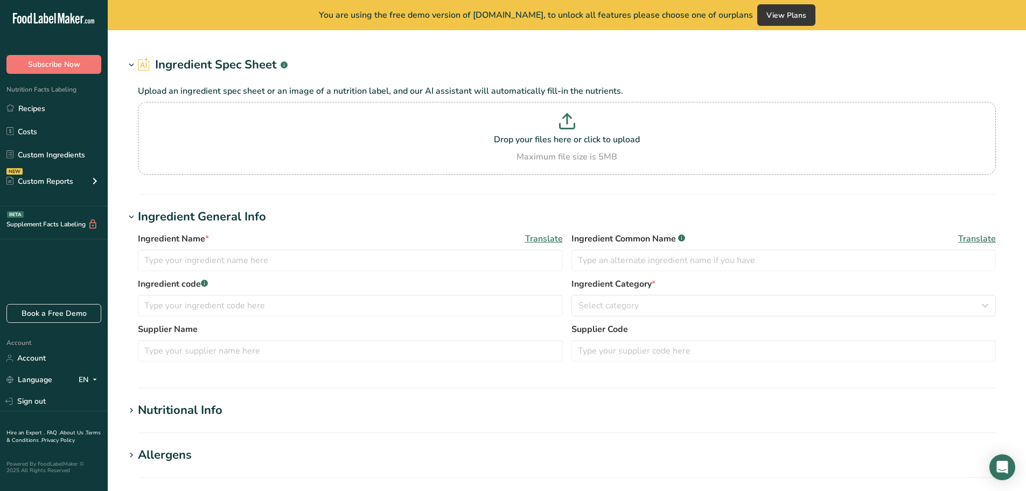
type input "Wheat, sprouted"
